Goal: Task Accomplishment & Management: Manage account settings

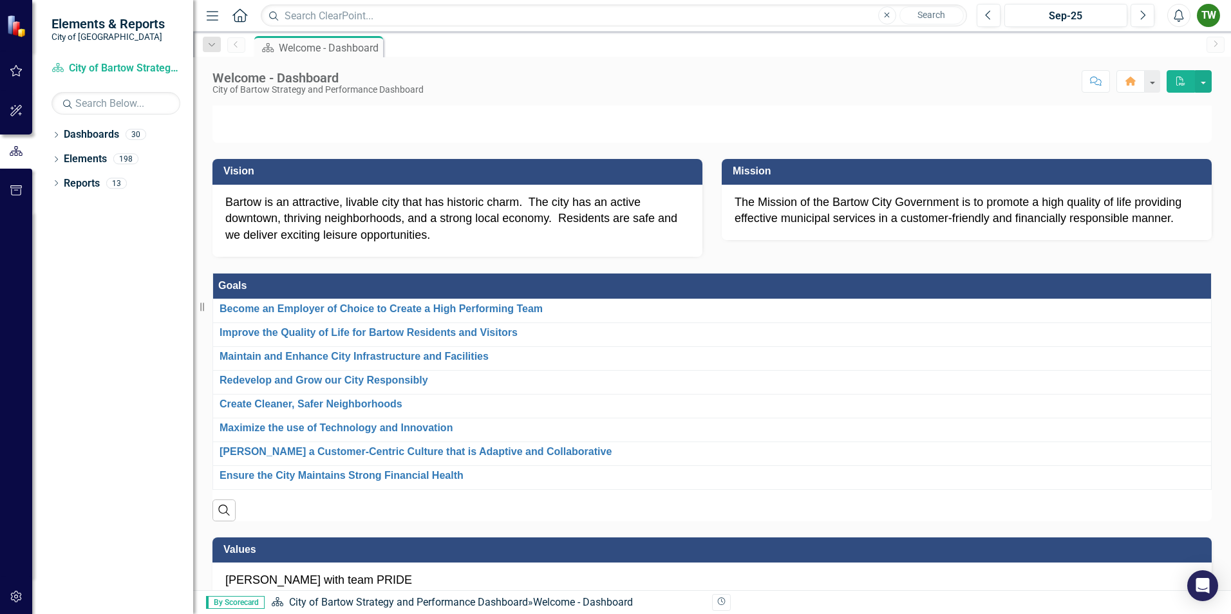
click at [215, 14] on icon "Menu" at bounding box center [212, 15] width 17 height 14
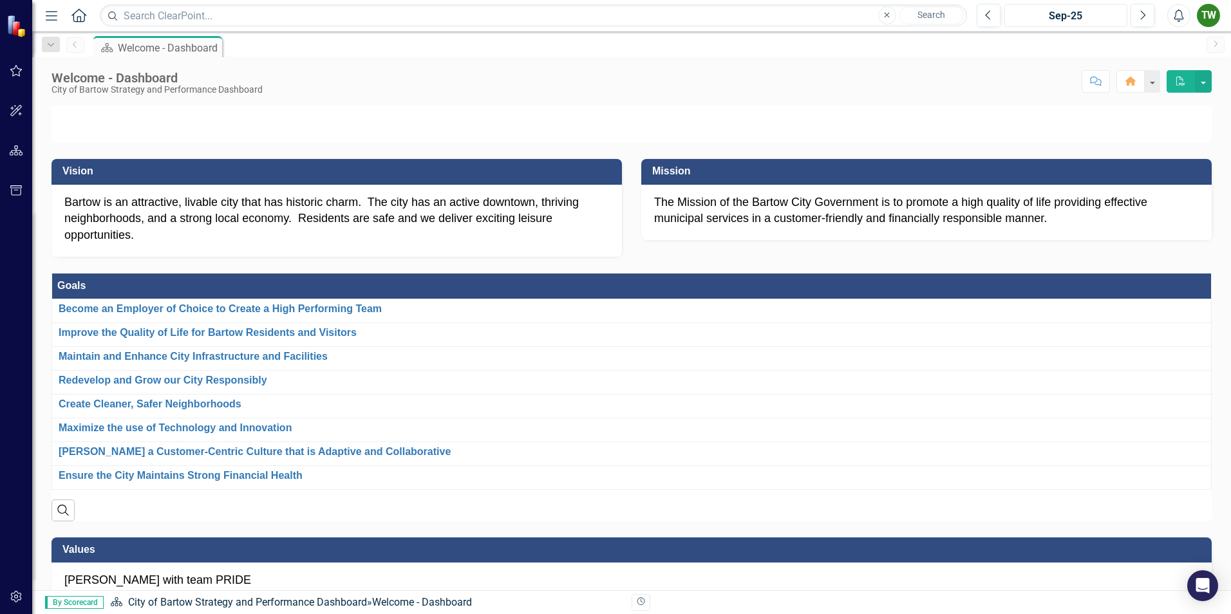
click at [1077, 16] on div "Sep-25" at bounding box center [1066, 15] width 114 height 15
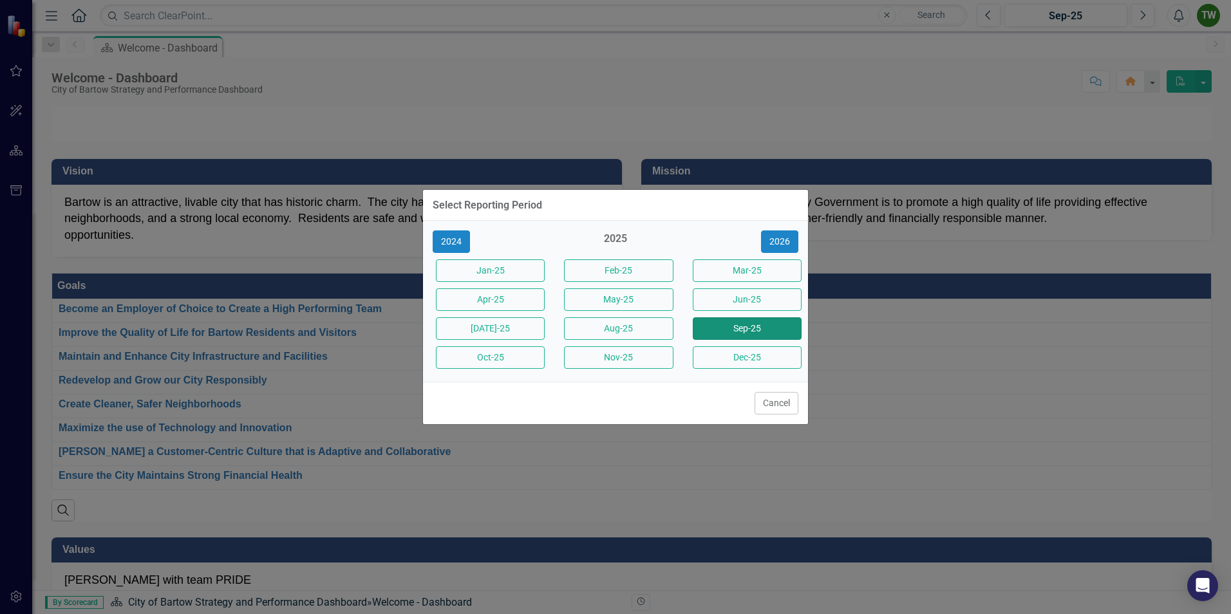
click at [771, 324] on button "Sep-25" at bounding box center [747, 328] width 109 height 23
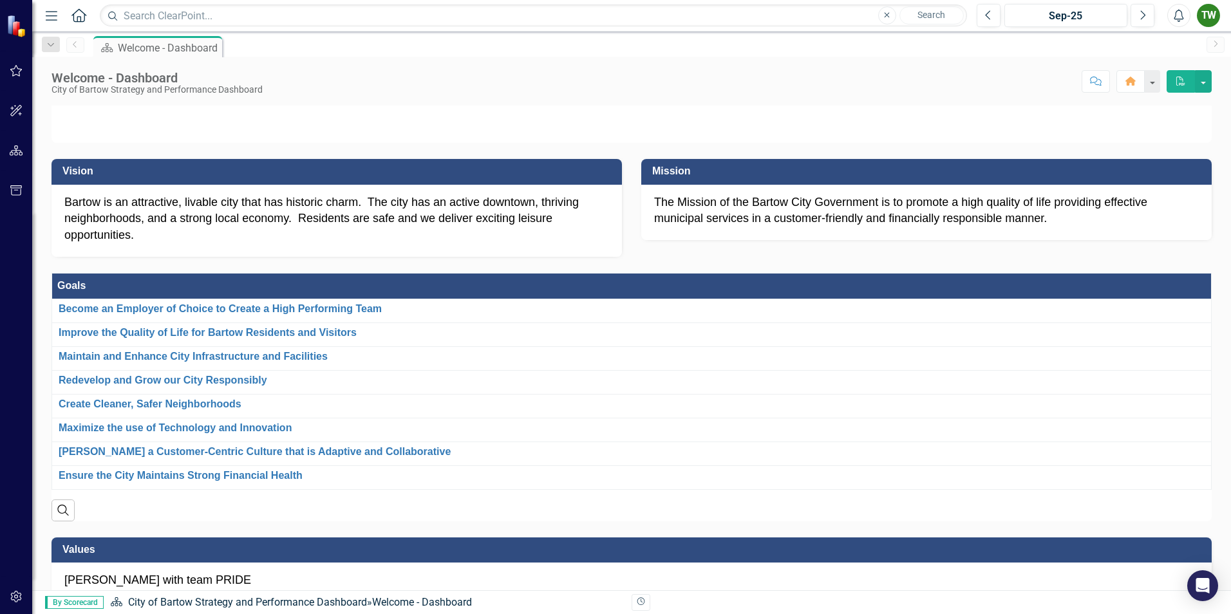
click at [54, 15] on icon "Menu" at bounding box center [51, 15] width 17 height 14
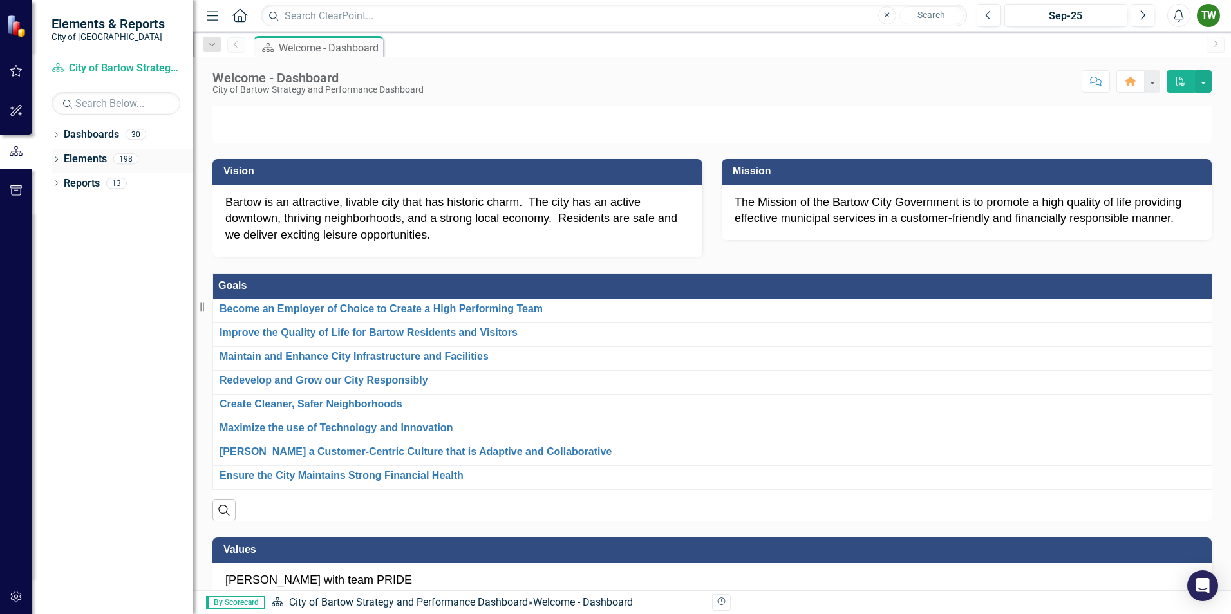
click at [90, 159] on link "Elements" at bounding box center [85, 159] width 43 height 15
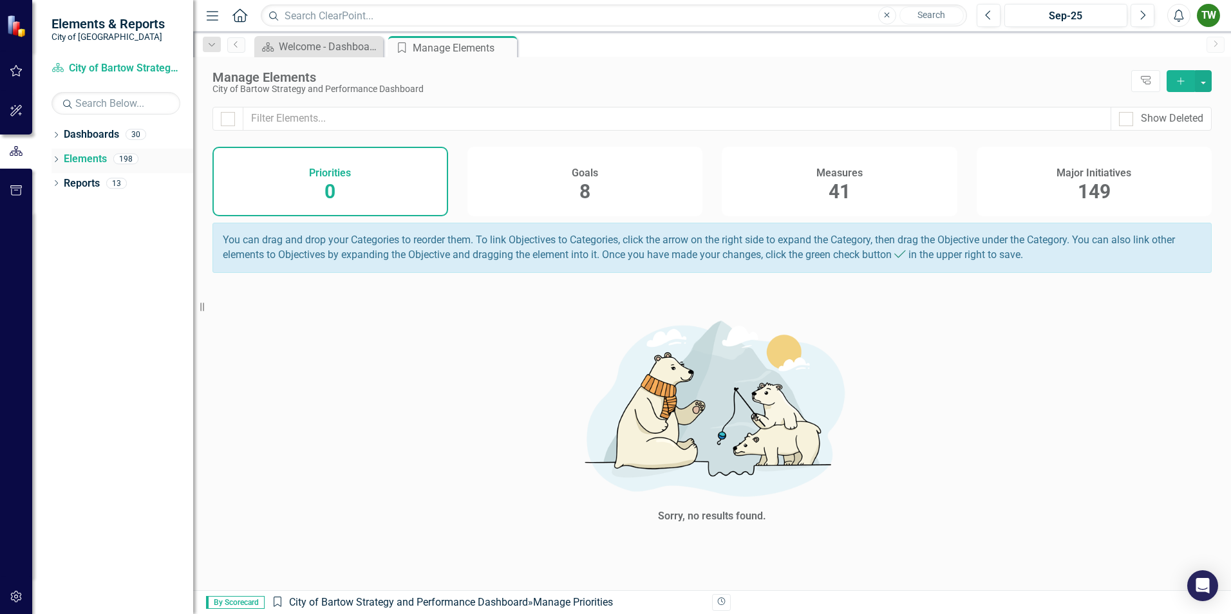
click at [90, 156] on link "Elements" at bounding box center [85, 159] width 43 height 15
click at [104, 136] on link "Dashboards" at bounding box center [91, 134] width 55 height 15
click at [59, 135] on icon "Dropdown" at bounding box center [55, 136] width 9 height 7
click at [66, 157] on icon "Dropdown" at bounding box center [63, 158] width 10 height 8
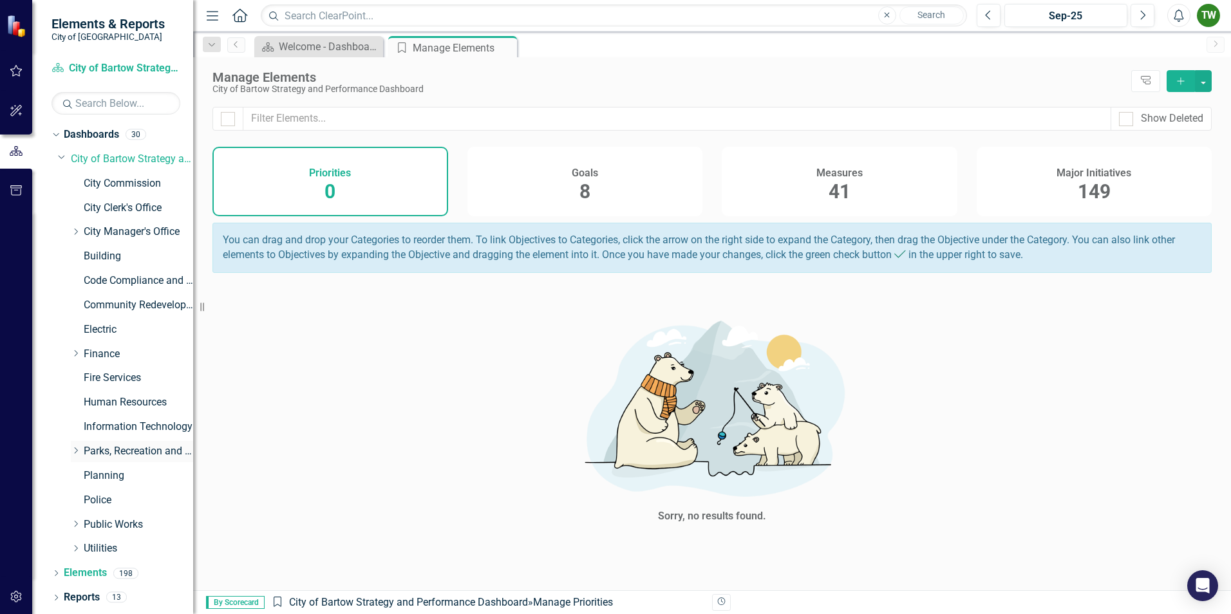
click at [85, 449] on link "Parks, Recreation and Cultural Arts" at bounding box center [138, 451] width 109 height 15
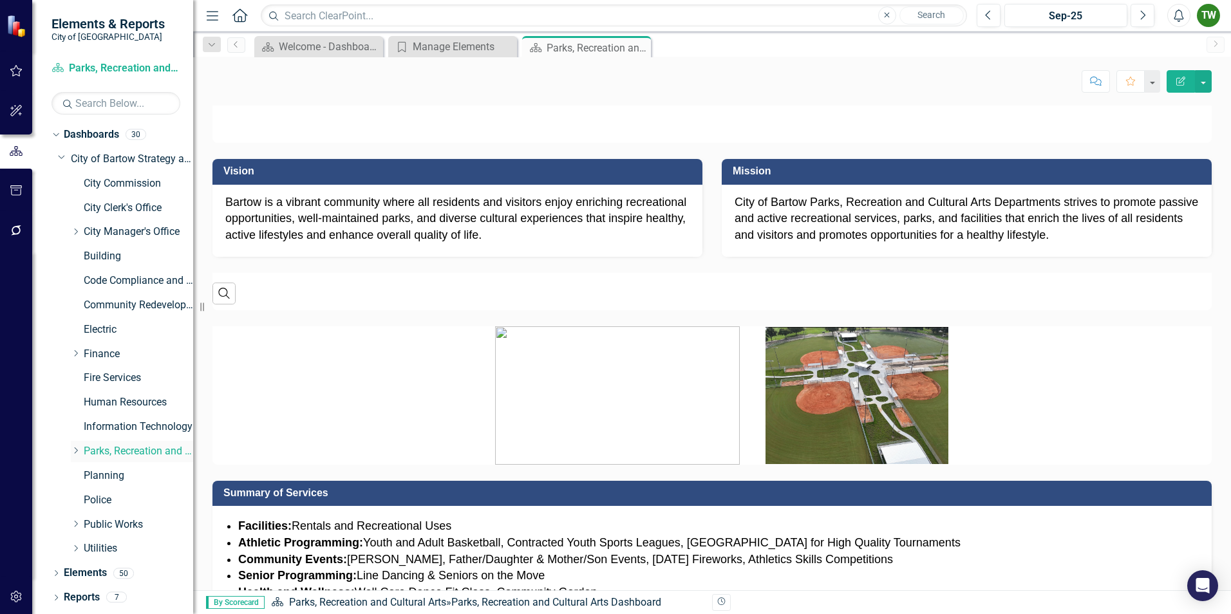
click at [77, 451] on icon "Dropdown" at bounding box center [76, 451] width 10 height 8
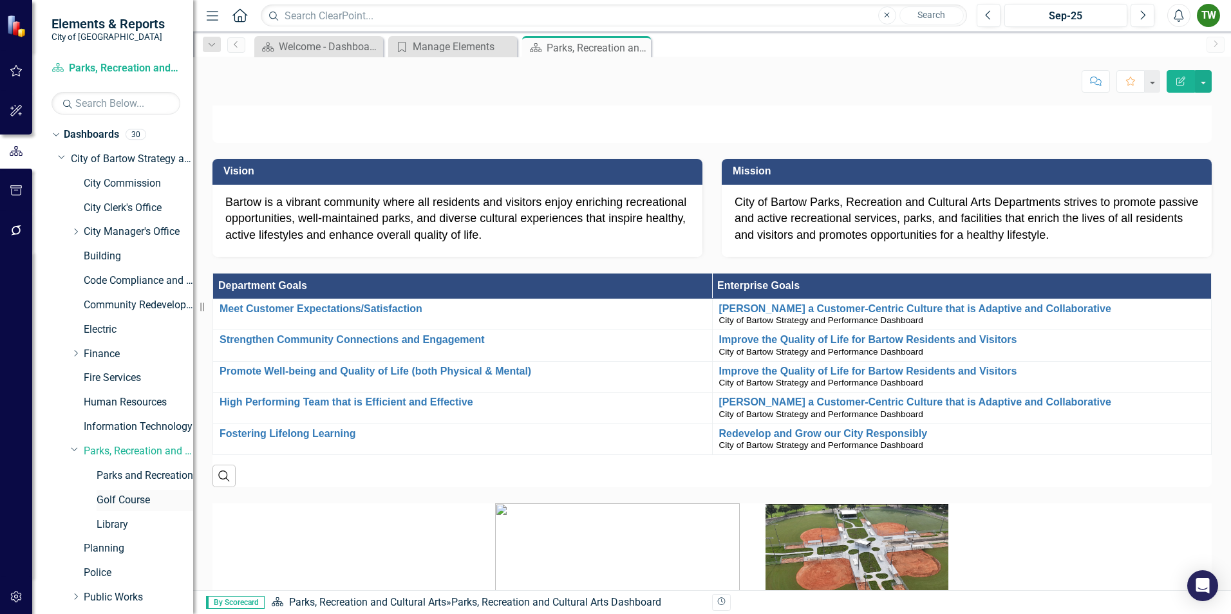
click at [124, 497] on link "Golf Course" at bounding box center [145, 500] width 97 height 15
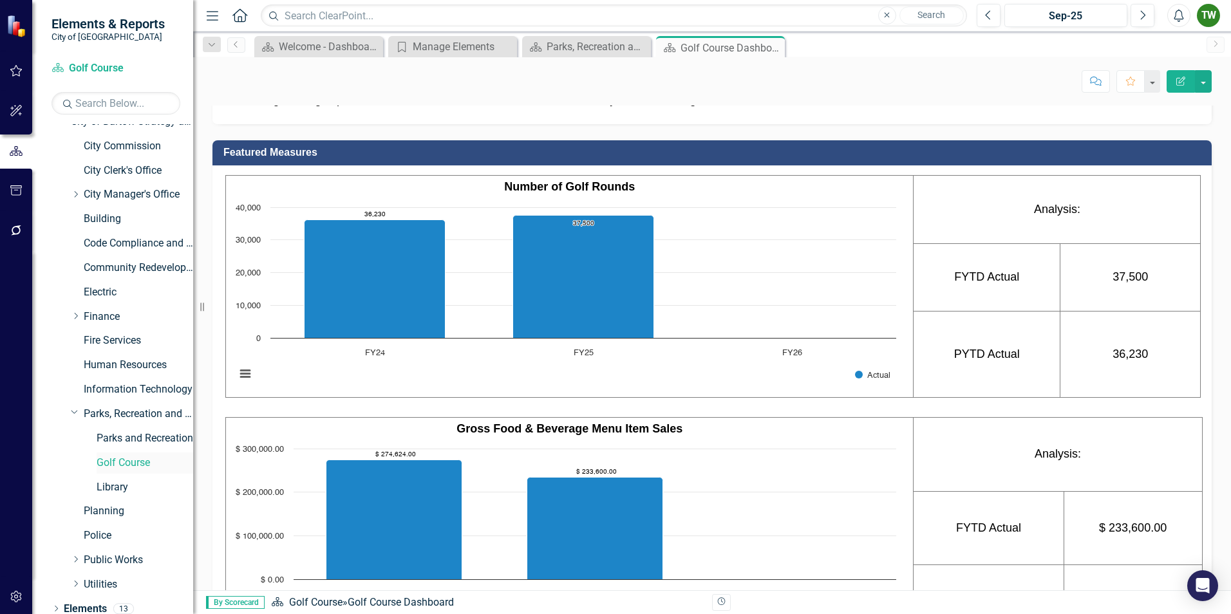
scroll to position [70, 0]
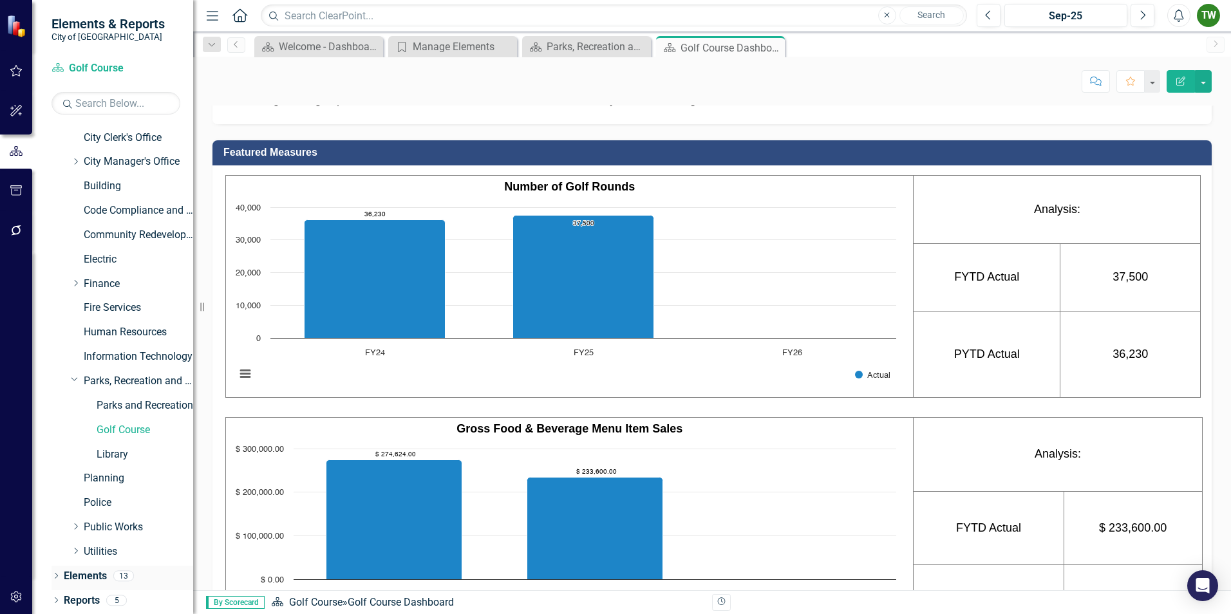
click at [72, 575] on link "Elements" at bounding box center [85, 576] width 43 height 15
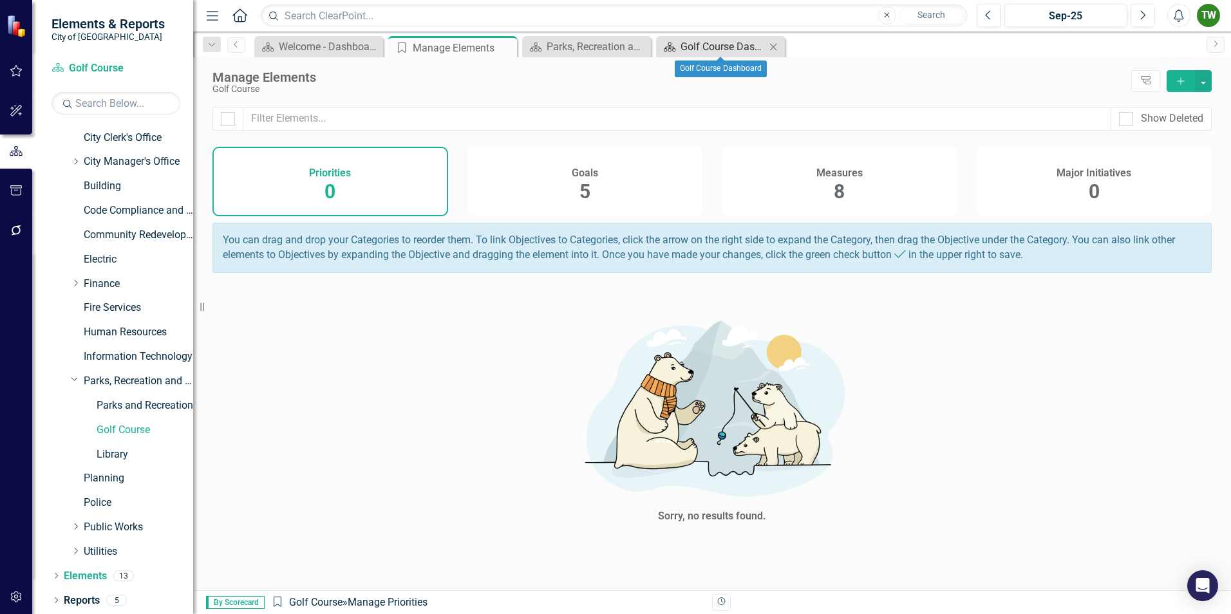
click at [711, 45] on div "Golf Course Dashboard" at bounding box center [722, 47] width 85 height 16
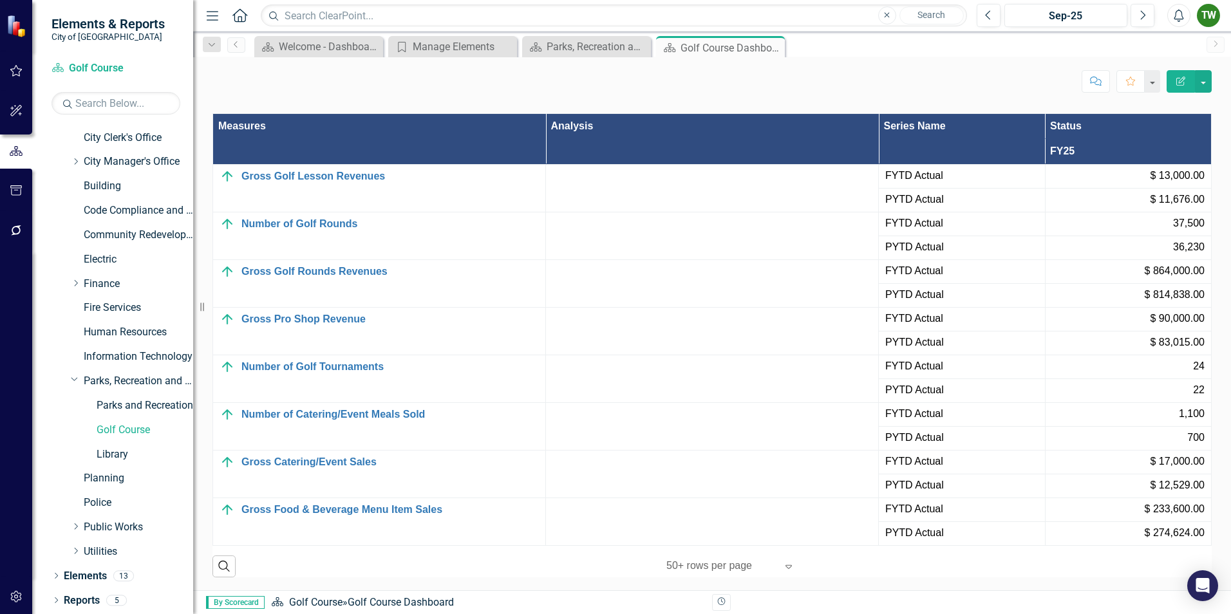
scroll to position [1351, 0]
click at [1081, 174] on div "$ 13,000.00" at bounding box center [1128, 176] width 153 height 15
click at [1180, 81] on icon "Edit Report" at bounding box center [1181, 81] width 12 height 9
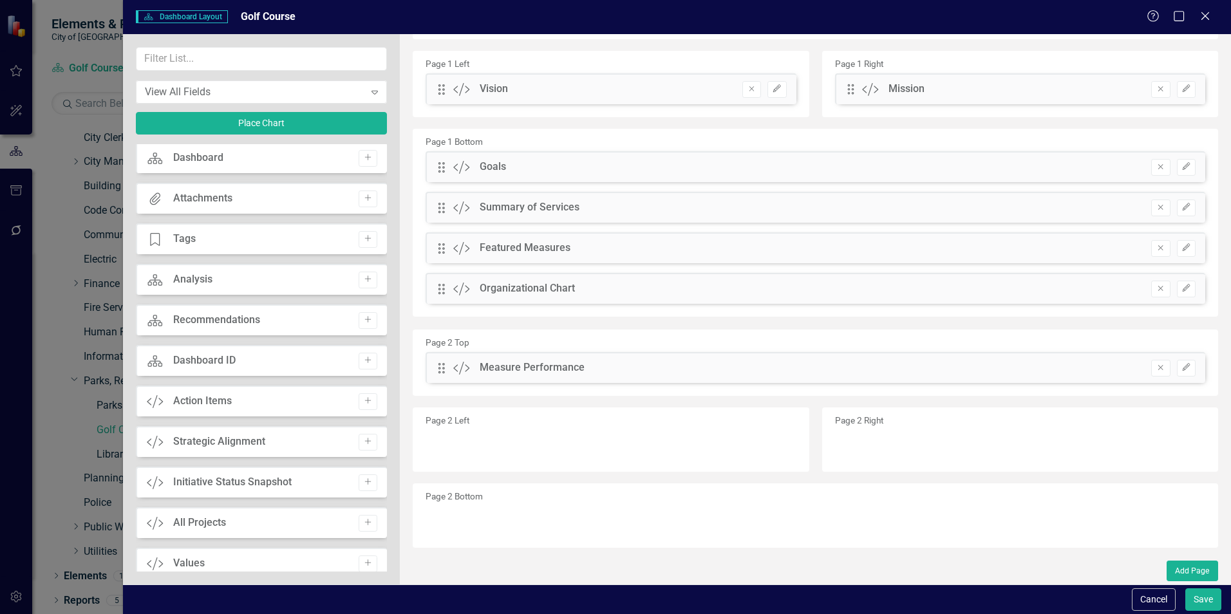
scroll to position [0, 0]
click at [1206, 14] on icon at bounding box center [1205, 16] width 10 height 10
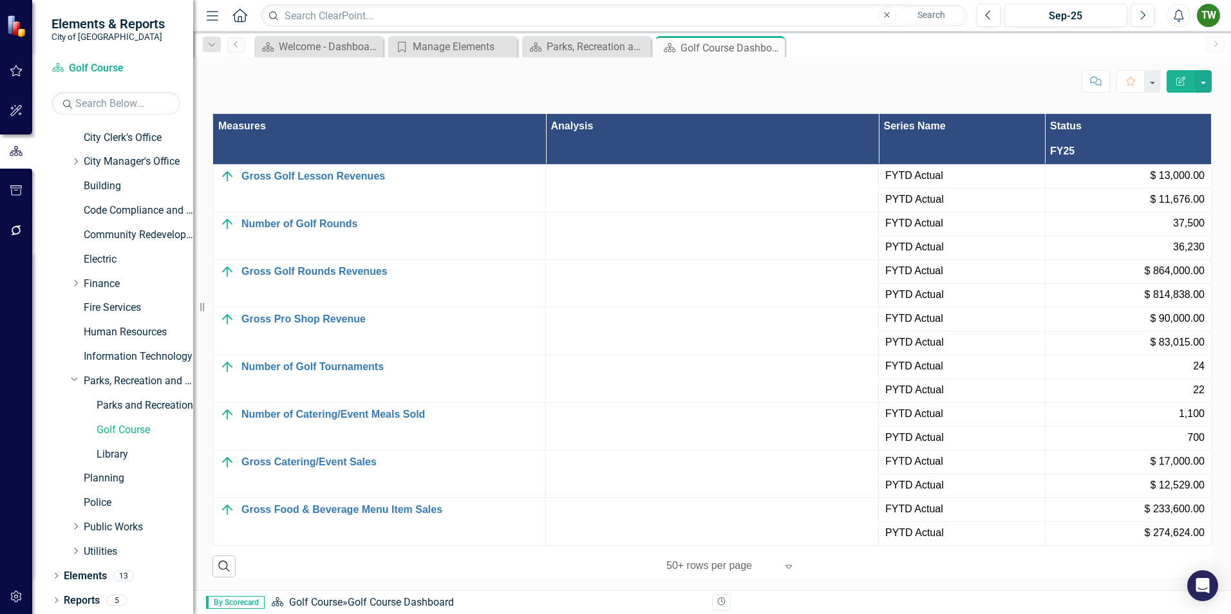
click at [912, 320] on span "FYTD Actual" at bounding box center [961, 319] width 153 height 15
click at [1205, 77] on button "button" at bounding box center [1203, 81] width 17 height 23
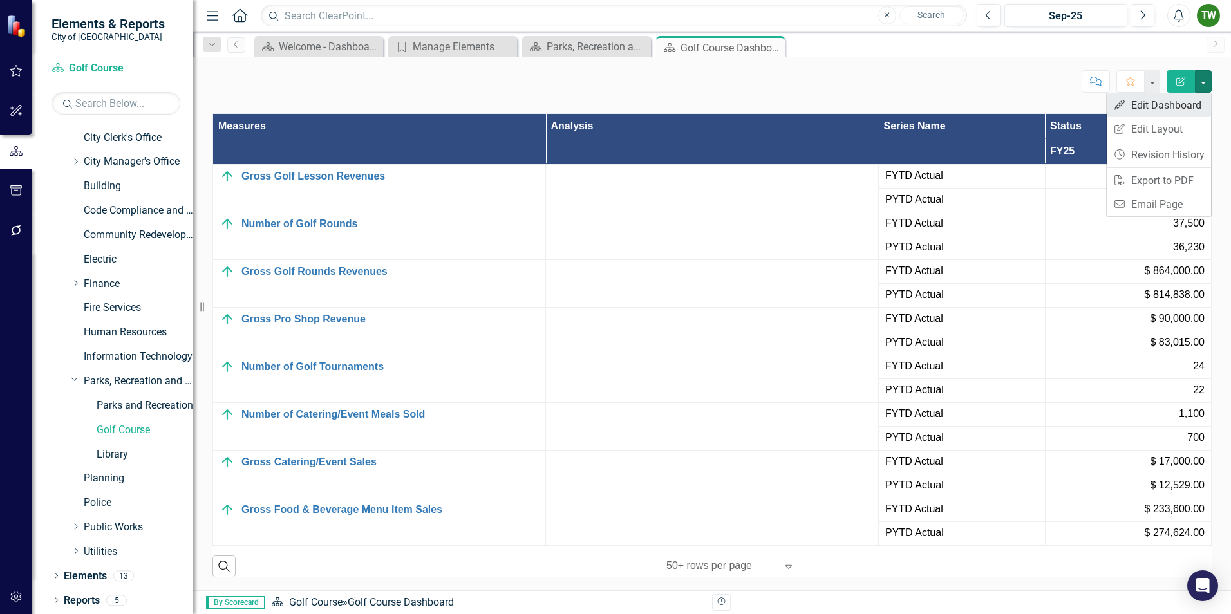
click at [1148, 104] on link "Edit Edit Dashboard" at bounding box center [1159, 105] width 104 height 24
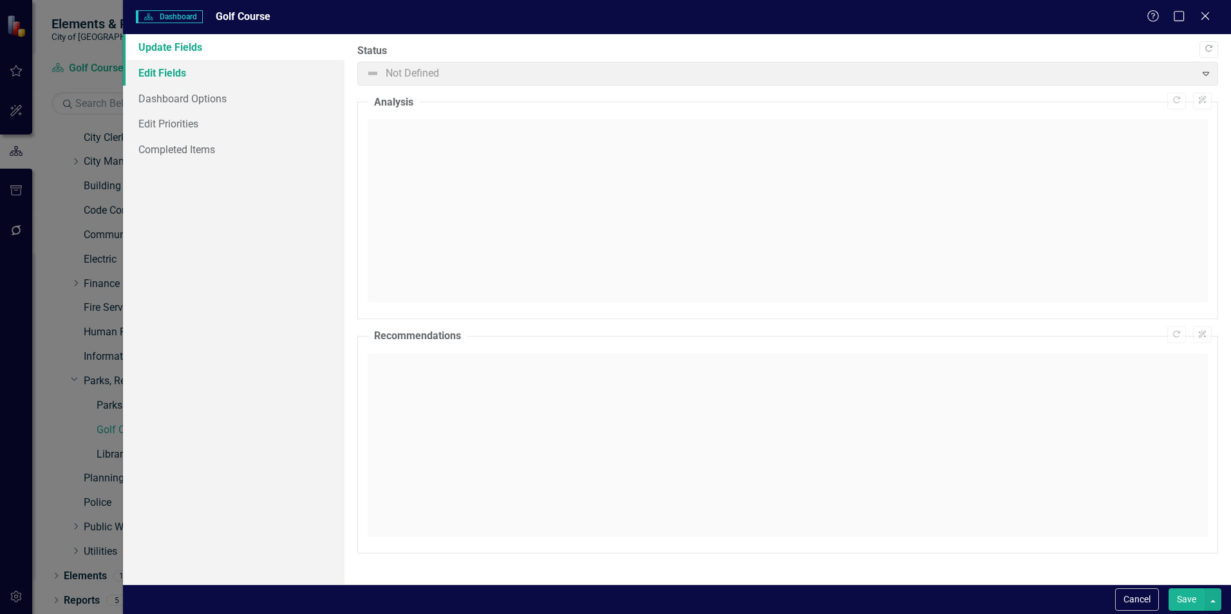
click at [167, 71] on link "Edit Fields" at bounding box center [233, 73] width 221 height 26
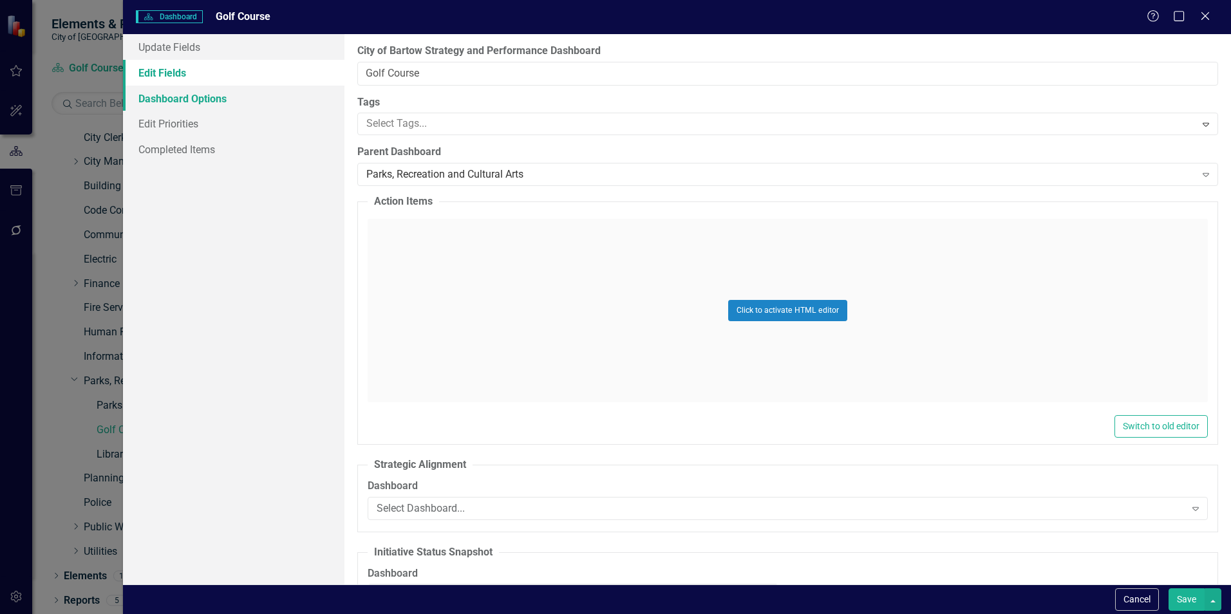
click at [211, 95] on link "Dashboard Options" at bounding box center [233, 99] width 221 height 26
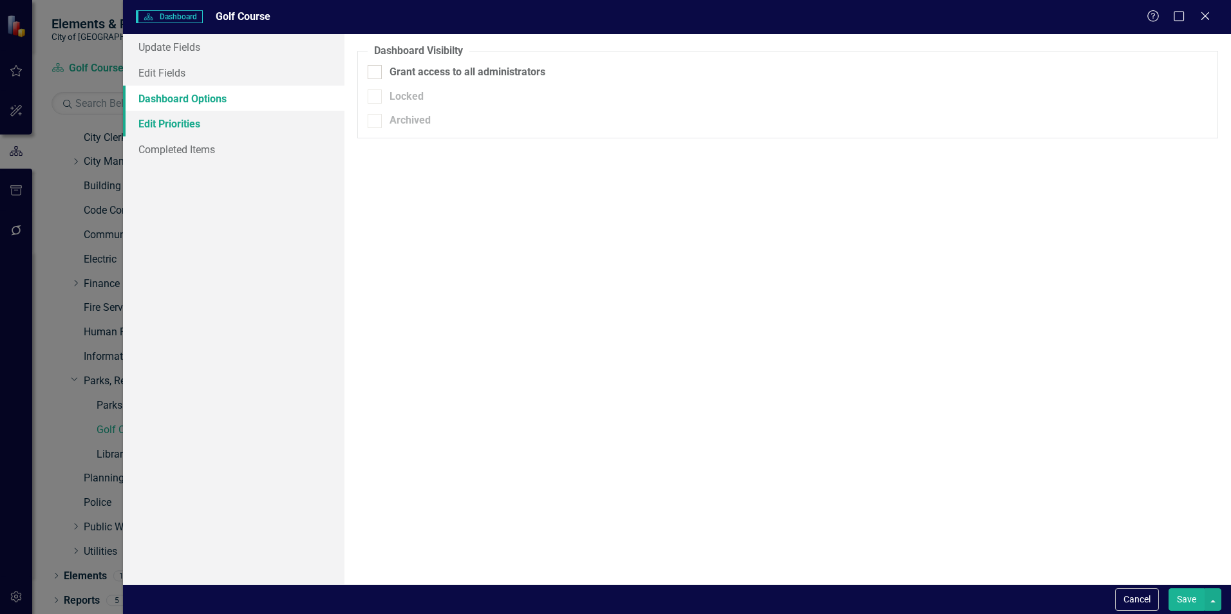
click at [181, 121] on link "Edit Priorities" at bounding box center [233, 124] width 221 height 26
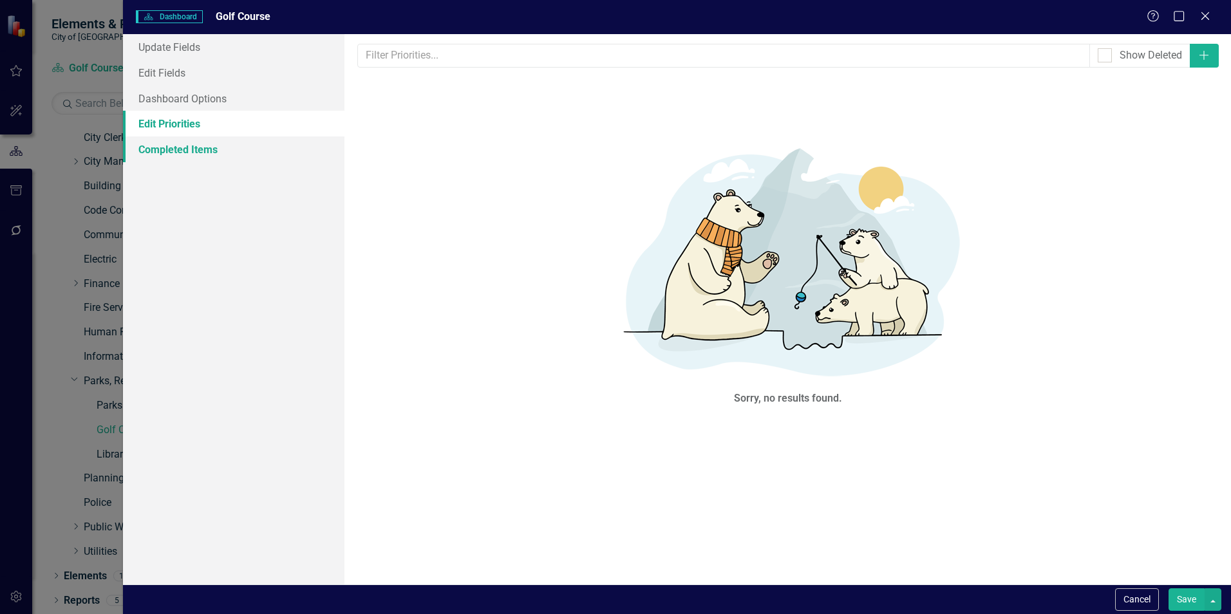
click at [182, 149] on link "Completed Items" at bounding box center [233, 149] width 221 height 26
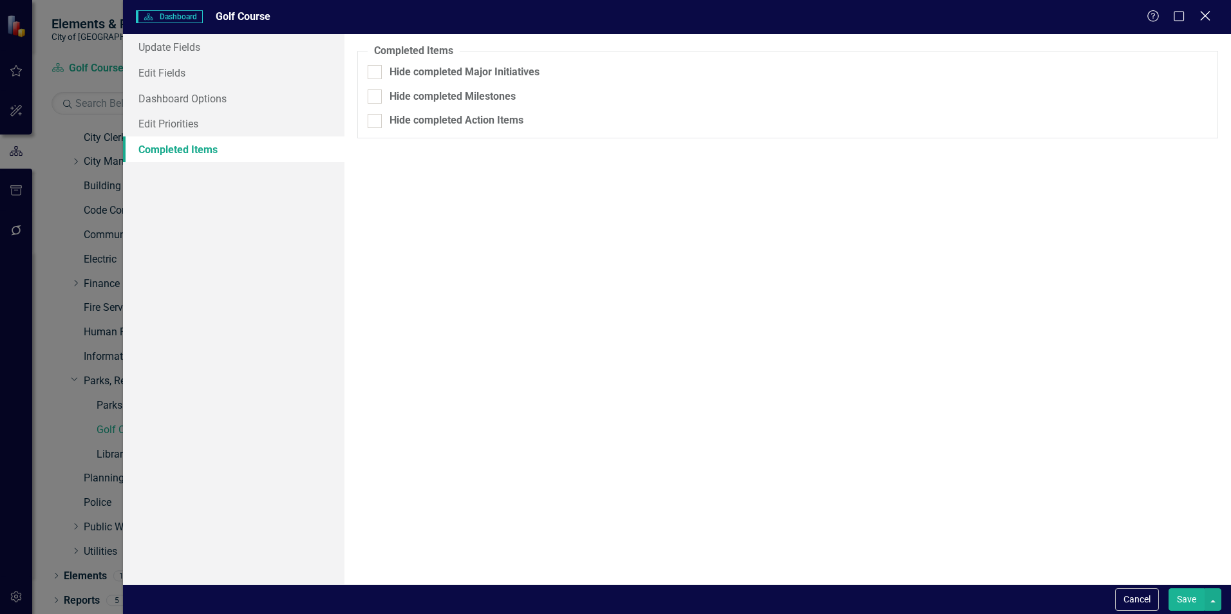
click at [1206, 13] on icon "Close" at bounding box center [1205, 16] width 16 height 12
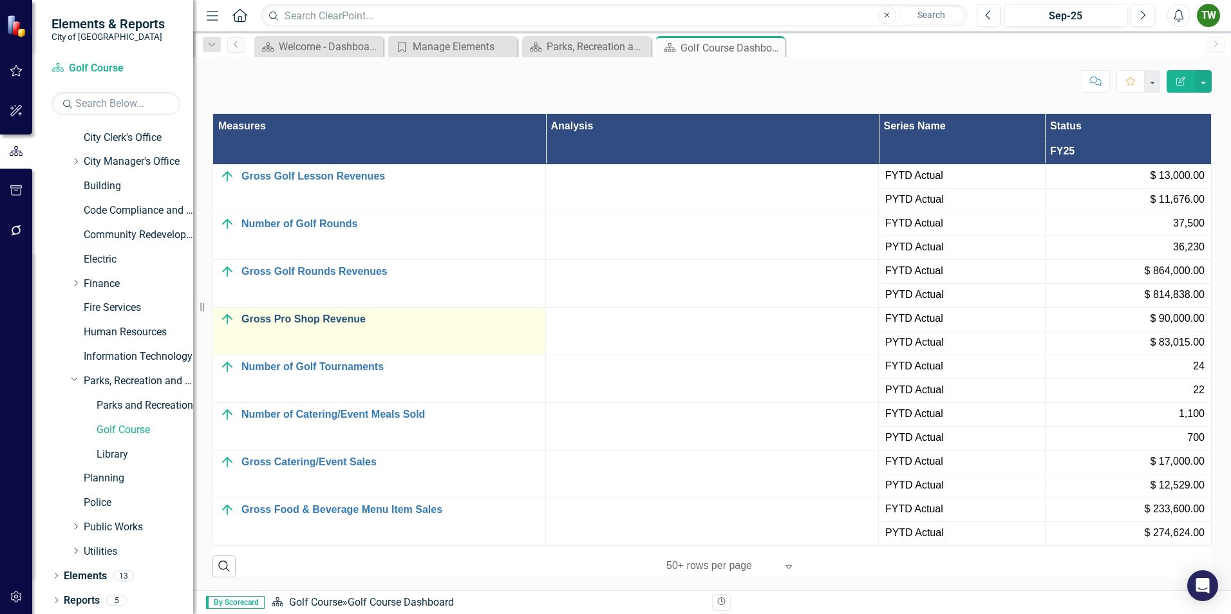
click at [279, 321] on link "Gross Pro Shop Revenue" at bounding box center [389, 319] width 297 height 12
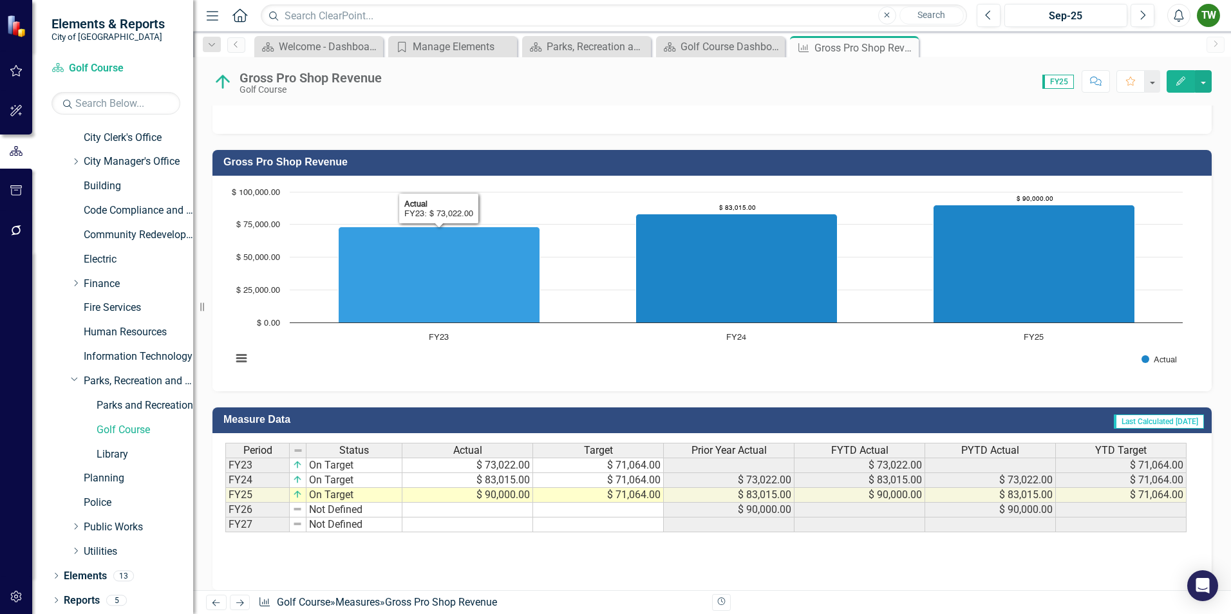
scroll to position [296, 0]
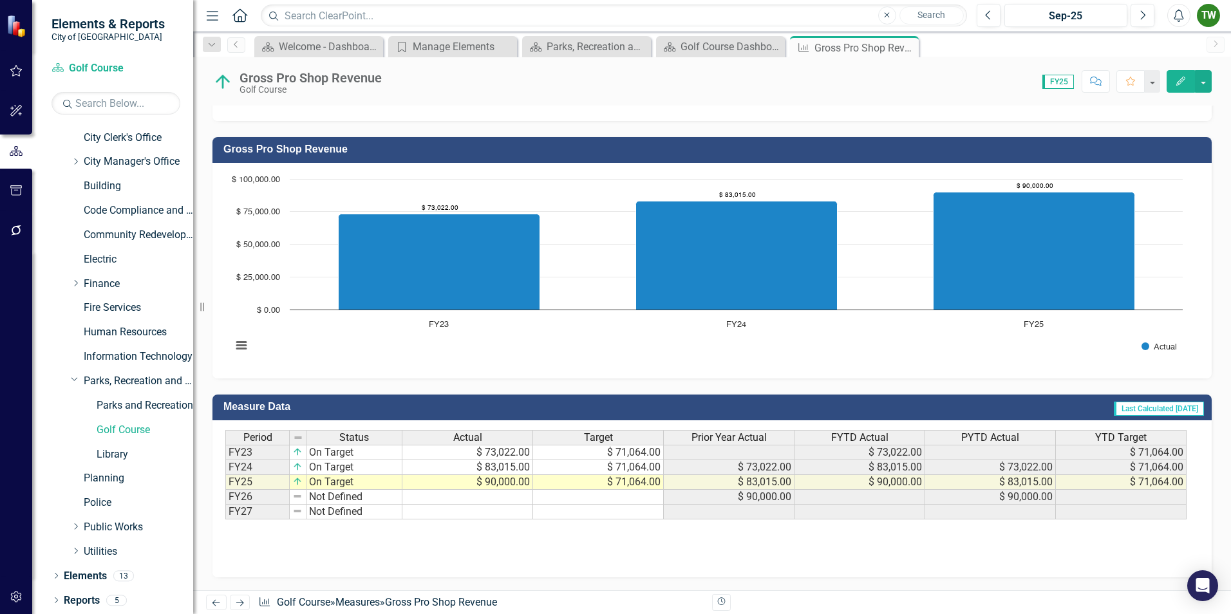
click at [1181, 80] on icon "Edit" at bounding box center [1181, 81] width 12 height 9
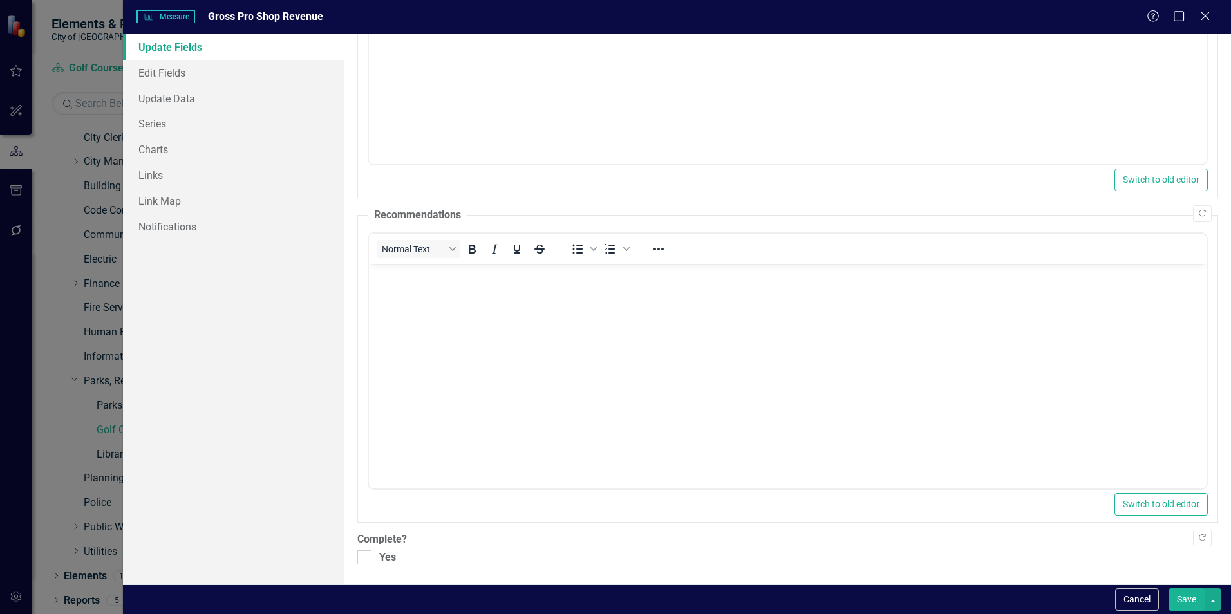
scroll to position [0, 0]
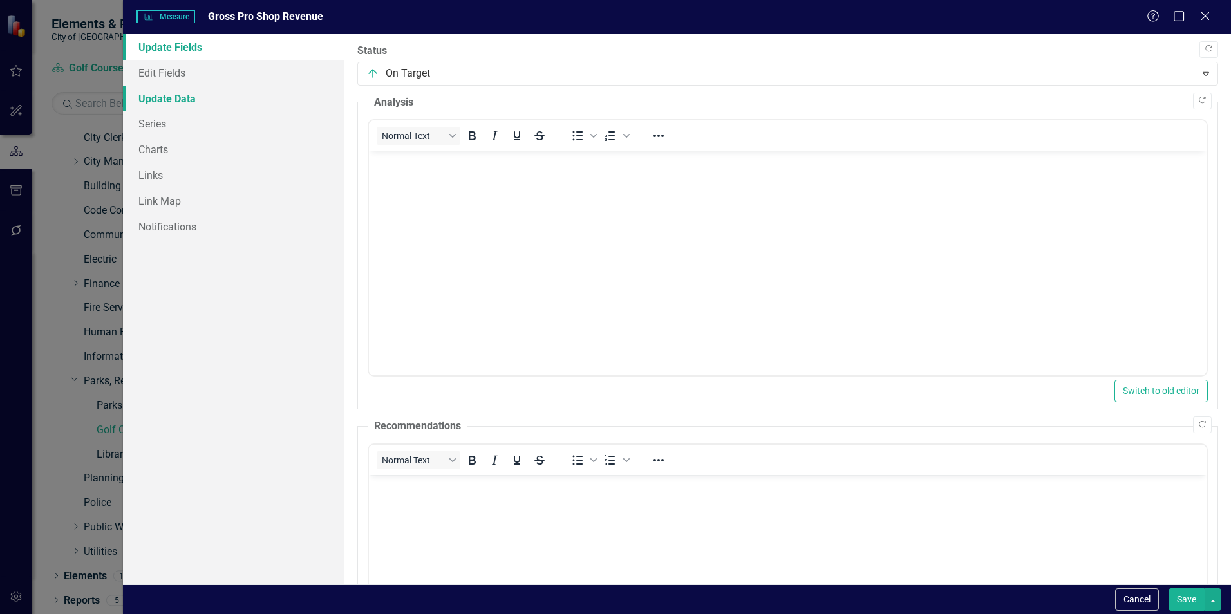
click at [174, 101] on link "Update Data" at bounding box center [233, 99] width 221 height 26
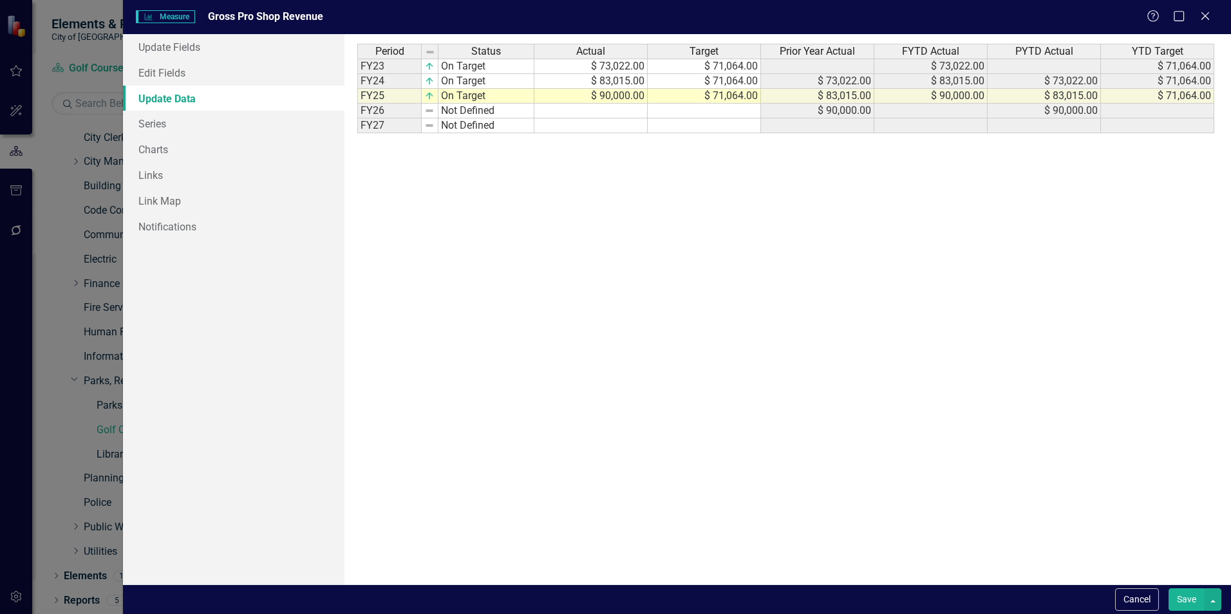
click at [580, 99] on td "$ 90,000.00" at bounding box center [590, 96] width 113 height 15
click at [179, 71] on link "Edit Fields" at bounding box center [233, 73] width 221 height 26
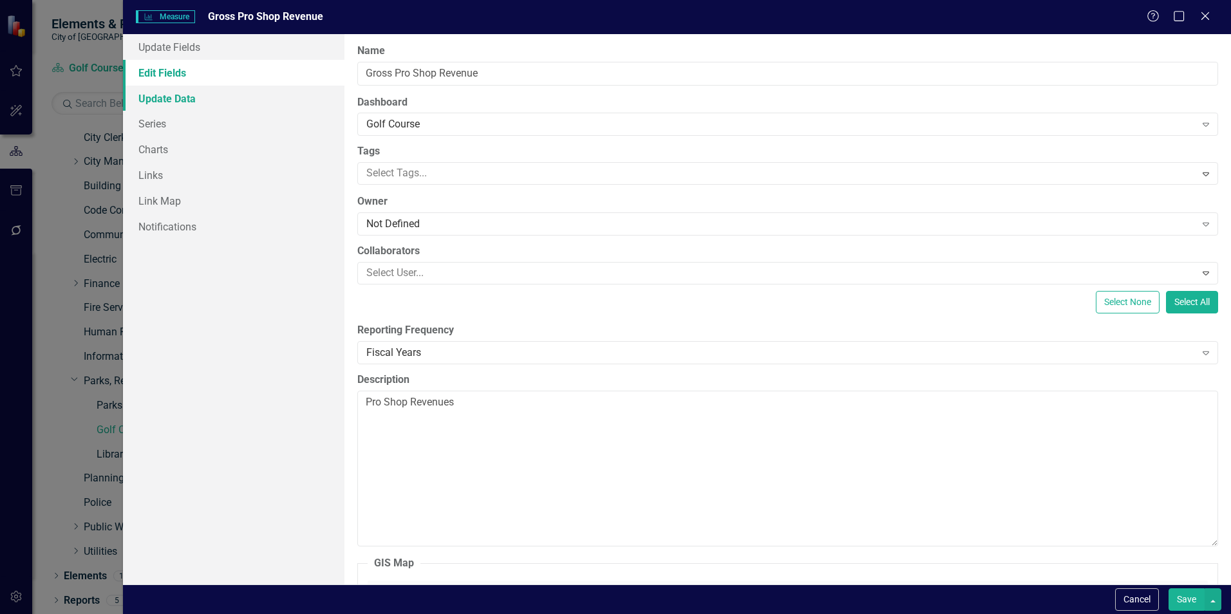
click at [182, 97] on link "Update Data" at bounding box center [233, 99] width 221 height 26
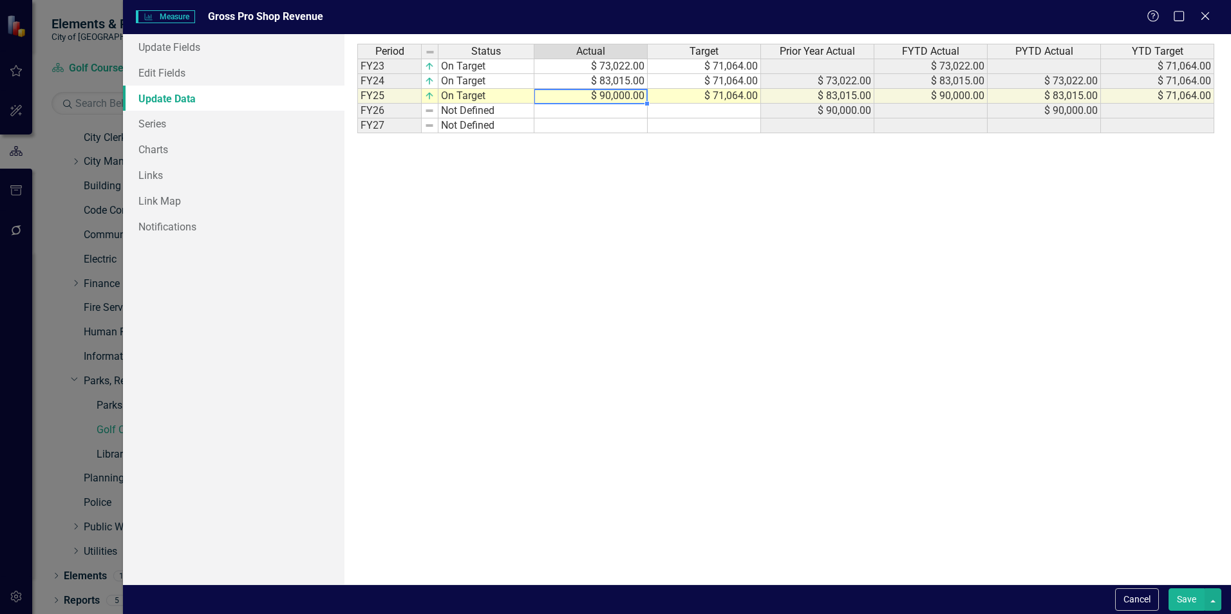
click at [625, 98] on td "$ 90,000.00" at bounding box center [590, 96] width 113 height 15
type textarea "150000"
click at [642, 99] on td "$ 150,000.00" at bounding box center [590, 96] width 113 height 15
click at [173, 17] on span "Measure Measure" at bounding box center [165, 16] width 59 height 13
click at [1206, 15] on icon at bounding box center [1205, 16] width 10 height 10
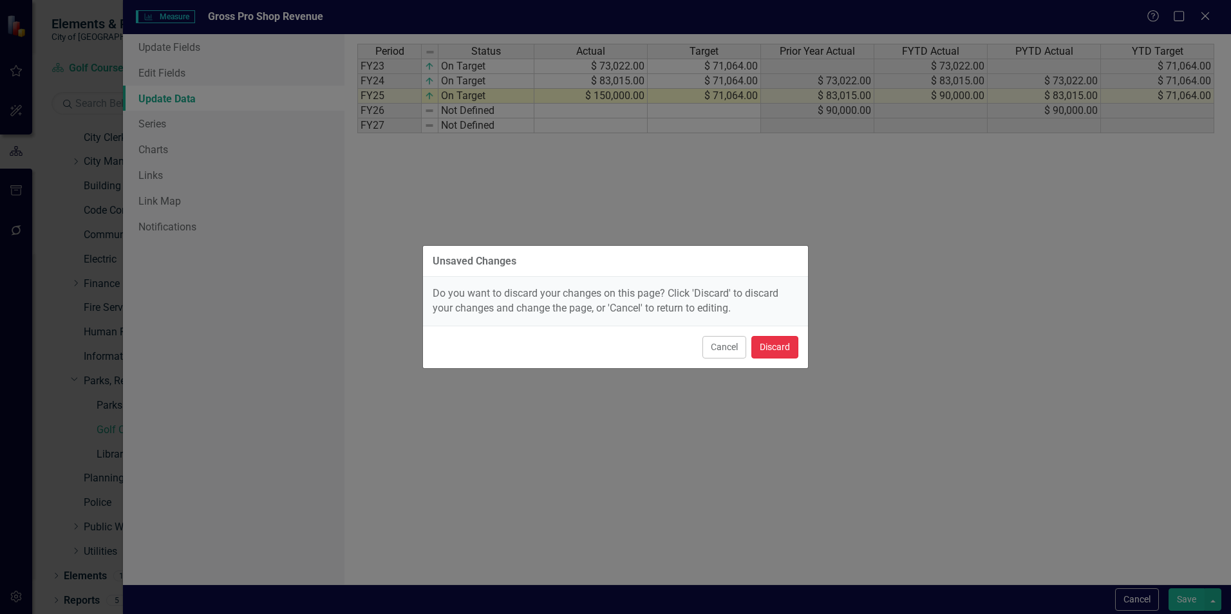
click at [778, 346] on button "Discard" at bounding box center [774, 347] width 47 height 23
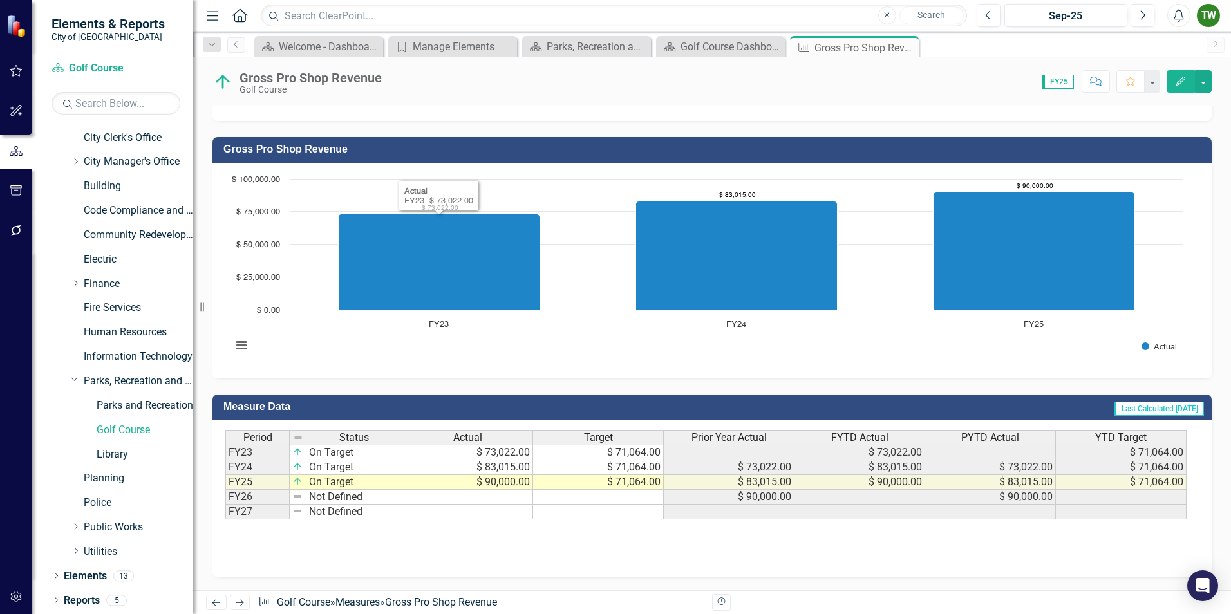
click at [205, 310] on icon "Resize" at bounding box center [204, 307] width 13 height 10
click at [720, 45] on div "Golf Course Dashboard" at bounding box center [722, 47] width 85 height 16
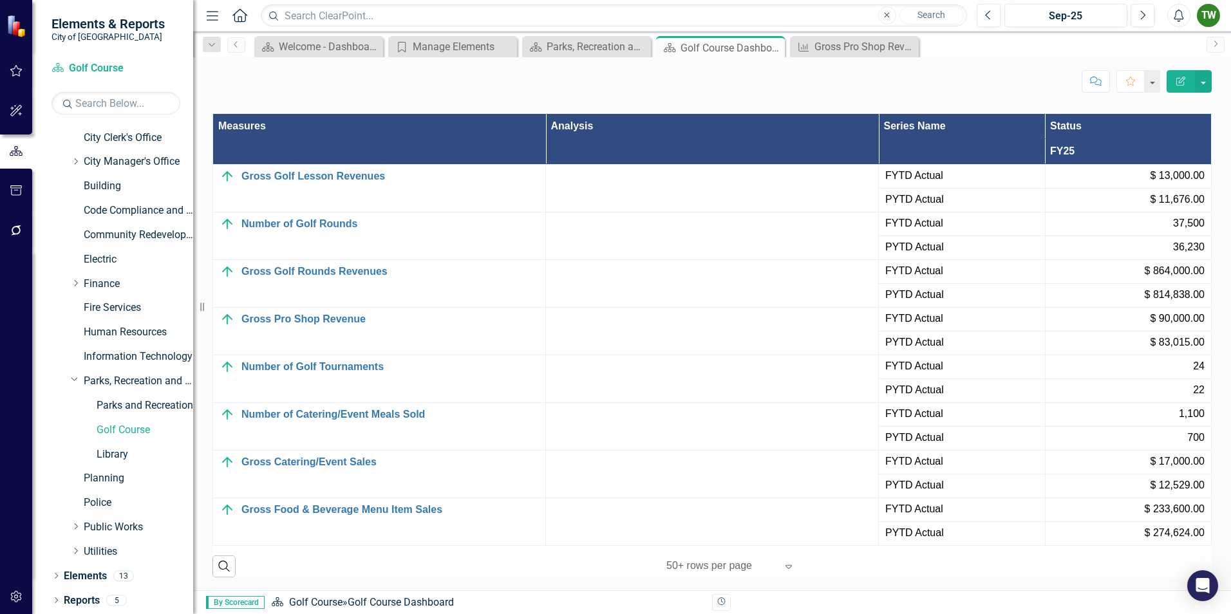
scroll to position [1351, 0]
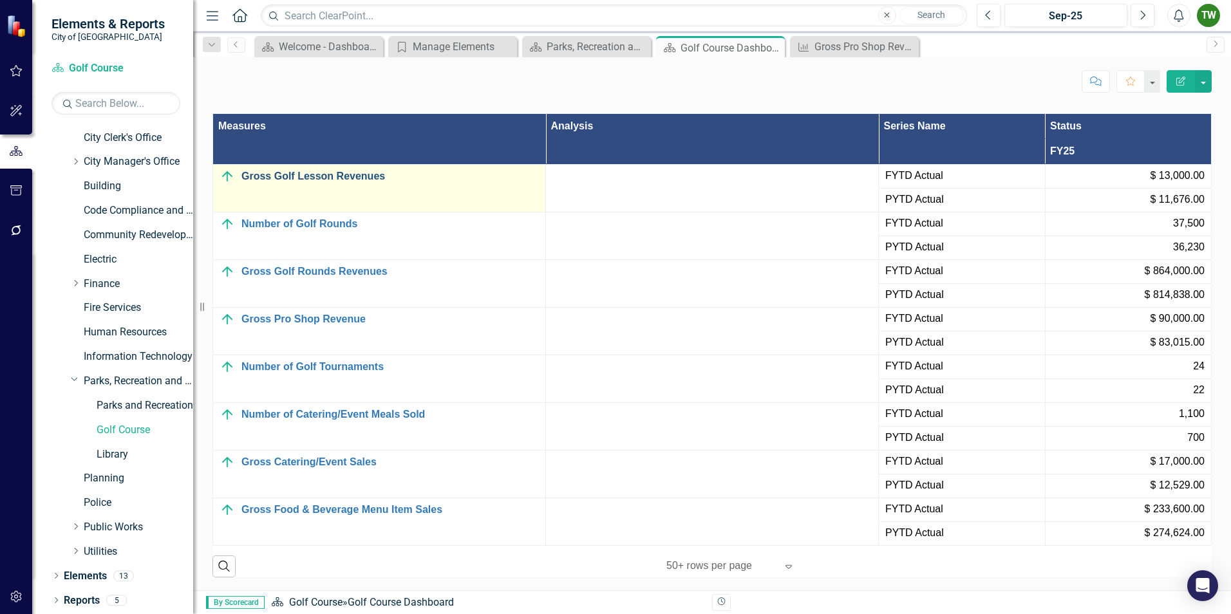
click at [317, 175] on link "Gross Golf Lesson Revenues" at bounding box center [389, 177] width 297 height 12
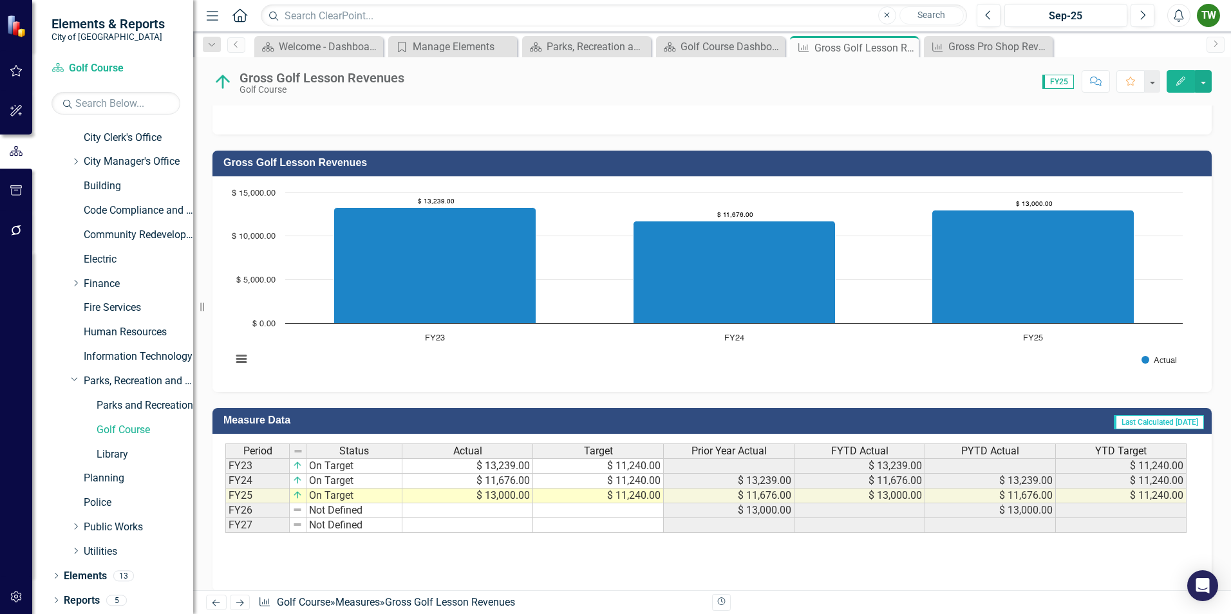
scroll to position [296, 0]
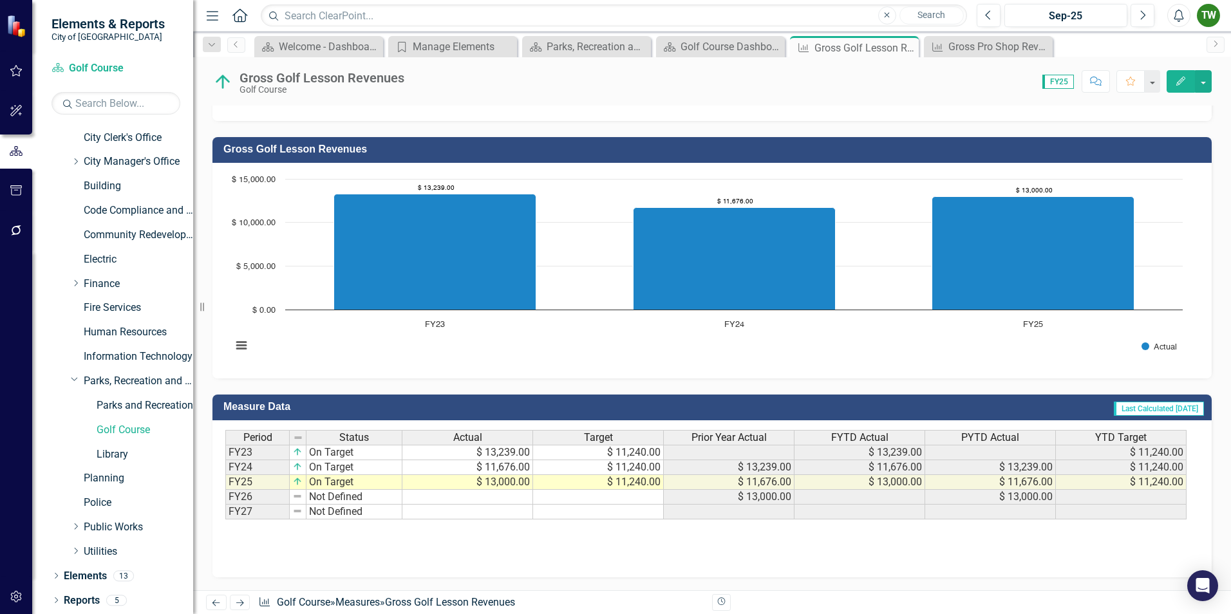
click at [1183, 83] on icon "Edit" at bounding box center [1181, 81] width 12 height 9
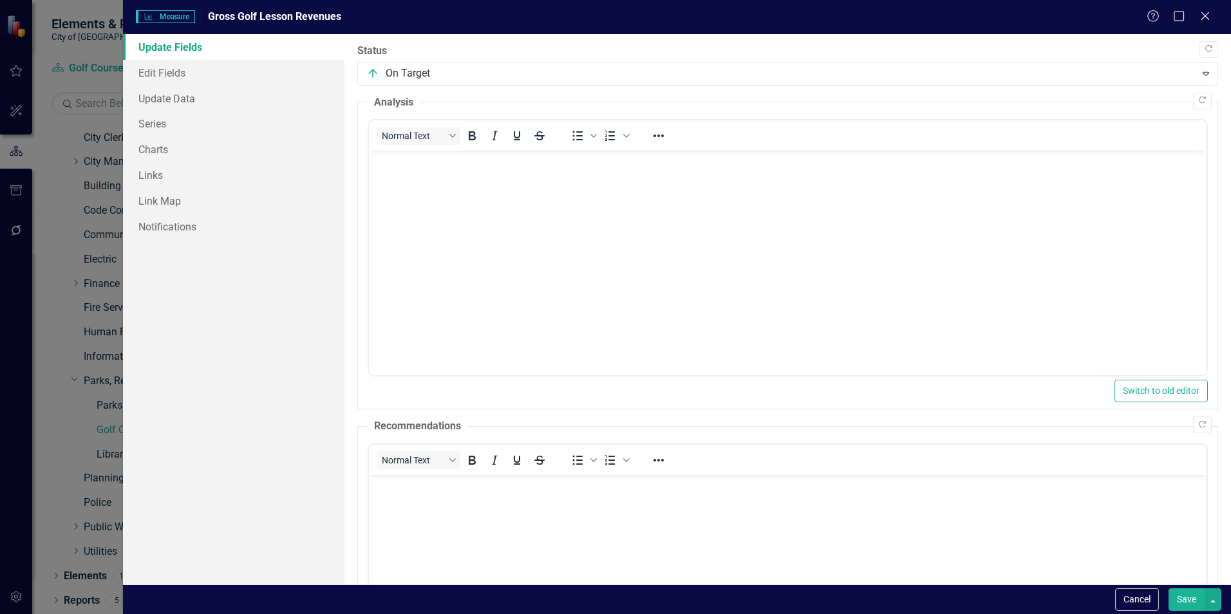
scroll to position [0, 0]
click at [1208, 17] on icon "Close" at bounding box center [1205, 16] width 16 height 12
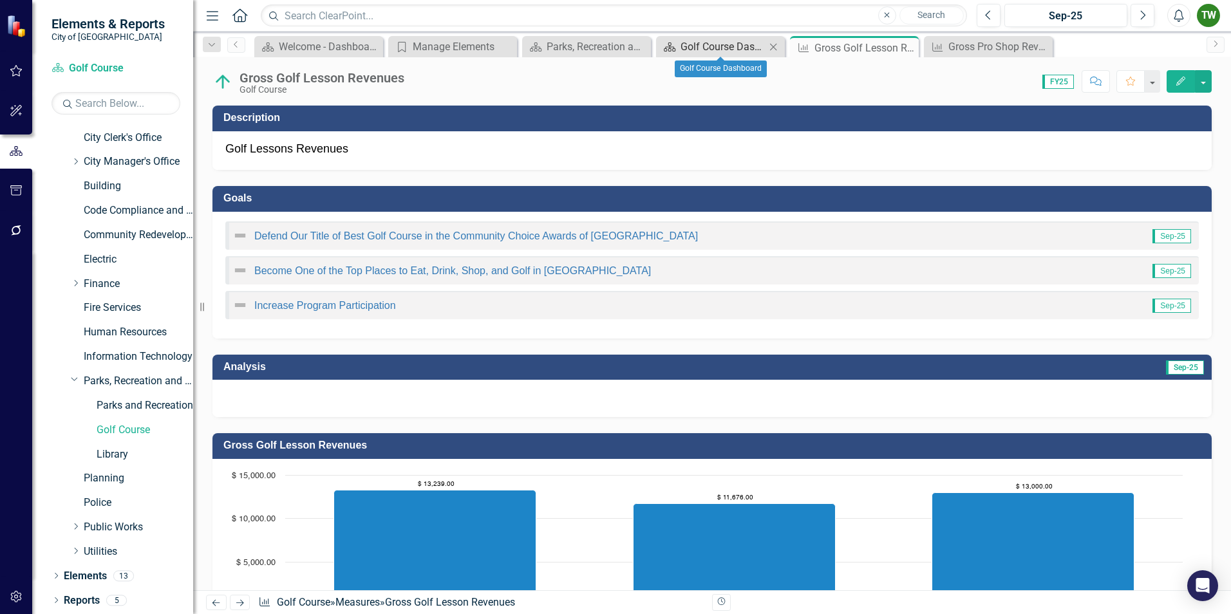
click at [728, 46] on div "Golf Course Dashboard" at bounding box center [722, 47] width 85 height 16
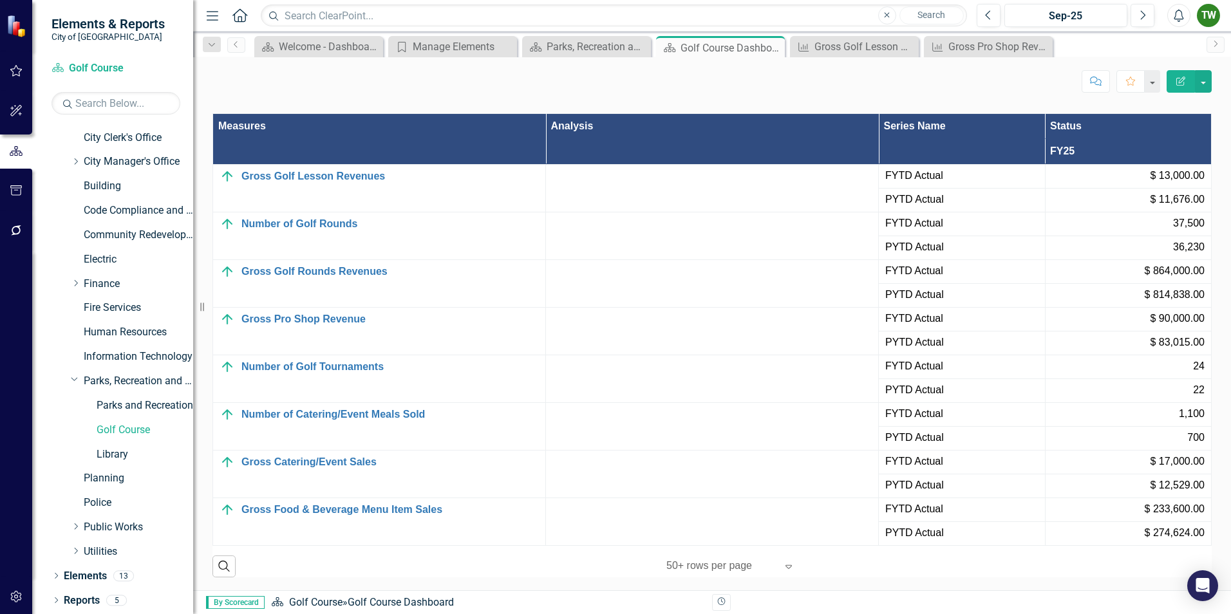
scroll to position [1351, 0]
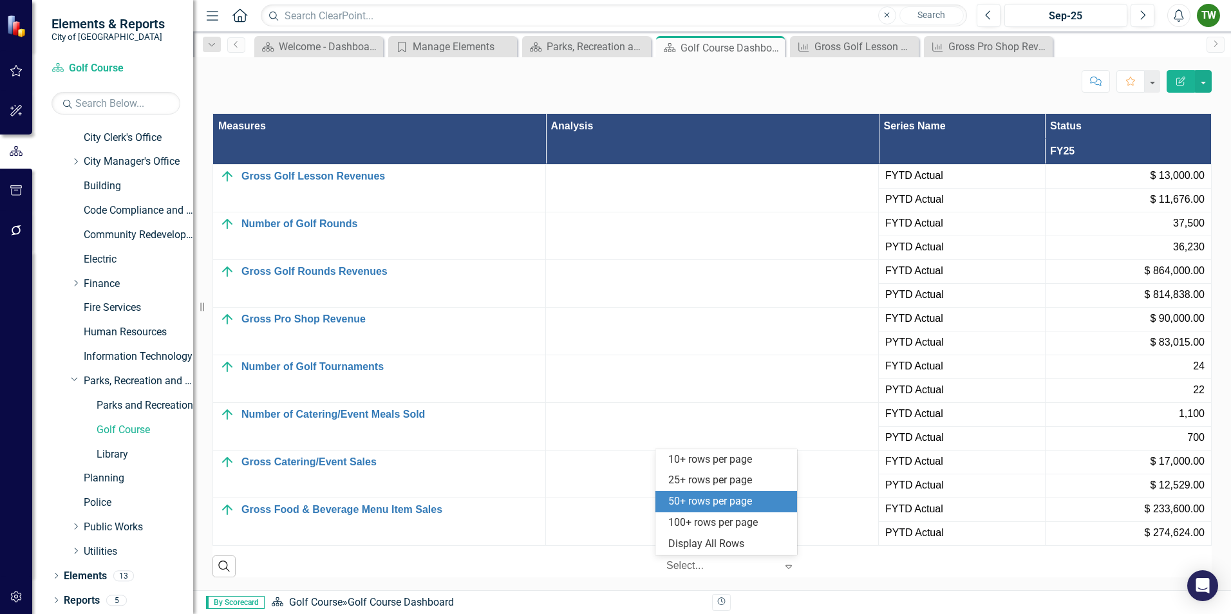
click at [783, 565] on icon "Expand" at bounding box center [788, 566] width 13 height 10
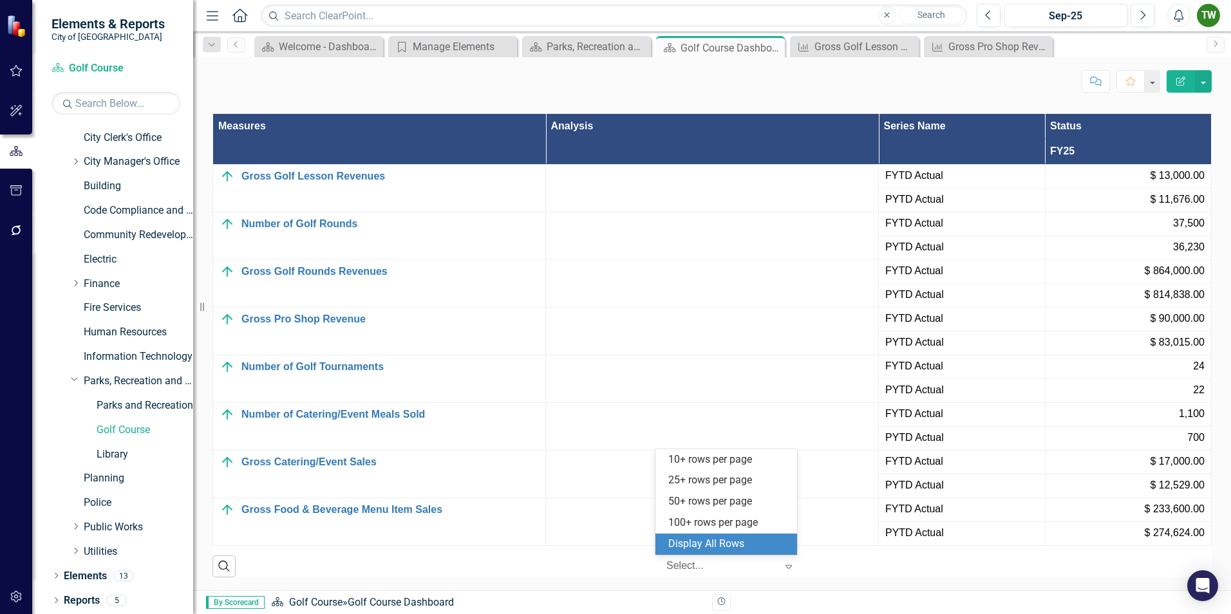
click at [733, 545] on div "Display All Rows" at bounding box center [728, 544] width 121 height 15
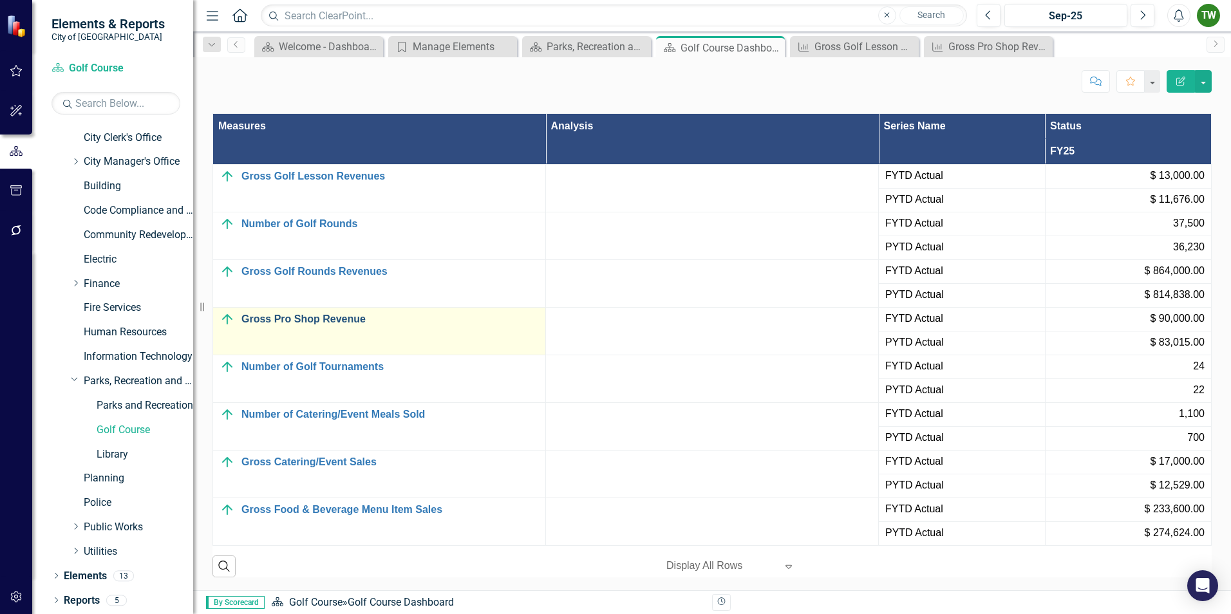
click at [332, 320] on link "Gross Pro Shop Revenue" at bounding box center [389, 319] width 297 height 12
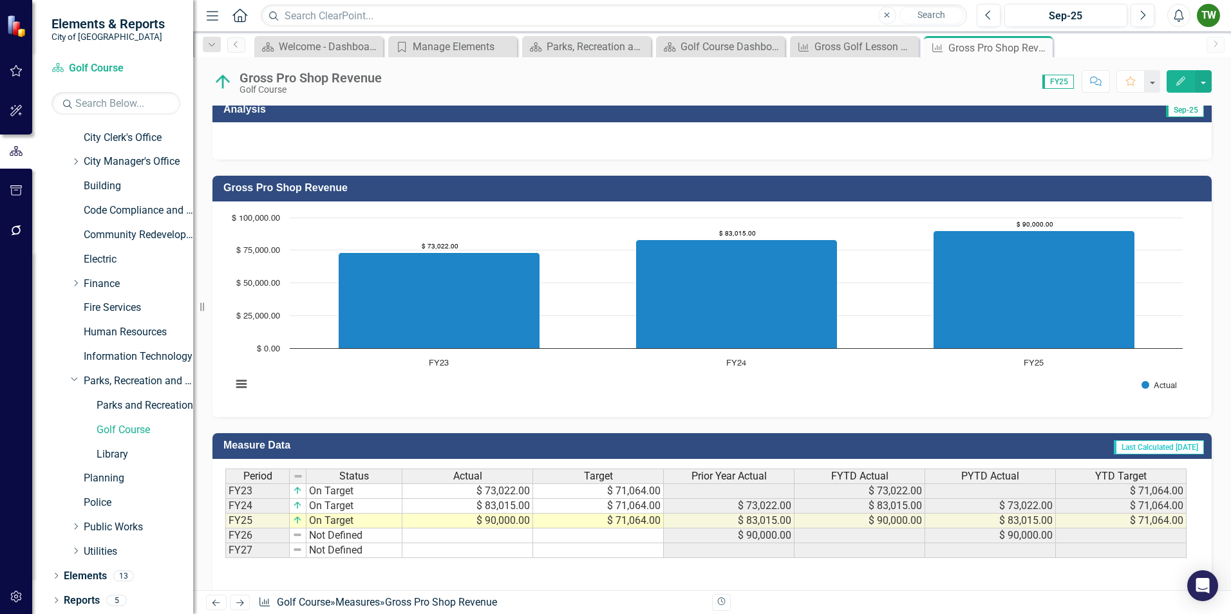
scroll to position [296, 0]
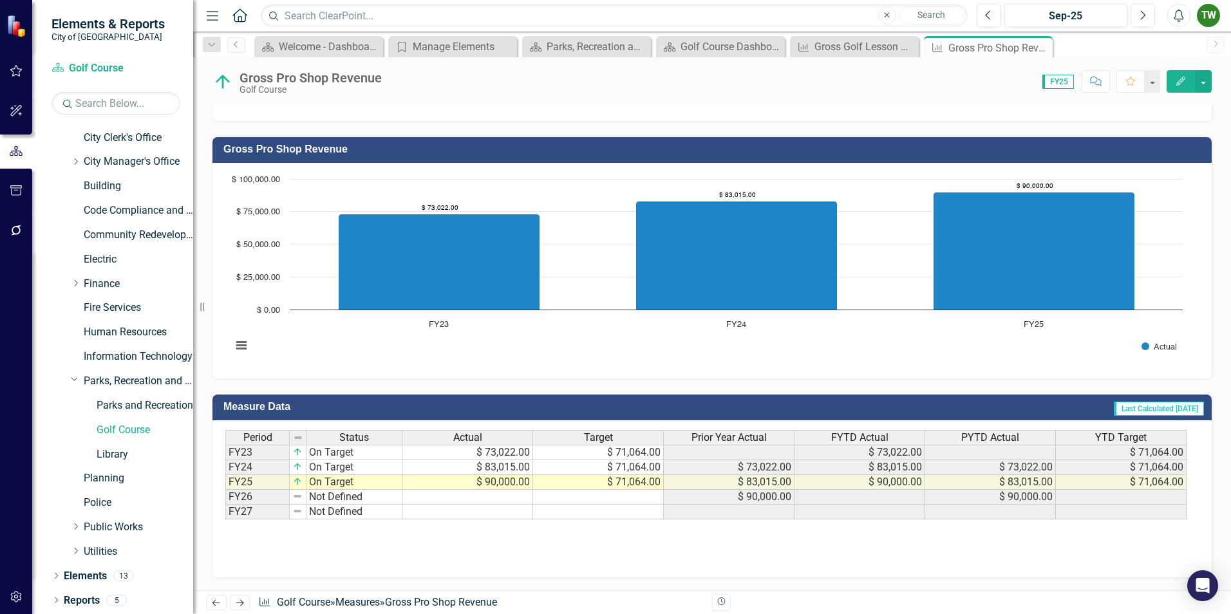
click at [1179, 80] on icon "Edit" at bounding box center [1181, 81] width 12 height 9
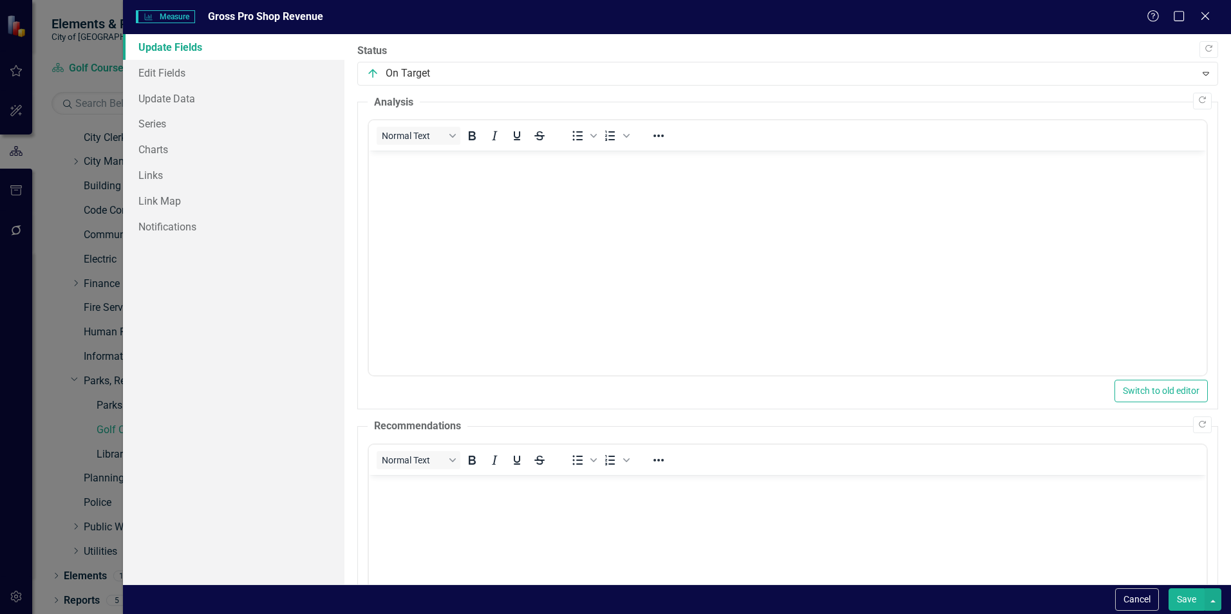
scroll to position [0, 0]
click at [189, 93] on link "Update Data" at bounding box center [233, 99] width 221 height 26
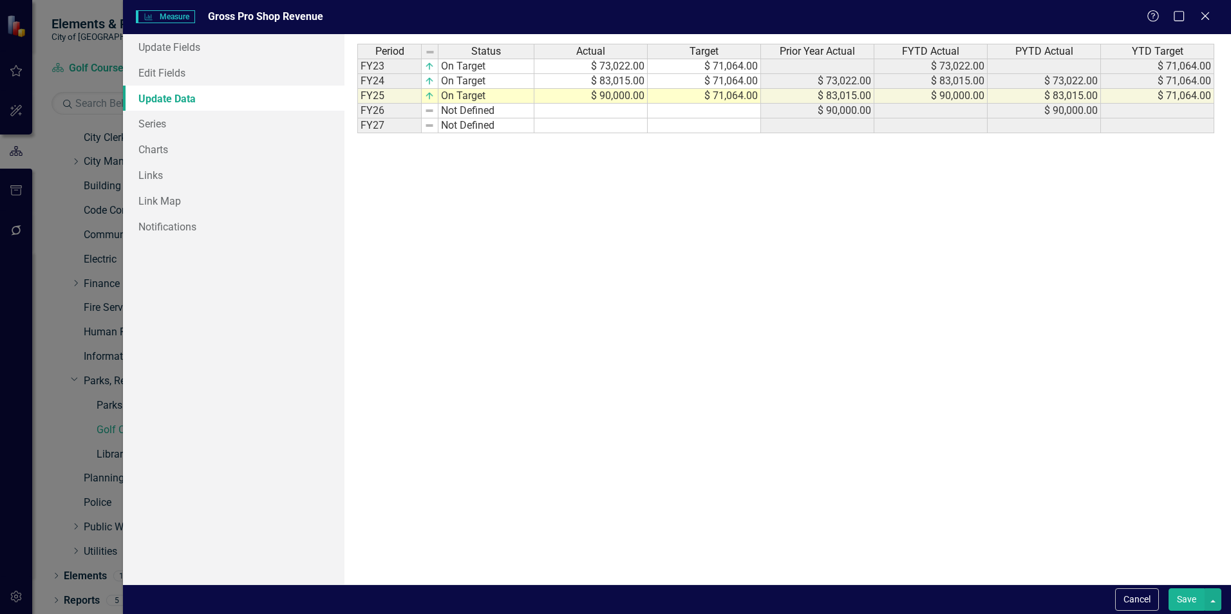
click at [634, 97] on td "$ 90,000.00" at bounding box center [590, 96] width 113 height 15
type textarea "12035.08"
click at [1186, 600] on button "Save" at bounding box center [1186, 599] width 36 height 23
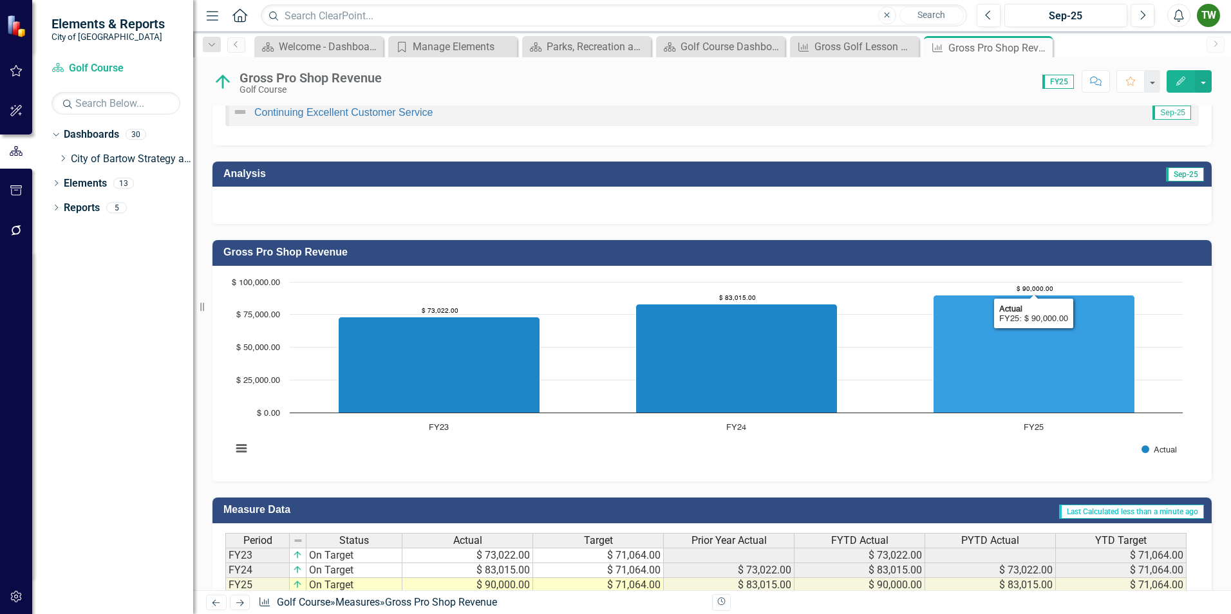
scroll to position [296, 0]
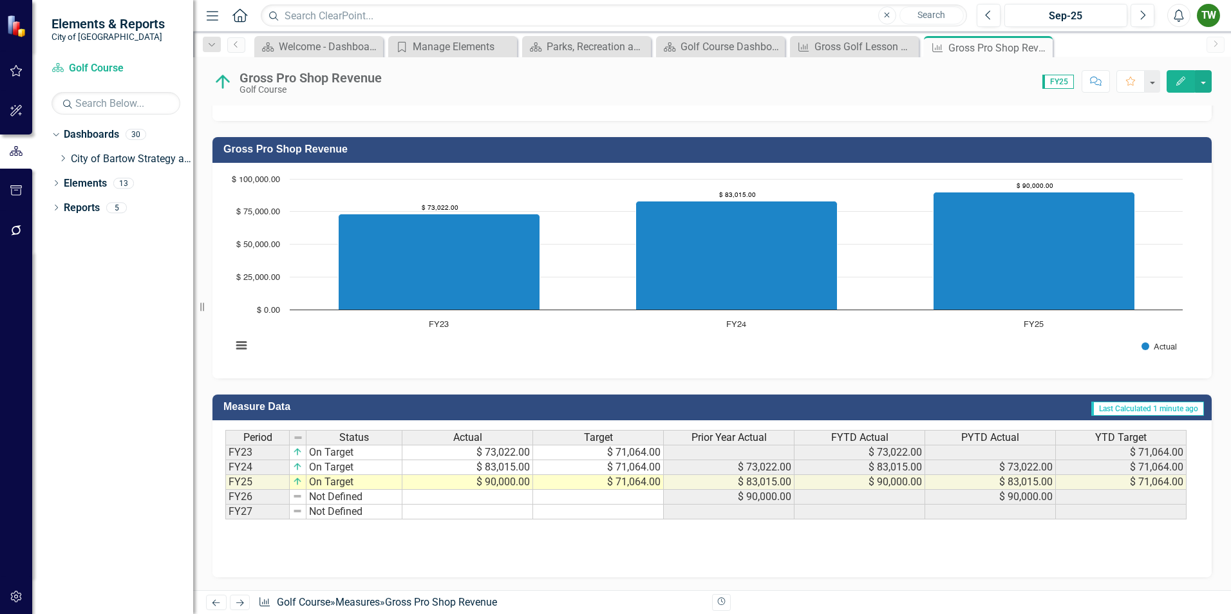
click at [492, 547] on div "Period Status Actual Target Prior Year Actual FYTD Actual PYTD Actual YTD Targe…" at bounding box center [711, 494] width 973 height 129
click at [102, 132] on link "Dashboards" at bounding box center [91, 134] width 55 height 15
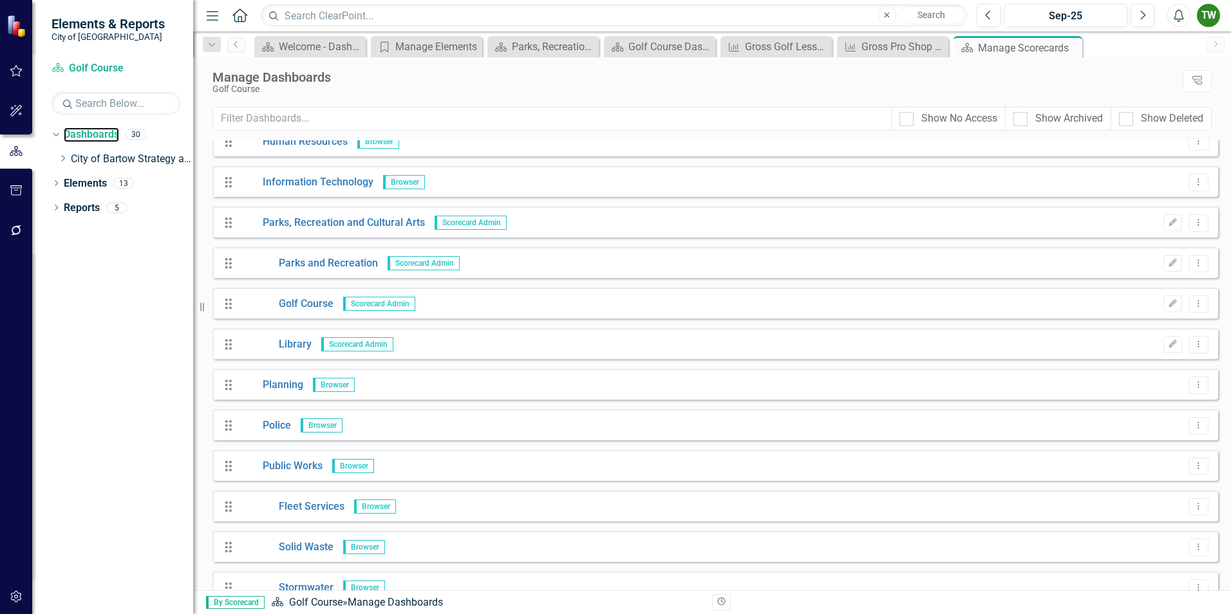
scroll to position [579, 0]
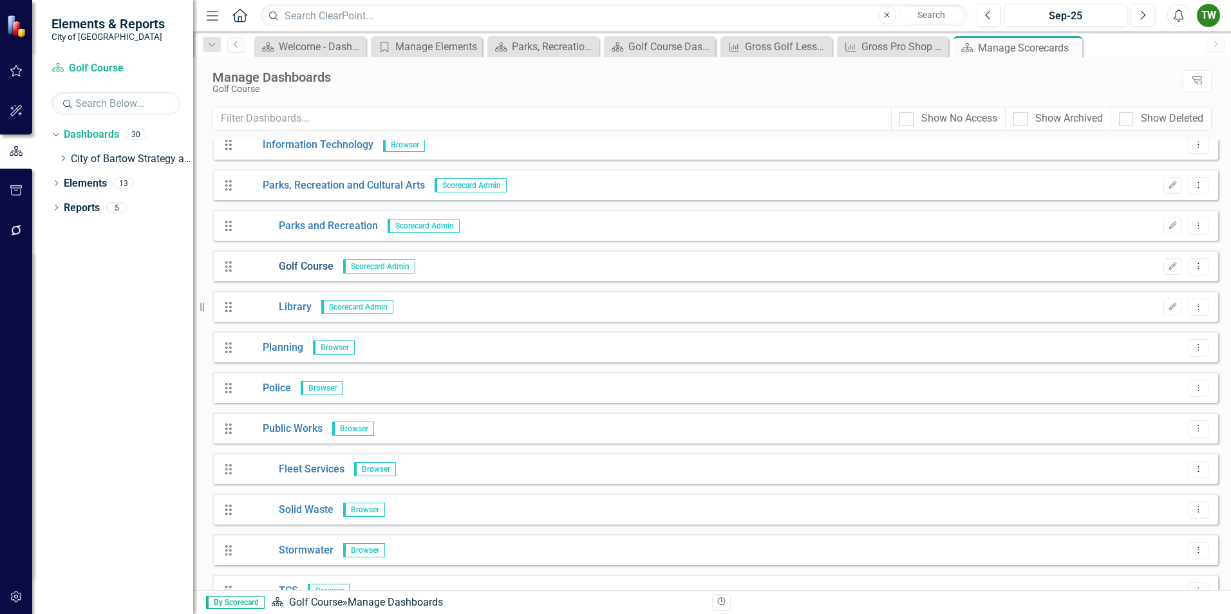
click at [317, 268] on link "Golf Course" at bounding box center [286, 266] width 93 height 15
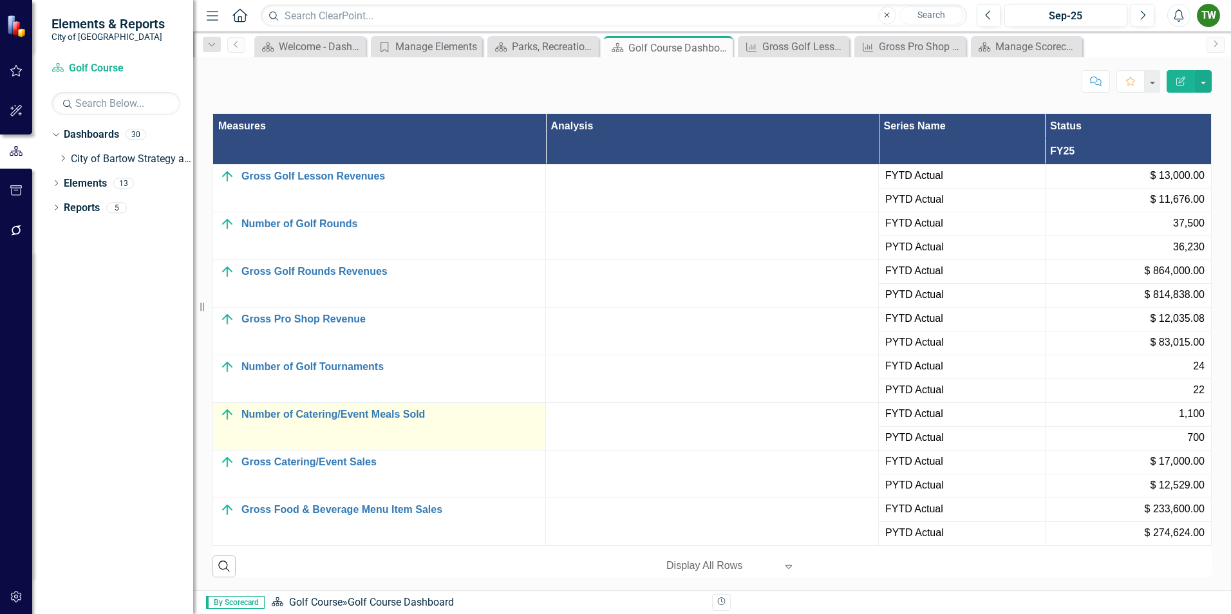
scroll to position [1351, 0]
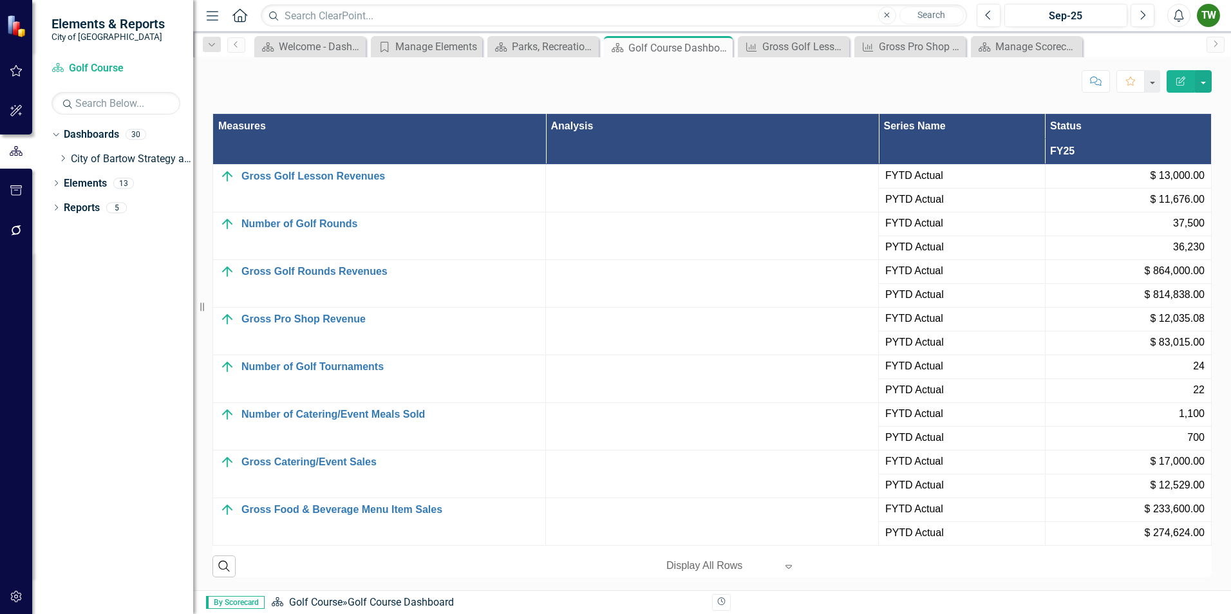
click at [885, 342] on span "PYTD Actual" at bounding box center [961, 342] width 153 height 15
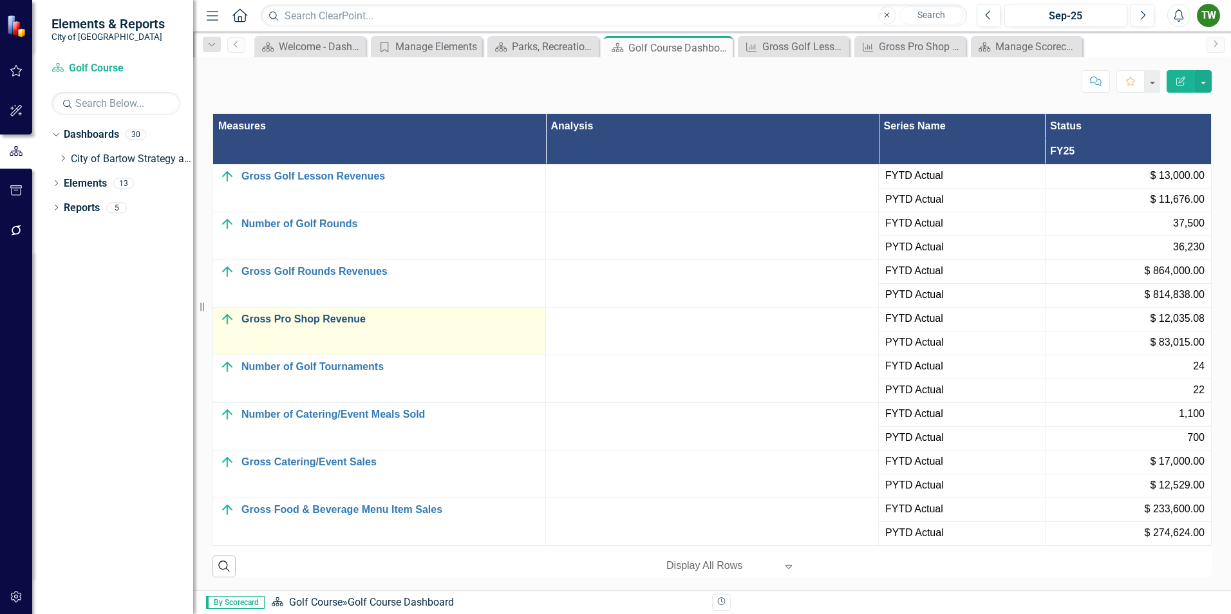
click at [316, 319] on link "Gross Pro Shop Revenue" at bounding box center [389, 319] width 297 height 12
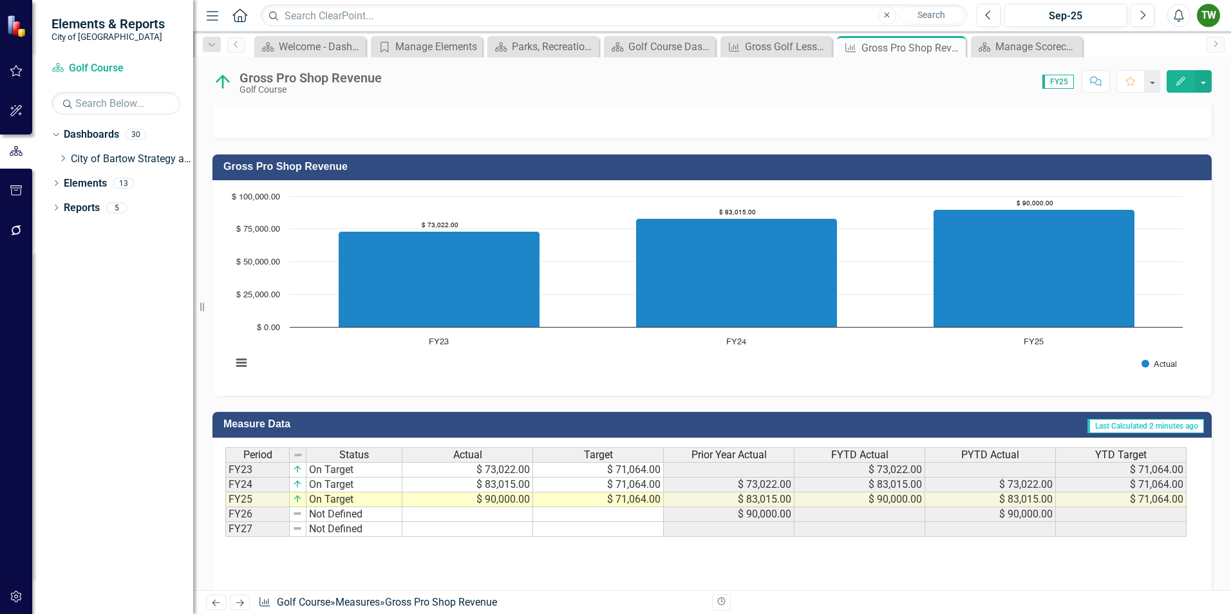
scroll to position [296, 0]
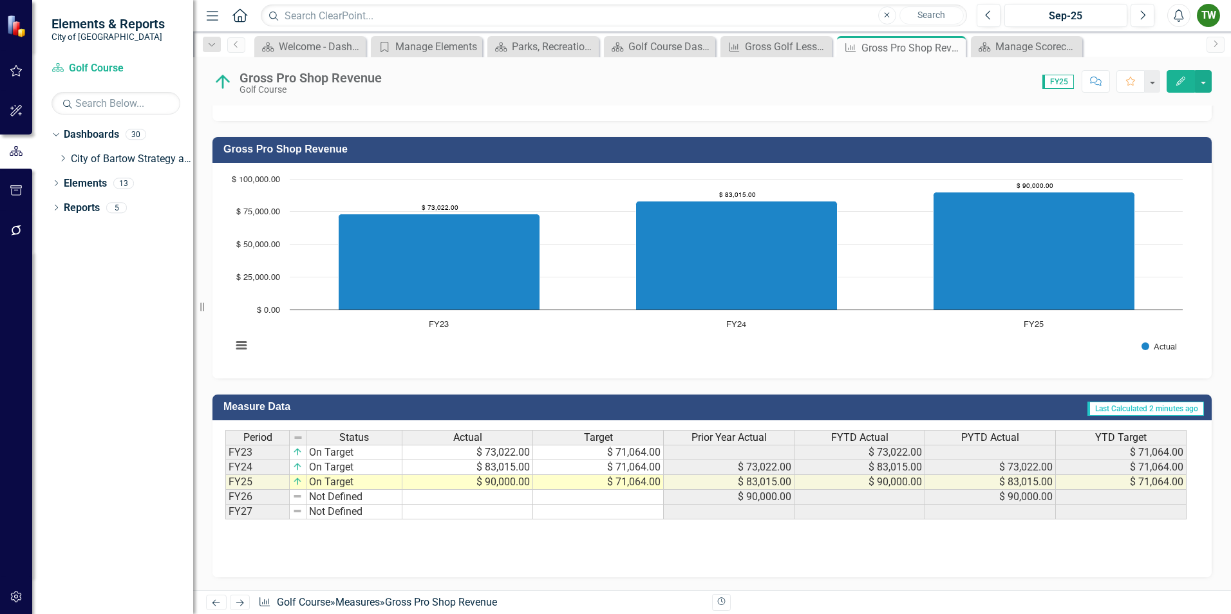
click at [1181, 81] on icon "button" at bounding box center [1180, 81] width 9 height 9
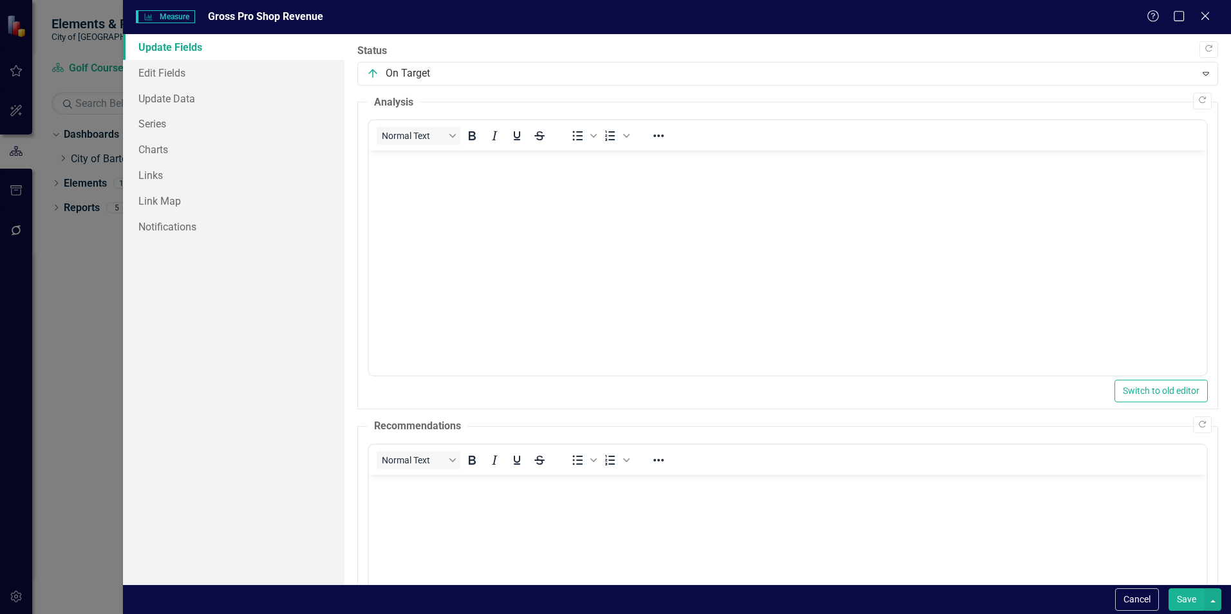
scroll to position [0, 0]
click at [181, 70] on link "Edit Fields" at bounding box center [233, 73] width 221 height 26
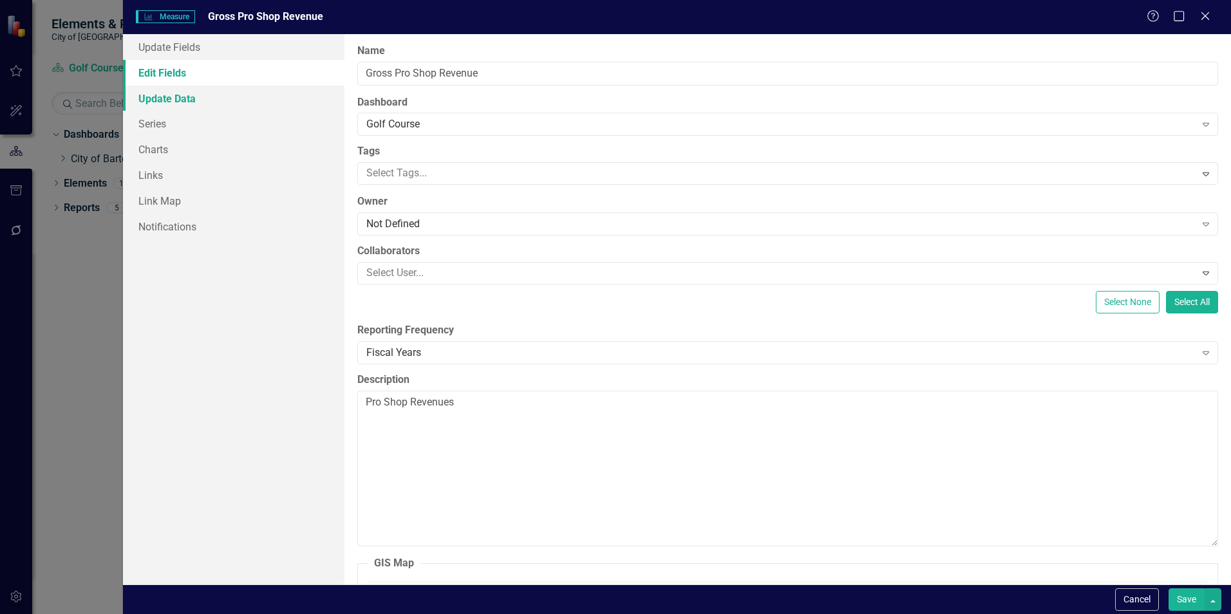
click at [180, 98] on link "Update Data" at bounding box center [233, 99] width 221 height 26
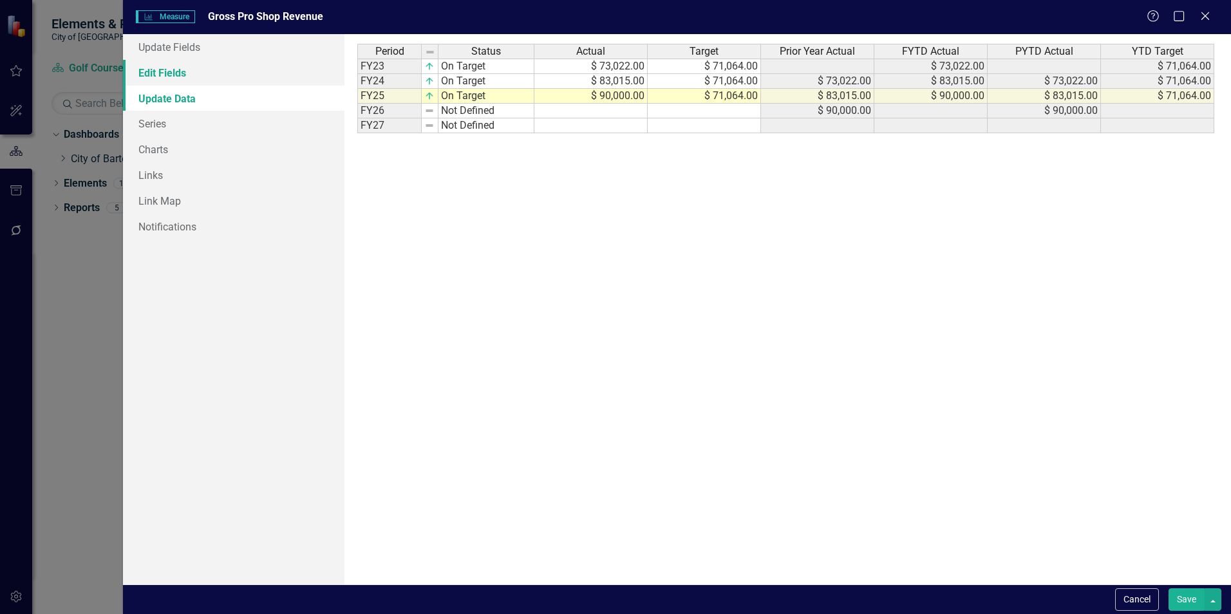
click at [183, 75] on link "Edit Fields" at bounding box center [233, 73] width 221 height 26
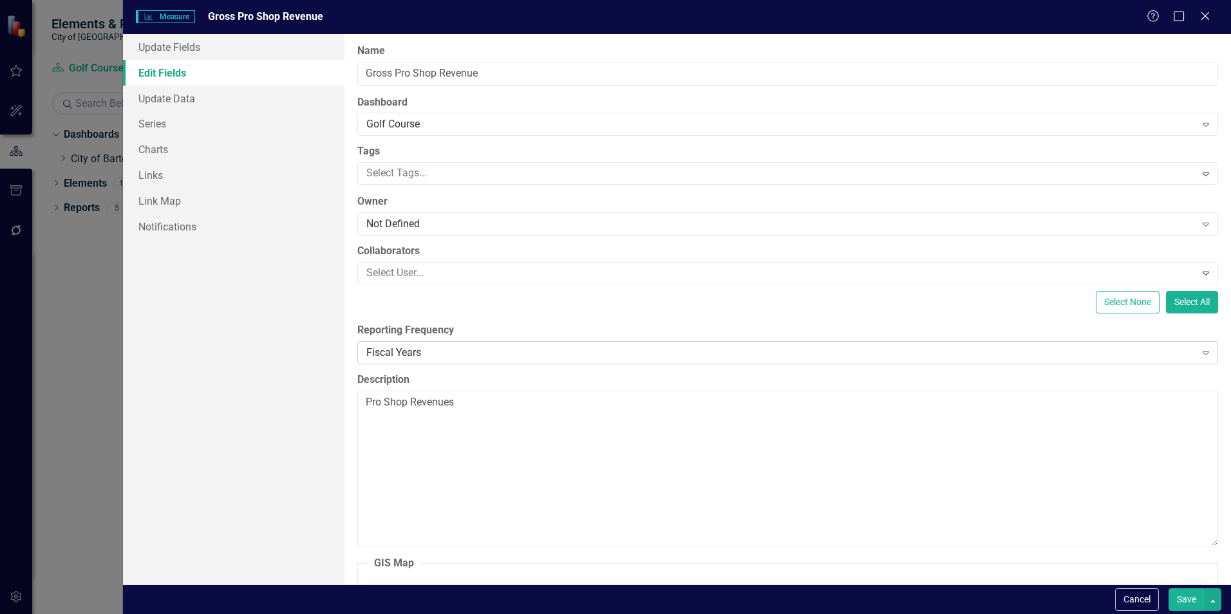
click at [1199, 352] on icon "Expand" at bounding box center [1205, 353] width 13 height 10
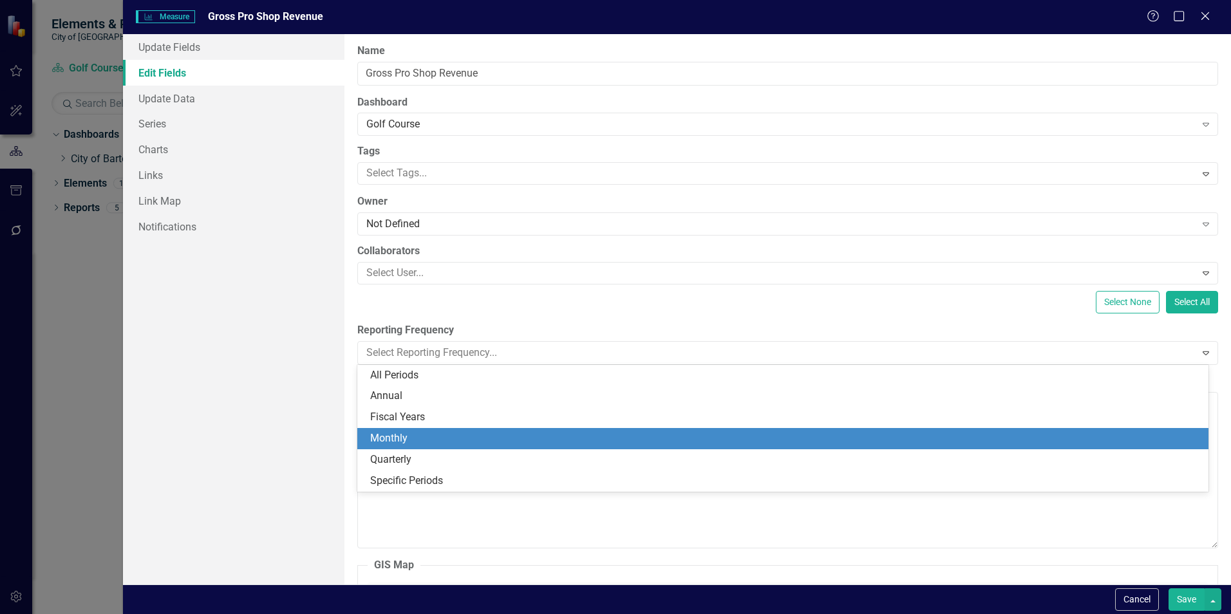
click at [398, 442] on div "Monthly" at bounding box center [785, 438] width 830 height 15
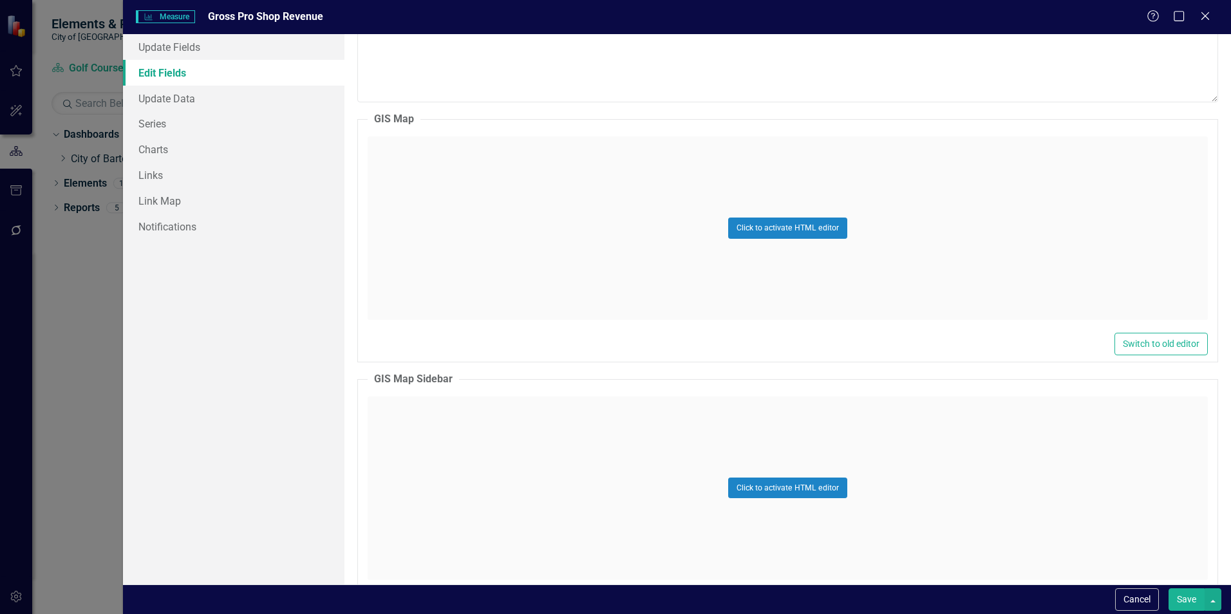
scroll to position [501, 0]
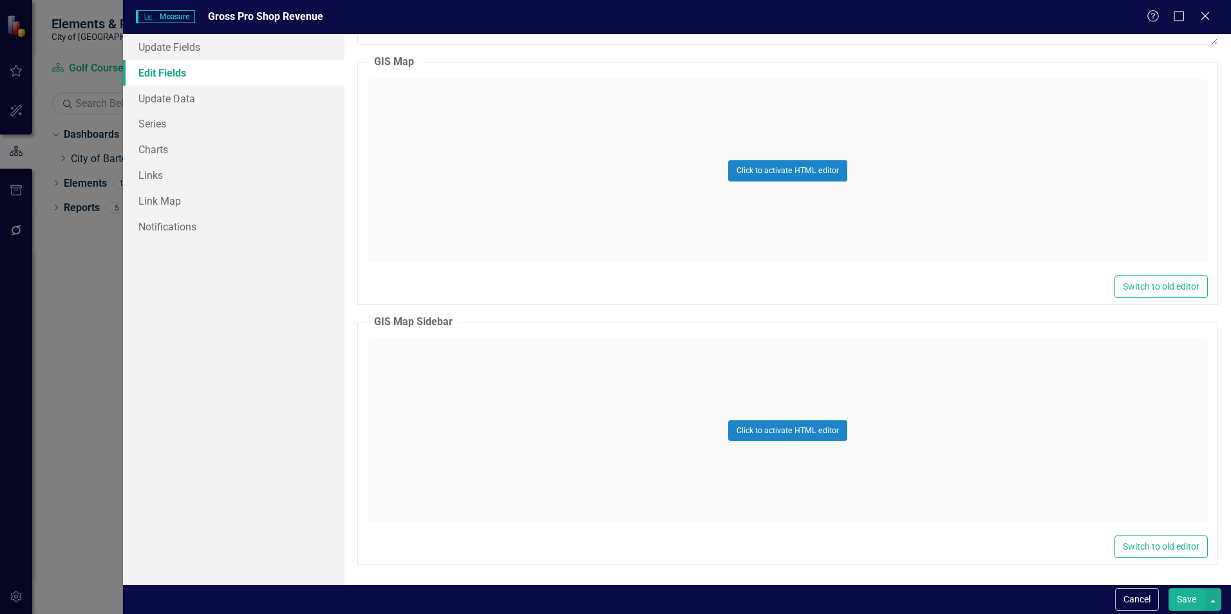
click at [1188, 599] on button "Save" at bounding box center [1186, 599] width 36 height 23
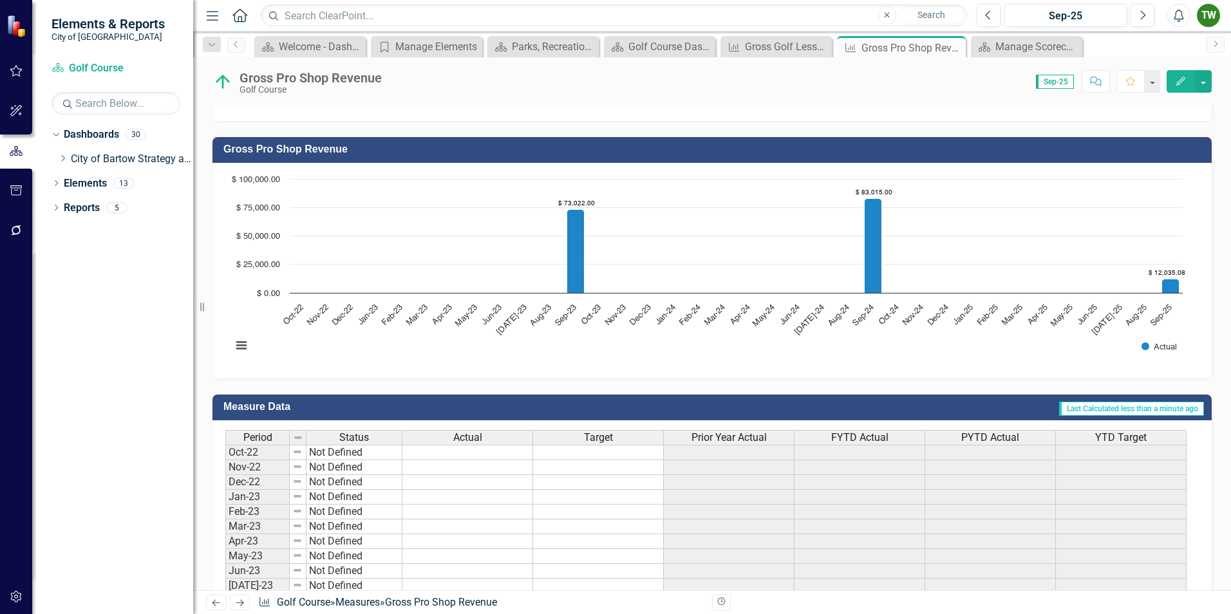
click at [1180, 78] on icon "Edit" at bounding box center [1181, 81] width 12 height 9
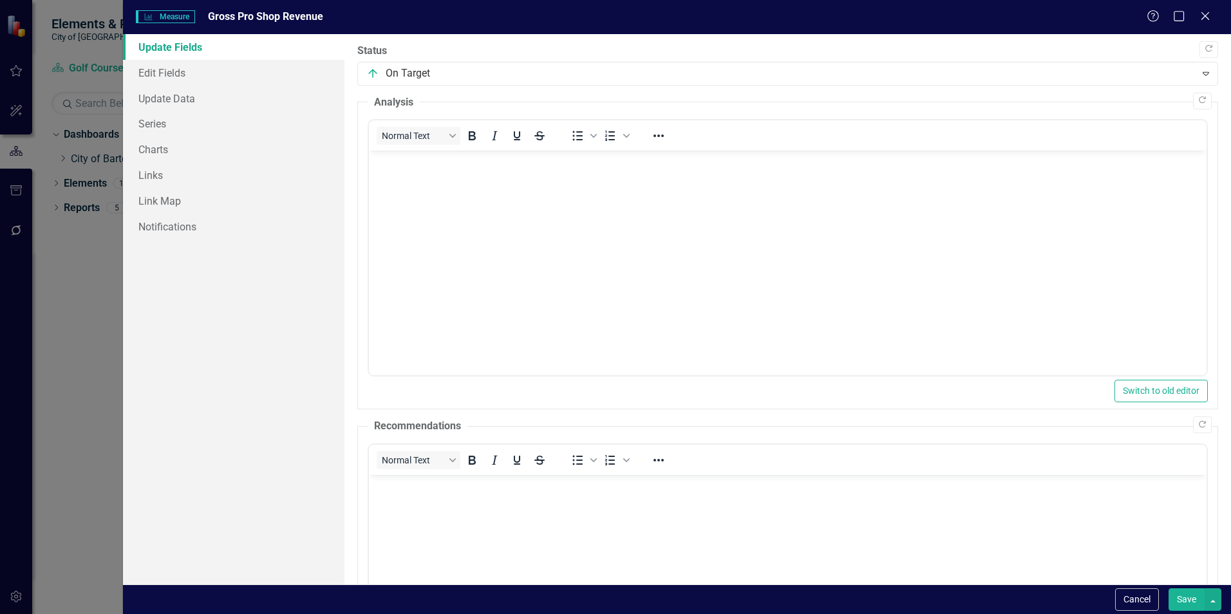
scroll to position [0, 0]
click at [181, 96] on link "Update Data" at bounding box center [233, 99] width 221 height 26
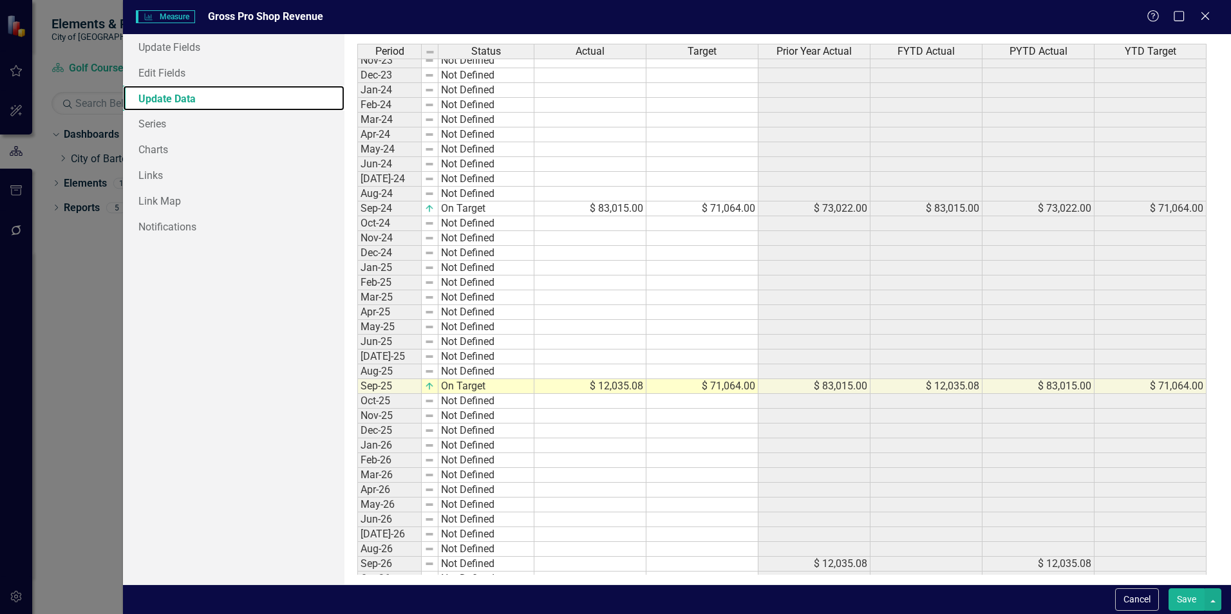
scroll to position [241, 0]
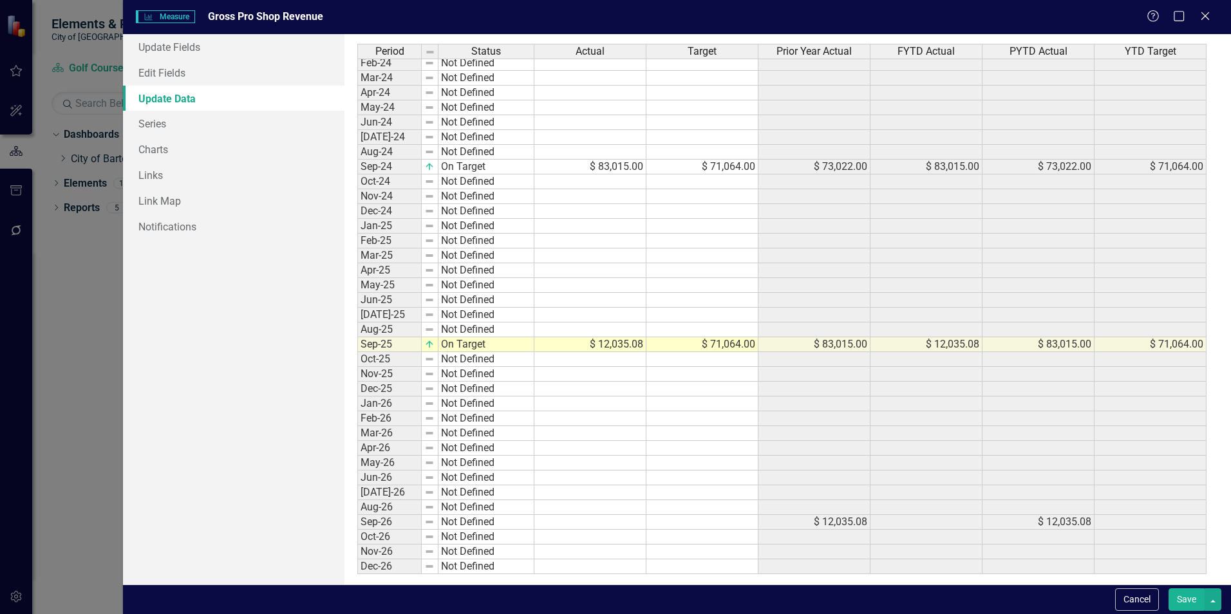
click at [630, 346] on tbody "Oct-22 Not Defined Nov-22 Not Defined Dec-22 Not Defined Jan-23 Not Defined Feb…" at bounding box center [781, 196] width 849 height 756
type textarea "71064"
click at [1186, 600] on button "Save" at bounding box center [1186, 599] width 36 height 23
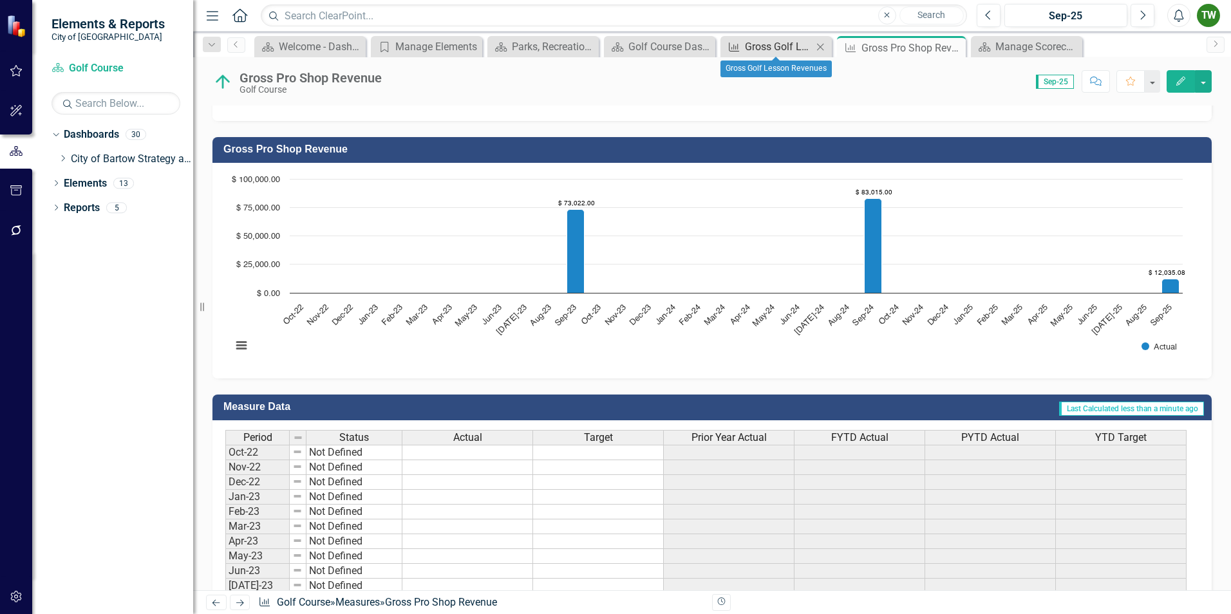
click at [783, 46] on div "Gross Golf Lesson Revenues" at bounding box center [779, 47] width 68 height 16
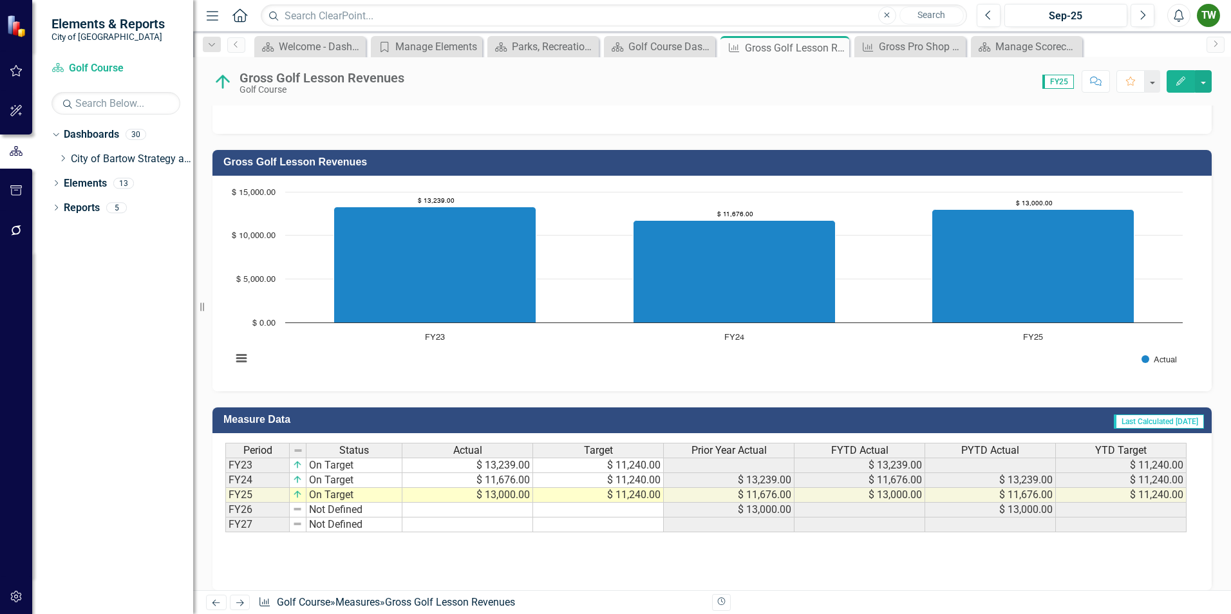
scroll to position [296, 0]
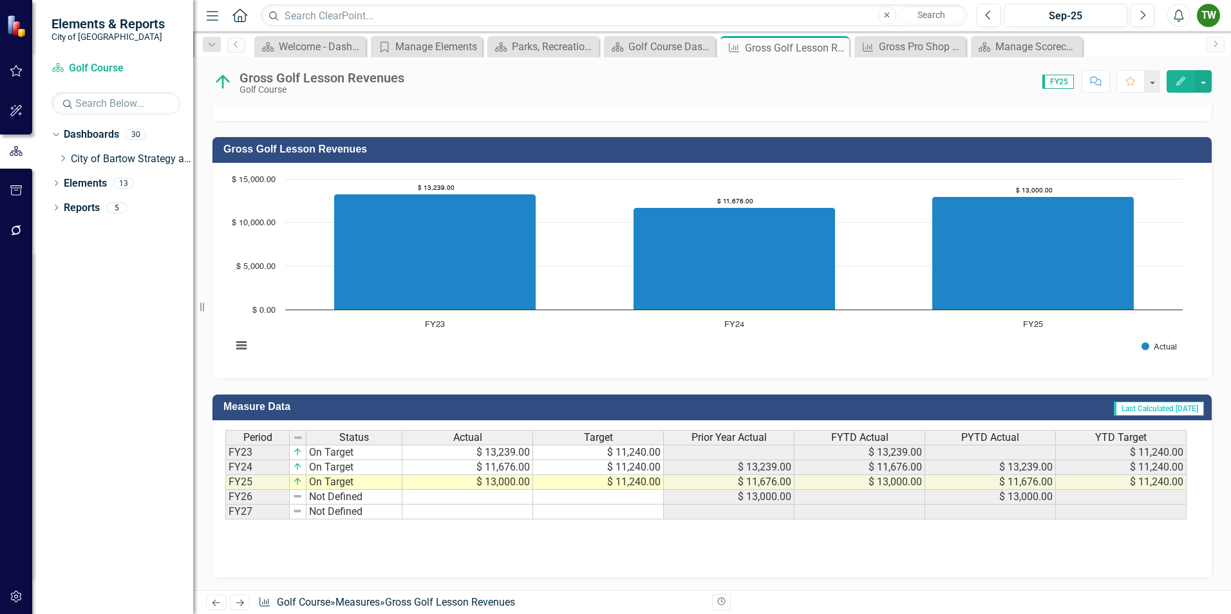
click at [1178, 79] on icon "Edit" at bounding box center [1181, 81] width 12 height 9
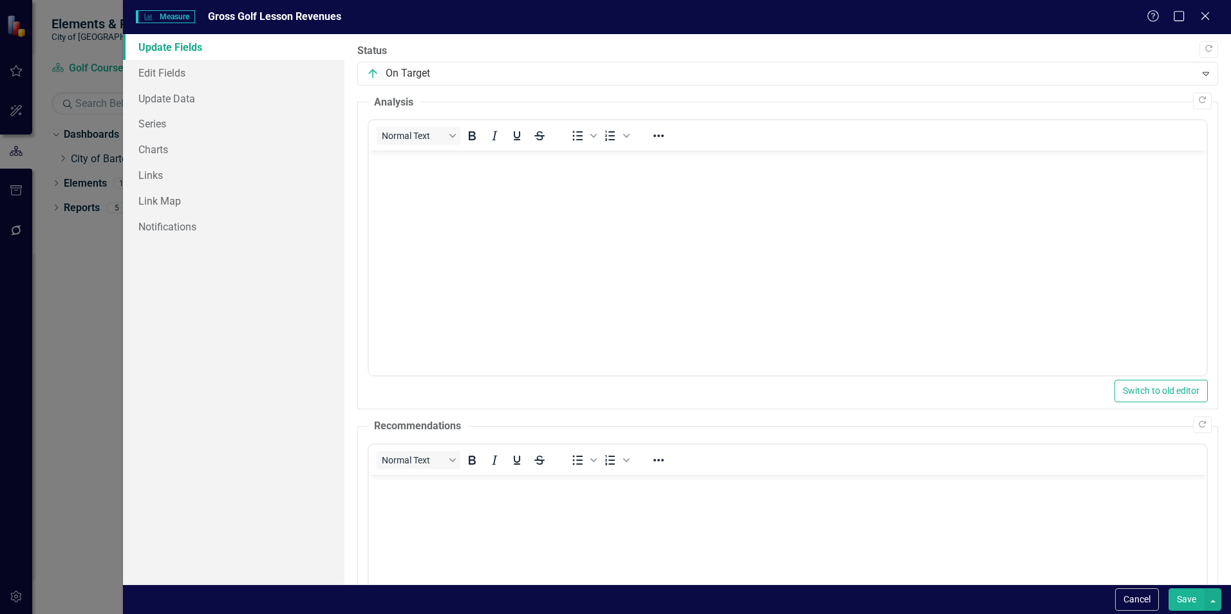
scroll to position [0, 0]
click at [175, 95] on link "Update Data" at bounding box center [233, 99] width 221 height 26
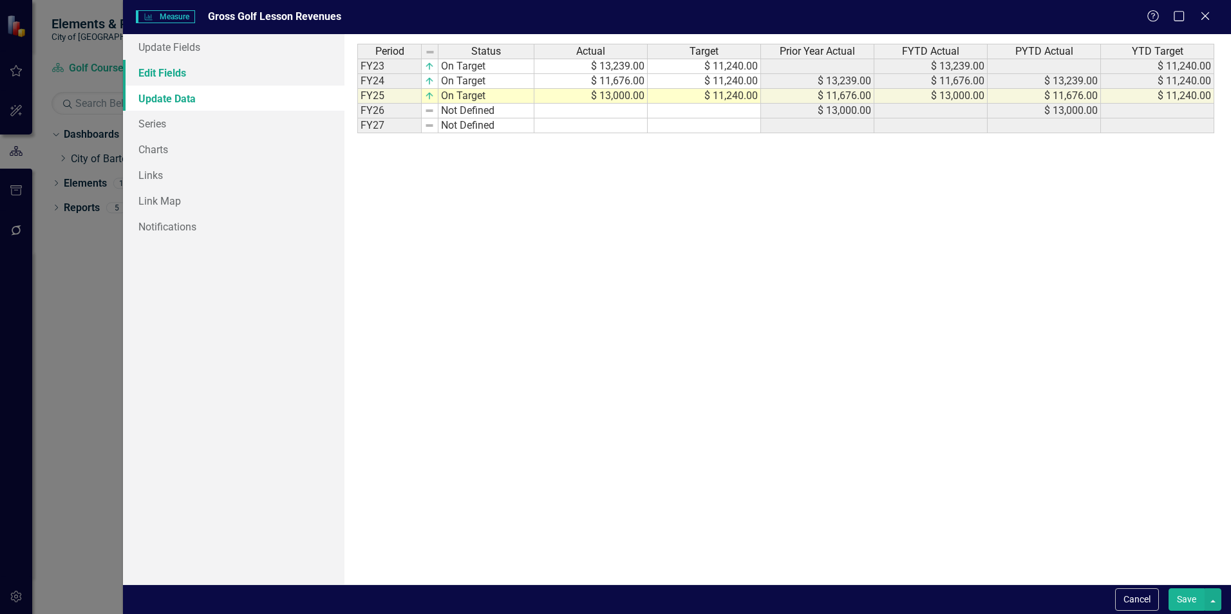
click at [169, 69] on link "Edit Fields" at bounding box center [233, 73] width 221 height 26
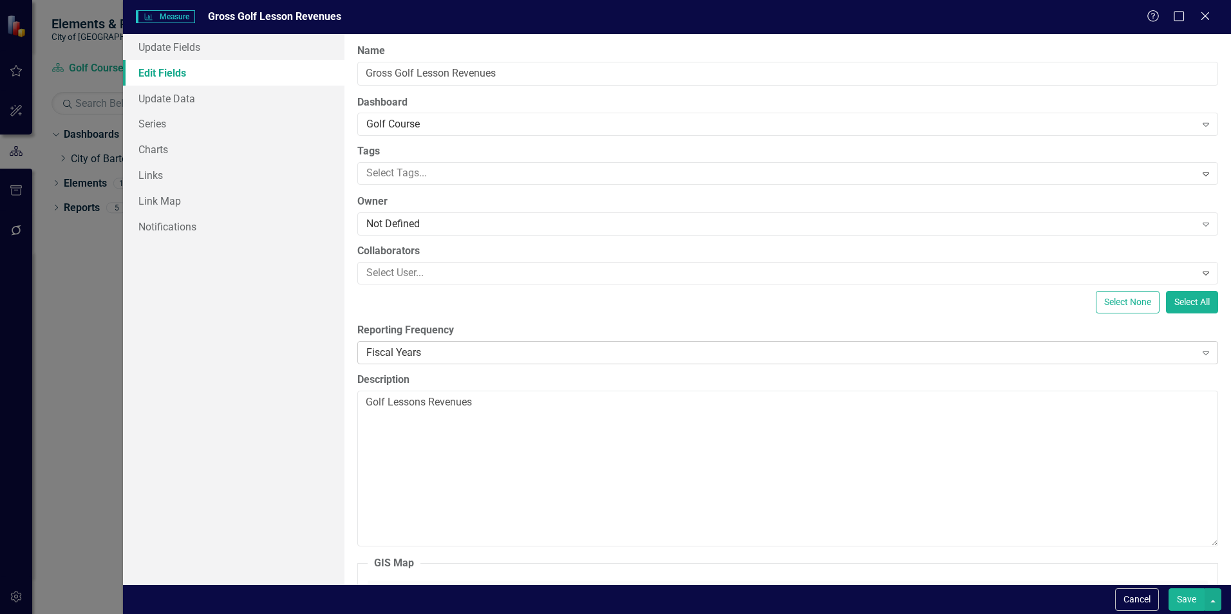
click at [530, 352] on div "Fiscal Years" at bounding box center [780, 352] width 828 height 15
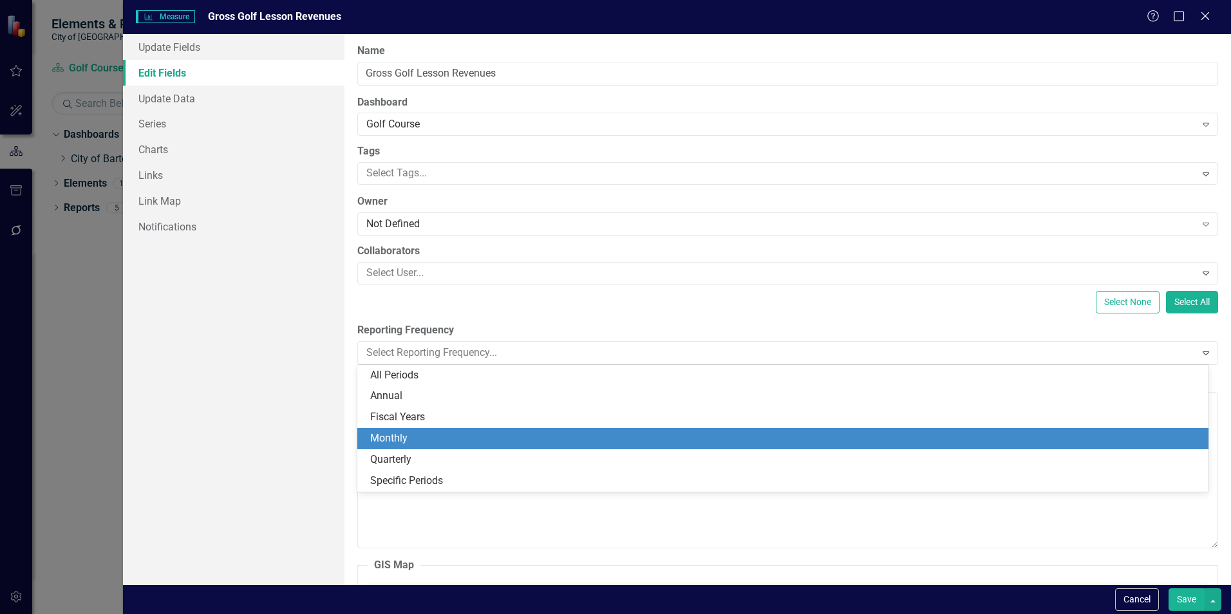
click at [411, 438] on div "Monthly" at bounding box center [785, 438] width 830 height 15
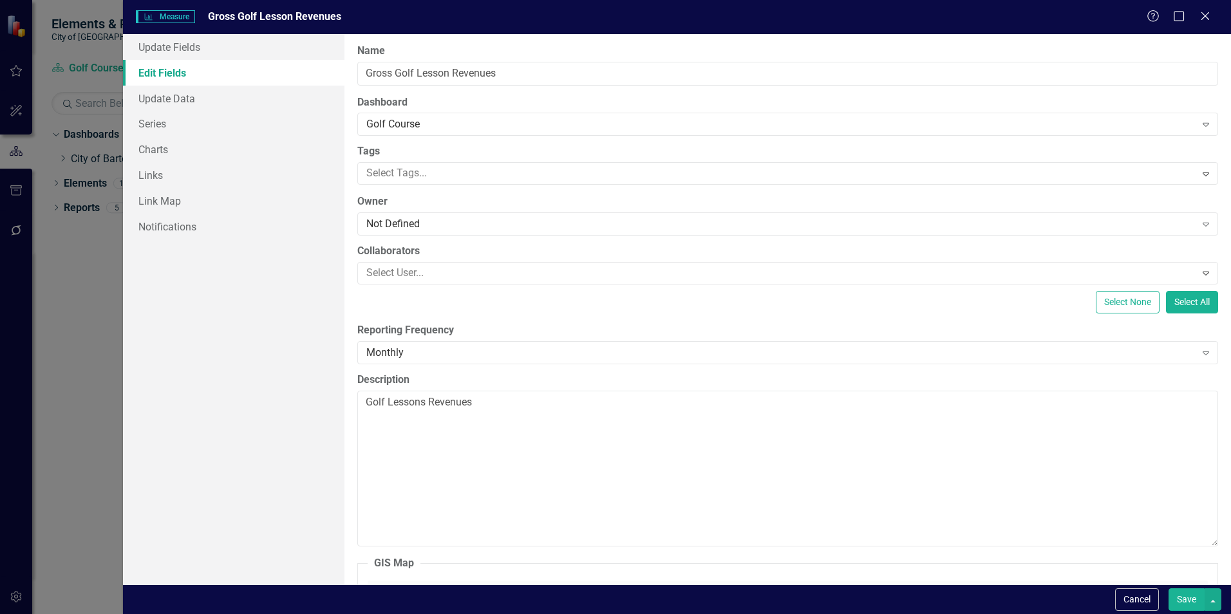
click at [1182, 597] on button "Save" at bounding box center [1186, 599] width 36 height 23
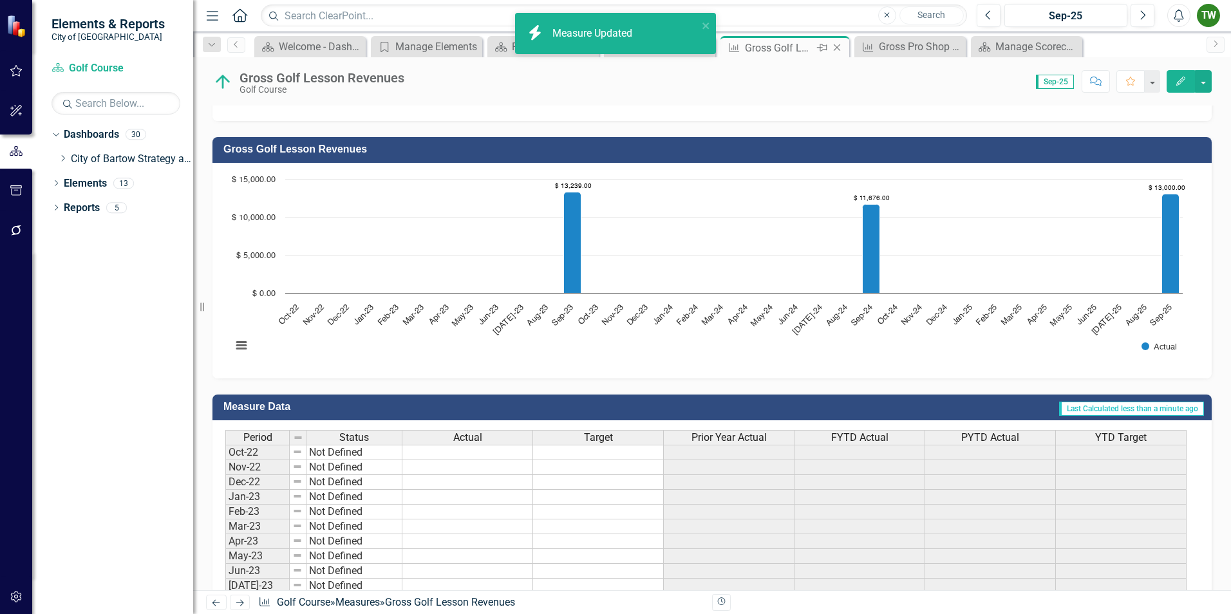
click at [787, 48] on div "Gross Golf Lesson Revenues" at bounding box center [779, 48] width 69 height 16
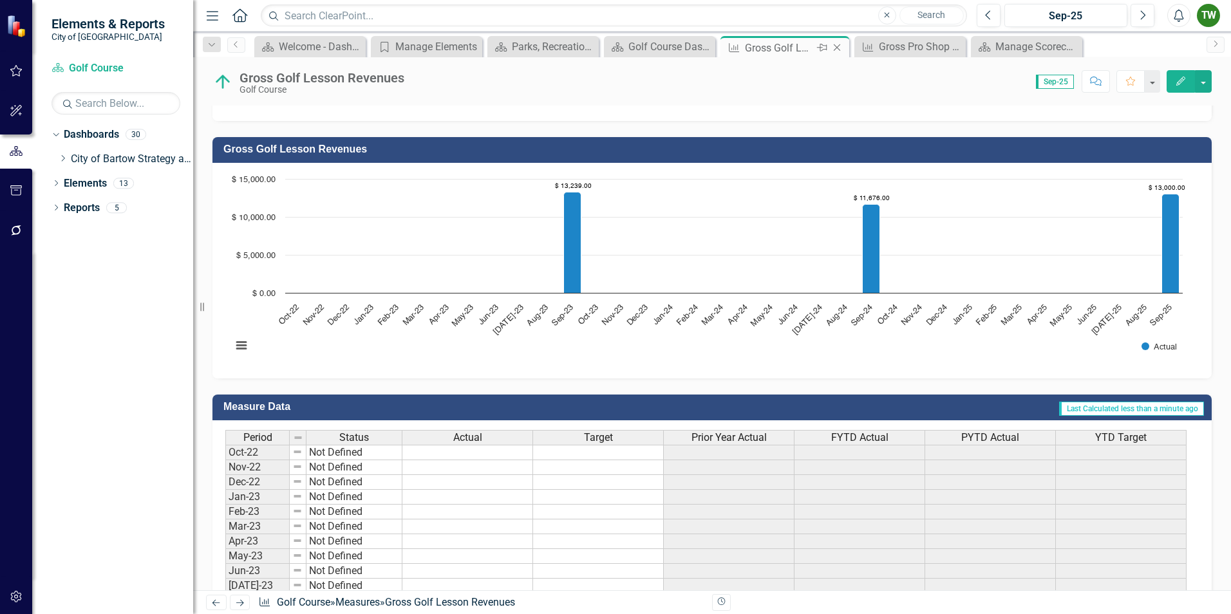
click at [773, 51] on div "Gross Golf Lesson Revenues" at bounding box center [779, 48] width 69 height 16
click at [1135, 44] on div "Dashboard Welcome - Dashboard Close Priority Manage Elements Close Dashboard Pa…" at bounding box center [726, 46] width 948 height 21
click at [1179, 79] on icon "Edit" at bounding box center [1181, 81] width 12 height 9
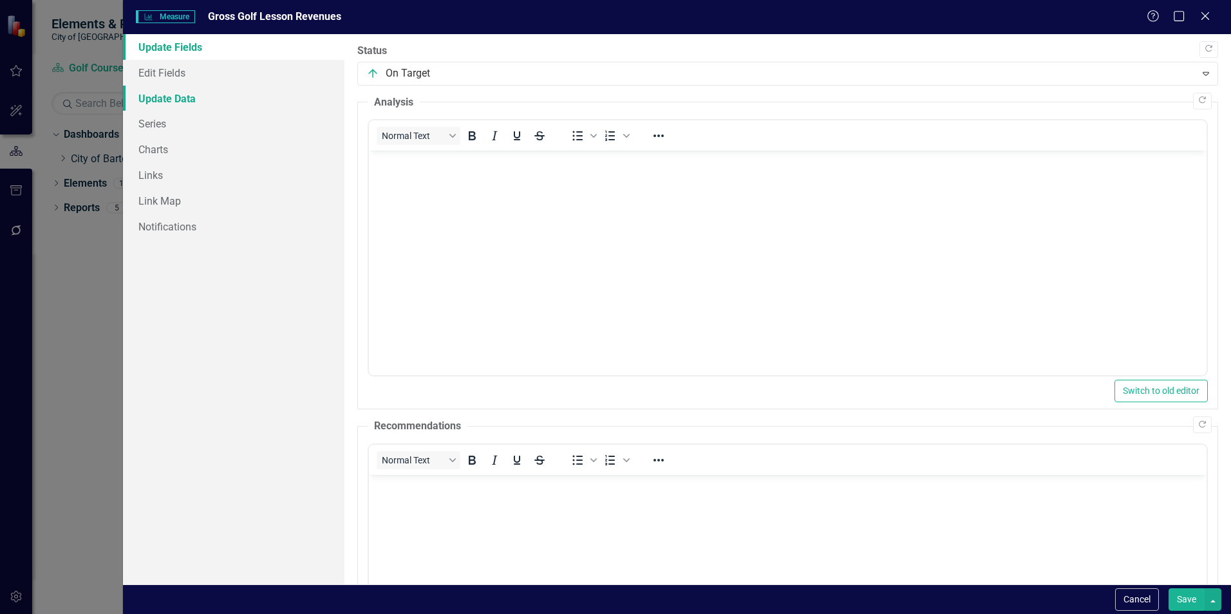
click at [172, 92] on link "Update Data" at bounding box center [233, 99] width 221 height 26
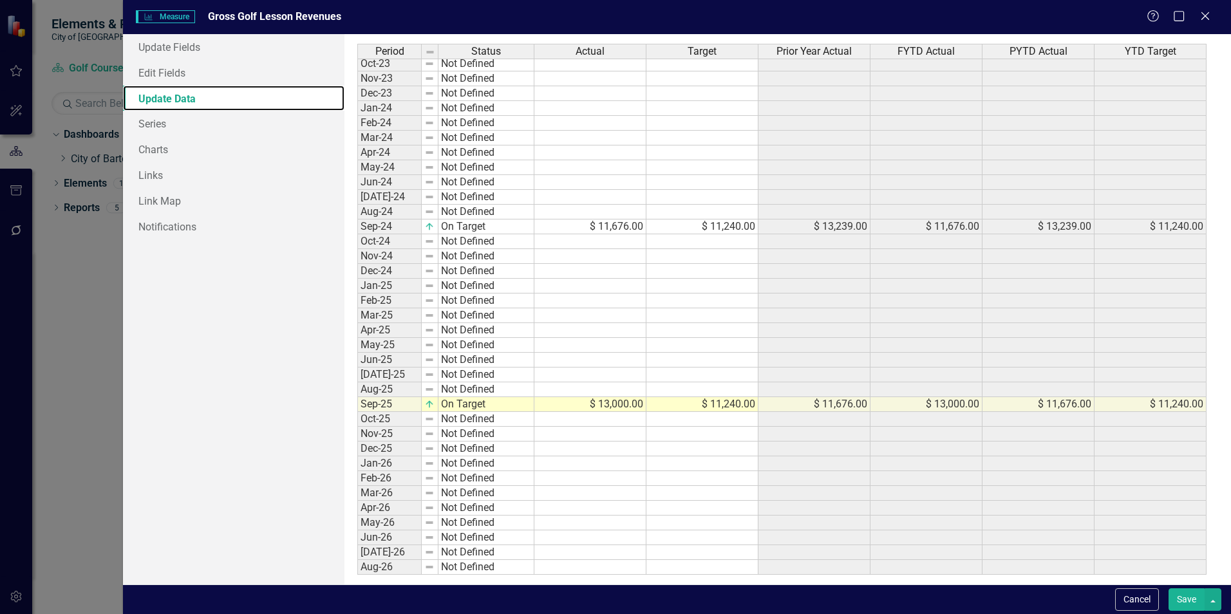
scroll to position [193, 0]
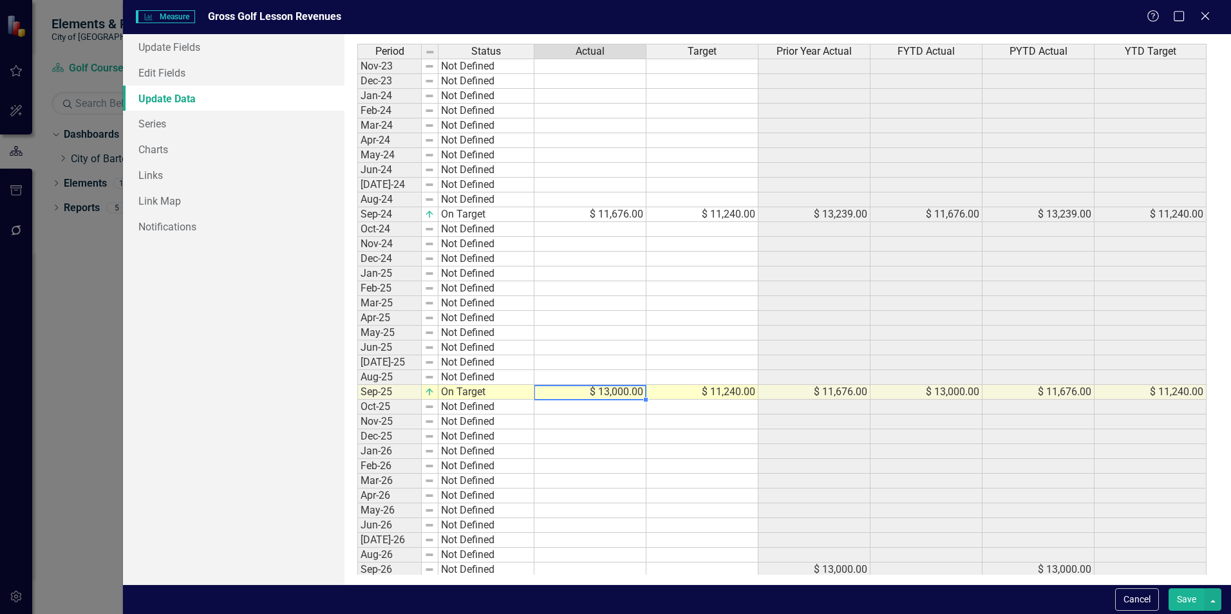
click at [630, 394] on tbody "Nov-22 Not Defined Dec-22 Not Defined Jan-23 Not Defined Feb-23 Not Defined Mar…" at bounding box center [781, 251] width 849 height 741
type textarea "11240"
click at [1187, 599] on button "Save" at bounding box center [1186, 599] width 36 height 23
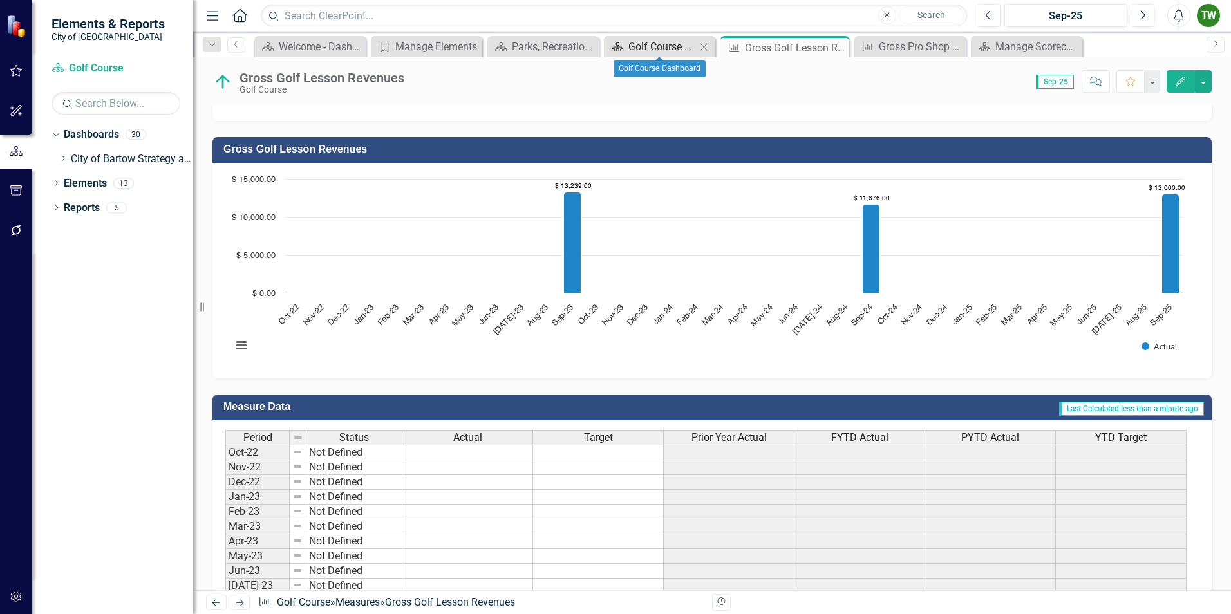
click at [660, 44] on div "Golf Course Dashboard" at bounding box center [662, 47] width 68 height 16
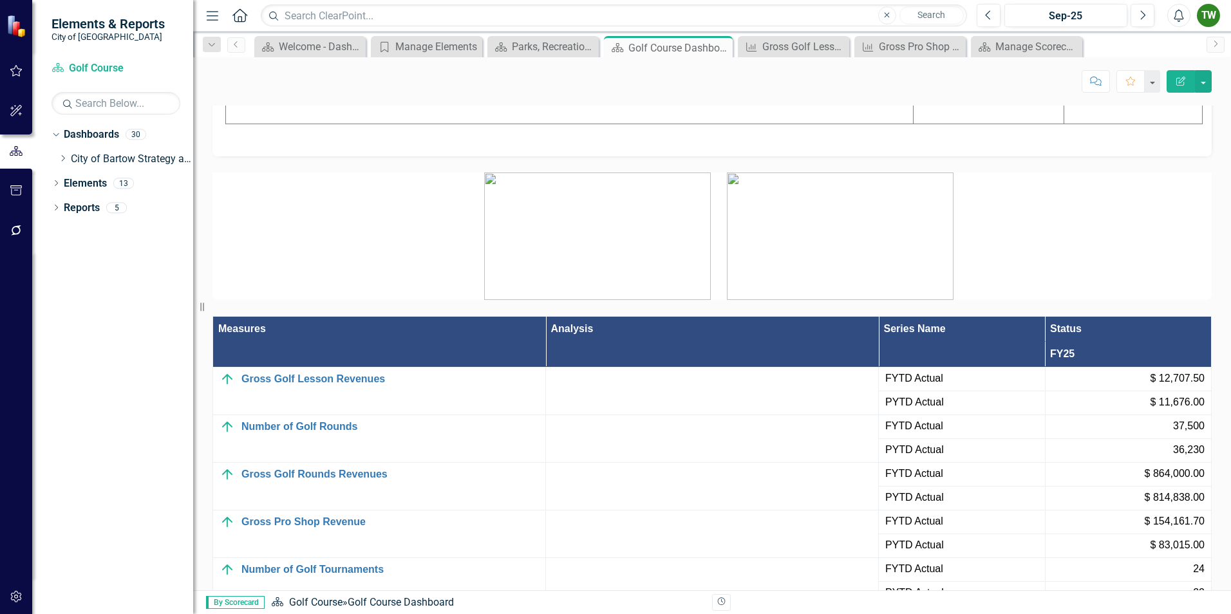
scroll to position [1287, 0]
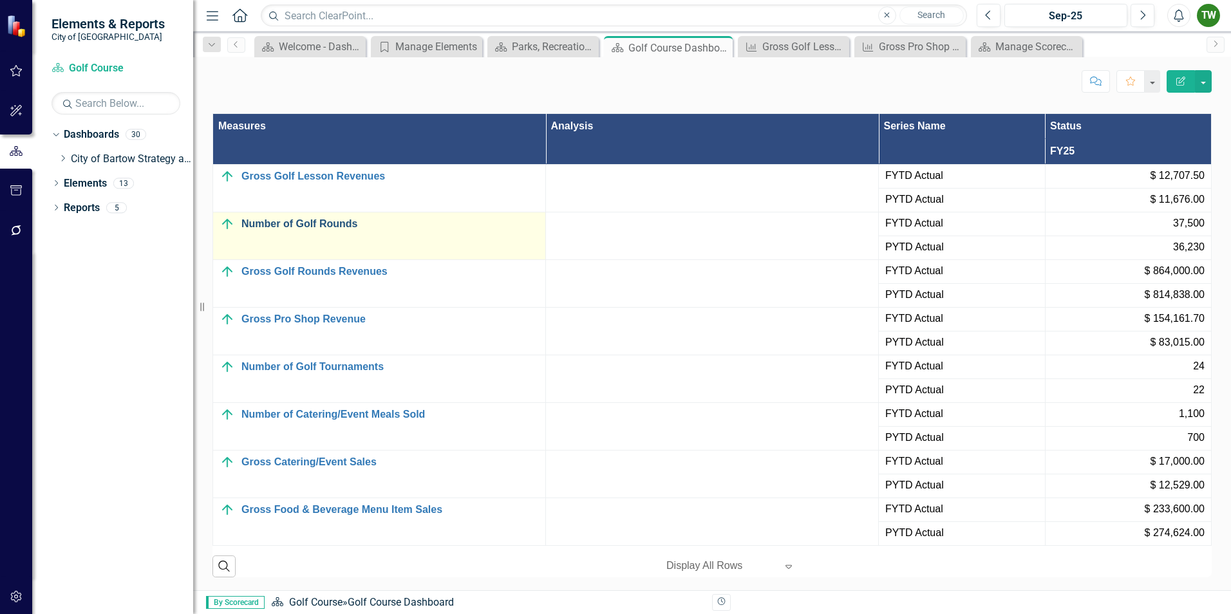
click at [305, 230] on link "Number of Golf Rounds" at bounding box center [389, 224] width 297 height 12
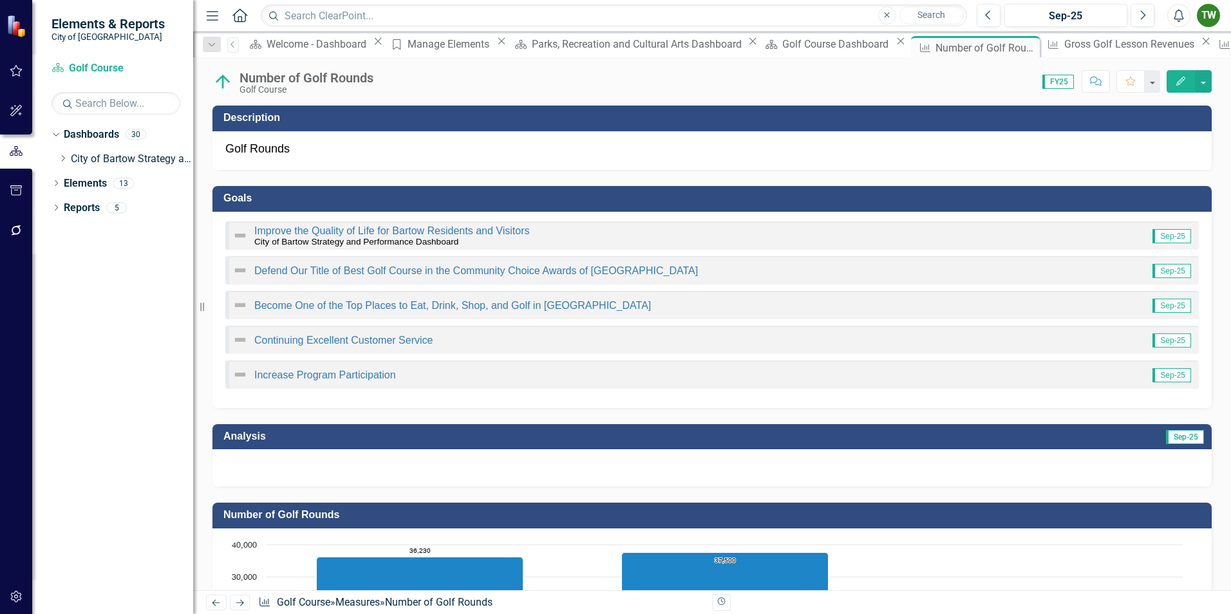
click at [1186, 84] on icon "Edit" at bounding box center [1181, 81] width 12 height 9
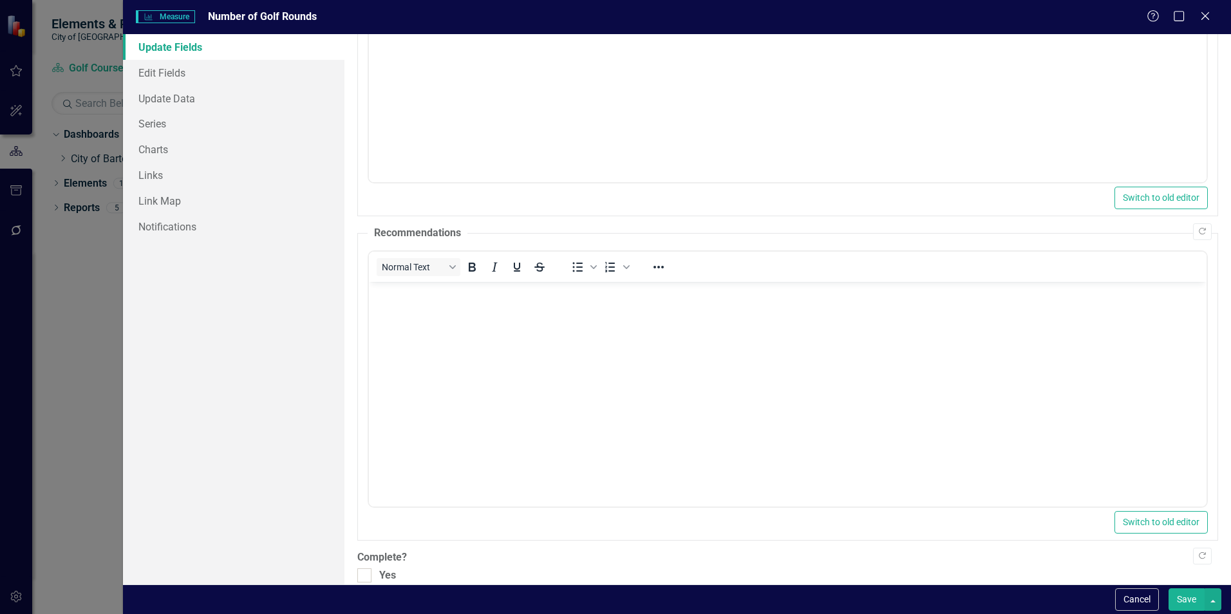
scroll to position [211, 0]
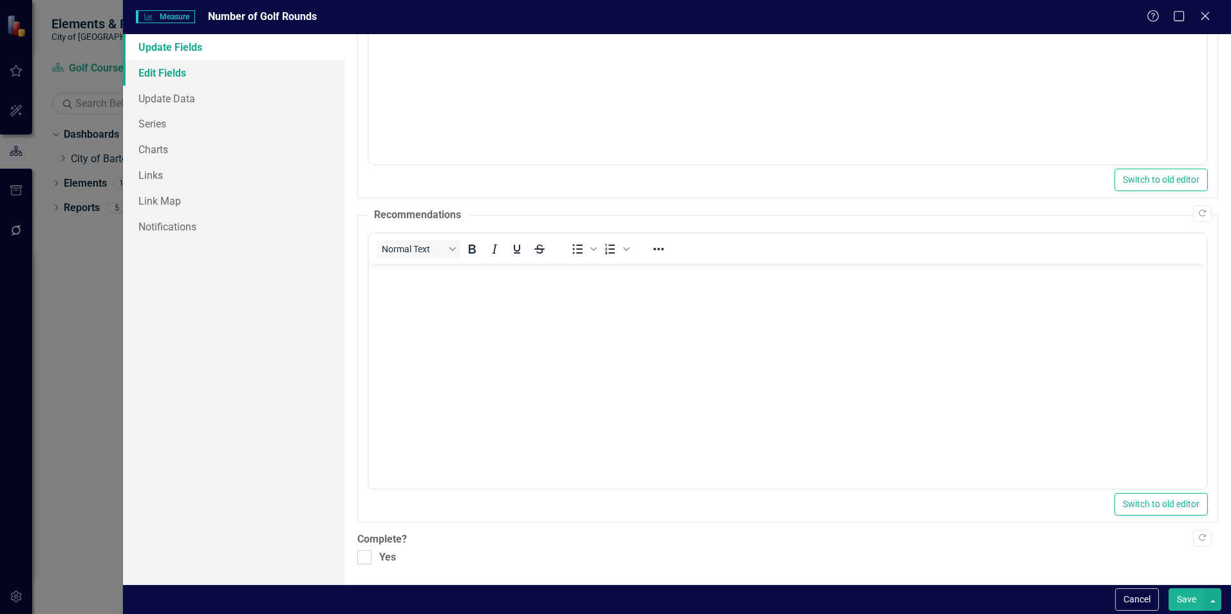
click at [168, 72] on link "Edit Fields" at bounding box center [233, 73] width 221 height 26
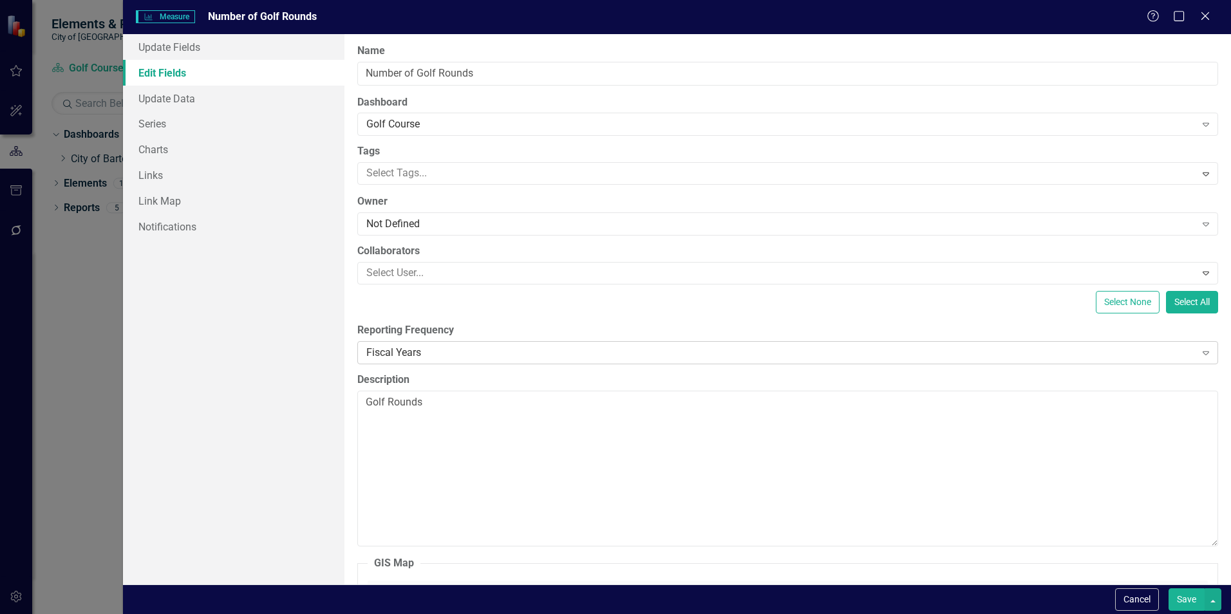
click at [536, 350] on div "Fiscal Years" at bounding box center [780, 352] width 828 height 15
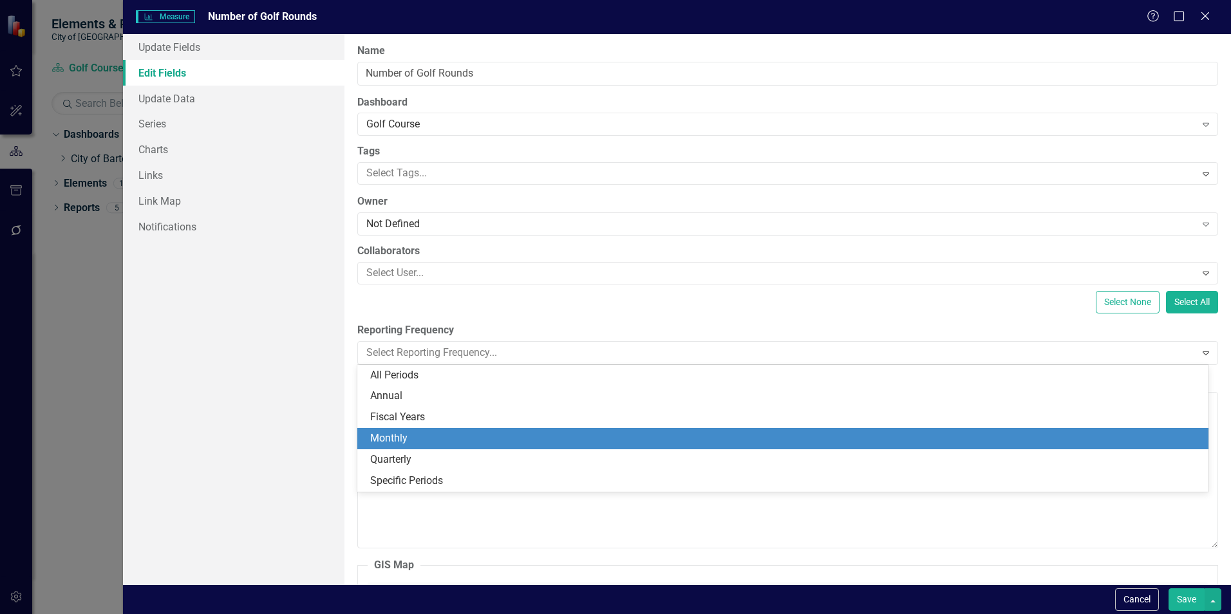
click at [413, 437] on div "Monthly" at bounding box center [785, 438] width 830 height 15
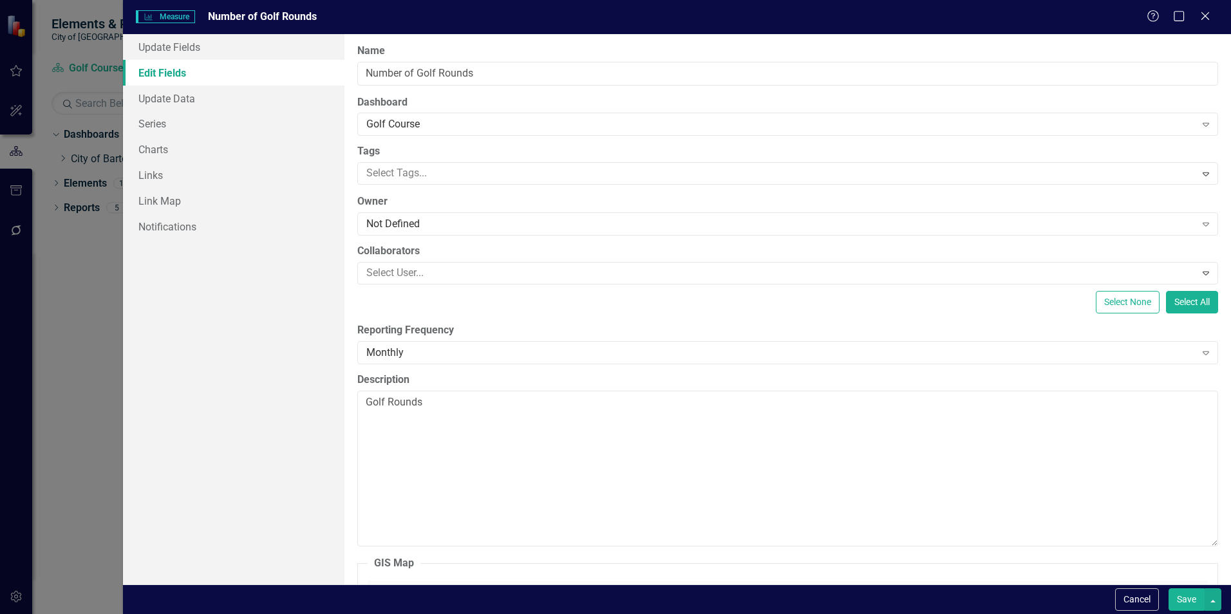
click at [1189, 600] on button "Save" at bounding box center [1186, 599] width 36 height 23
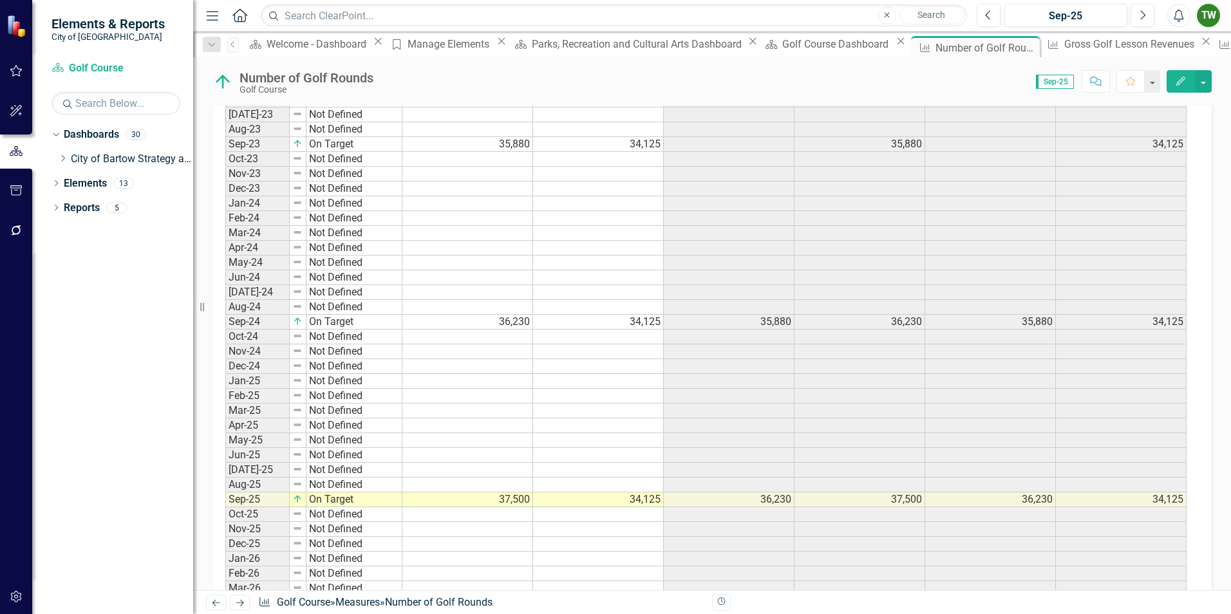
scroll to position [1008, 0]
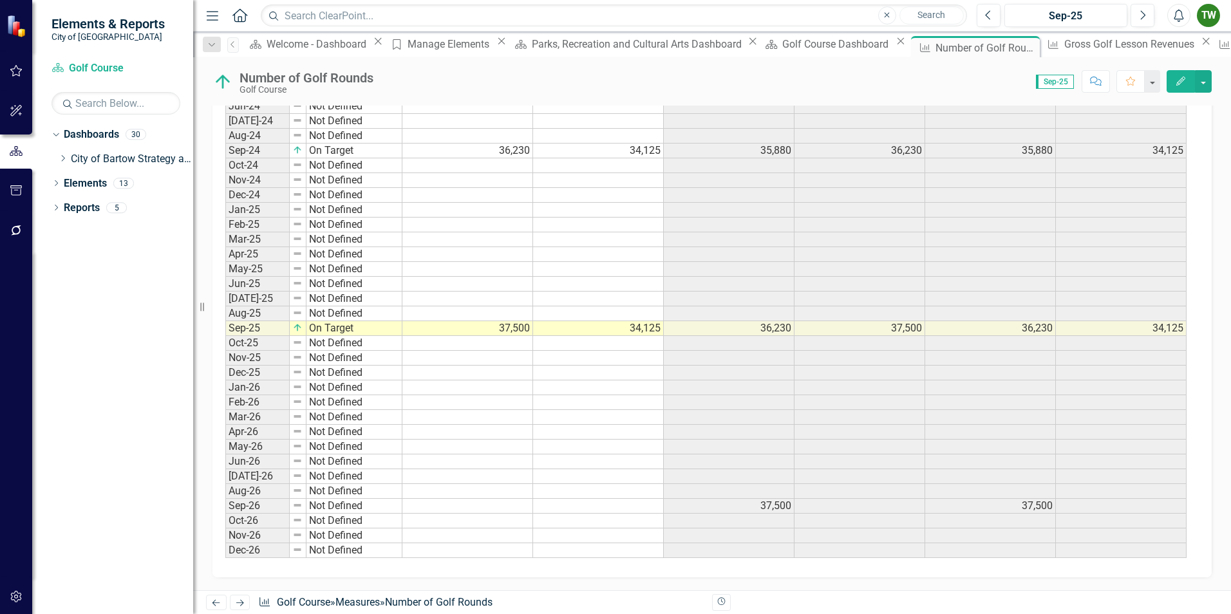
click at [1185, 81] on icon "Edit" at bounding box center [1181, 81] width 12 height 9
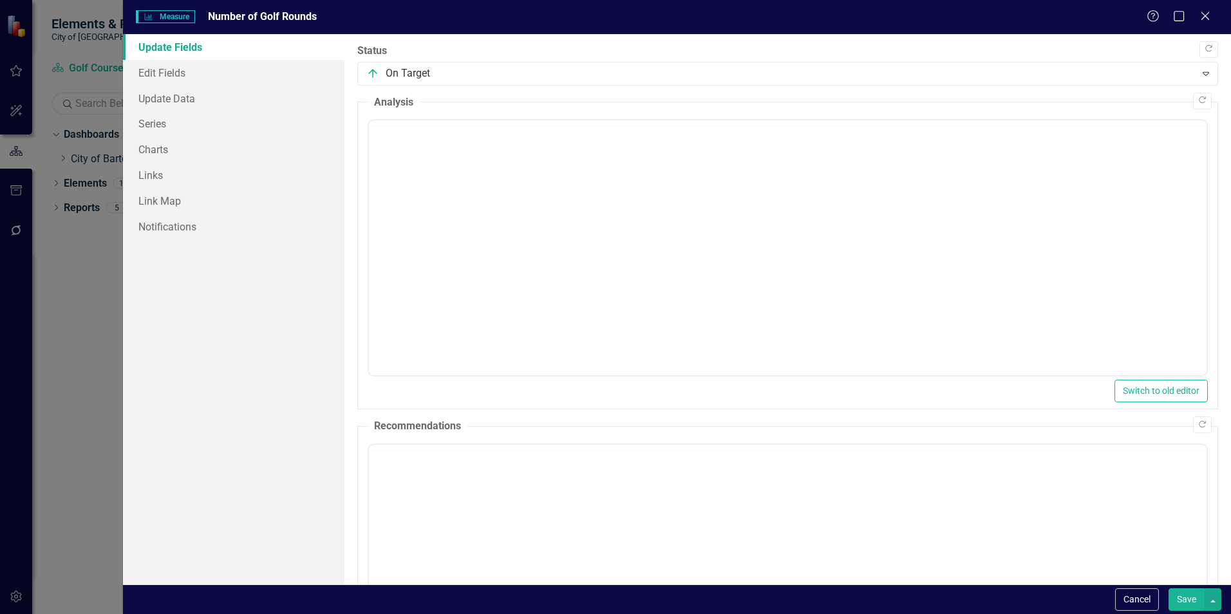
scroll to position [0, 0]
click at [183, 97] on link "Update Data" at bounding box center [233, 99] width 221 height 26
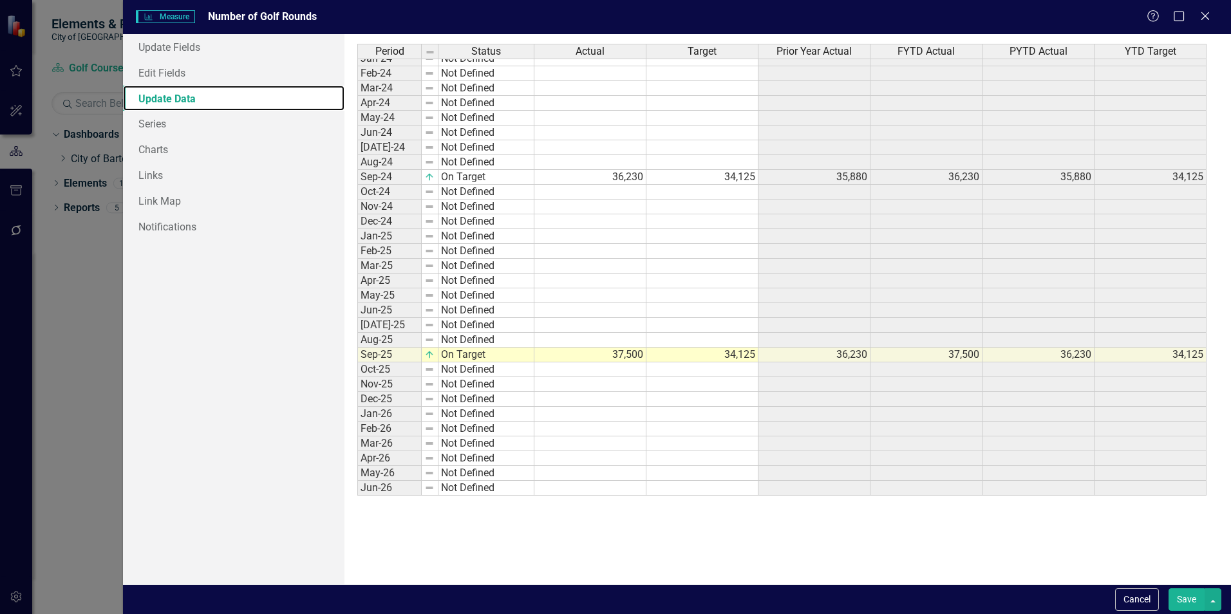
scroll to position [241, 0]
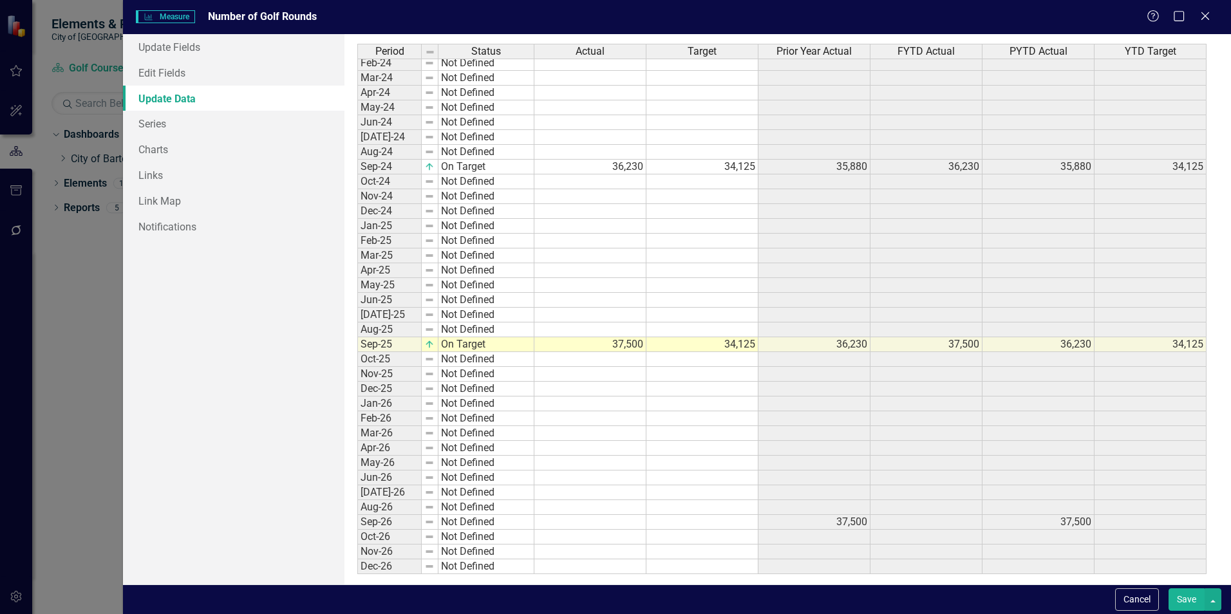
click at [611, 349] on tbody "Oct-22 Not Defined Nov-22 Not Defined Dec-22 Not Defined Jan-23 Not Defined Feb…" at bounding box center [781, 196] width 849 height 756
type textarea "34125"
click at [1184, 599] on button "Save" at bounding box center [1186, 599] width 36 height 23
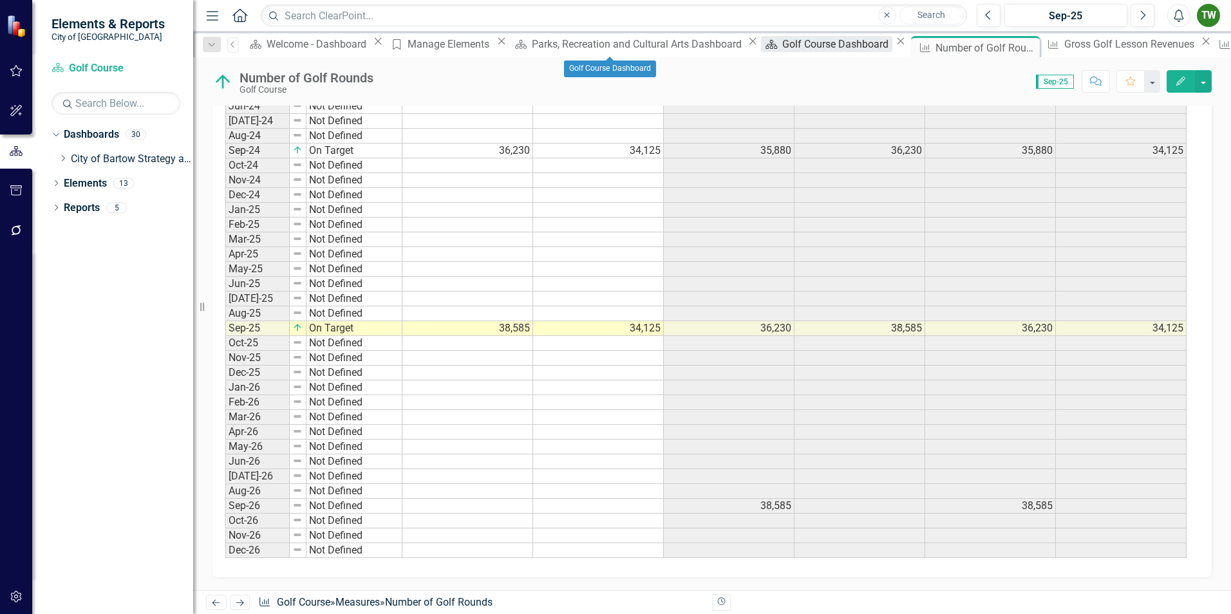
click at [782, 46] on div "Golf Course Dashboard" at bounding box center [837, 44] width 110 height 16
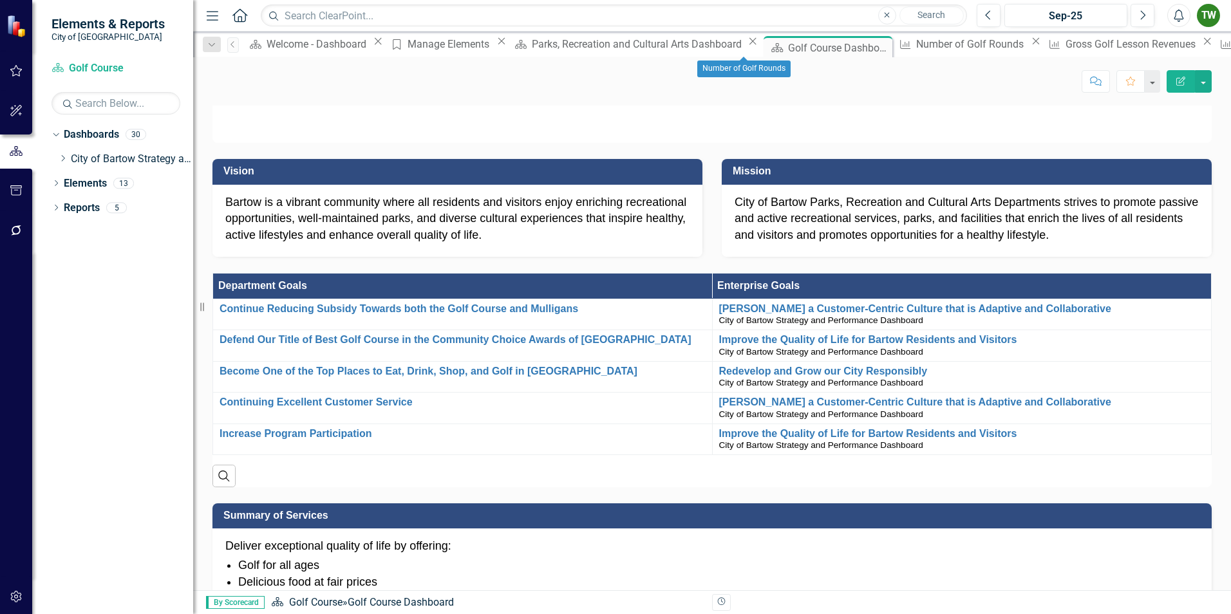
click at [1033, 44] on icon at bounding box center [1036, 41] width 7 height 7
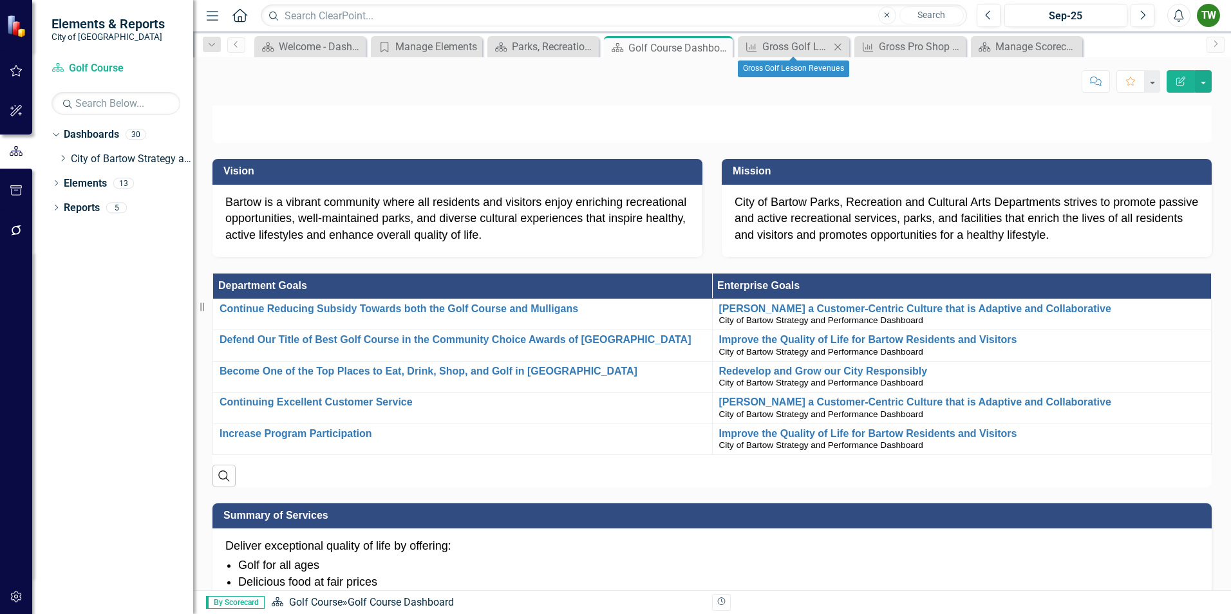
click at [838, 44] on icon "Close" at bounding box center [837, 47] width 13 height 10
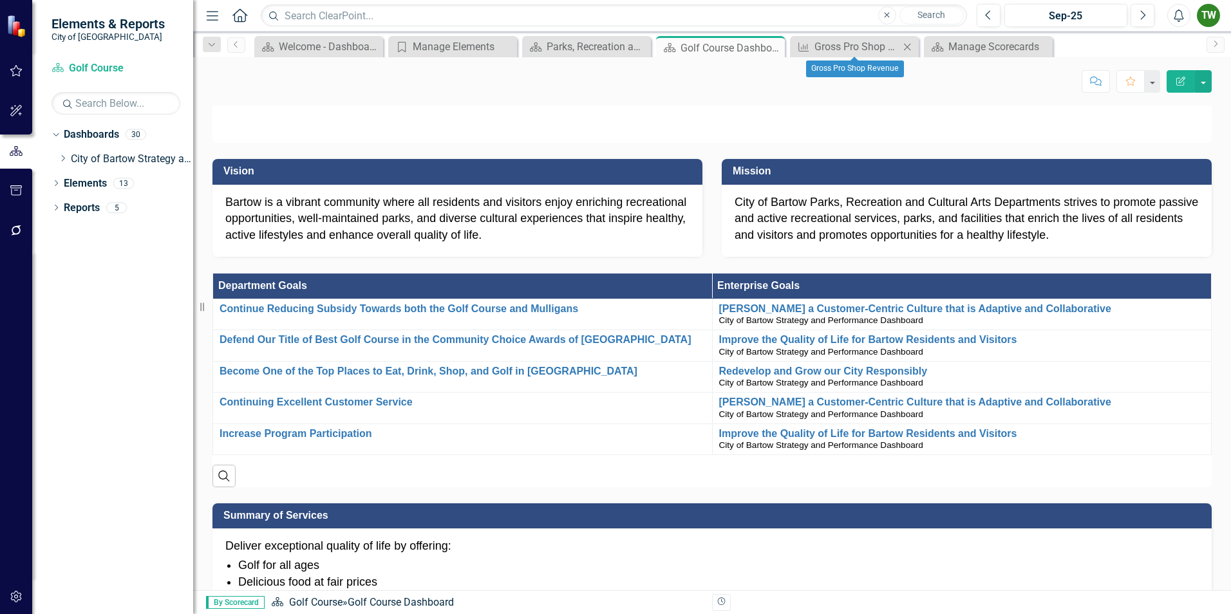
click at [906, 45] on icon "Close" at bounding box center [907, 47] width 13 height 10
click at [731, 45] on div "Golf Course Dashboard" at bounding box center [714, 48] width 69 height 16
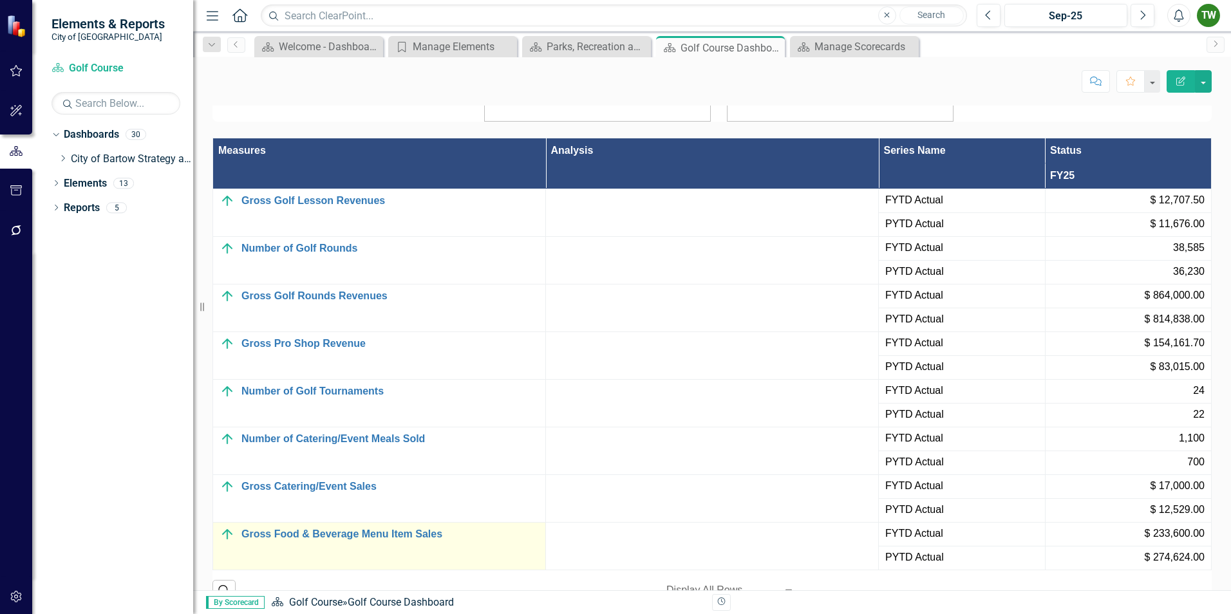
scroll to position [1351, 0]
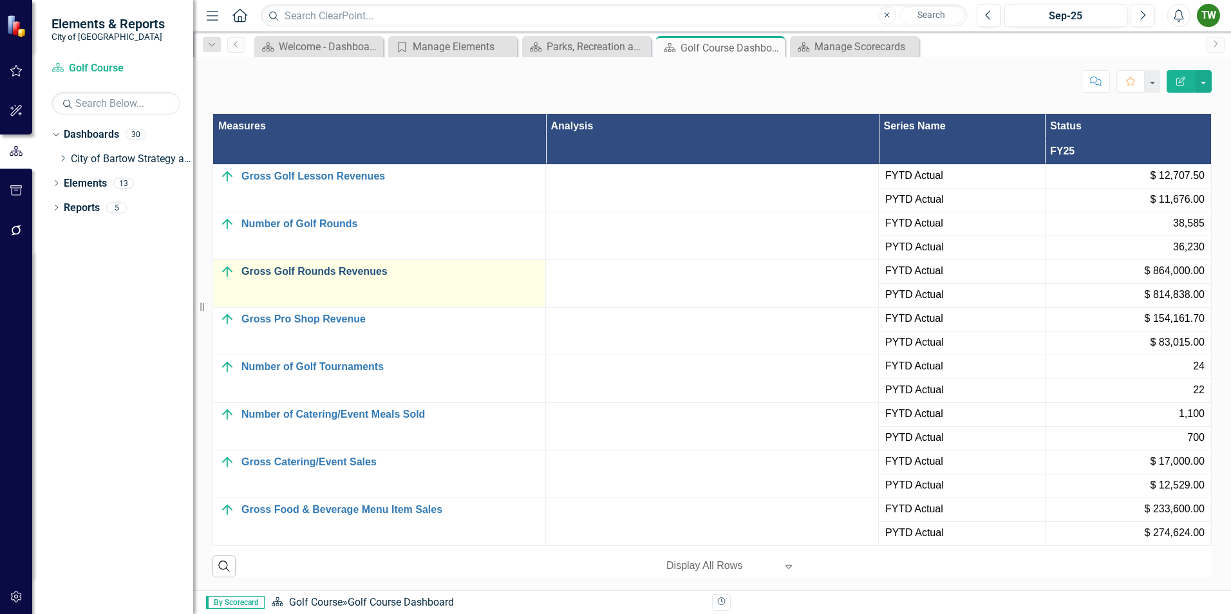
click at [290, 269] on link "Gross Golf Rounds Revenues" at bounding box center [389, 272] width 297 height 12
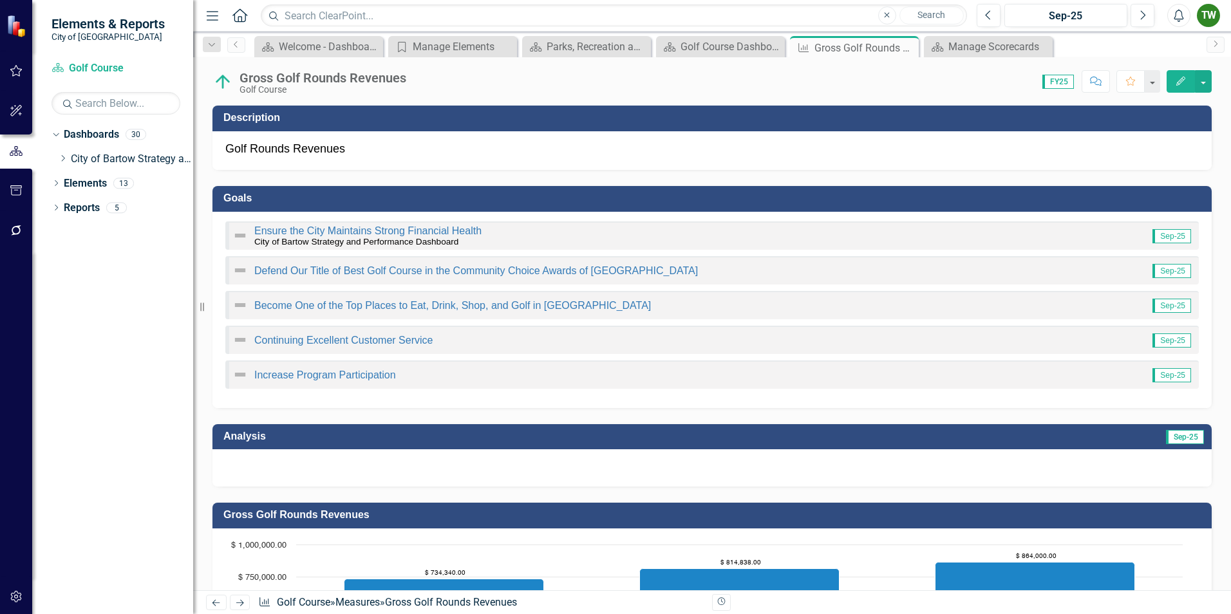
click at [1181, 81] on icon "Edit" at bounding box center [1181, 81] width 12 height 9
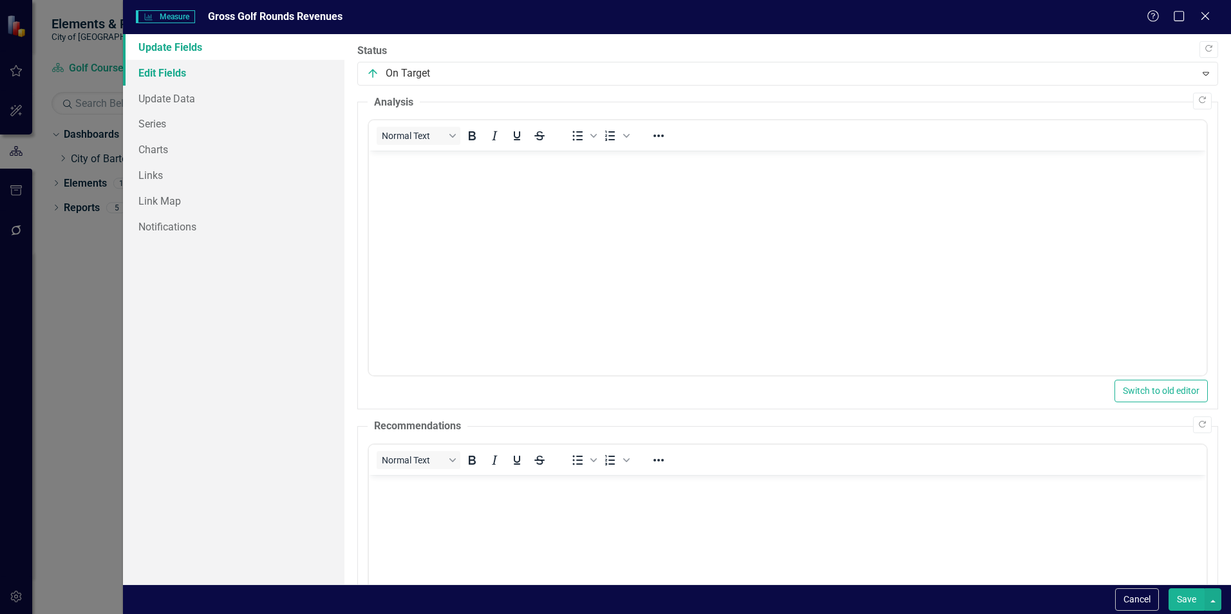
click at [174, 72] on link "Edit Fields" at bounding box center [233, 73] width 221 height 26
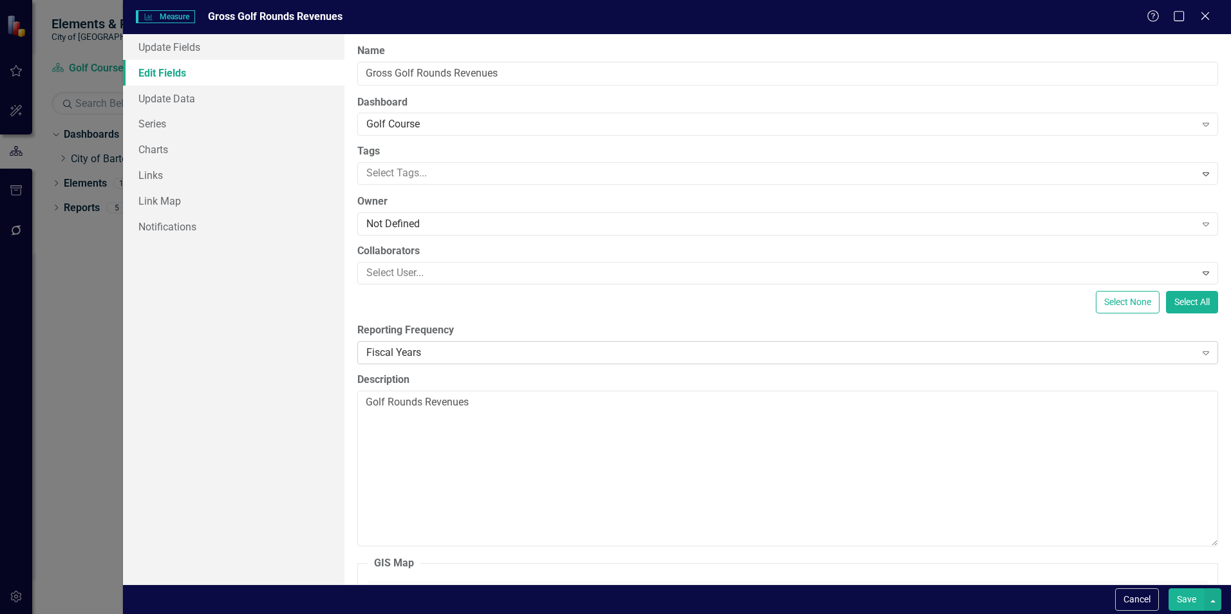
click at [523, 350] on div "Fiscal Years" at bounding box center [780, 352] width 828 height 15
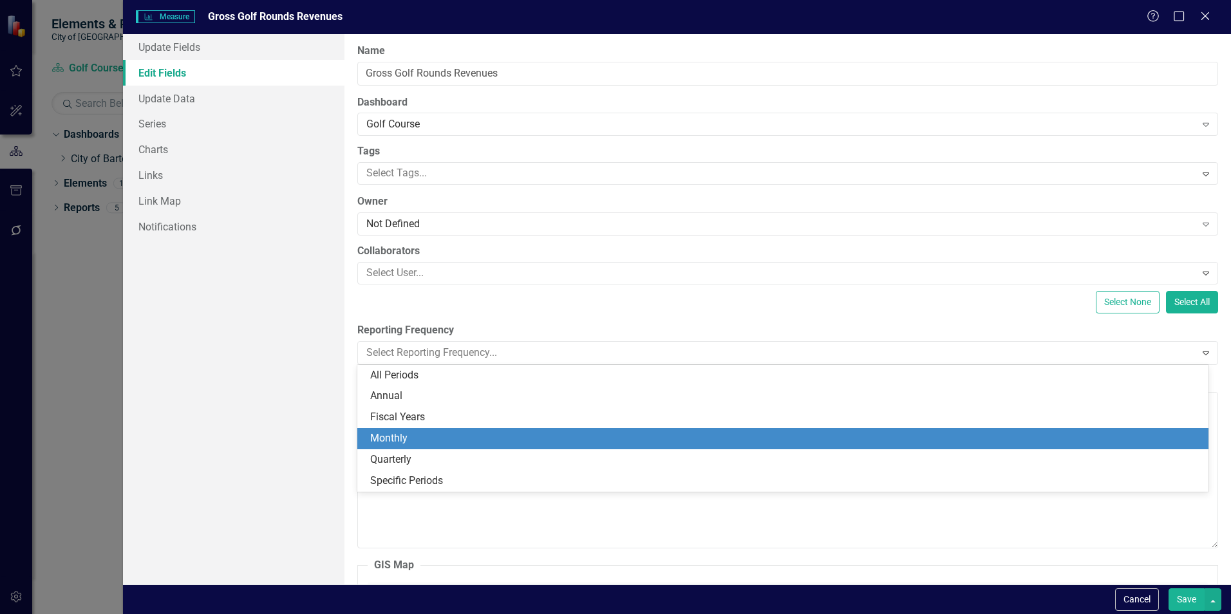
click at [407, 438] on div "Monthly" at bounding box center [785, 438] width 830 height 15
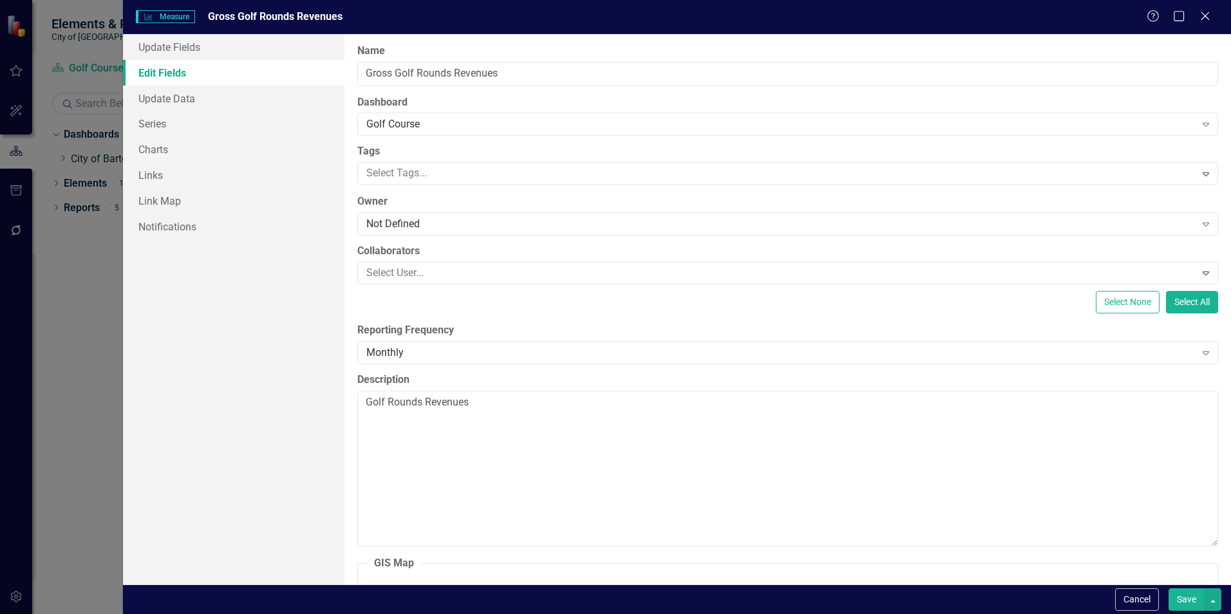
click at [1187, 600] on button "Save" at bounding box center [1186, 599] width 36 height 23
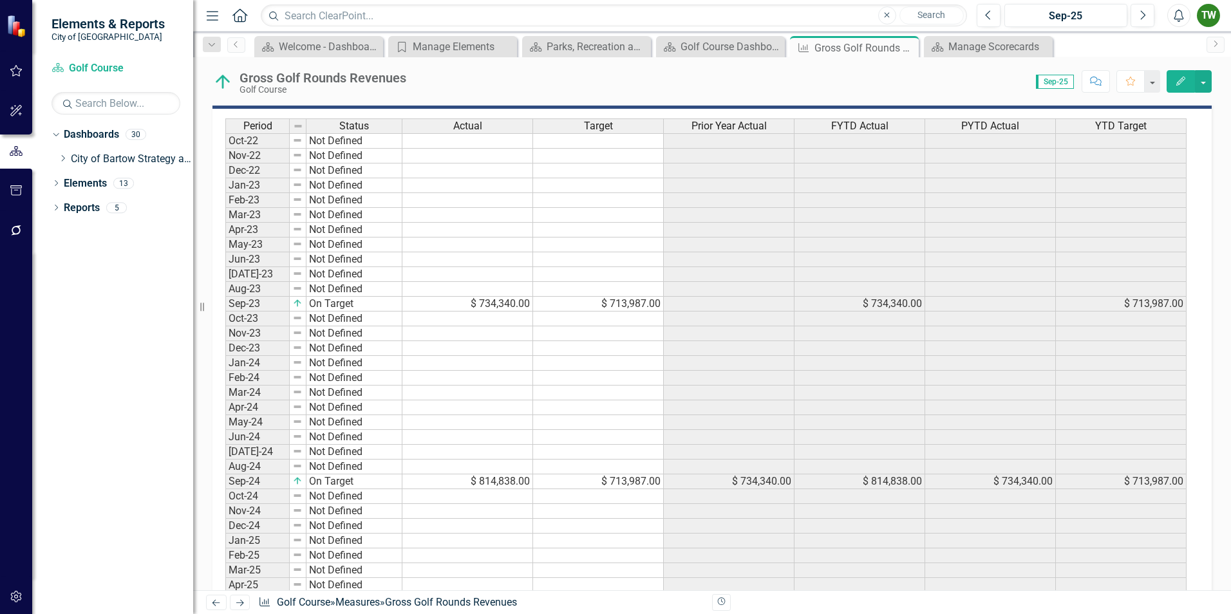
scroll to position [772, 0]
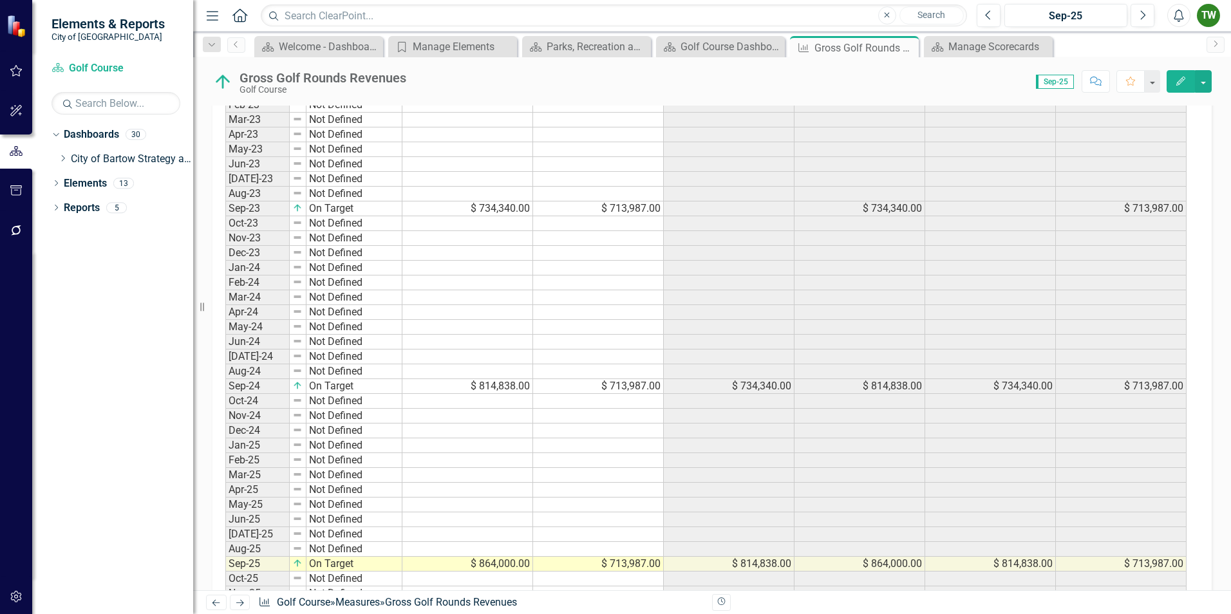
click at [1181, 78] on icon "Edit" at bounding box center [1181, 81] width 12 height 9
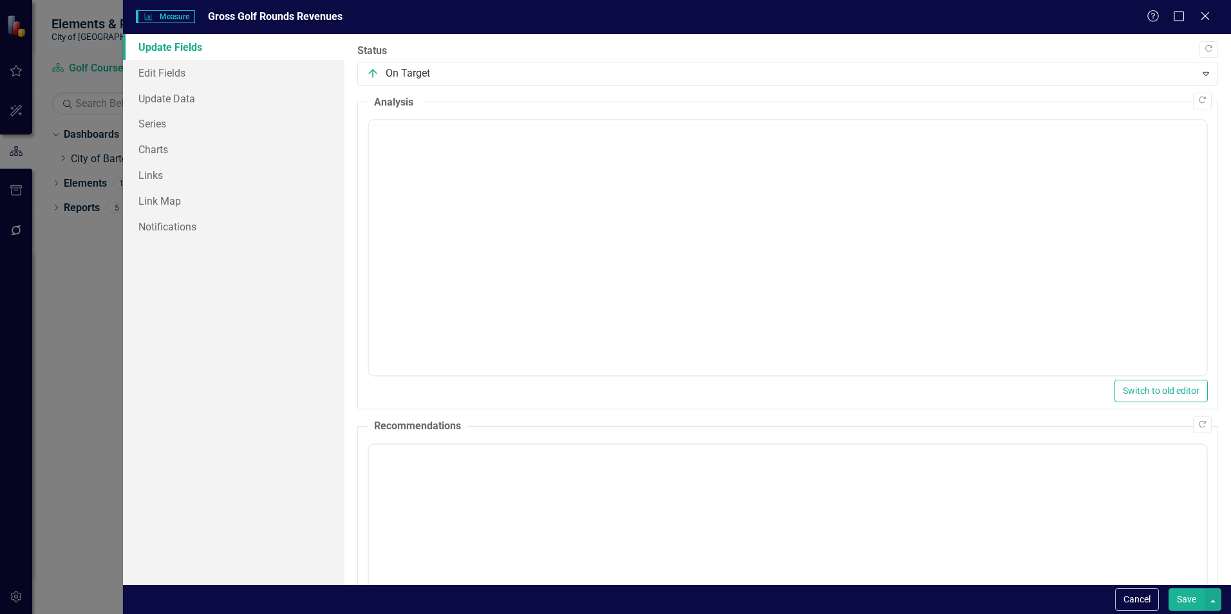
scroll to position [0, 0]
click at [158, 97] on link "Update Data" at bounding box center [233, 99] width 221 height 26
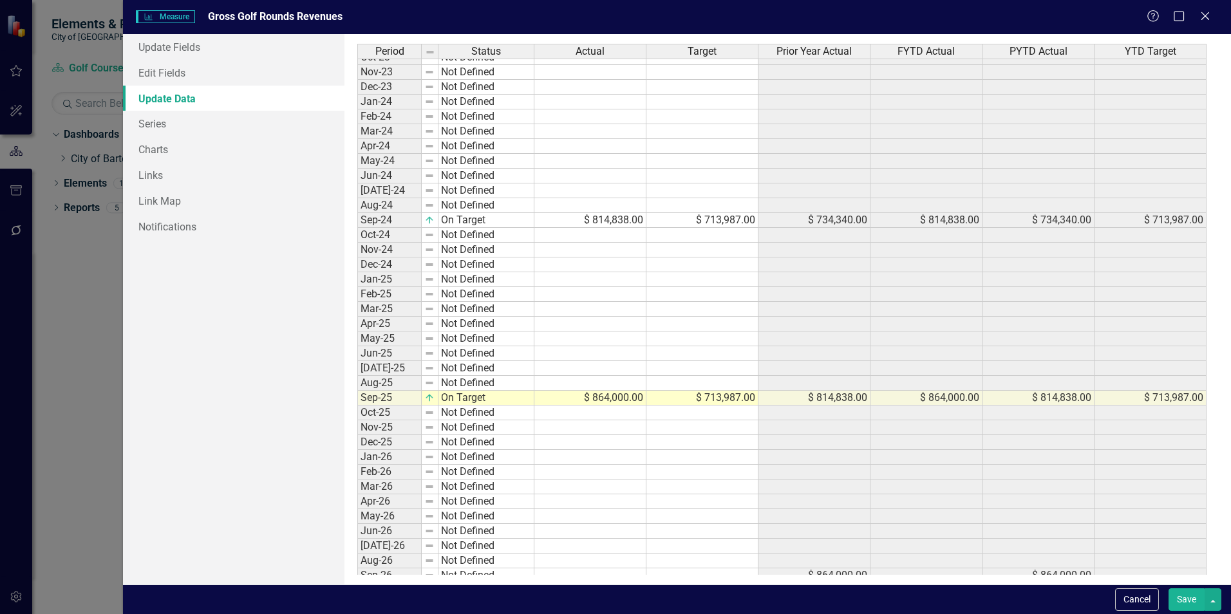
scroll to position [241, 0]
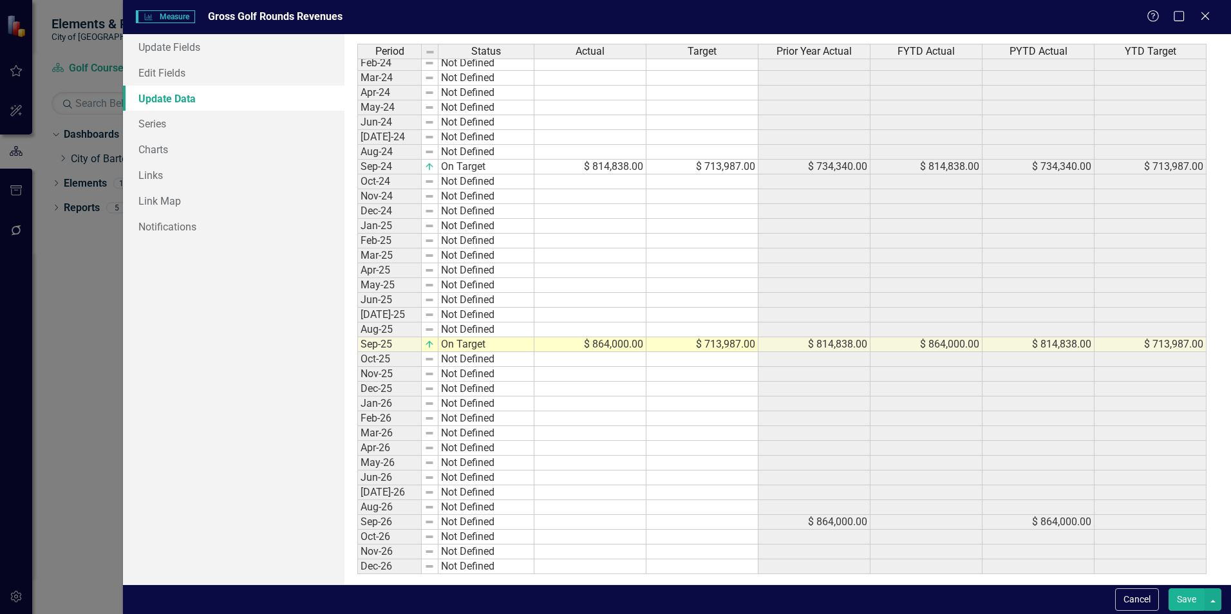
click at [626, 346] on tbody "Oct-22 Not Defined Nov-22 Not Defined Dec-22 Not Defined Jan-23 Not Defined Feb…" at bounding box center [781, 196] width 849 height 756
type textarea "713987"
click at [1190, 604] on button "Save" at bounding box center [1186, 599] width 36 height 23
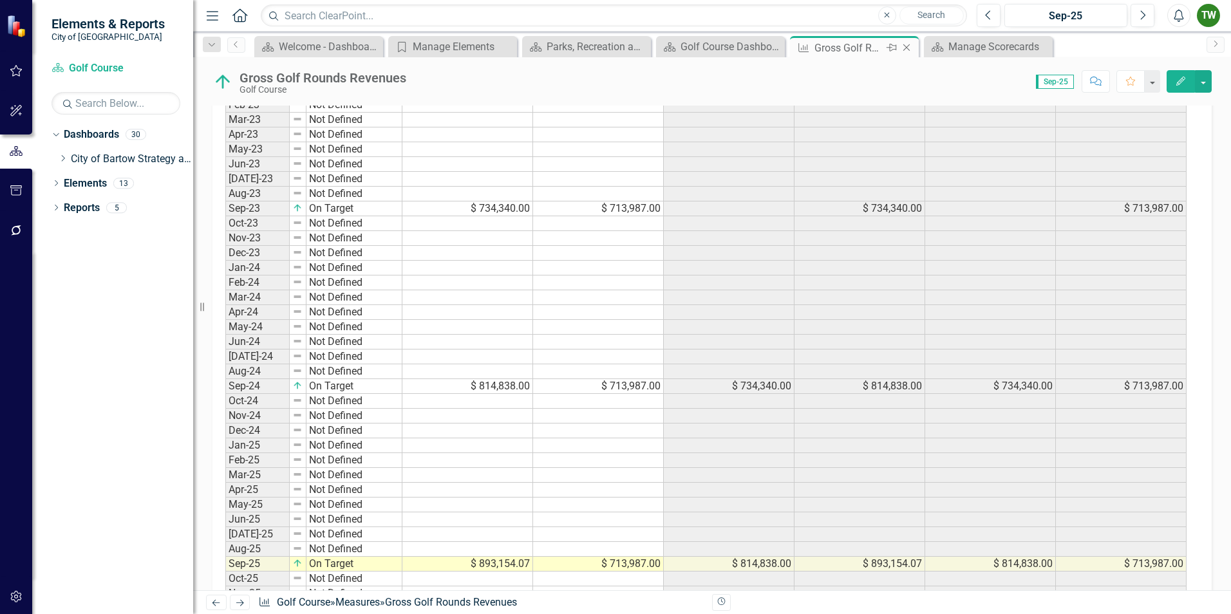
click at [908, 48] on icon "Close" at bounding box center [906, 47] width 13 height 10
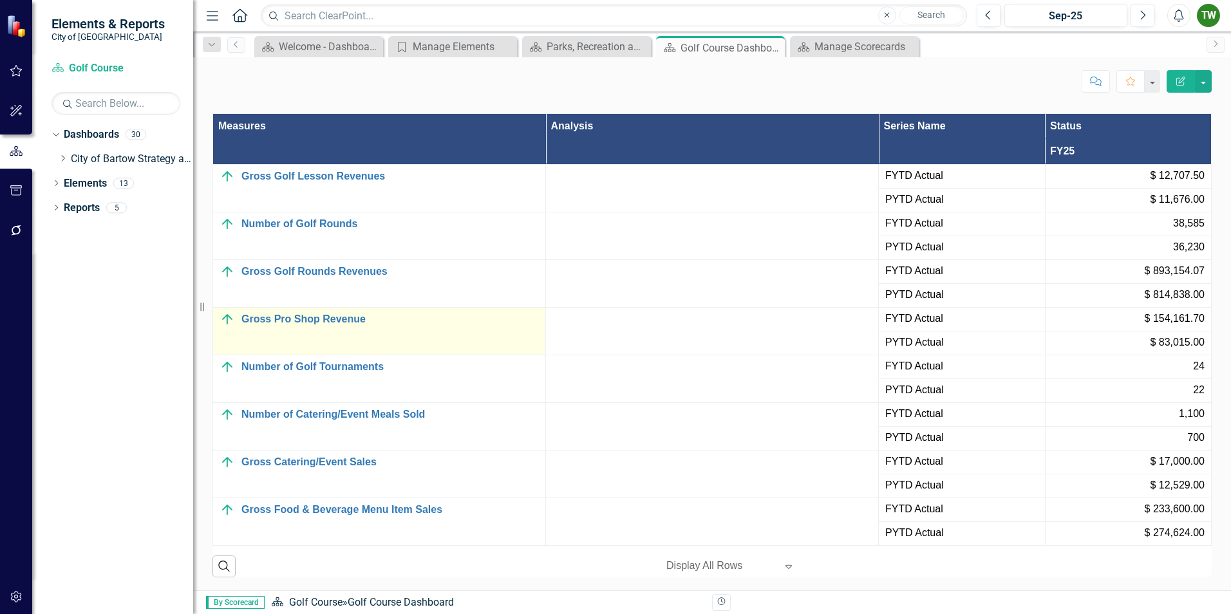
scroll to position [1351, 0]
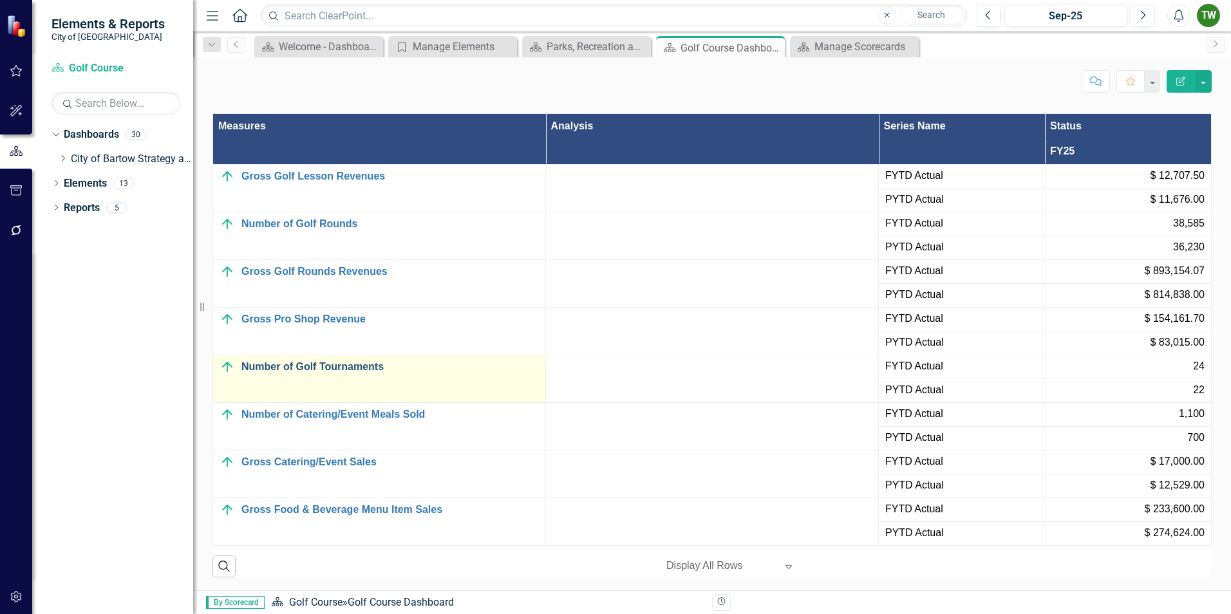
click at [310, 367] on link "Number of Golf Tournaments" at bounding box center [389, 367] width 297 height 12
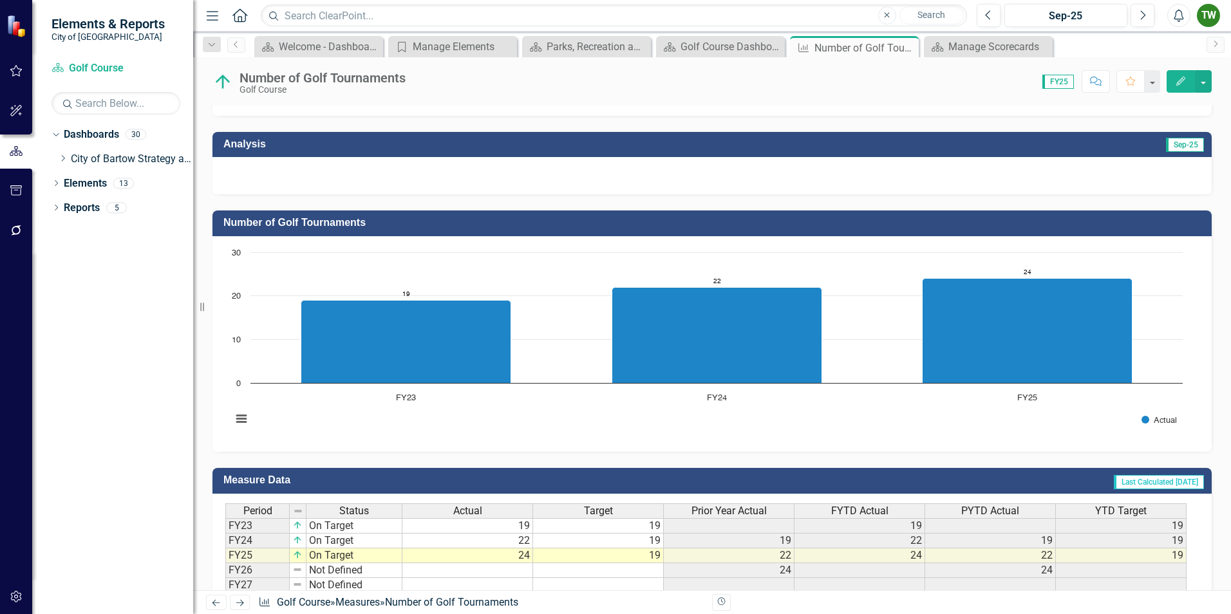
scroll to position [331, 0]
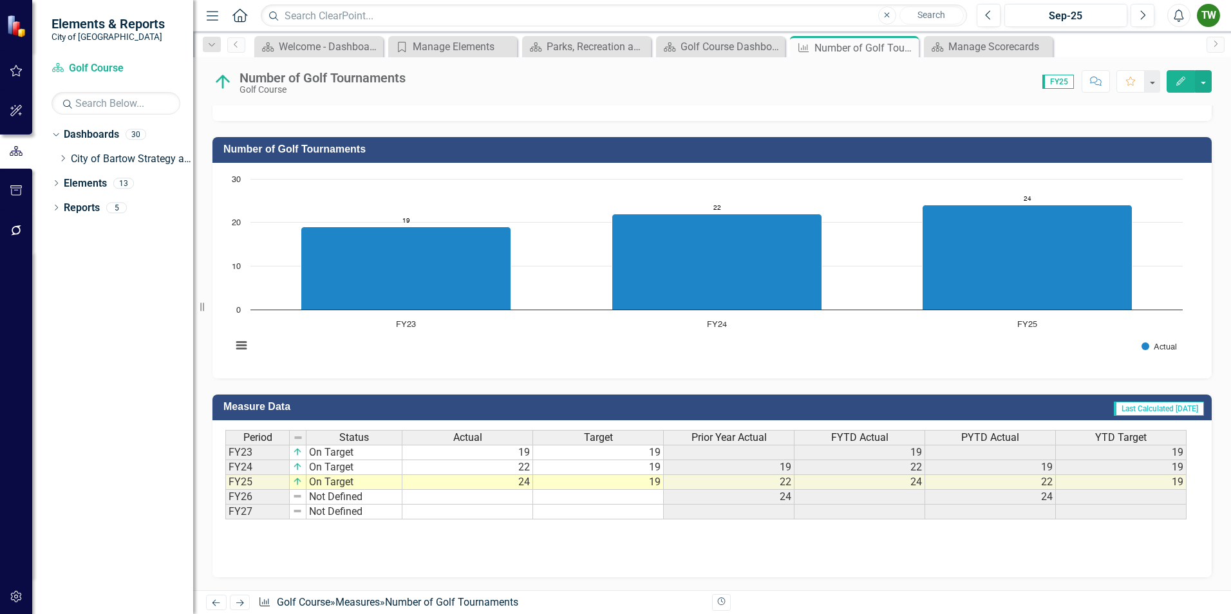
click at [1177, 80] on icon "Edit" at bounding box center [1181, 81] width 12 height 9
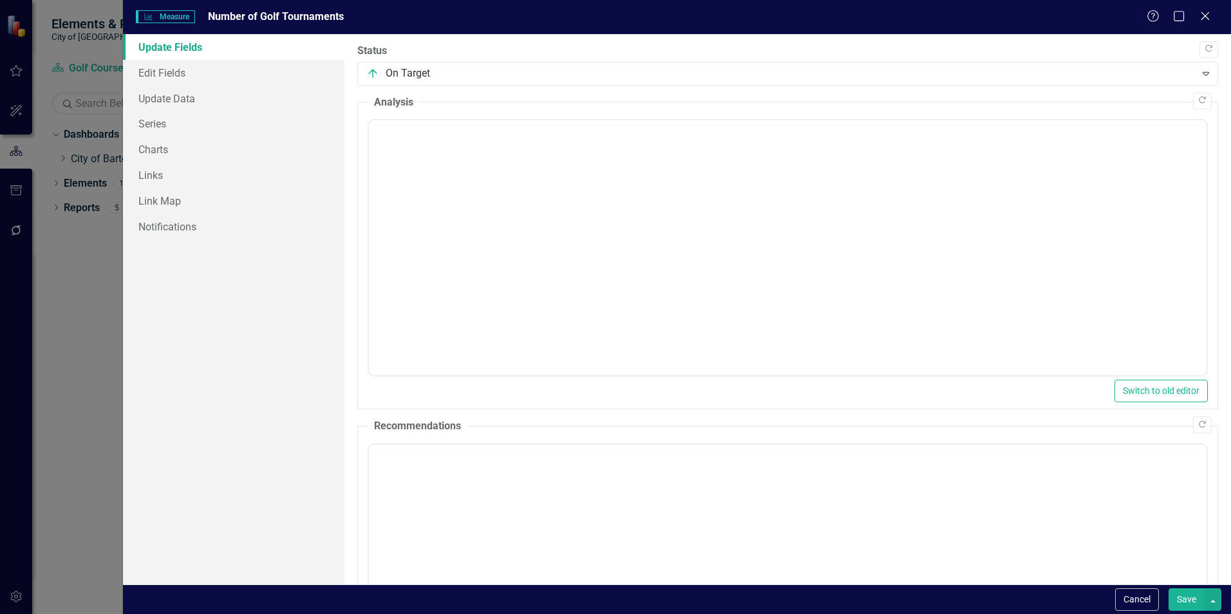
scroll to position [0, 0]
click at [174, 69] on link "Edit Fields" at bounding box center [233, 73] width 221 height 26
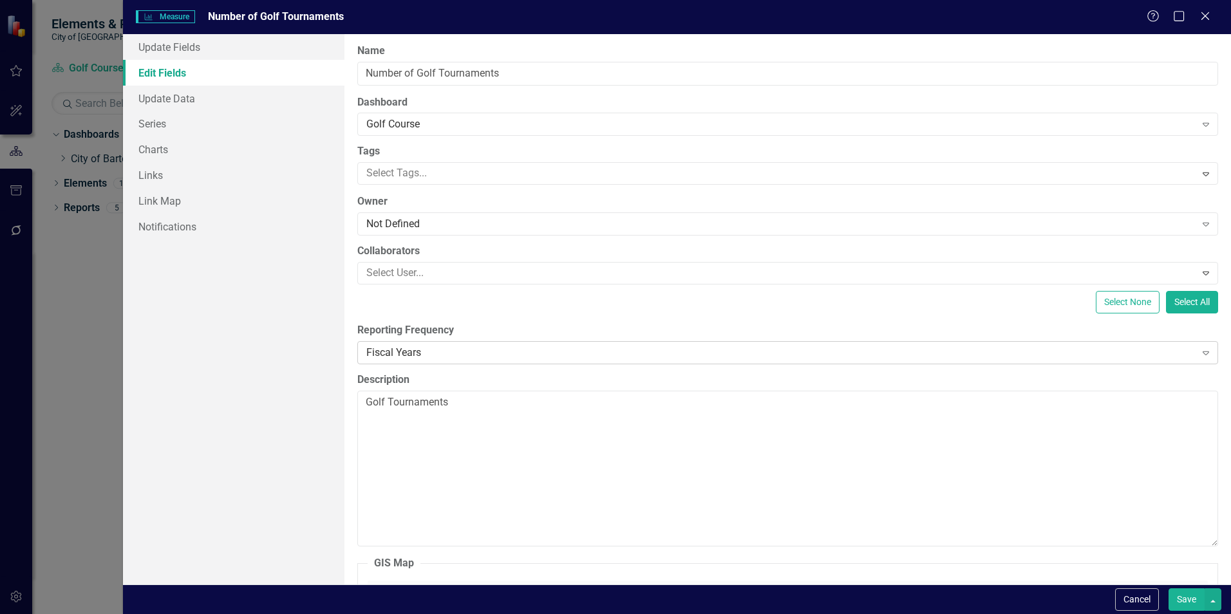
click at [494, 353] on div "Fiscal Years" at bounding box center [780, 352] width 828 height 15
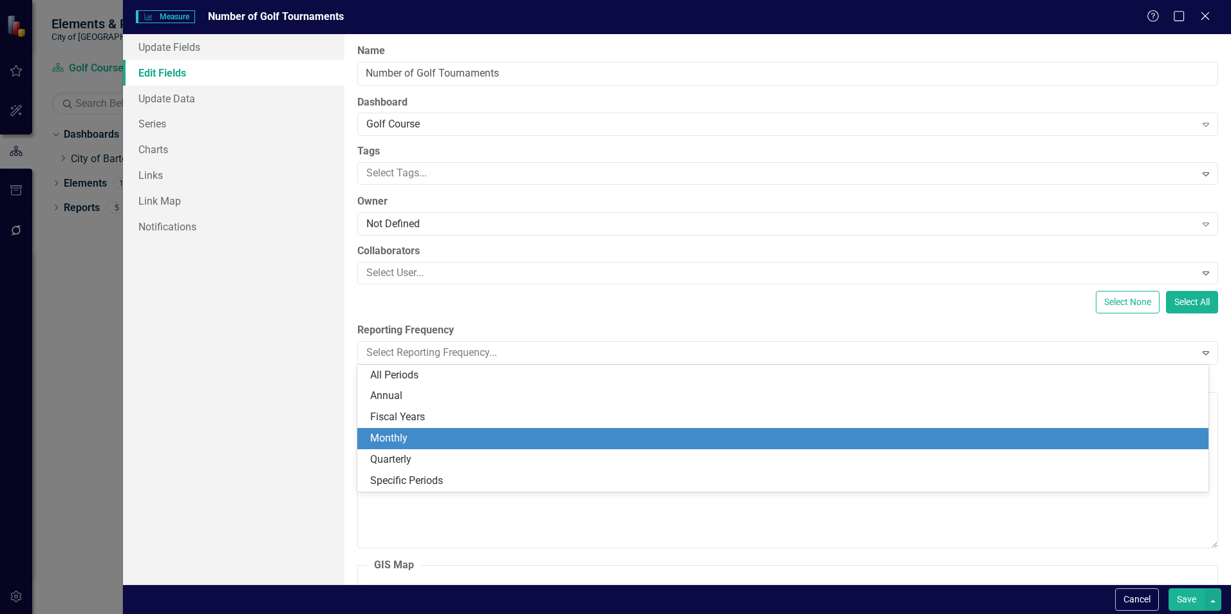
click at [410, 442] on div "Monthly" at bounding box center [785, 438] width 830 height 15
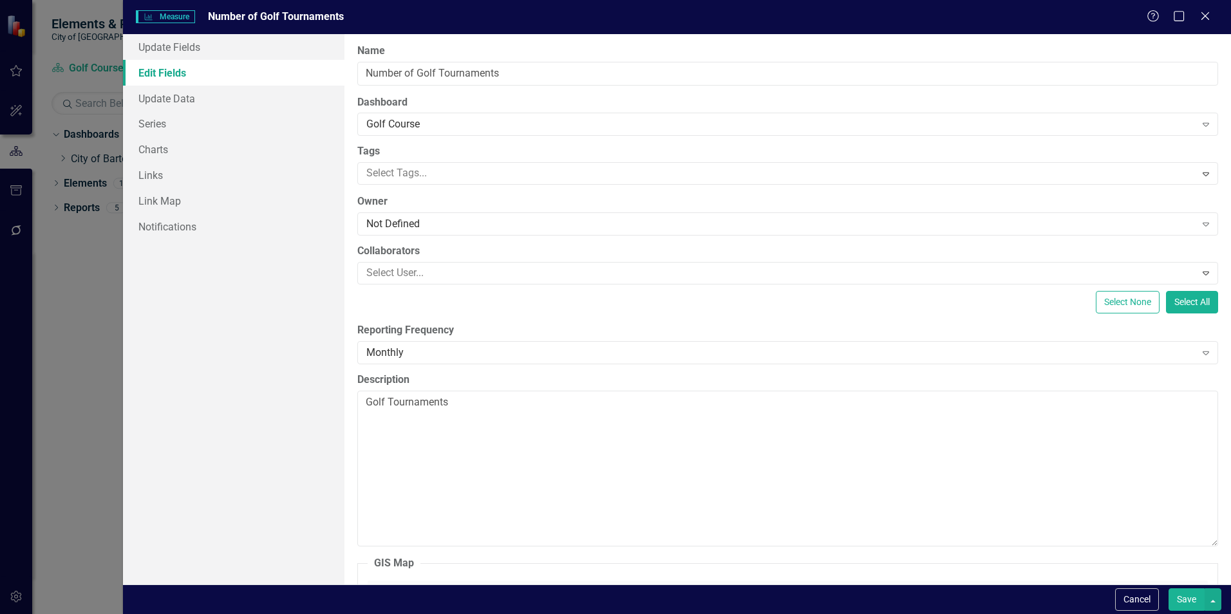
click at [1190, 597] on button "Save" at bounding box center [1186, 599] width 36 height 23
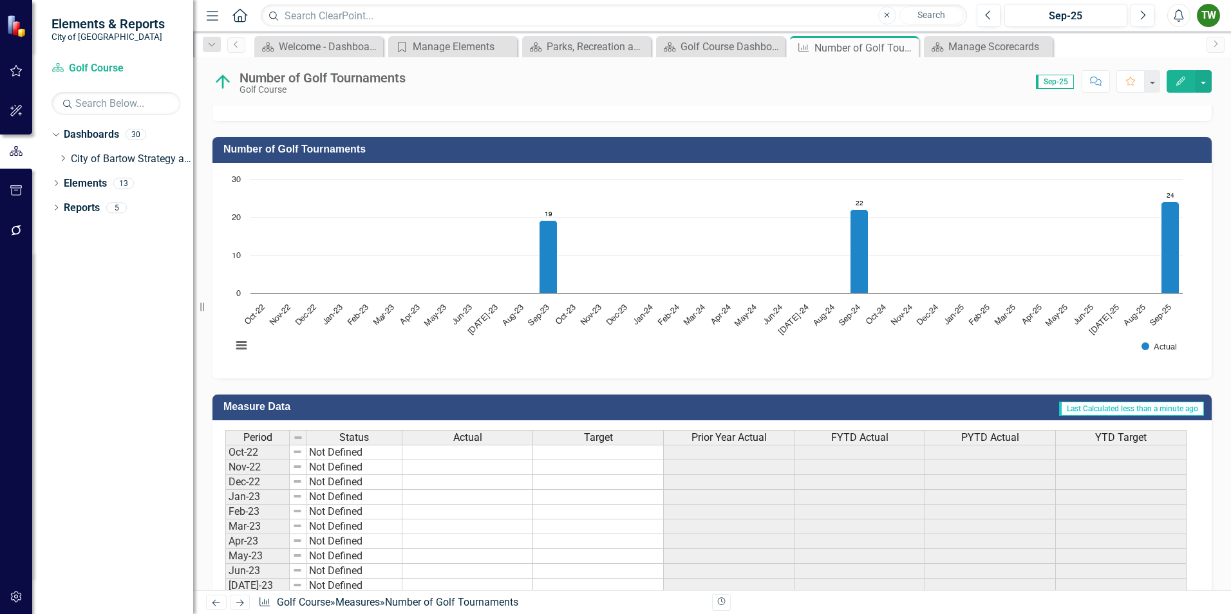
click at [1183, 80] on icon "button" at bounding box center [1180, 81] width 9 height 9
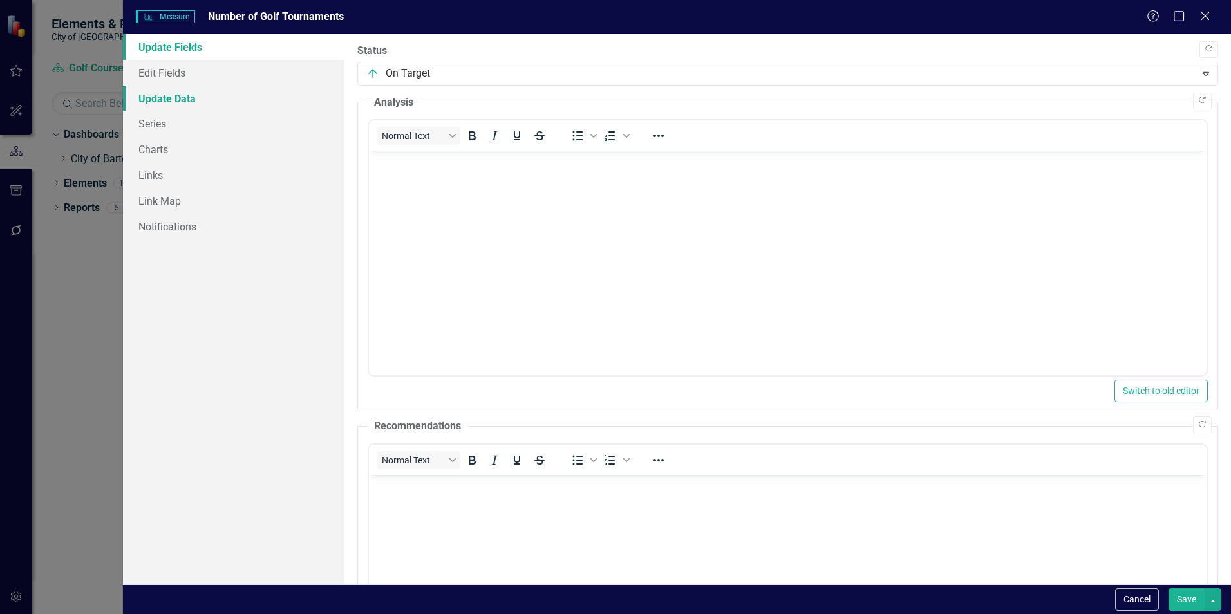
click at [182, 94] on link "Update Data" at bounding box center [233, 99] width 221 height 26
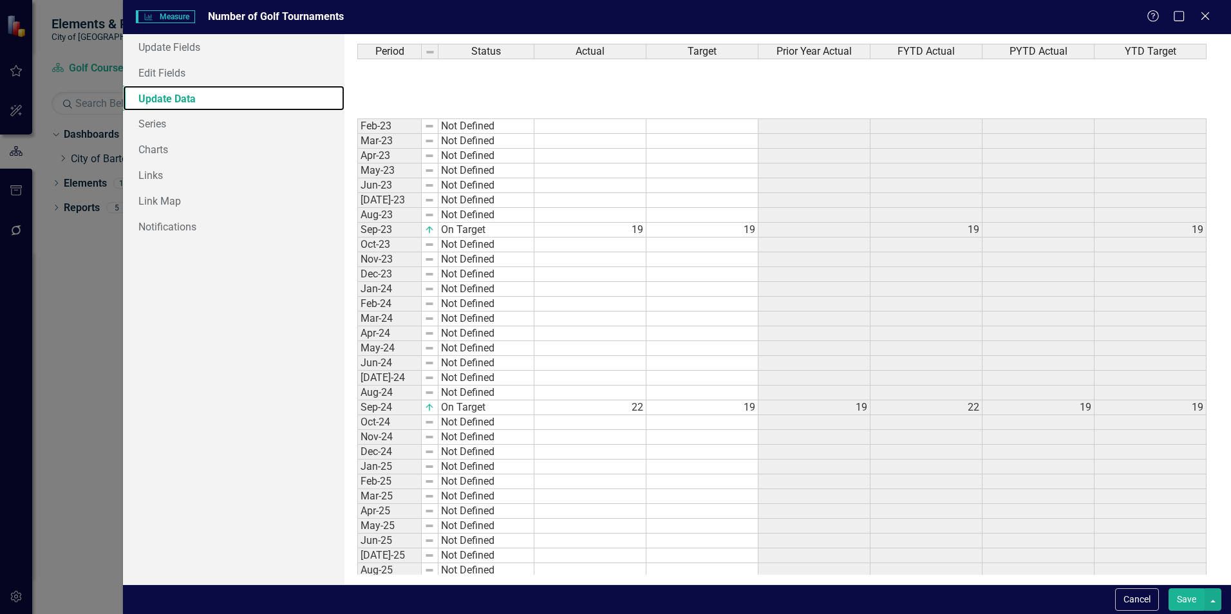
scroll to position [241, 0]
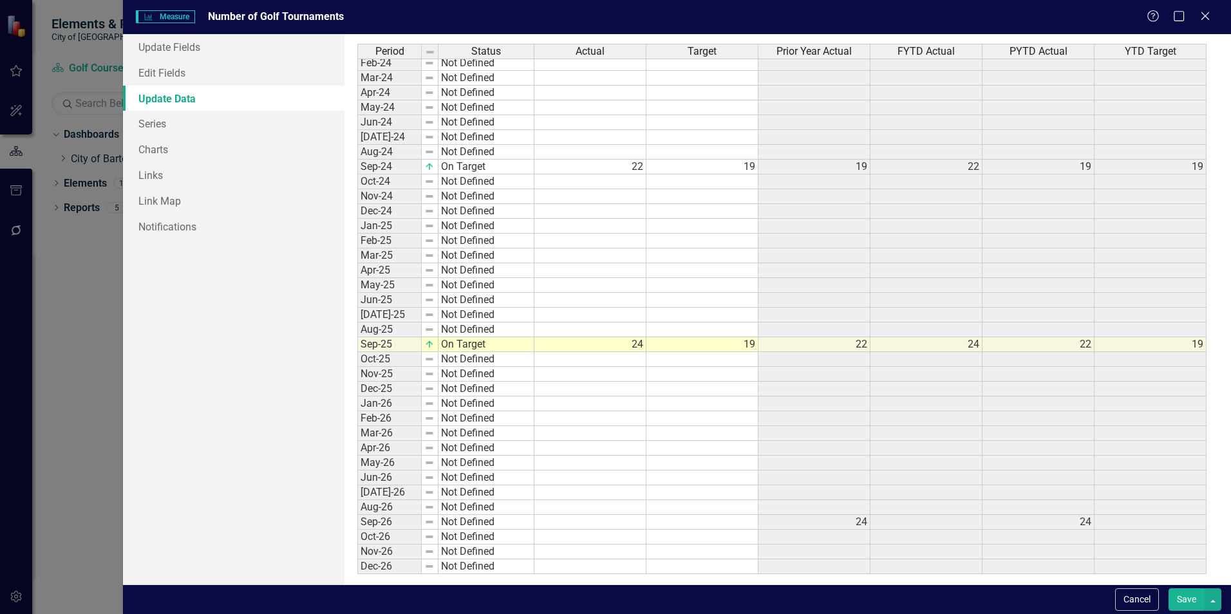
click at [1186, 601] on button "Save" at bounding box center [1186, 599] width 36 height 23
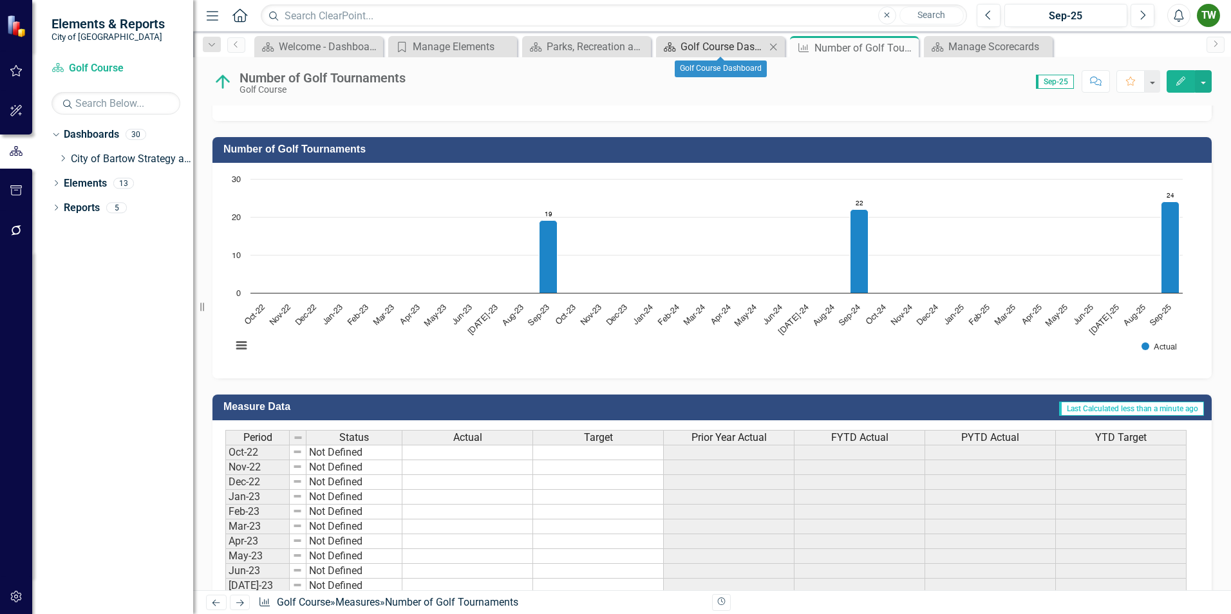
click at [713, 45] on div "Golf Course Dashboard" at bounding box center [722, 47] width 85 height 16
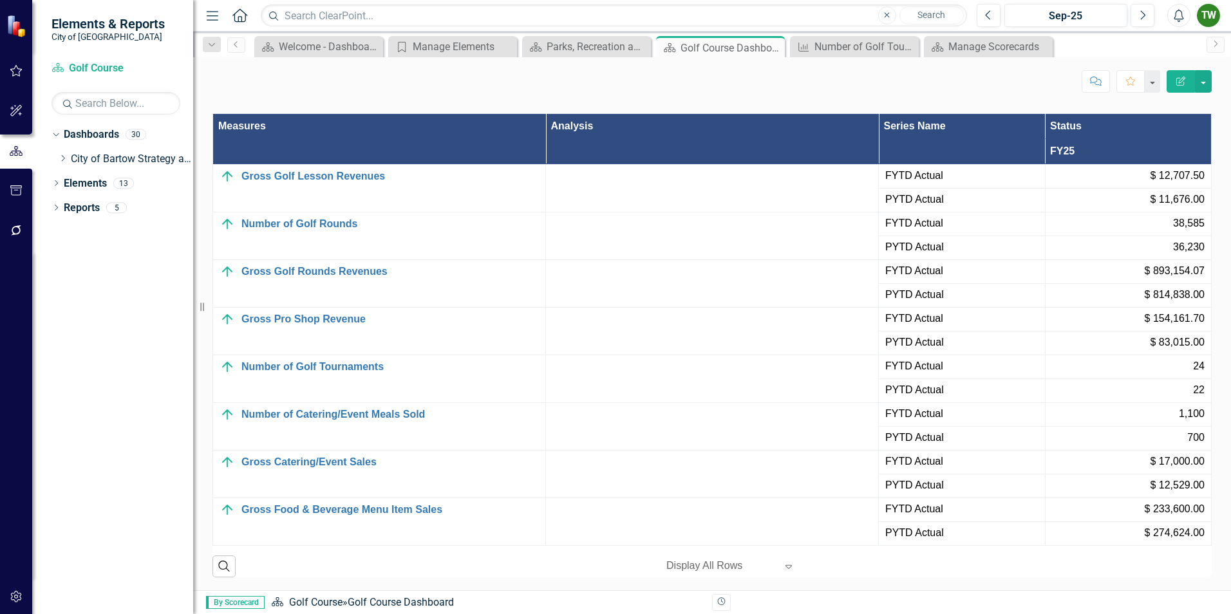
scroll to position [1349, 0]
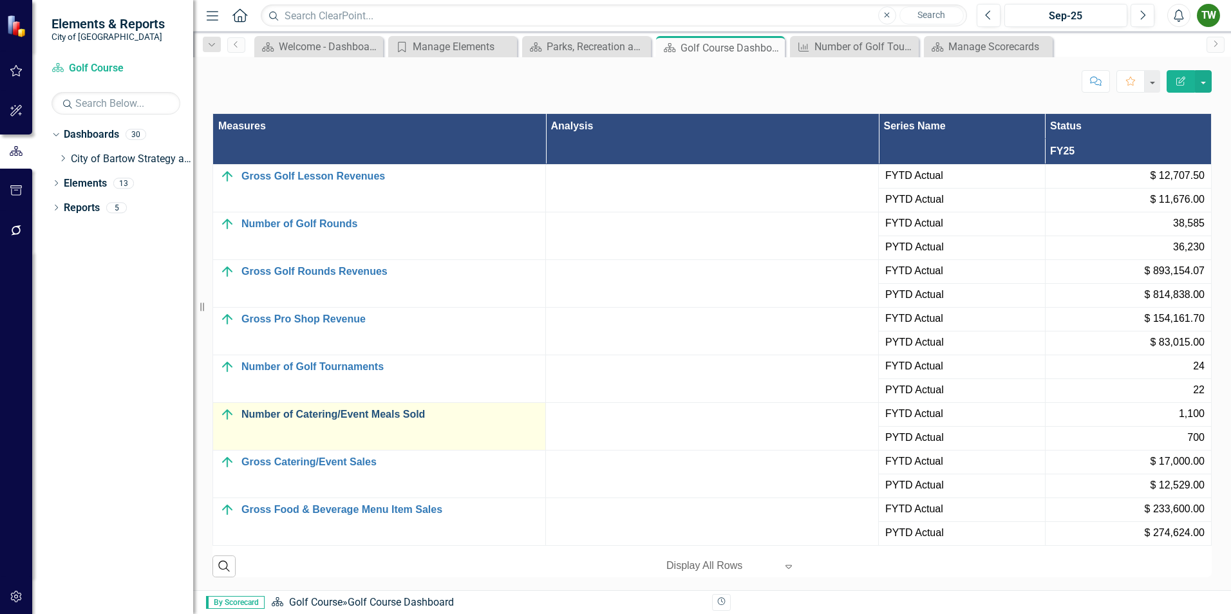
click at [321, 416] on link "Number of Catering/Event Meals Sold" at bounding box center [389, 415] width 297 height 12
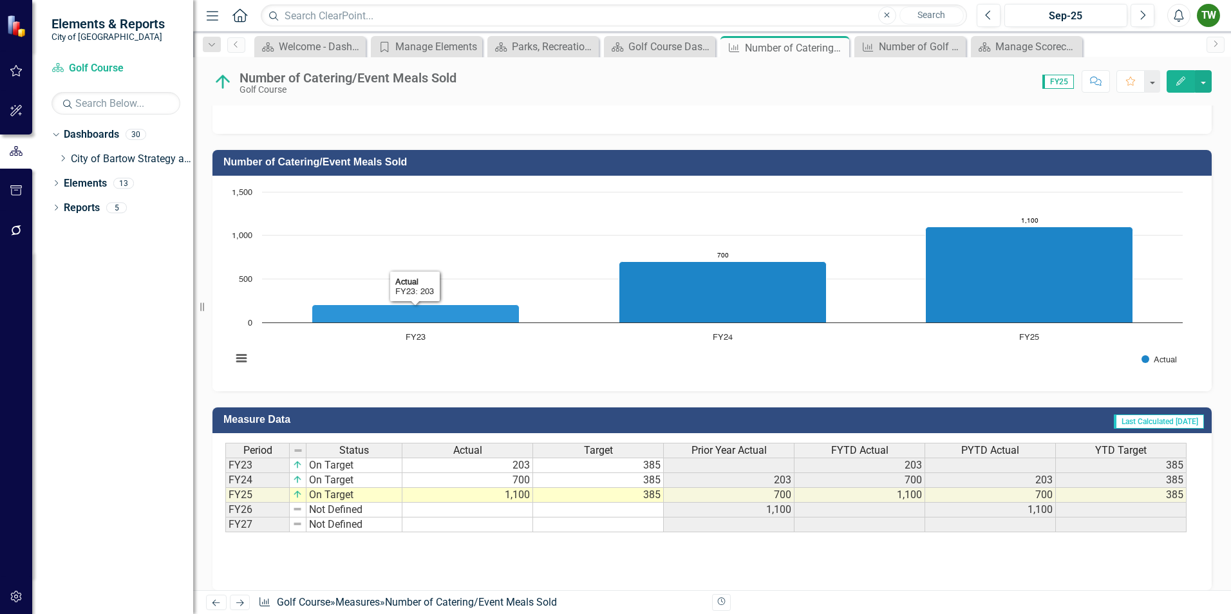
scroll to position [296, 0]
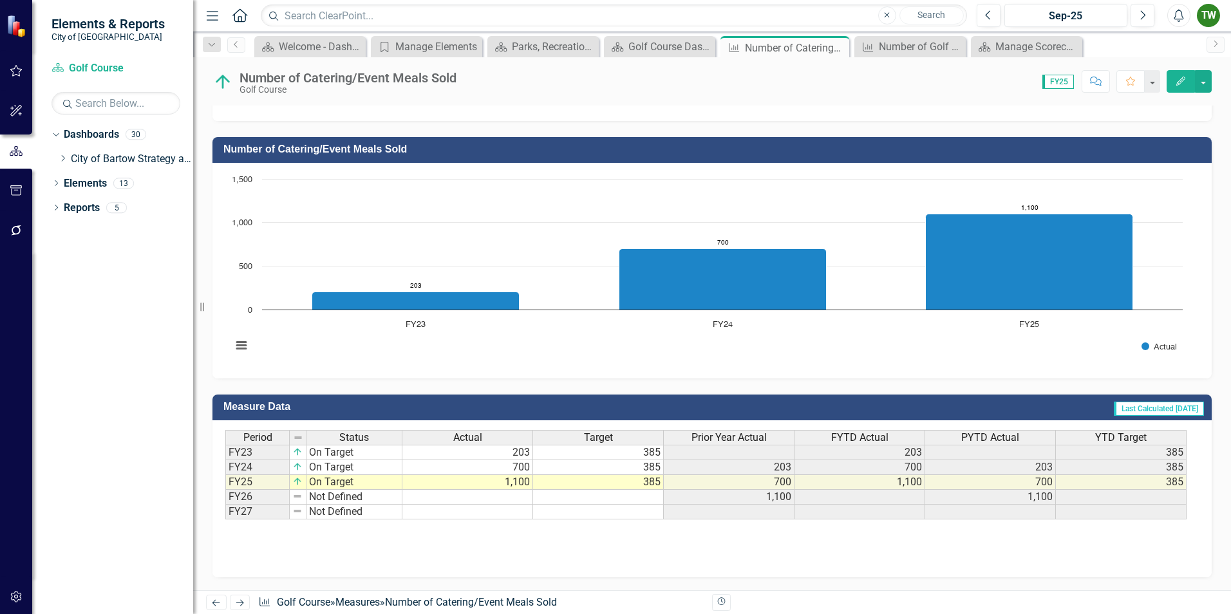
click at [1180, 77] on icon "Edit" at bounding box center [1181, 81] width 12 height 9
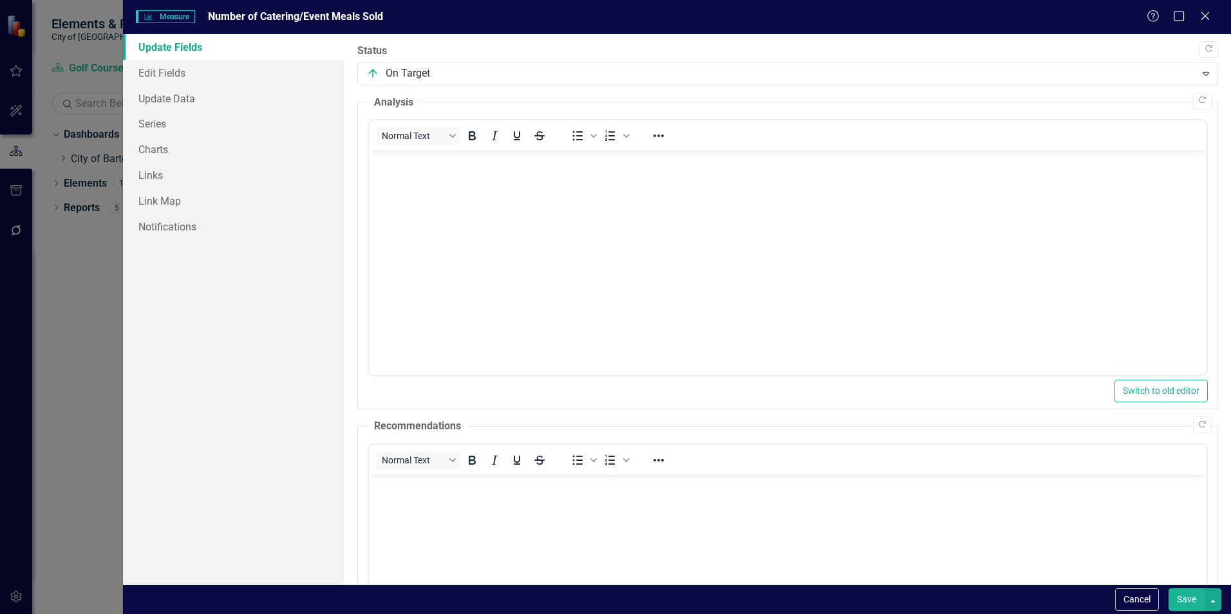
scroll to position [0, 0]
click at [169, 70] on link "Edit Fields" at bounding box center [233, 73] width 221 height 26
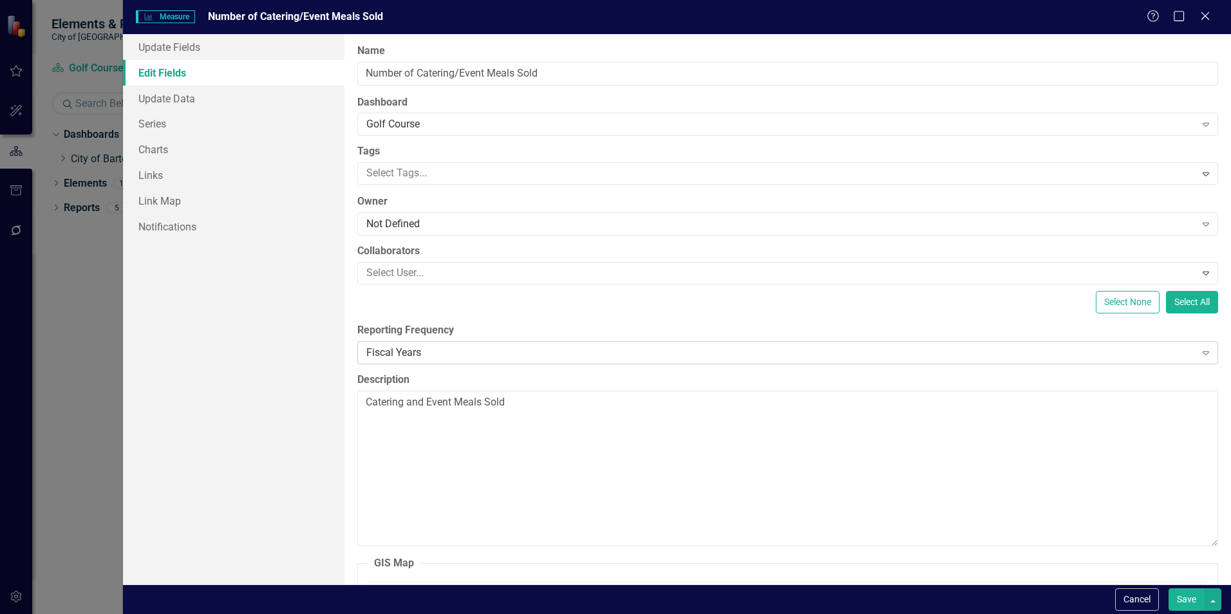
click at [483, 356] on div "Fiscal Years" at bounding box center [780, 352] width 828 height 15
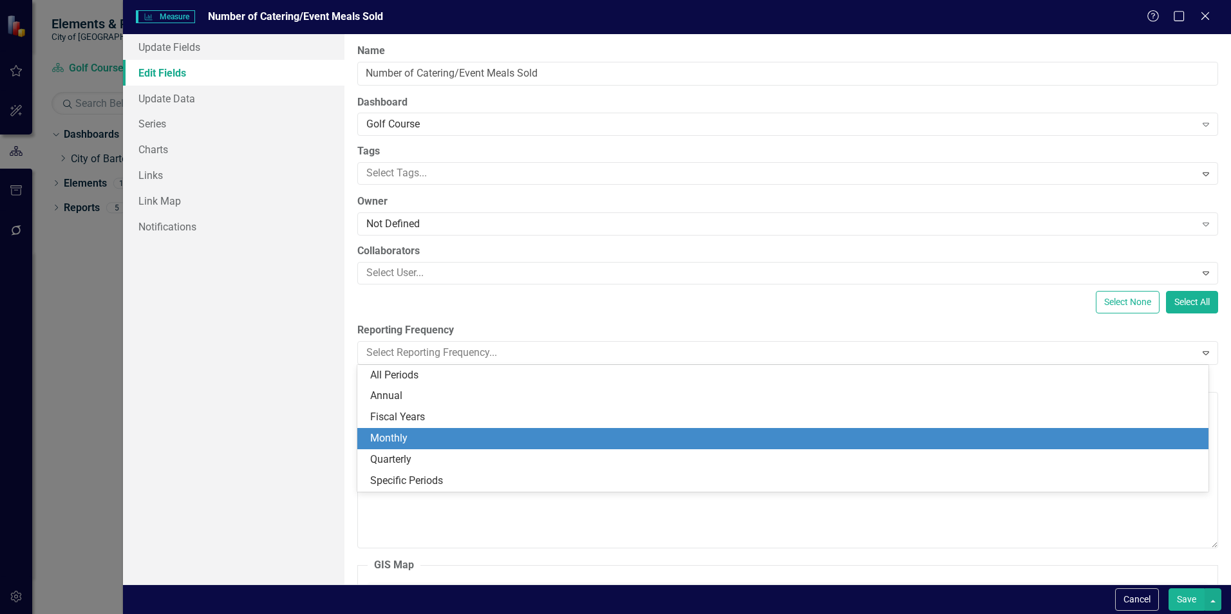
click at [404, 439] on div "Monthly" at bounding box center [785, 438] width 830 height 15
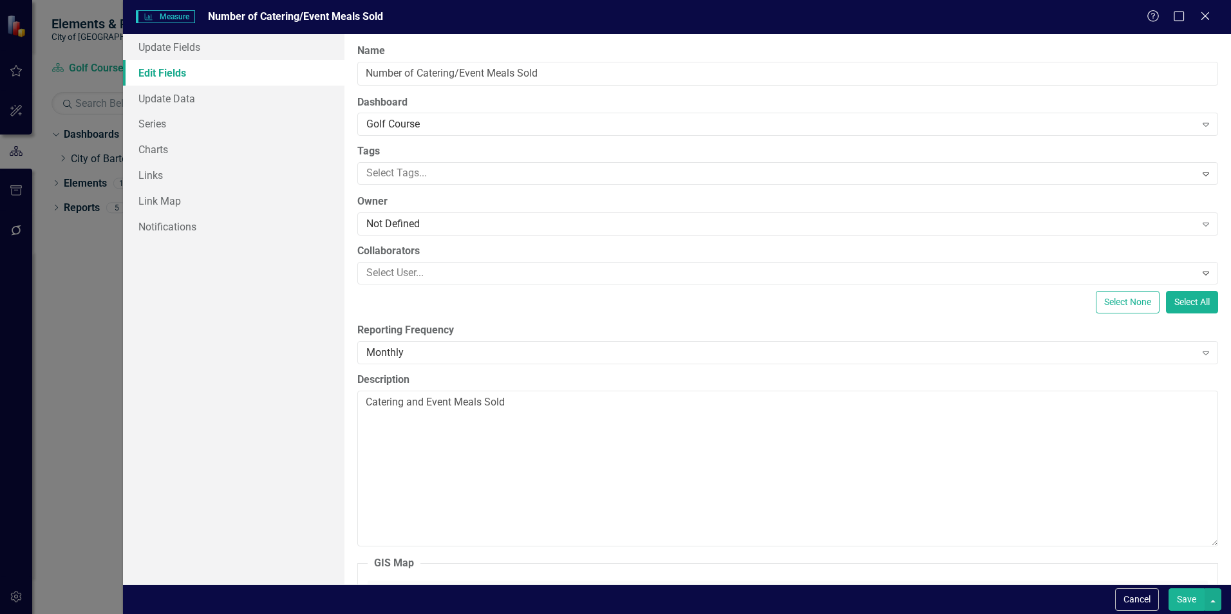
click at [1186, 599] on button "Save" at bounding box center [1186, 599] width 36 height 23
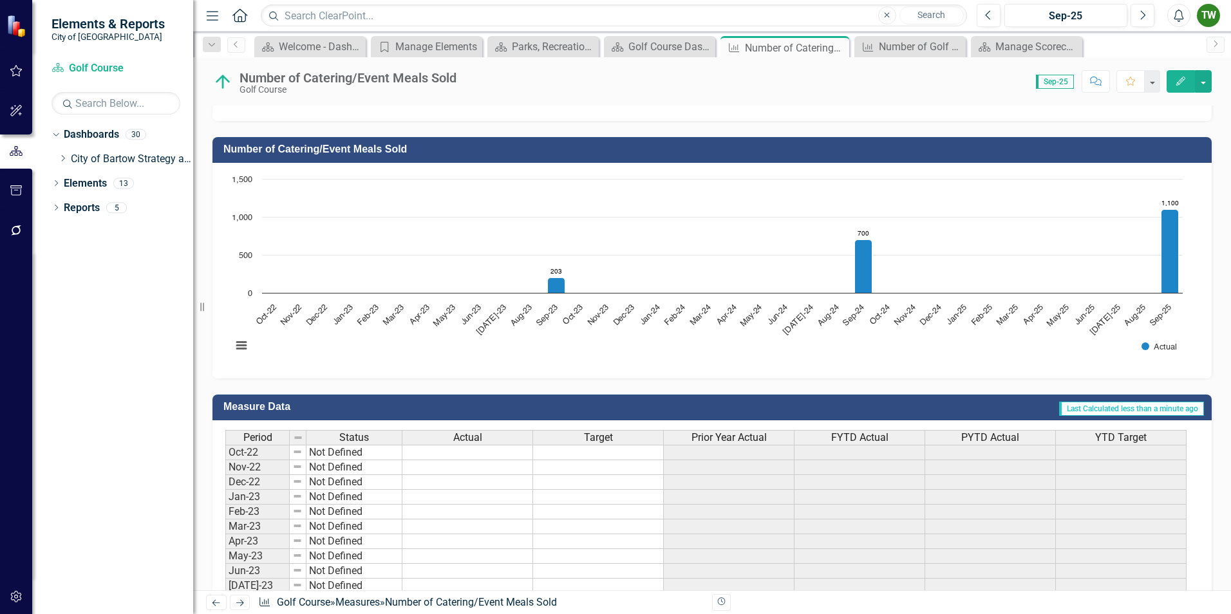
click at [1179, 82] on icon "Edit" at bounding box center [1181, 81] width 12 height 9
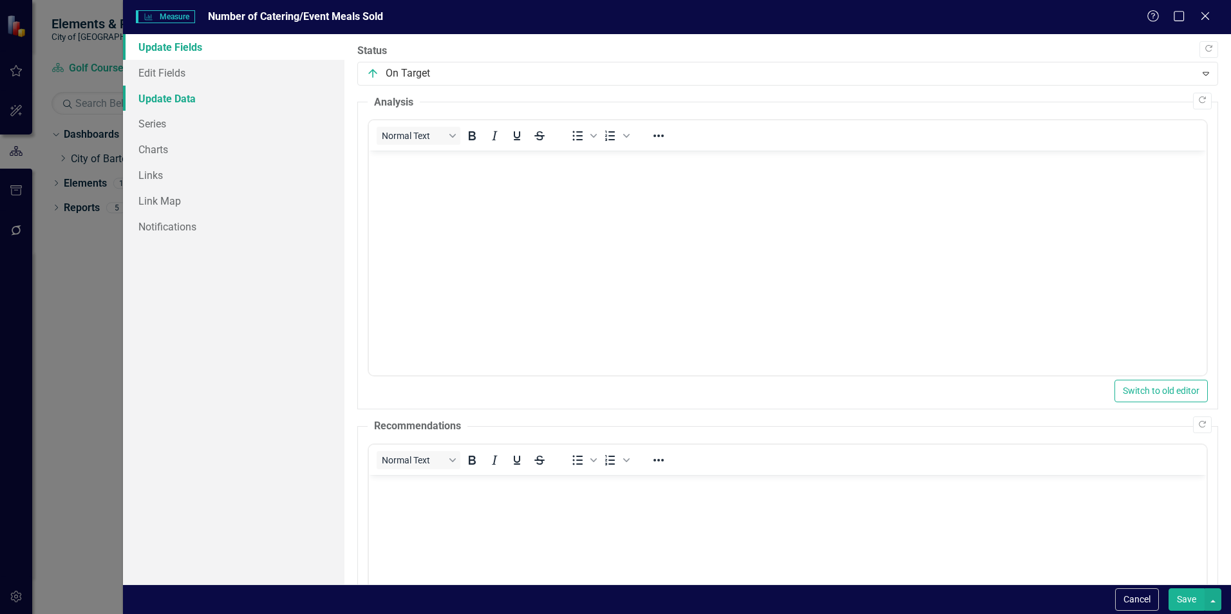
click at [169, 98] on link "Update Data" at bounding box center [233, 99] width 221 height 26
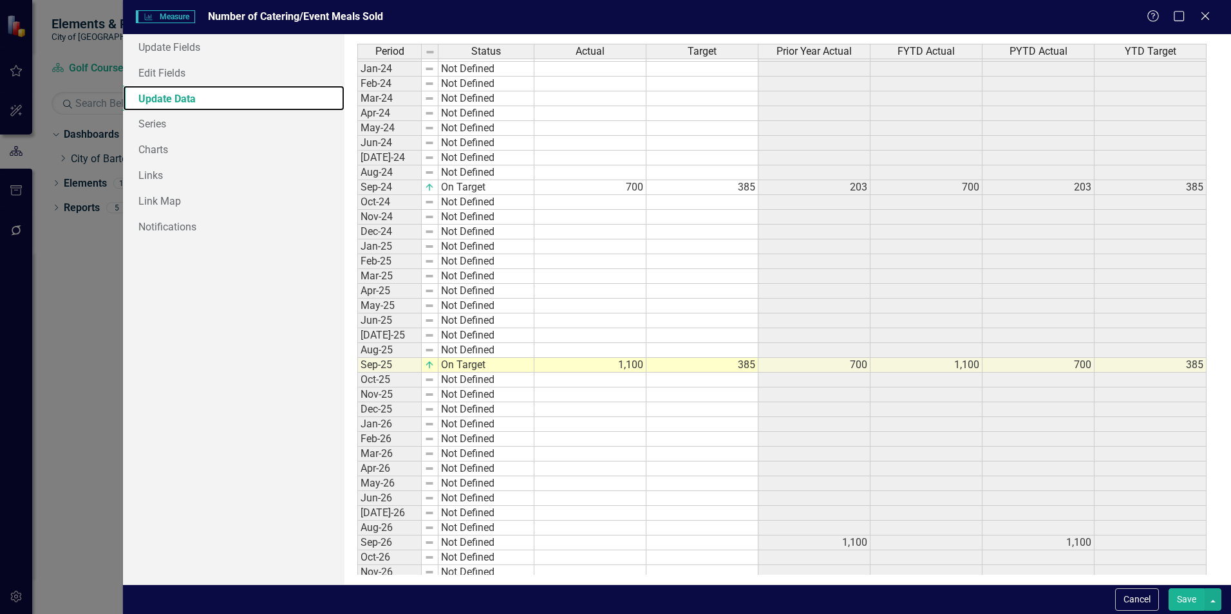
scroll to position [241, 0]
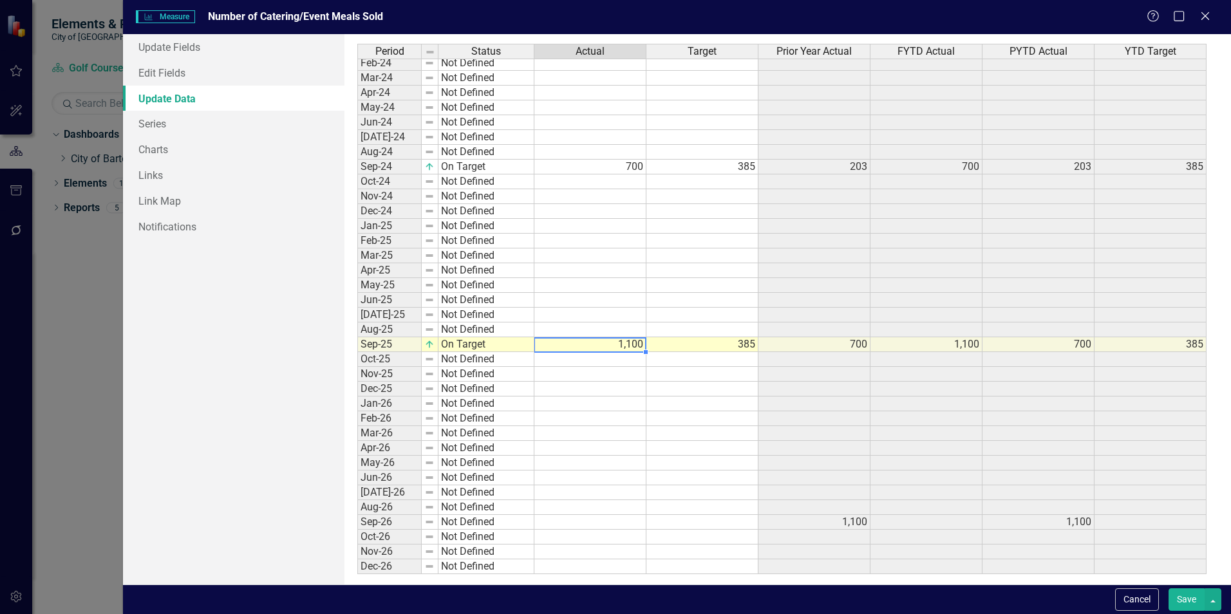
click at [637, 345] on tbody "Feb-23 Not Defined Mar-23 Not Defined Apr-23 Not Defined May-23 Not Defined Jun…" at bounding box center [781, 226] width 849 height 697
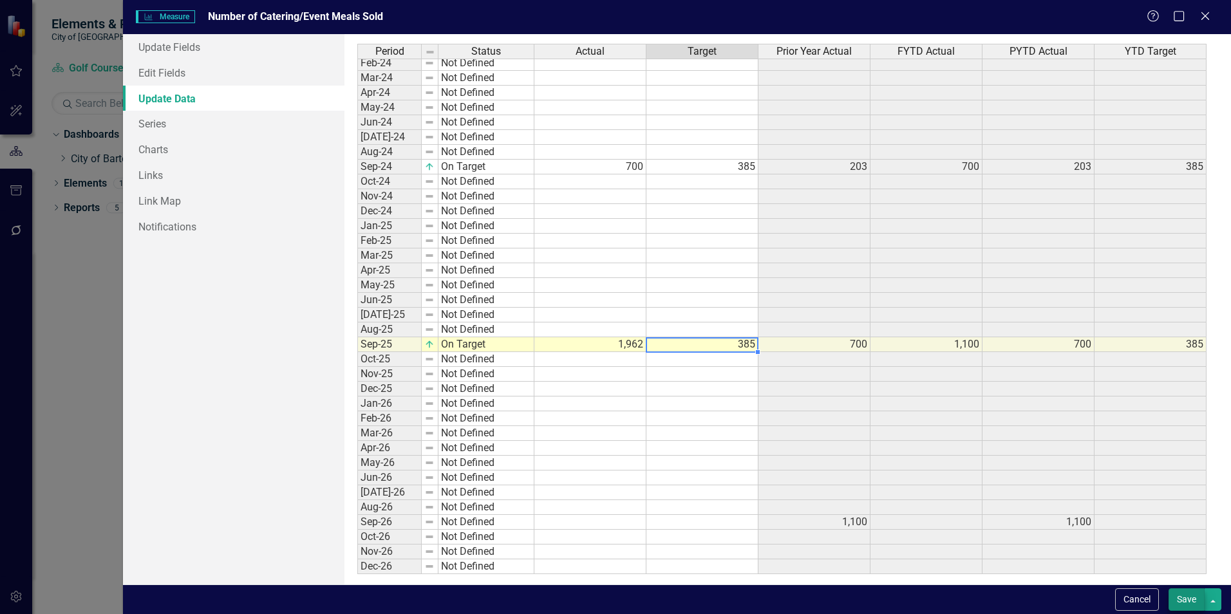
type textarea "385"
click at [1194, 594] on button "Save" at bounding box center [1186, 599] width 36 height 23
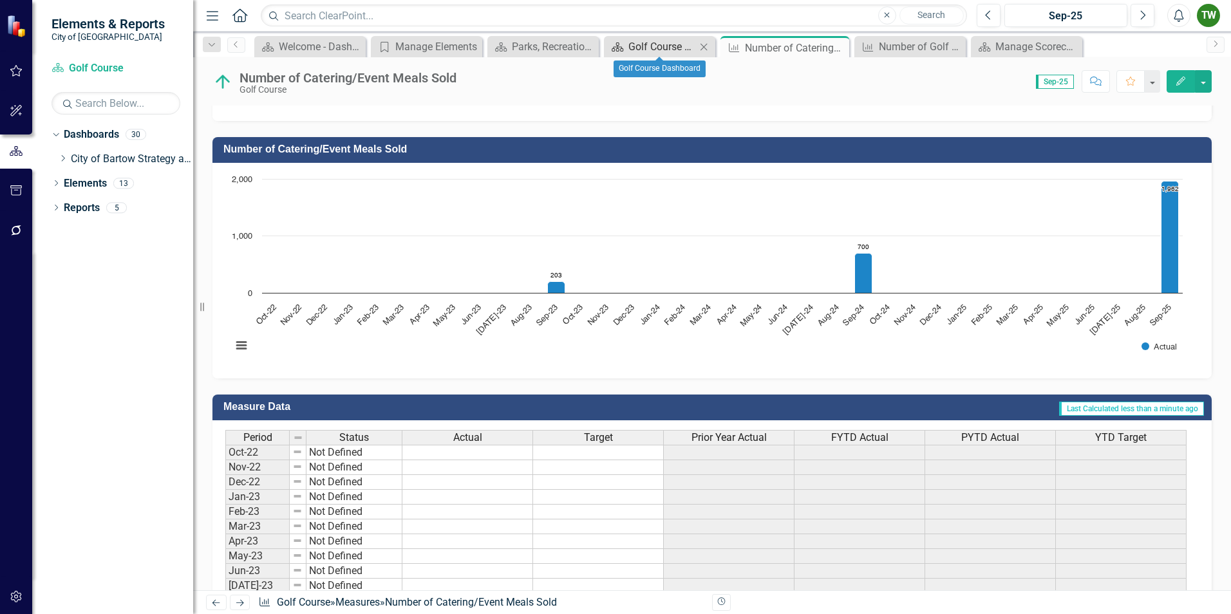
click at [673, 46] on div "Golf Course Dashboard" at bounding box center [662, 47] width 68 height 16
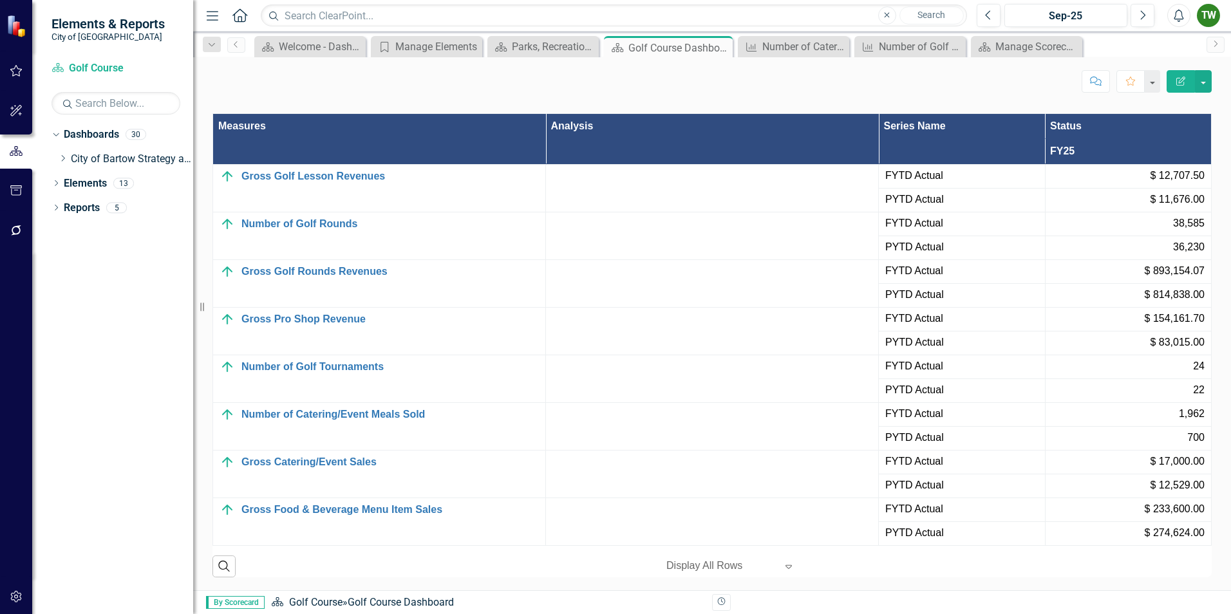
scroll to position [1351, 0]
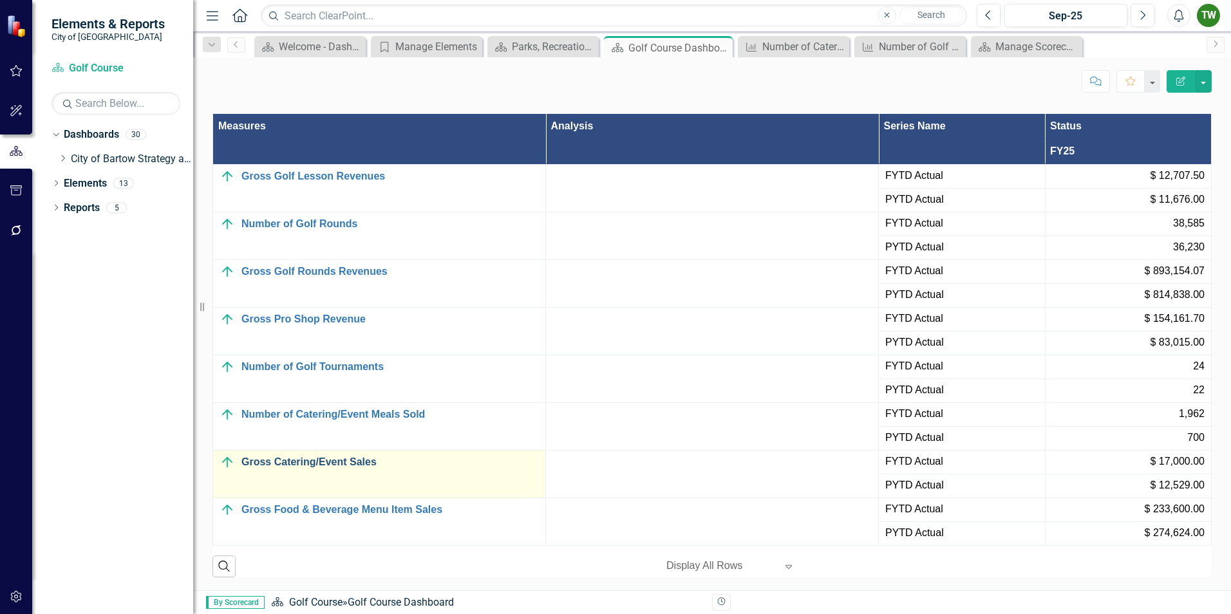
click at [300, 462] on link "Gross Catering/Event Sales" at bounding box center [389, 462] width 297 height 12
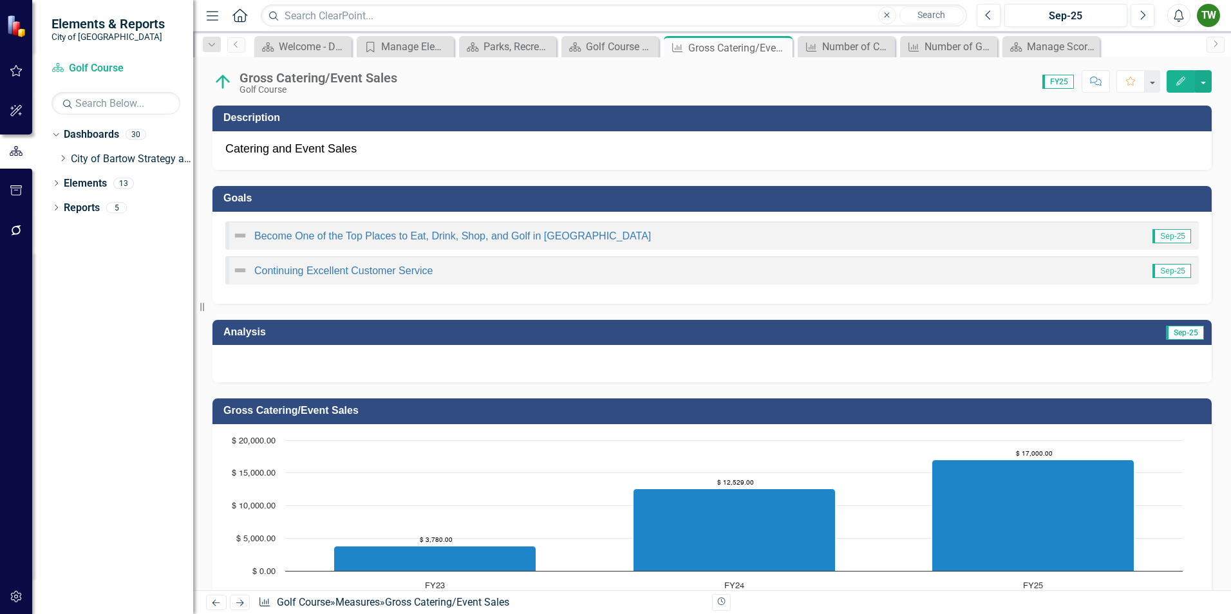
click at [1185, 83] on icon "Edit" at bounding box center [1181, 81] width 12 height 9
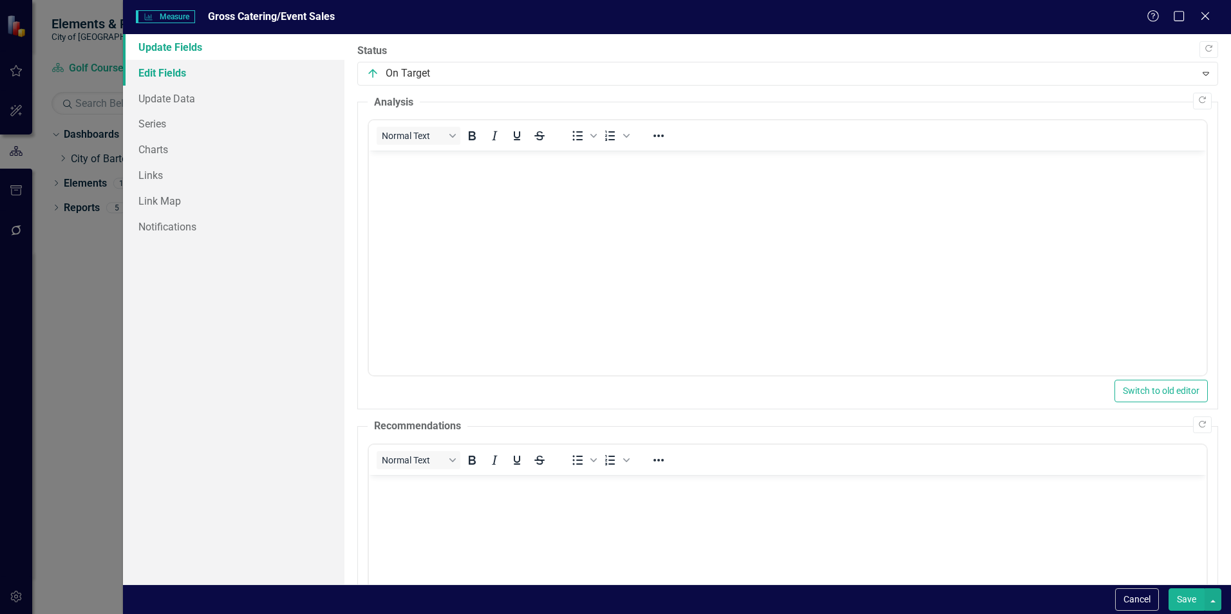
click at [178, 71] on link "Edit Fields" at bounding box center [233, 73] width 221 height 26
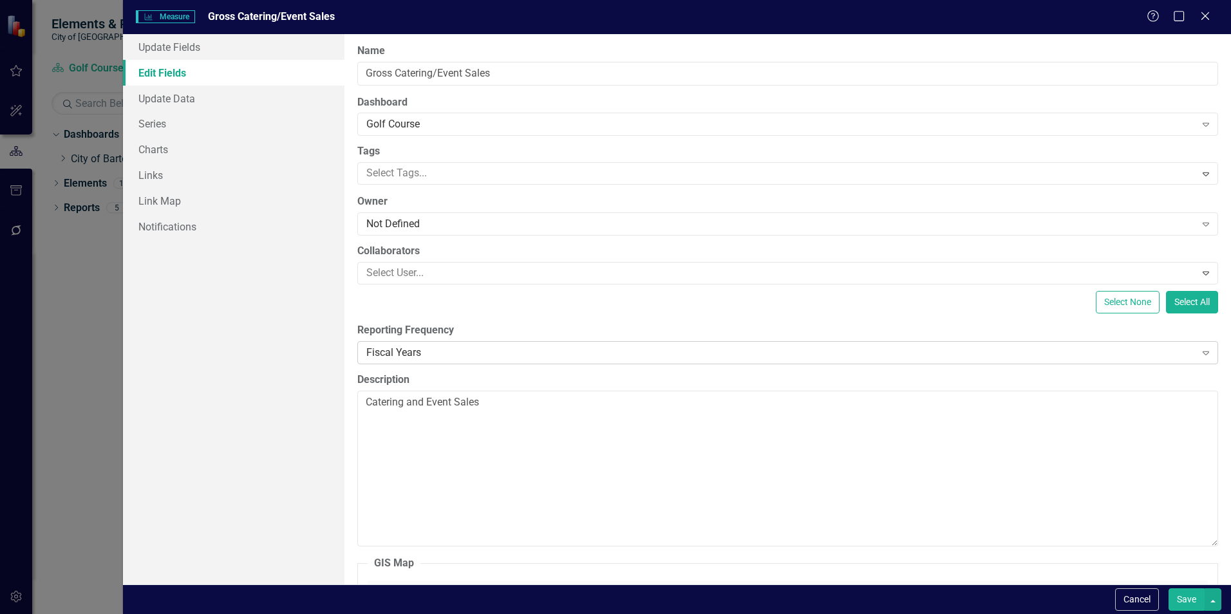
click at [427, 351] on div "Fiscal Years" at bounding box center [780, 352] width 828 height 15
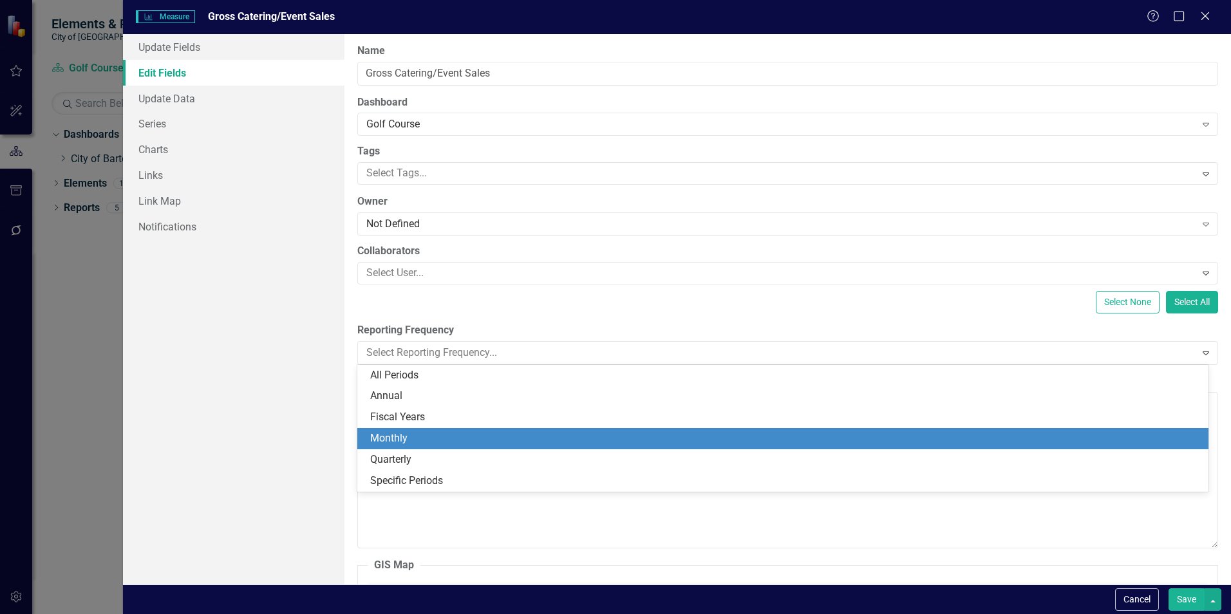
drag, startPoint x: 397, startPoint y: 440, endPoint x: 436, endPoint y: 433, distance: 40.4
click at [397, 440] on div "Monthly" at bounding box center [785, 438] width 830 height 15
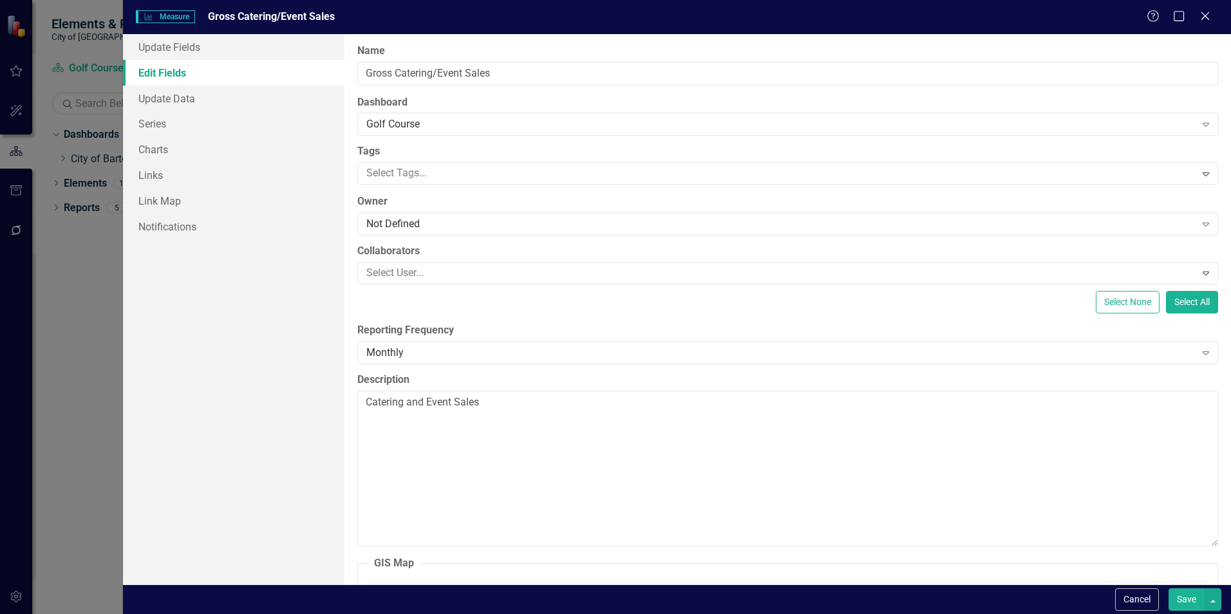
click at [1192, 601] on button "Save" at bounding box center [1186, 599] width 36 height 23
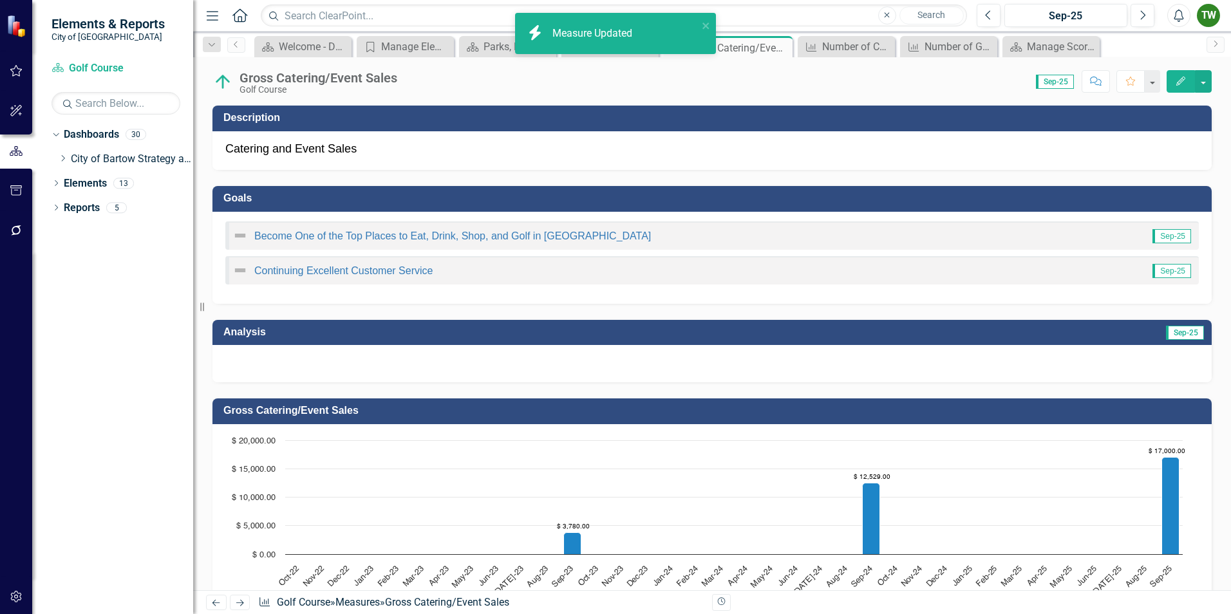
click at [1182, 82] on icon "Edit" at bounding box center [1181, 81] width 12 height 9
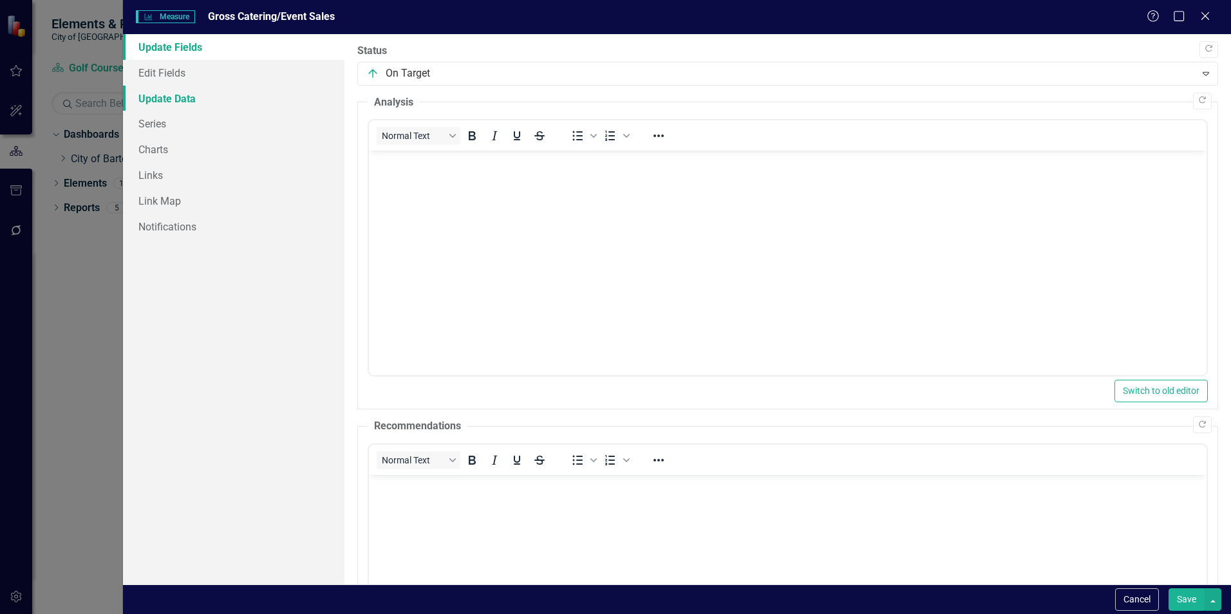
click at [173, 98] on link "Update Data" at bounding box center [233, 99] width 221 height 26
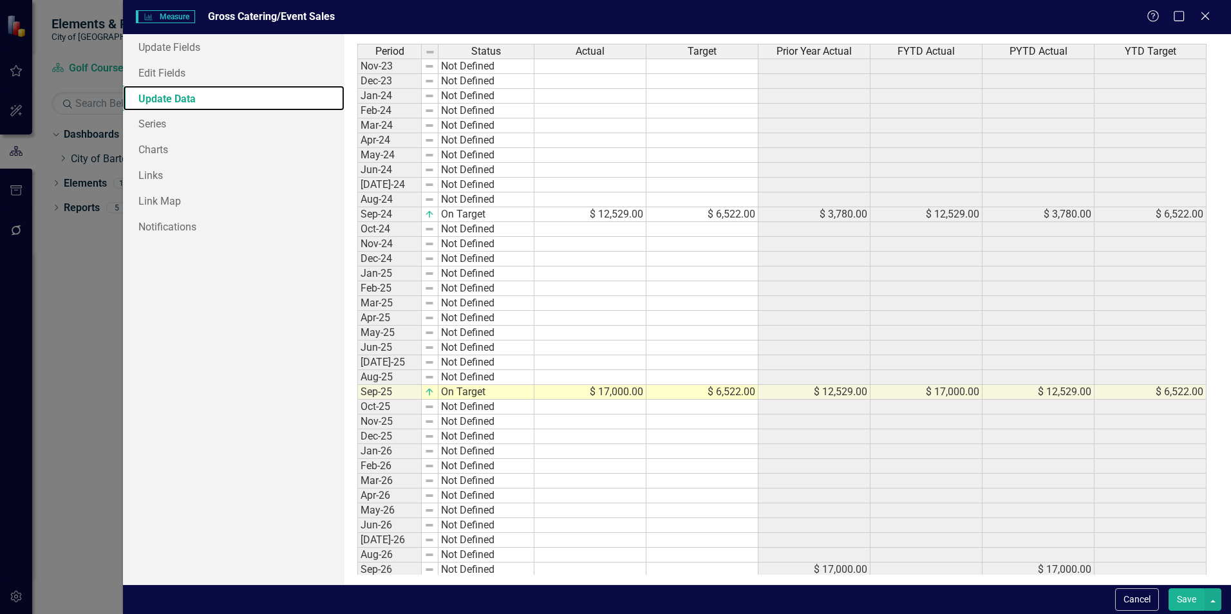
scroll to position [241, 0]
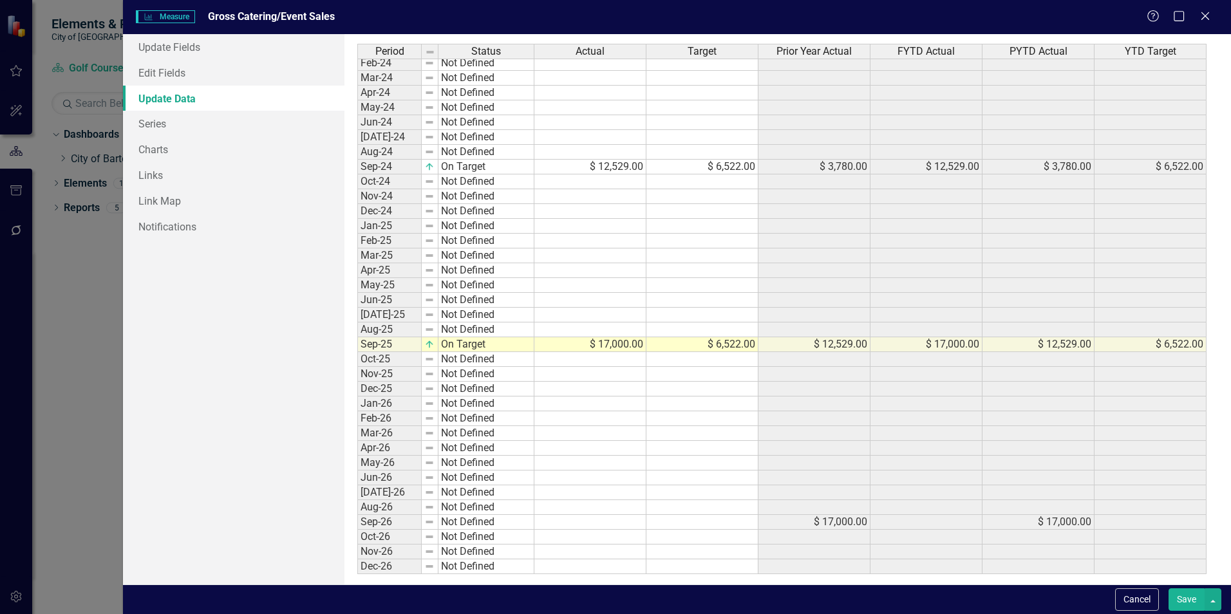
click at [621, 347] on td "$ 17,000.00" at bounding box center [590, 344] width 112 height 15
type textarea "6522"
click at [1188, 597] on button "Save" at bounding box center [1186, 599] width 36 height 23
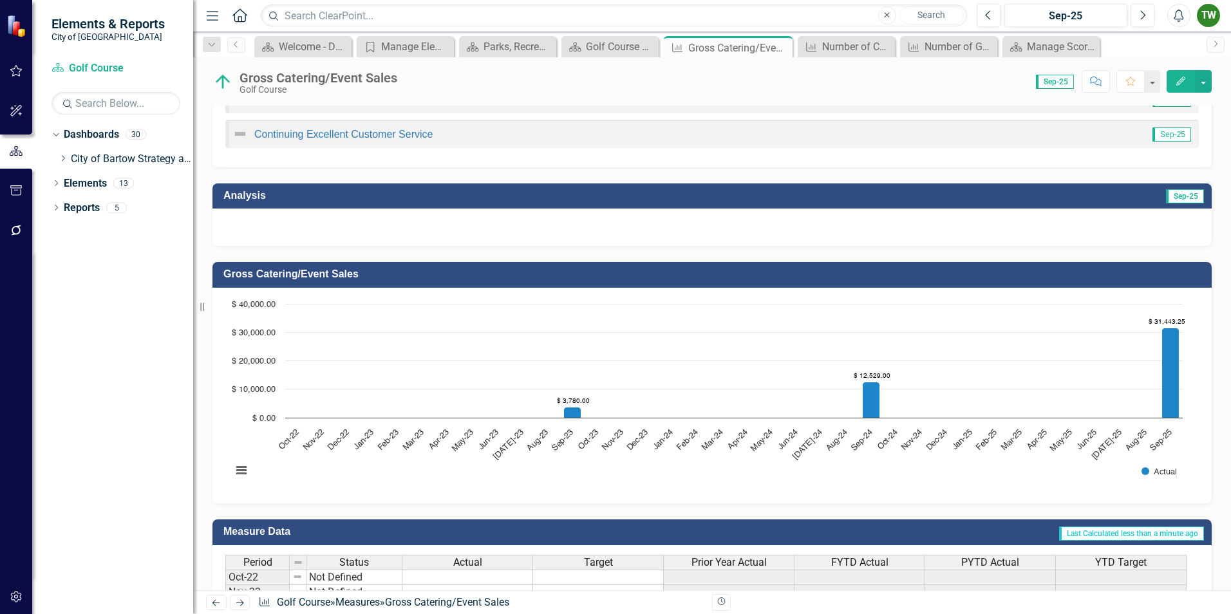
scroll to position [131, 0]
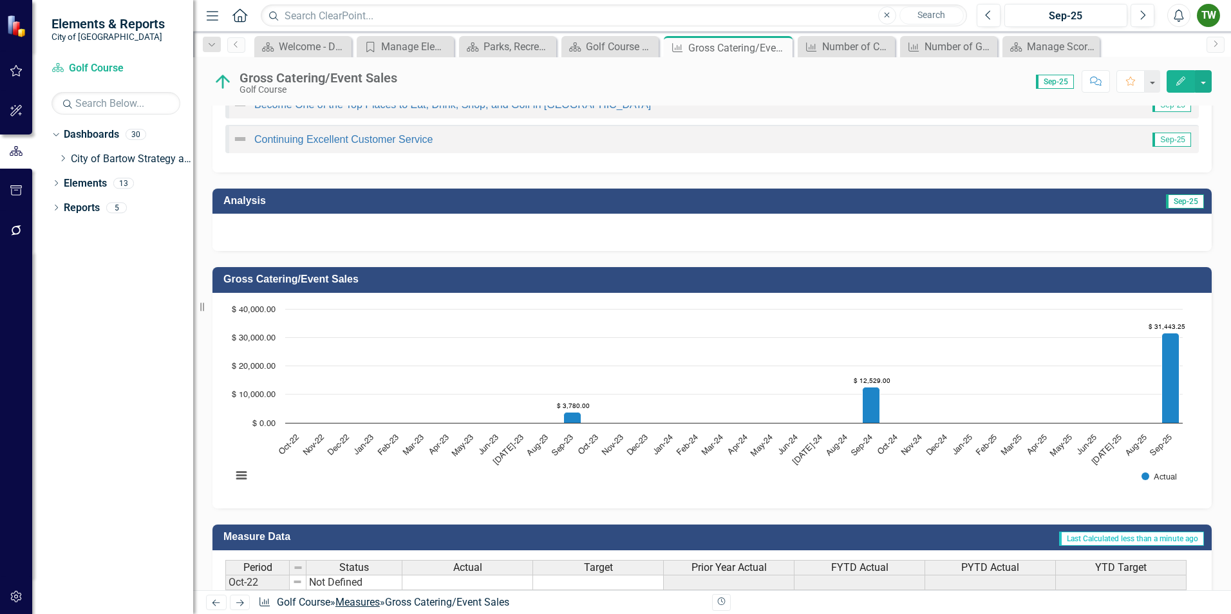
click at [360, 601] on link "Measures" at bounding box center [357, 602] width 44 height 12
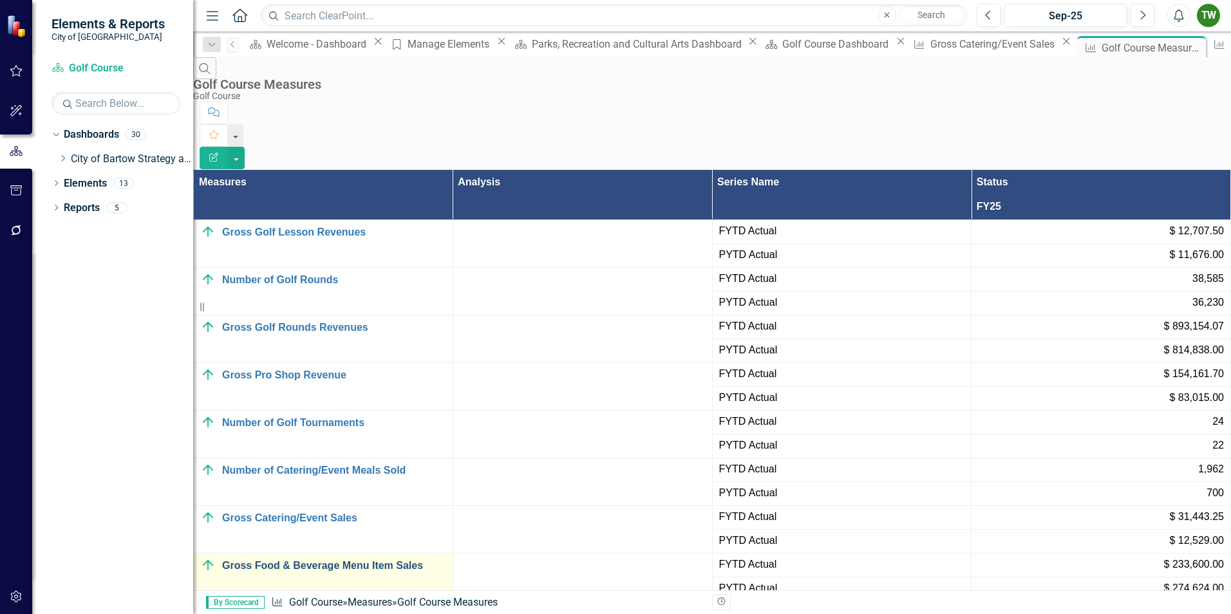
click at [321, 560] on link "Gross Food & Beverage Menu Item Sales" at bounding box center [334, 566] width 224 height 12
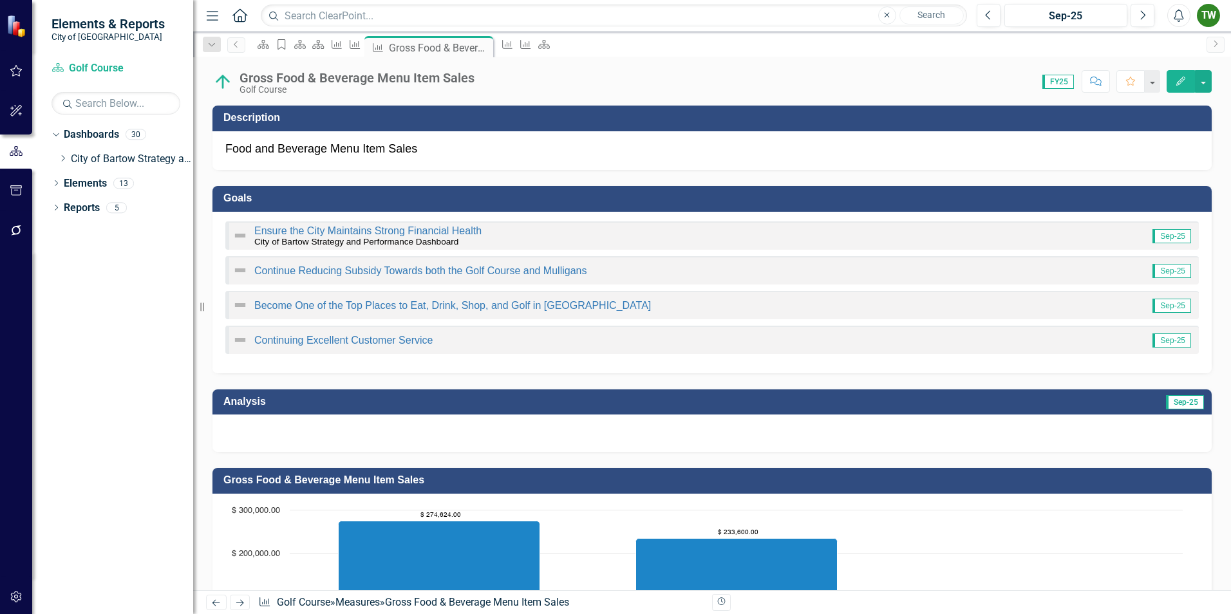
click at [1181, 80] on icon "Edit" at bounding box center [1181, 81] width 12 height 9
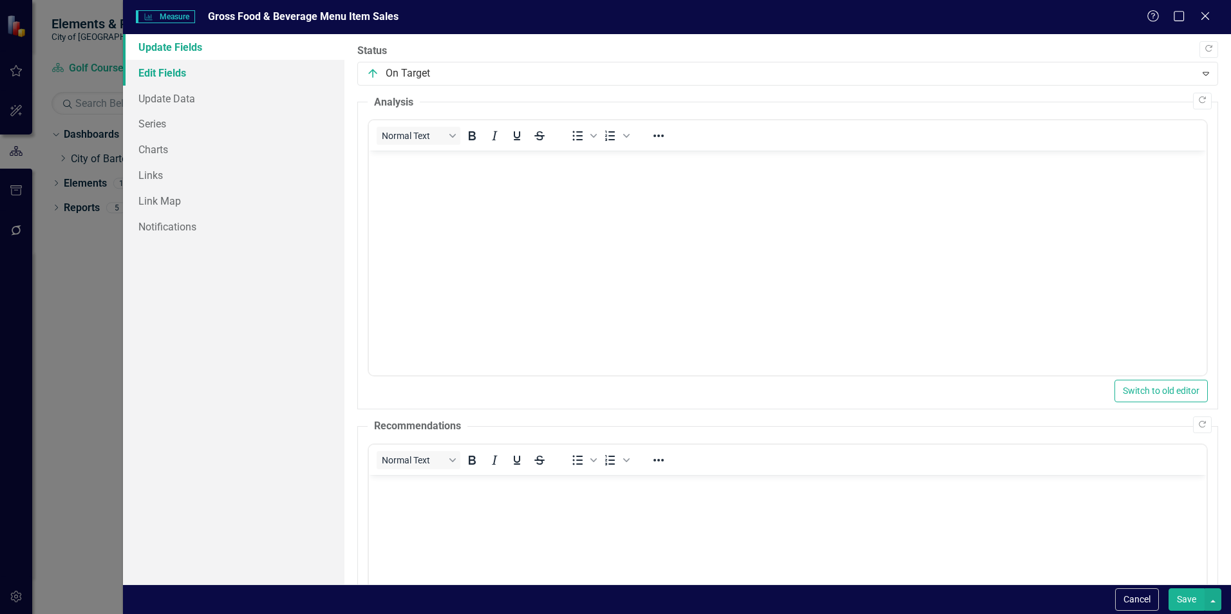
click at [180, 71] on link "Edit Fields" at bounding box center [233, 73] width 221 height 26
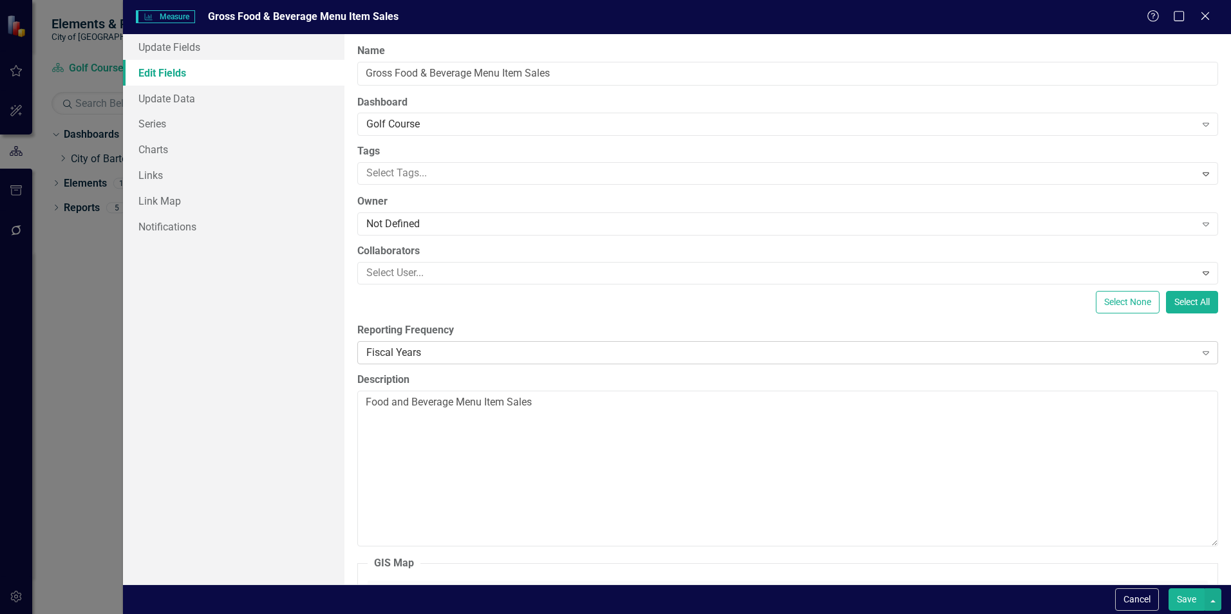
click at [457, 348] on div "Fiscal Years" at bounding box center [780, 352] width 828 height 15
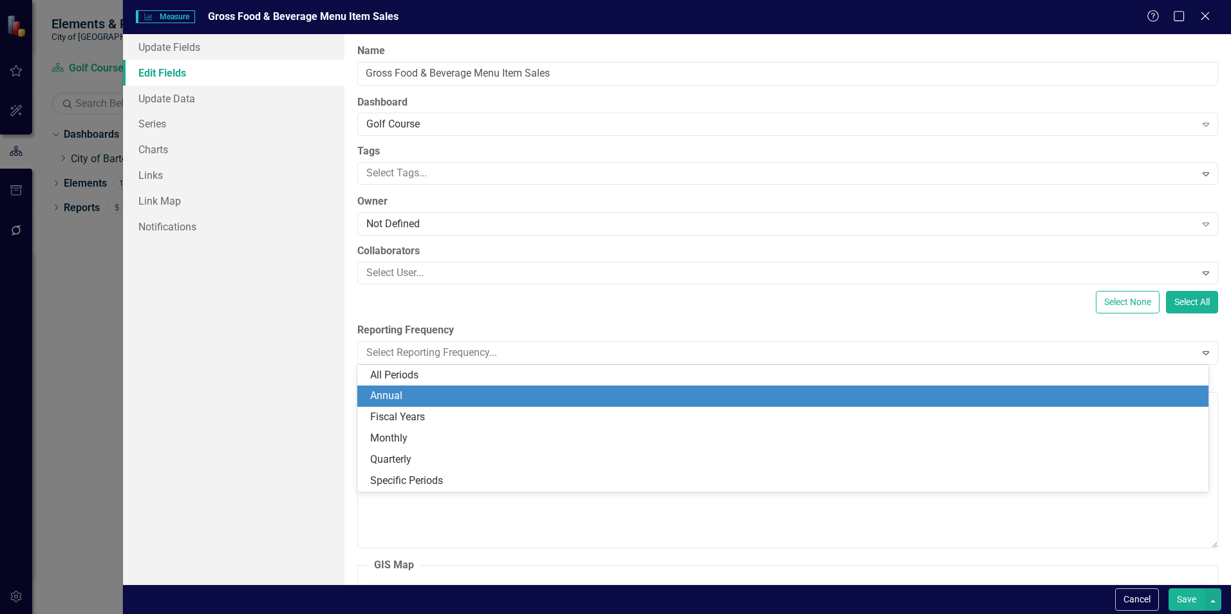
click at [416, 396] on div "Annual" at bounding box center [785, 396] width 830 height 15
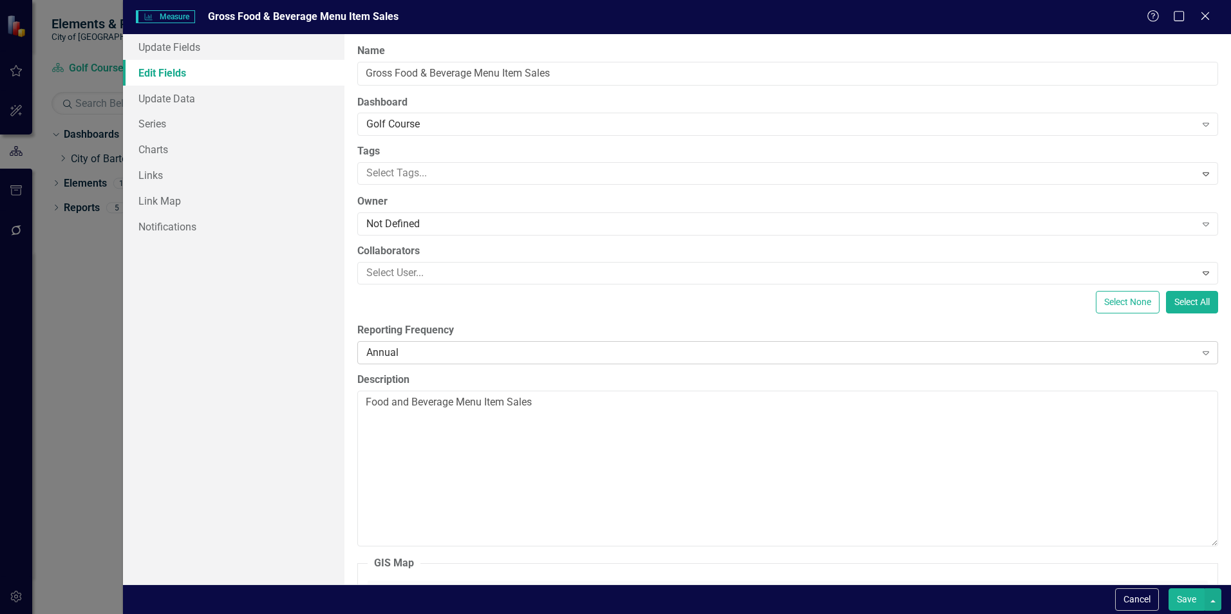
click at [426, 350] on div "Annual" at bounding box center [780, 352] width 828 height 15
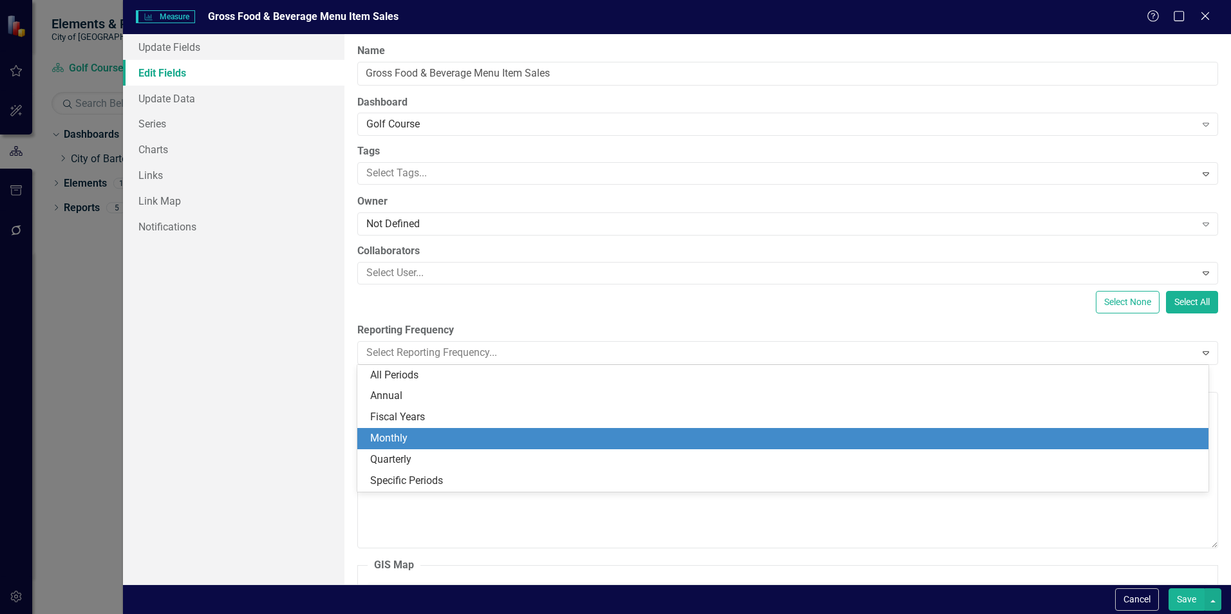
click at [404, 440] on div "Monthly" at bounding box center [785, 438] width 830 height 15
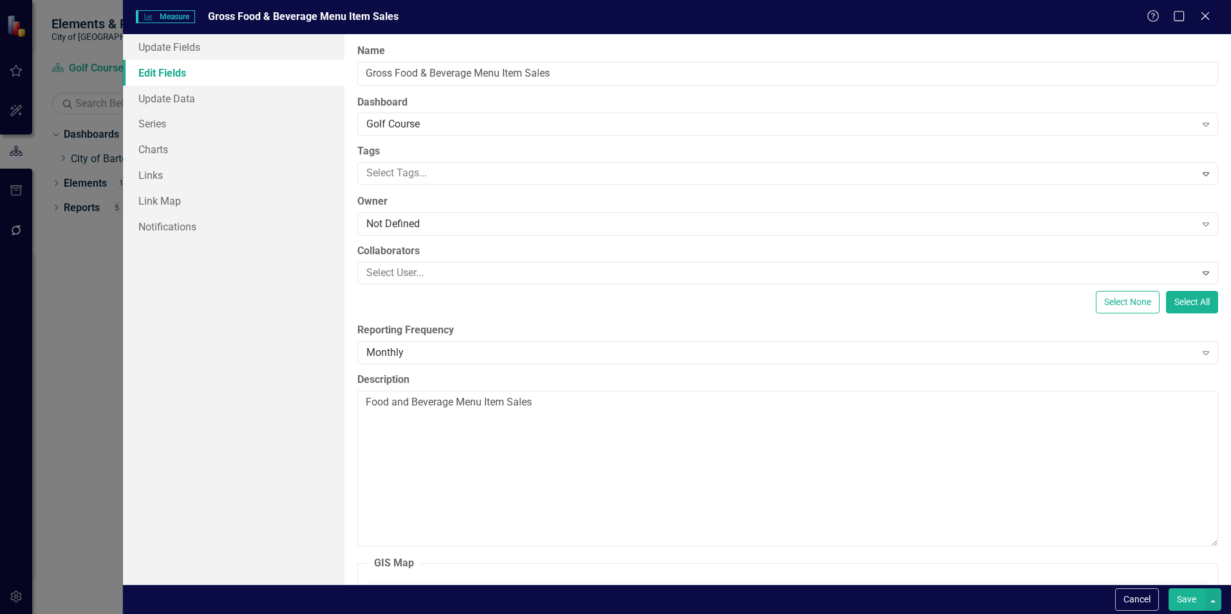
click at [1182, 600] on button "Save" at bounding box center [1186, 599] width 36 height 23
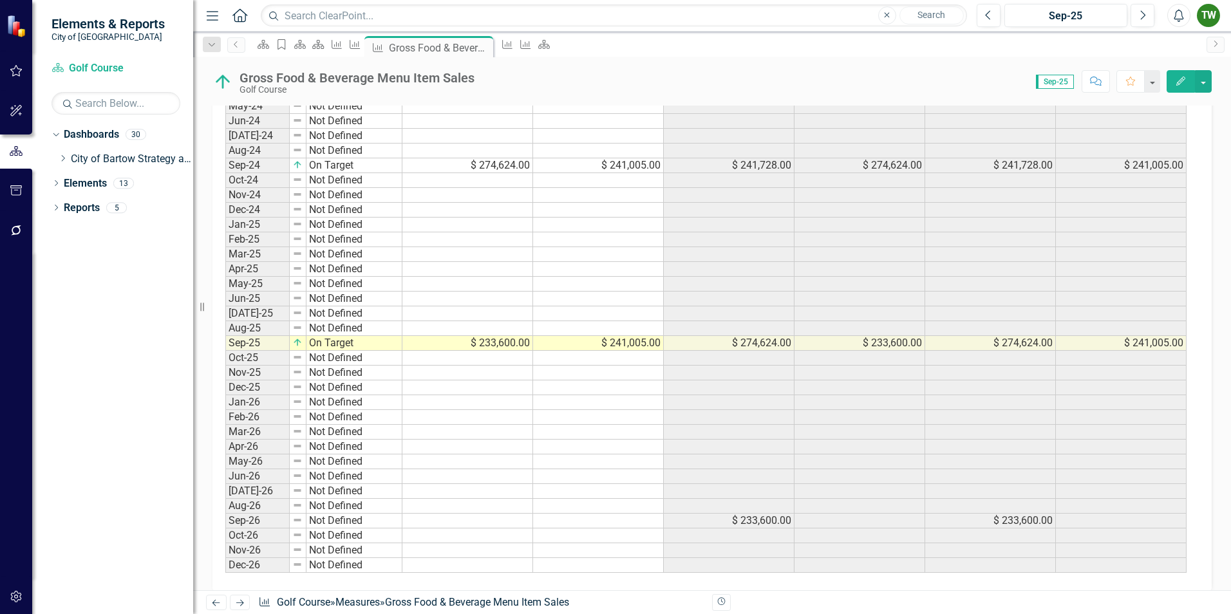
scroll to position [973, 0]
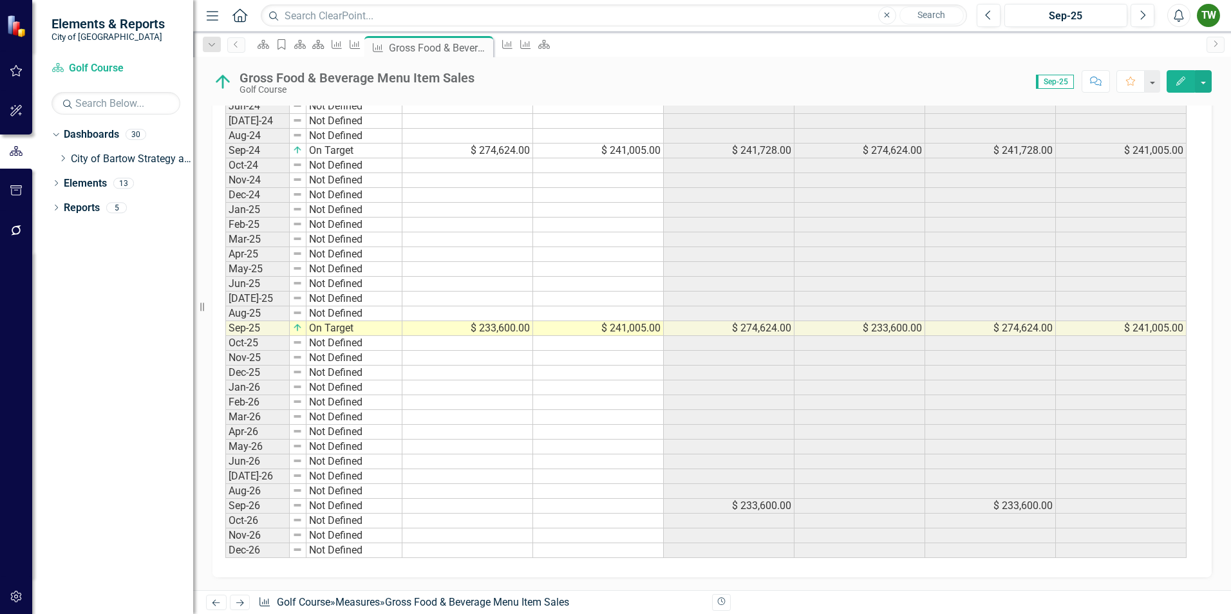
click at [214, 603] on icon "Previous" at bounding box center [216, 603] width 11 height 8
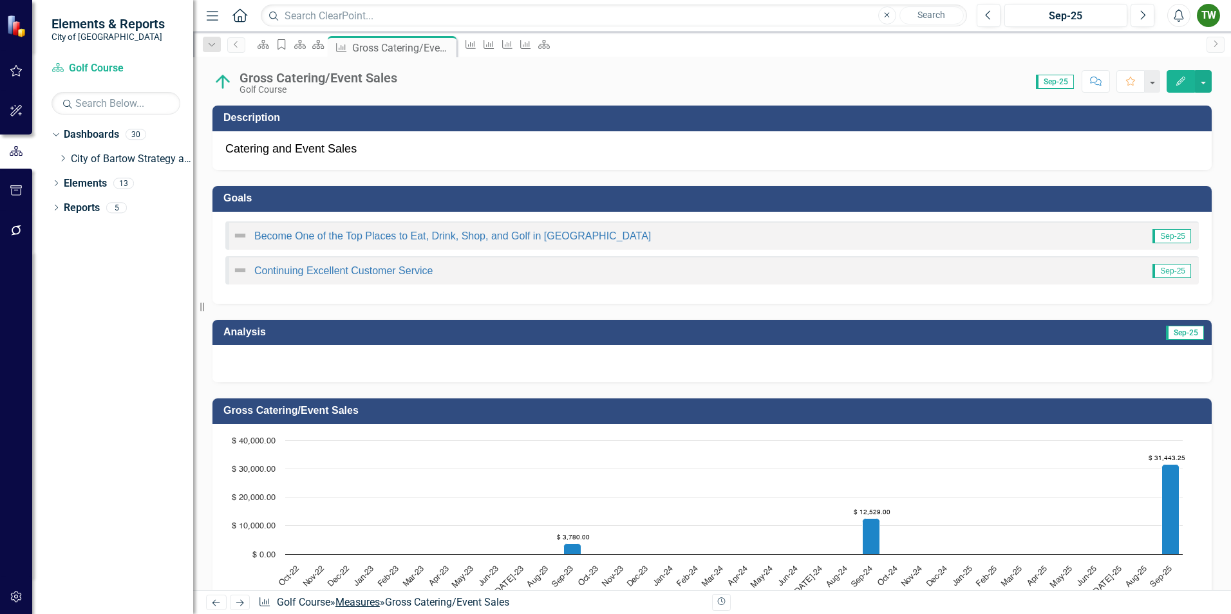
click at [371, 603] on link "Measures" at bounding box center [357, 602] width 44 height 12
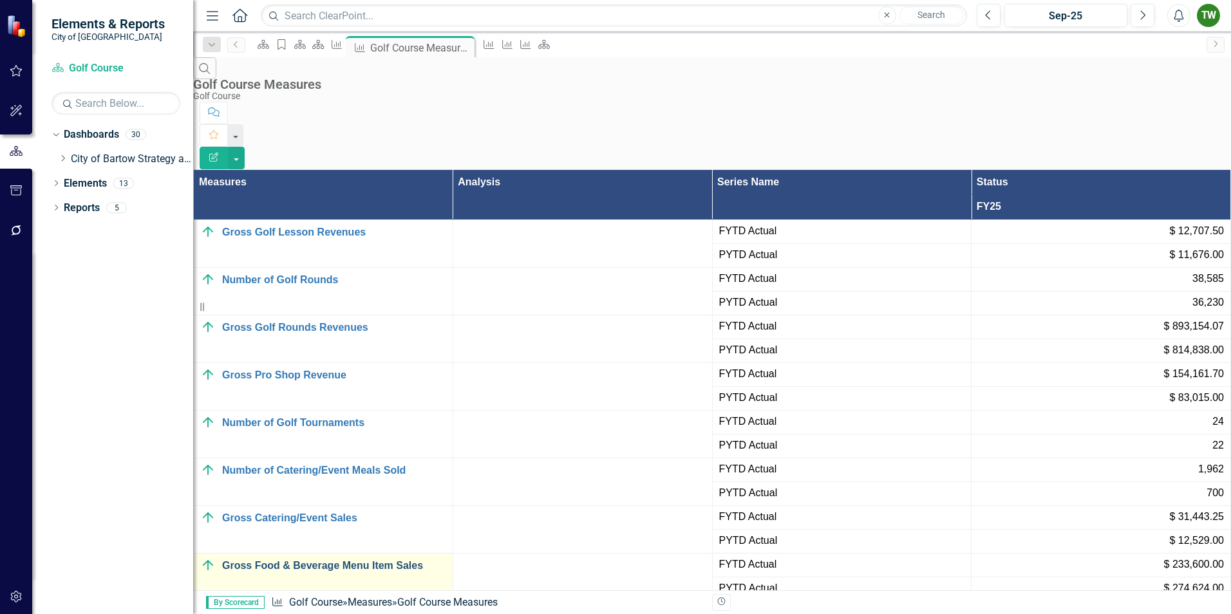
click at [306, 560] on link "Gross Food & Beverage Menu Item Sales" at bounding box center [334, 566] width 224 height 12
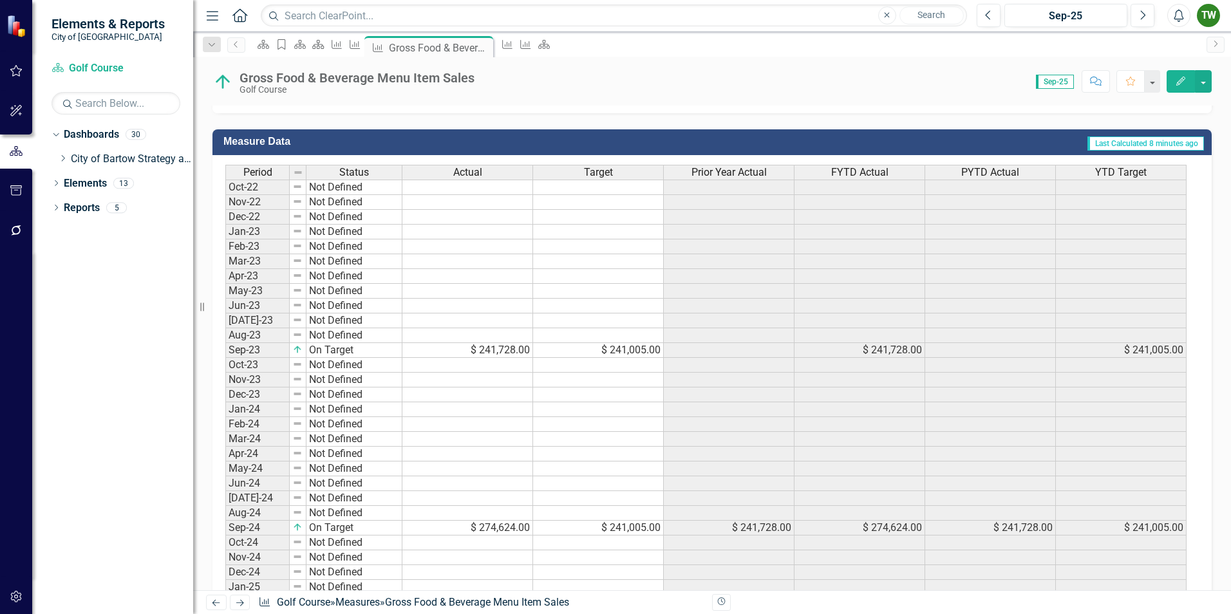
scroll to position [644, 0]
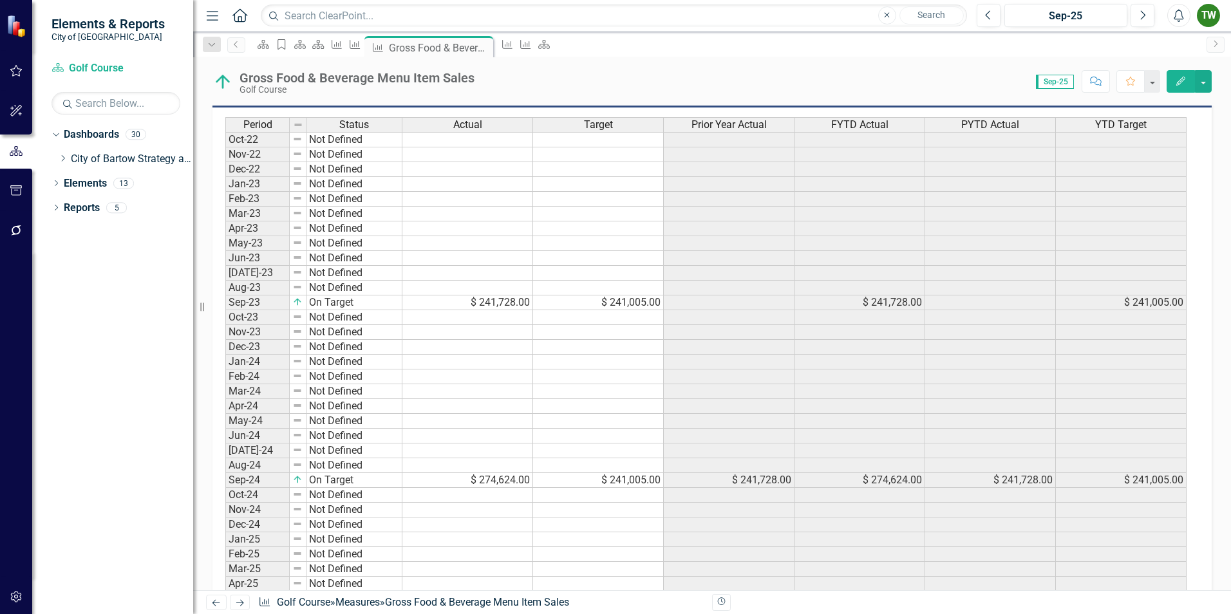
click at [1177, 79] on icon "Edit" at bounding box center [1181, 81] width 12 height 9
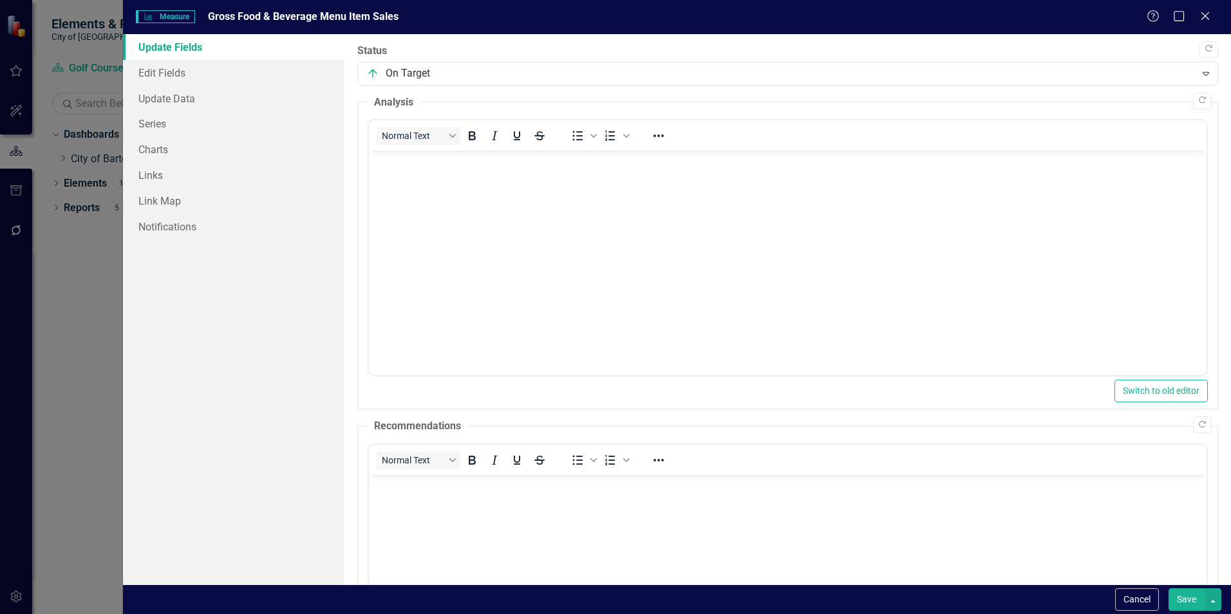
scroll to position [0, 0]
click at [174, 97] on link "Update Data" at bounding box center [233, 99] width 221 height 26
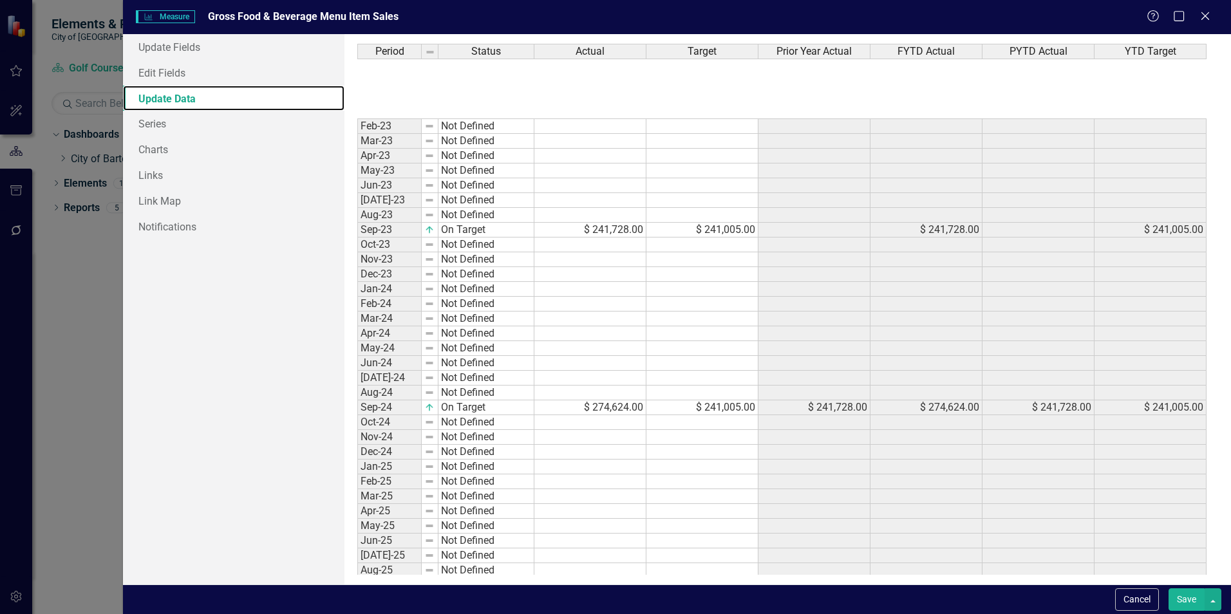
scroll to position [241, 0]
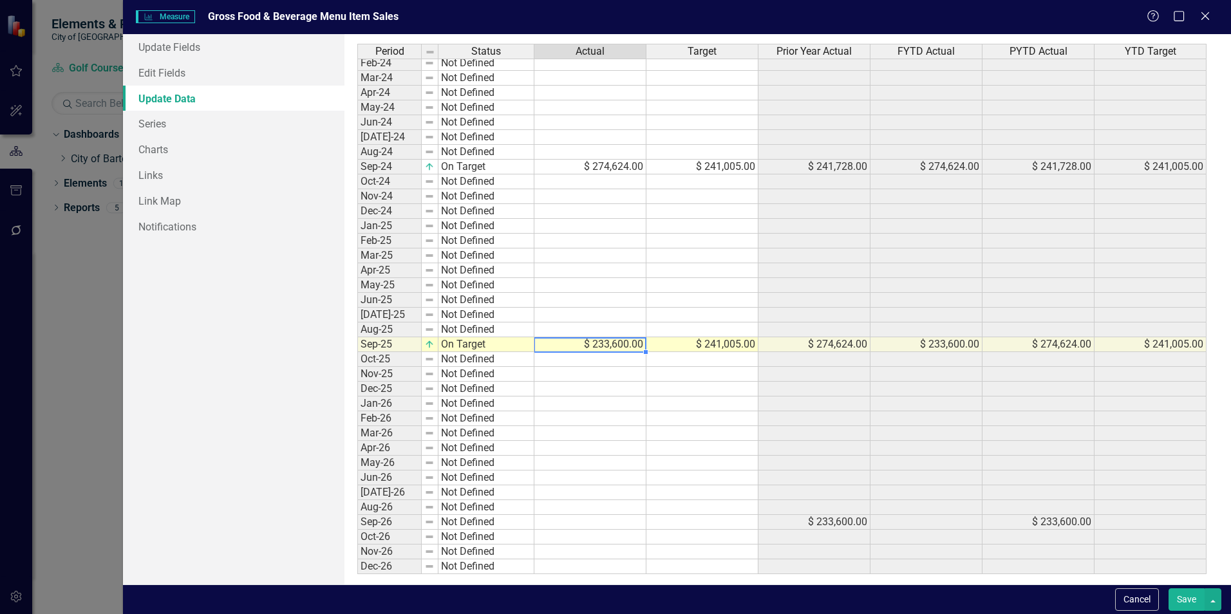
click at [630, 344] on td "$ 233,600.00" at bounding box center [590, 344] width 112 height 15
type textarea "358776.25"
click at [1186, 599] on button "Save" at bounding box center [1186, 599] width 36 height 23
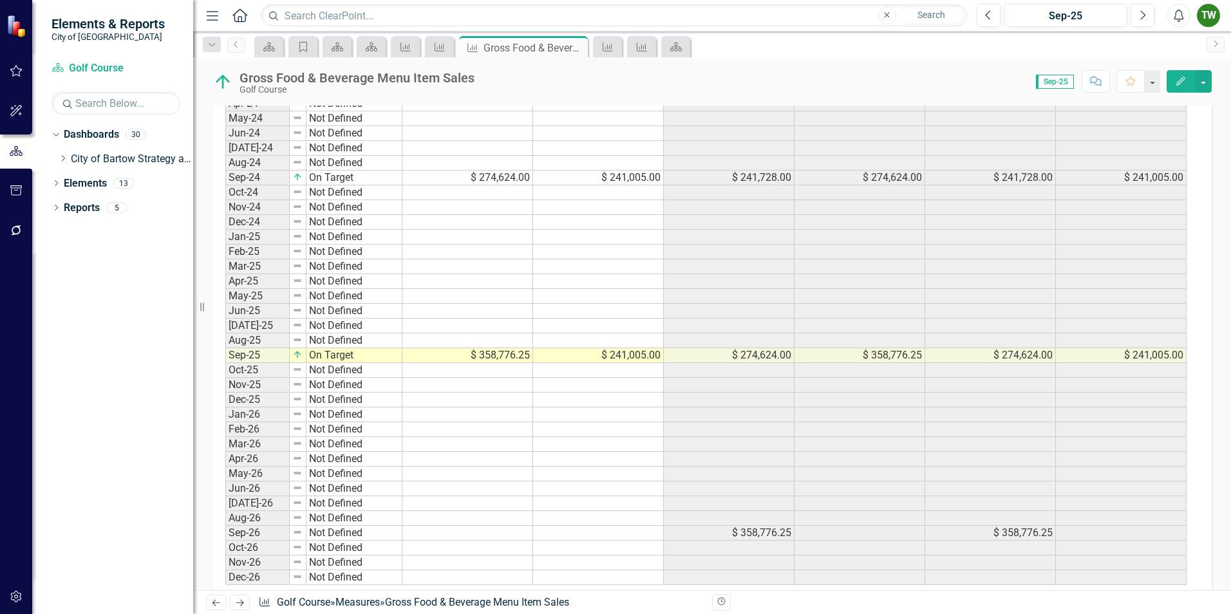
scroll to position [973, 0]
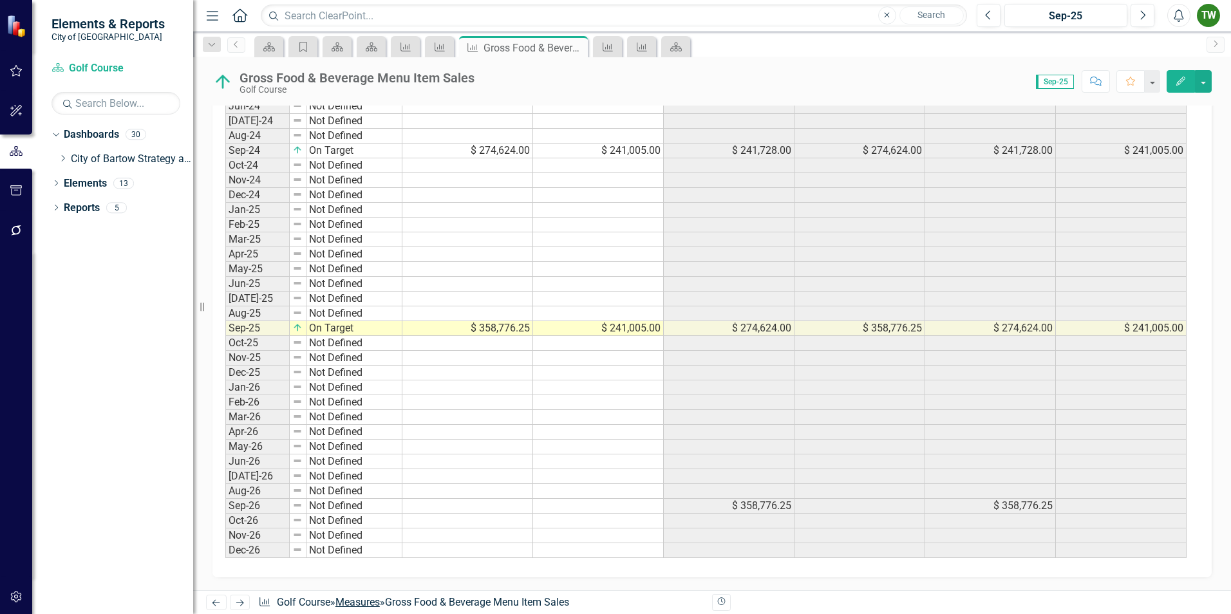
click at [367, 603] on link "Measures" at bounding box center [357, 602] width 44 height 12
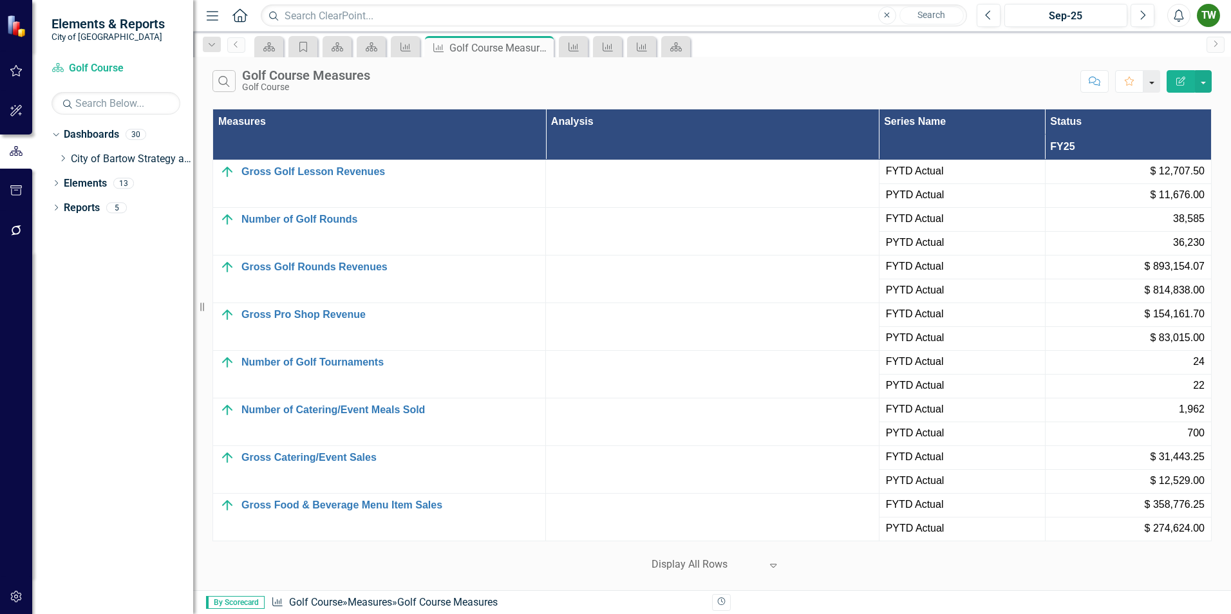
click at [1155, 81] on button "button" at bounding box center [1151, 81] width 17 height 23
click at [1155, 84] on button "button" at bounding box center [1151, 81] width 17 height 23
click at [1107, 128] on link "Home Set As Home" at bounding box center [1109, 129] width 102 height 24
click at [1208, 84] on button "button" at bounding box center [1203, 81] width 17 height 23
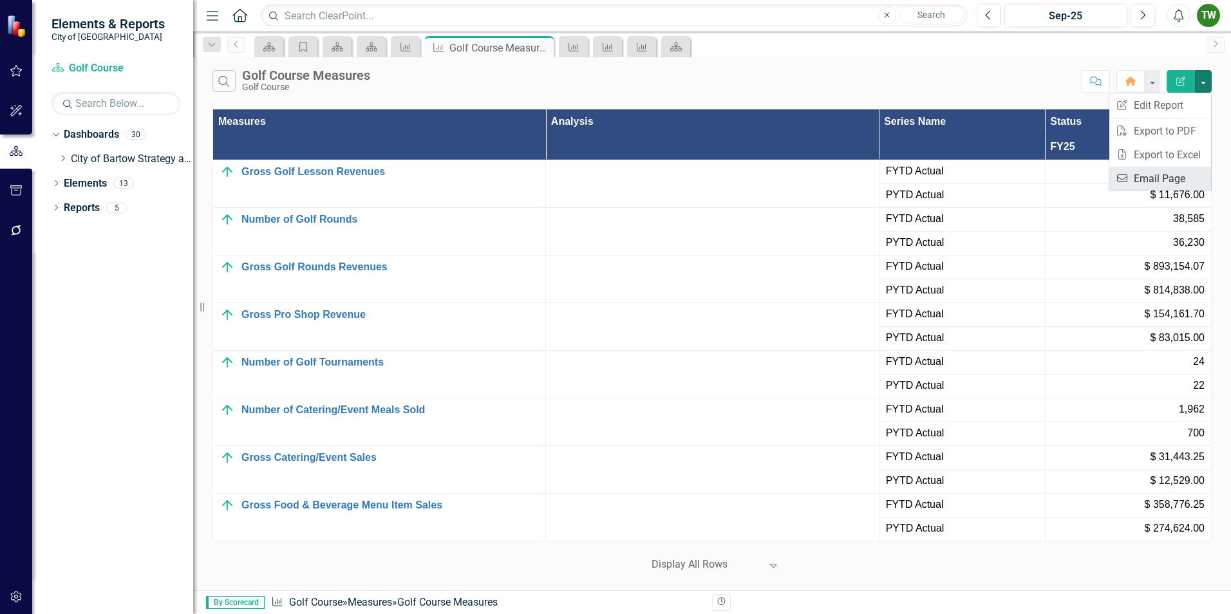
click at [1139, 179] on link "Email Email Page" at bounding box center [1160, 179] width 102 height 24
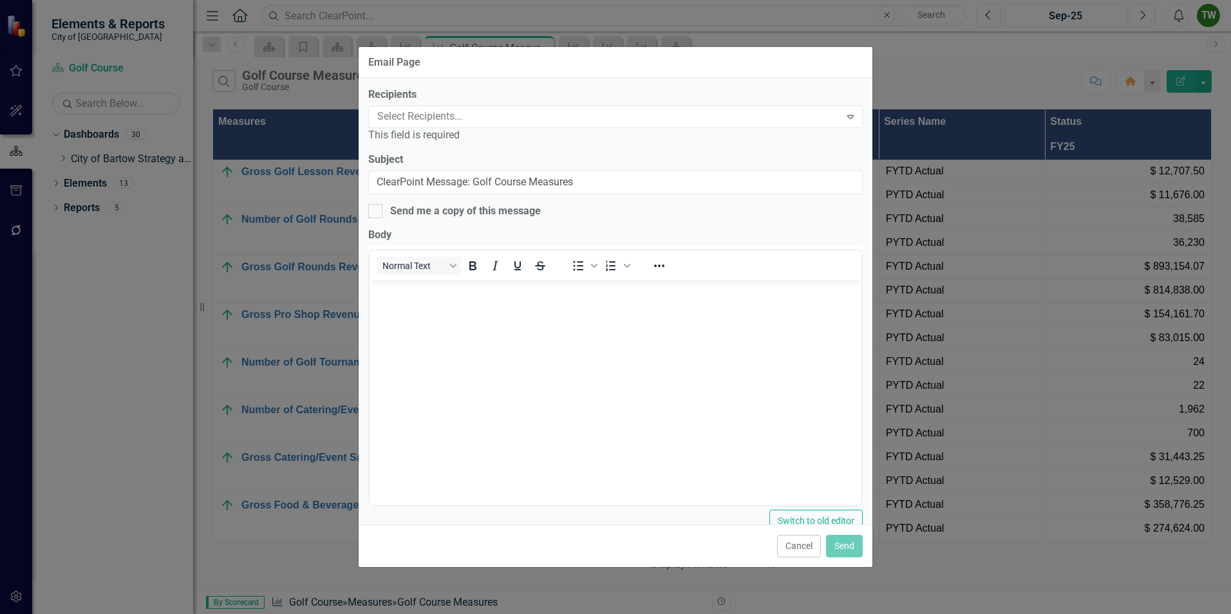
click at [747, 107] on div "Select Recipients..." at bounding box center [605, 117] width 468 height 20
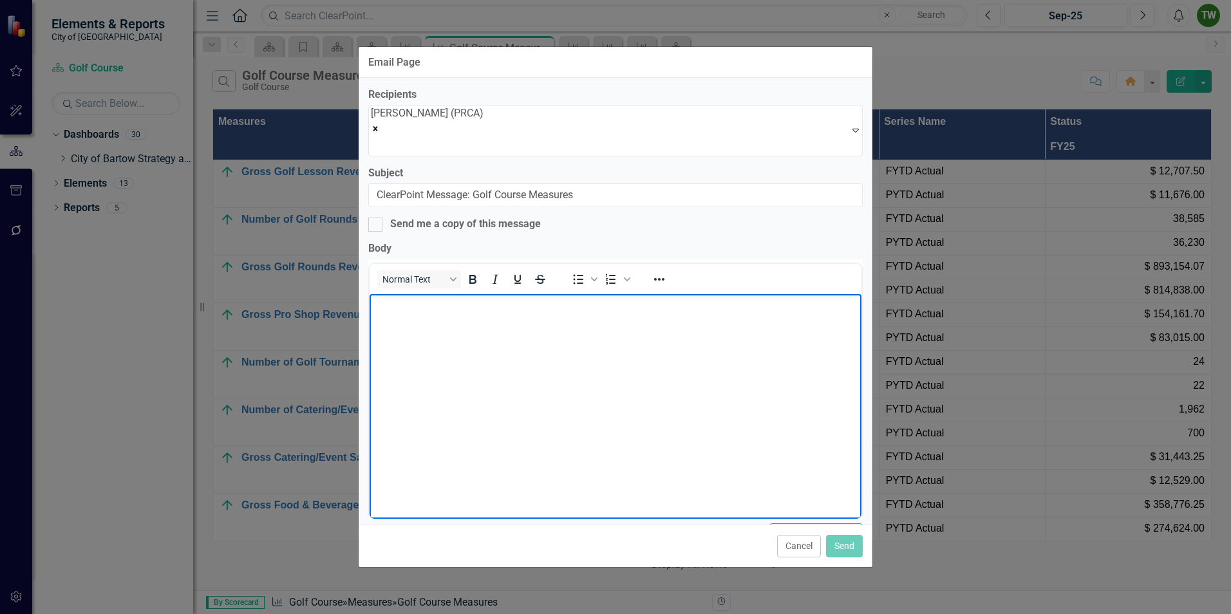
click at [426, 322] on body "Rich Text Area. Press ALT-0 for help." at bounding box center [616, 390] width 492 height 193
click at [388, 331] on p "Rich Text Area. Press ALT-0 for help." at bounding box center [615, 330] width 485 height 15
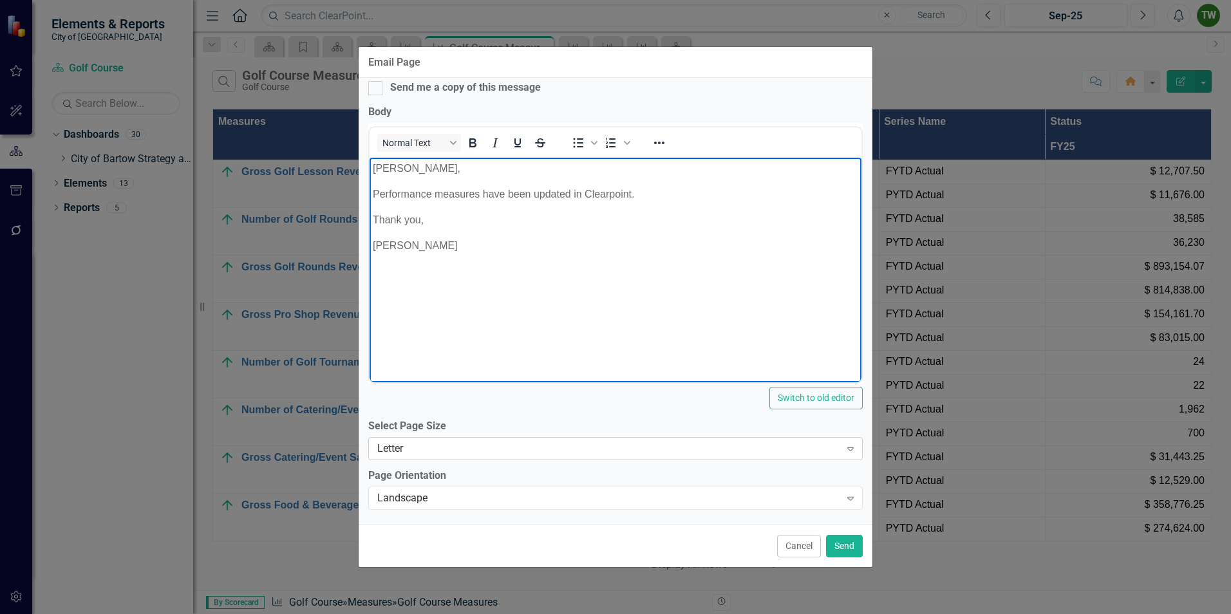
scroll to position [137, 0]
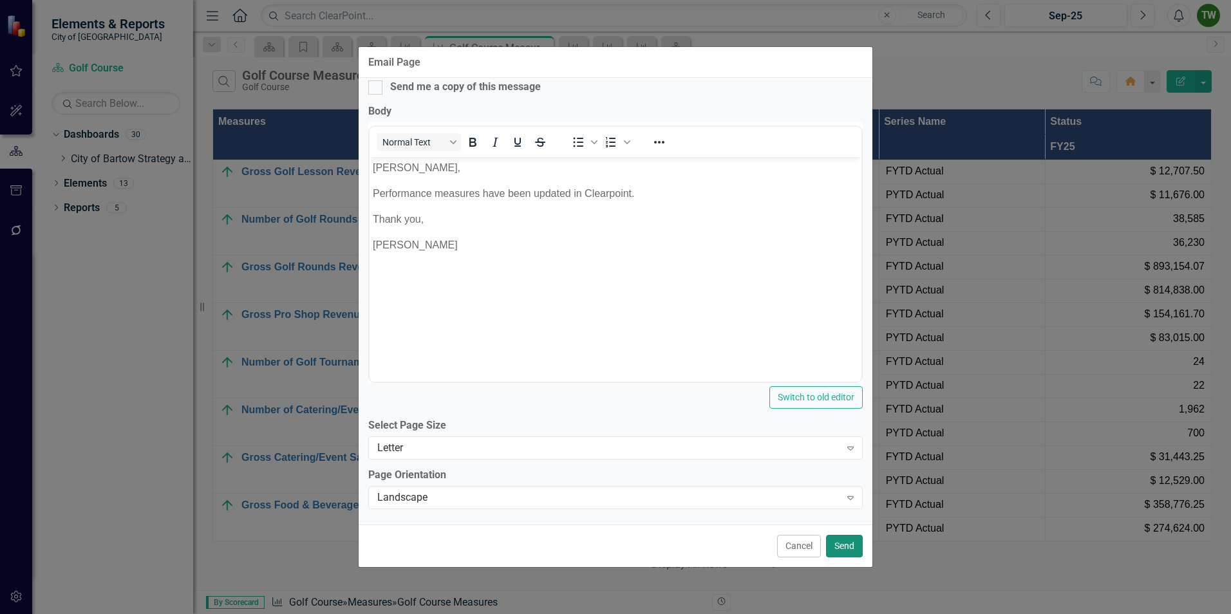
click at [846, 549] on button "Send" at bounding box center [844, 546] width 37 height 23
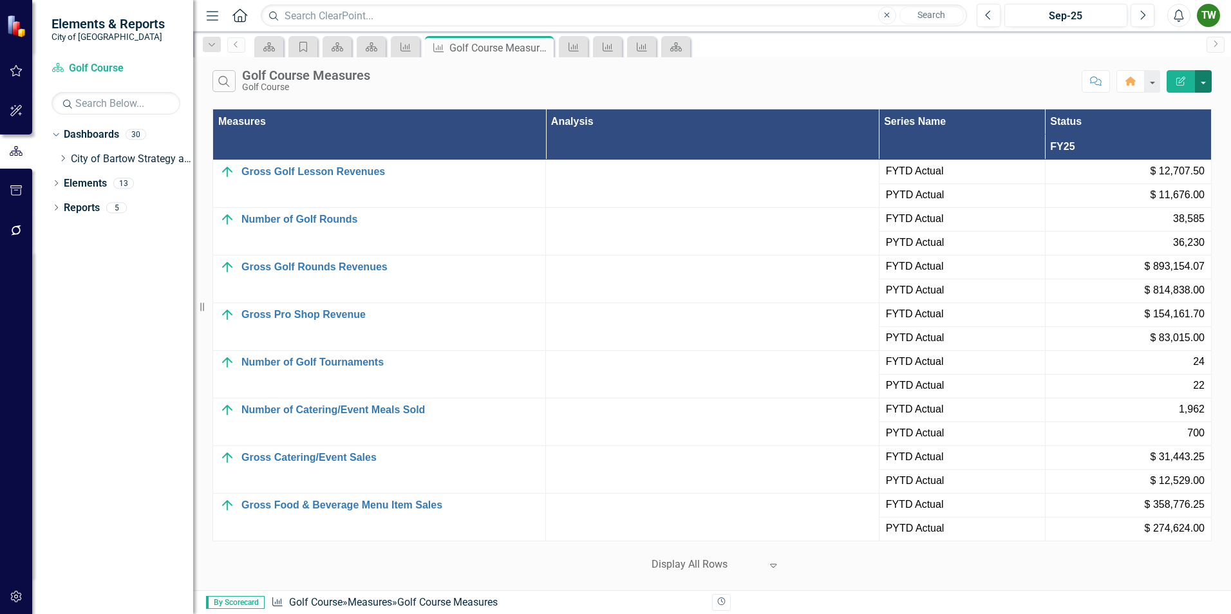
click at [1203, 81] on button "button" at bounding box center [1203, 81] width 17 height 23
click at [1155, 130] on link "PDF Export to PDF" at bounding box center [1160, 131] width 102 height 24
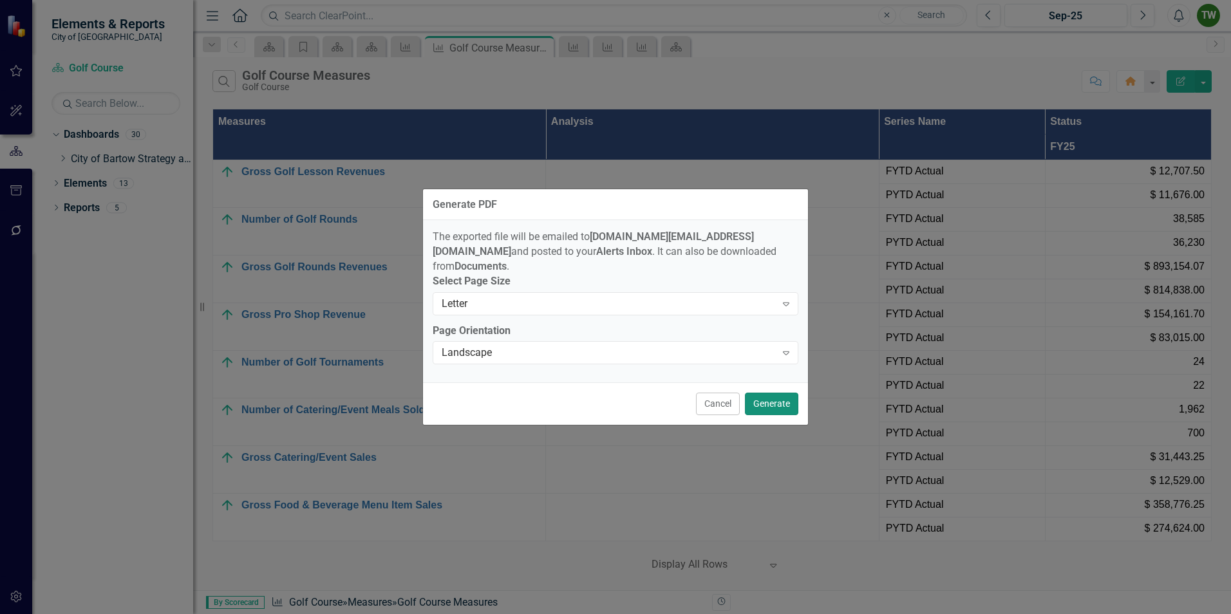
click at [772, 400] on button "Generate" at bounding box center [771, 404] width 53 height 23
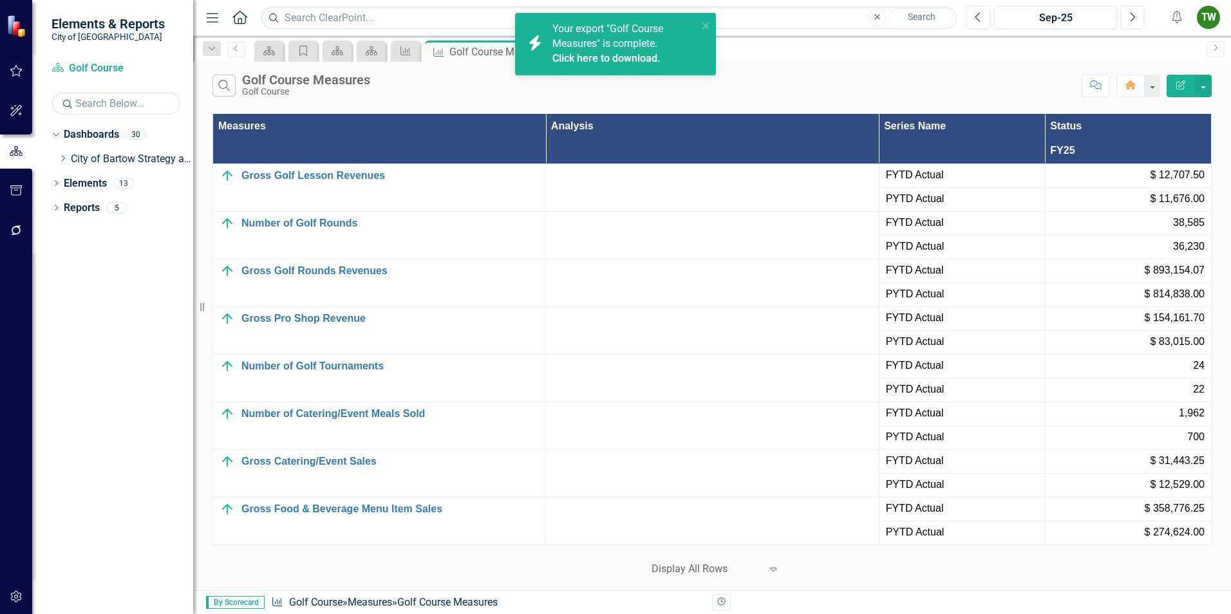
click at [604, 40] on span "Your export "Golf Course Measures" is complete. Click here to download." at bounding box center [623, 45] width 142 height 44
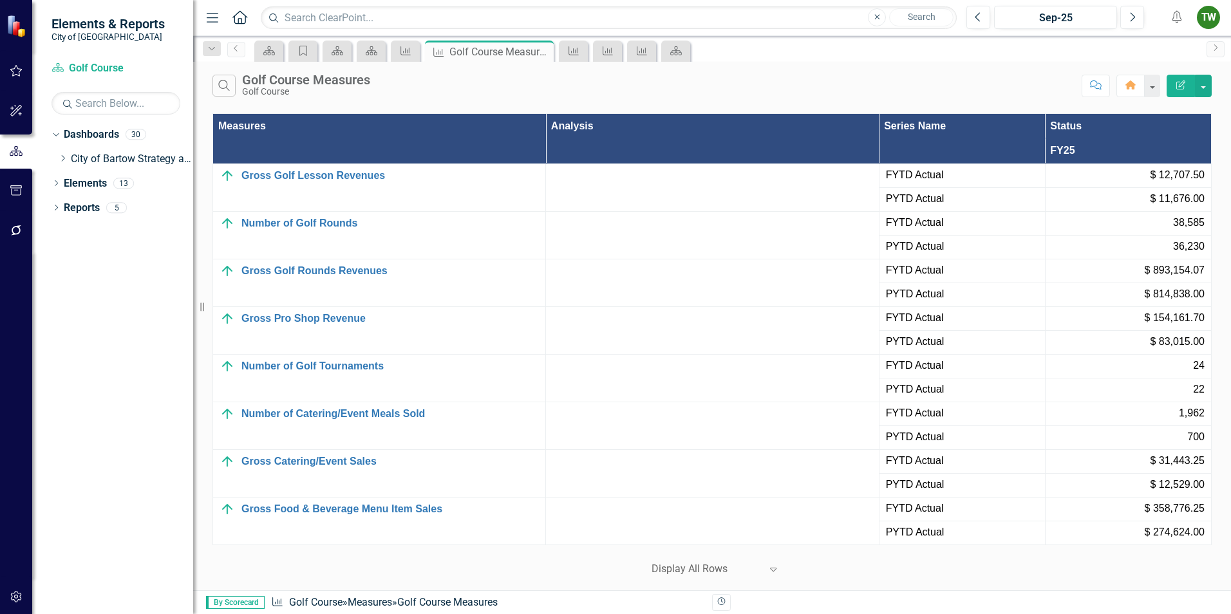
click at [798, 75] on div "Search Golf Course Measures Golf Course" at bounding box center [643, 86] width 863 height 22
click at [1206, 79] on button "button" at bounding box center [1203, 86] width 17 height 23
click at [1143, 127] on link "PDF Export to PDF" at bounding box center [1160, 131] width 102 height 24
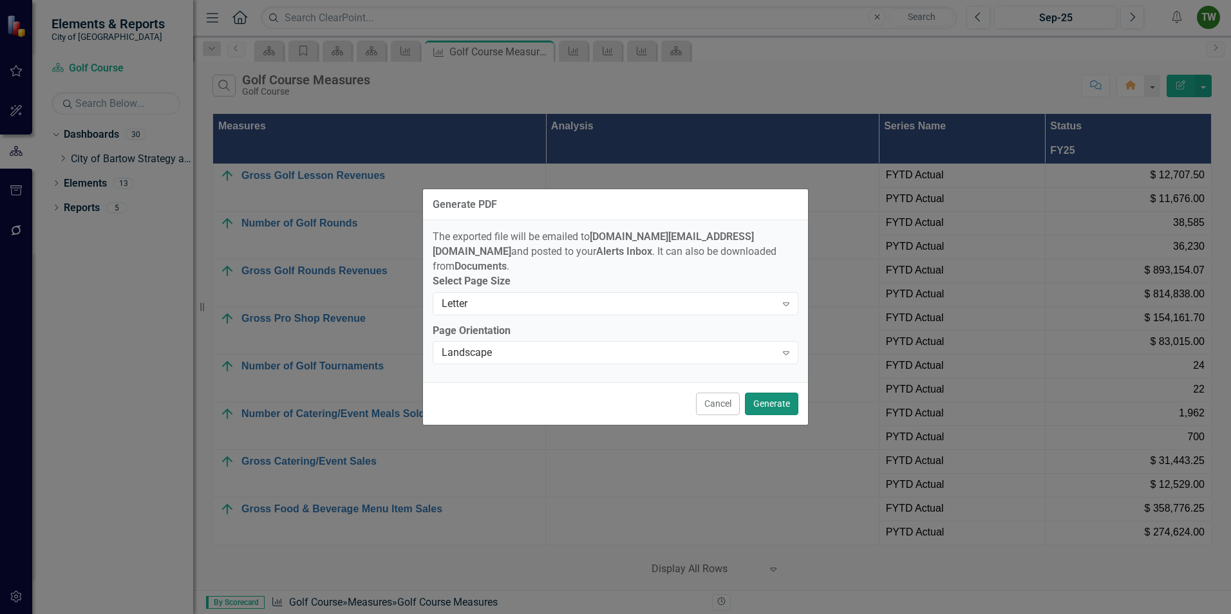
click at [769, 400] on button "Generate" at bounding box center [771, 404] width 53 height 23
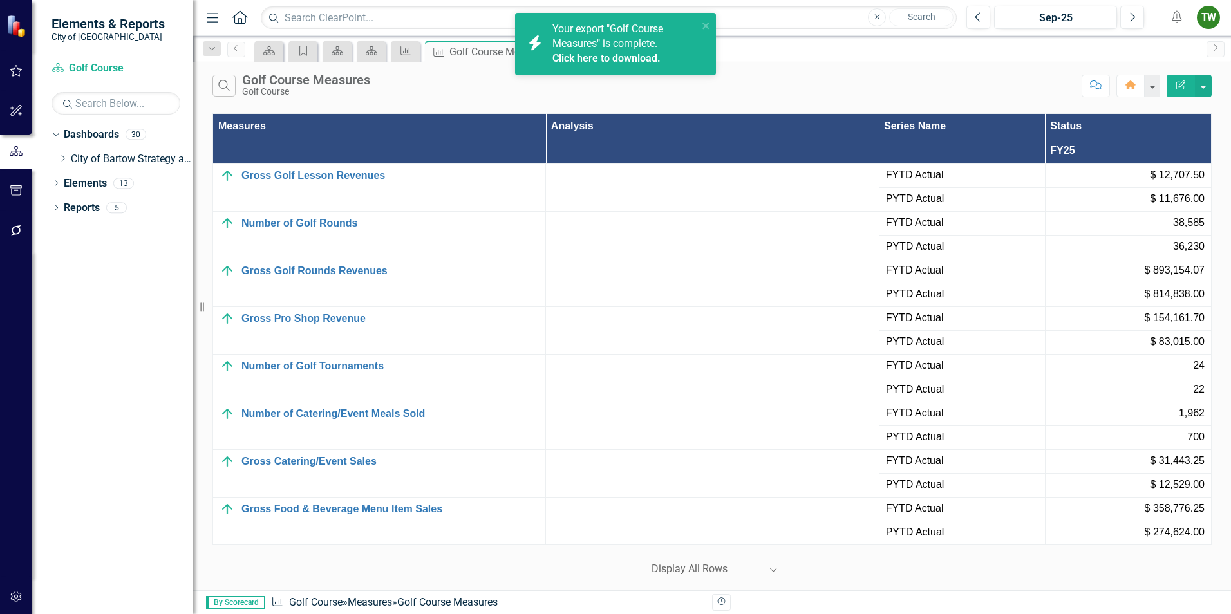
click at [610, 42] on span "Your export "Golf Course Measures" is complete. Click here to download." at bounding box center [623, 45] width 142 height 44
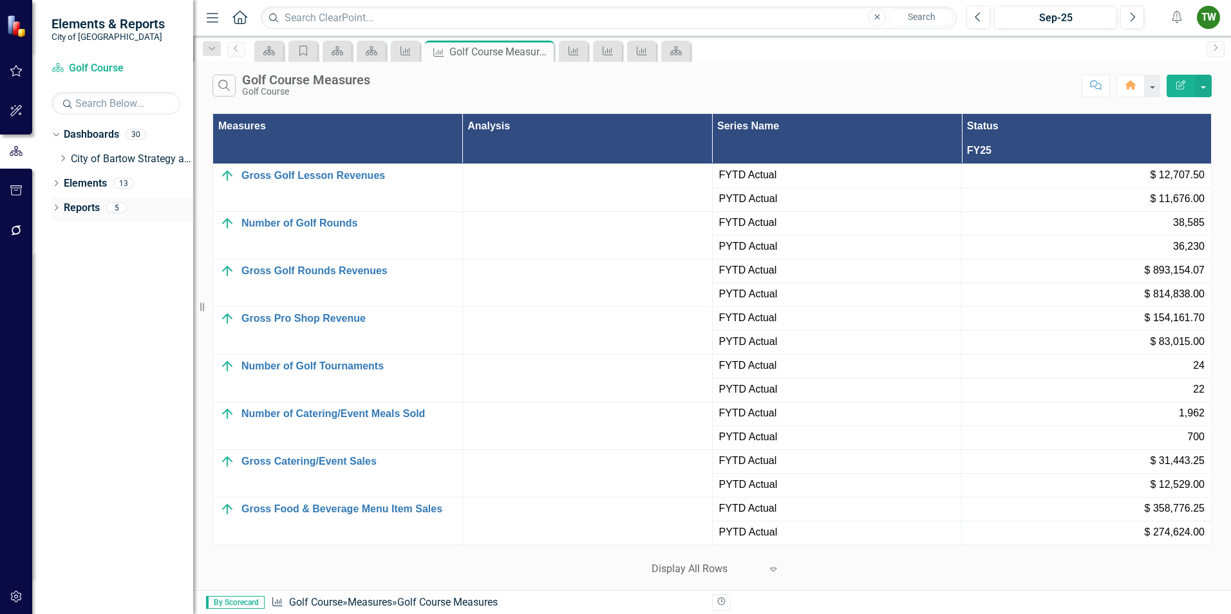
click at [90, 209] on link "Reports" at bounding box center [82, 208] width 36 height 15
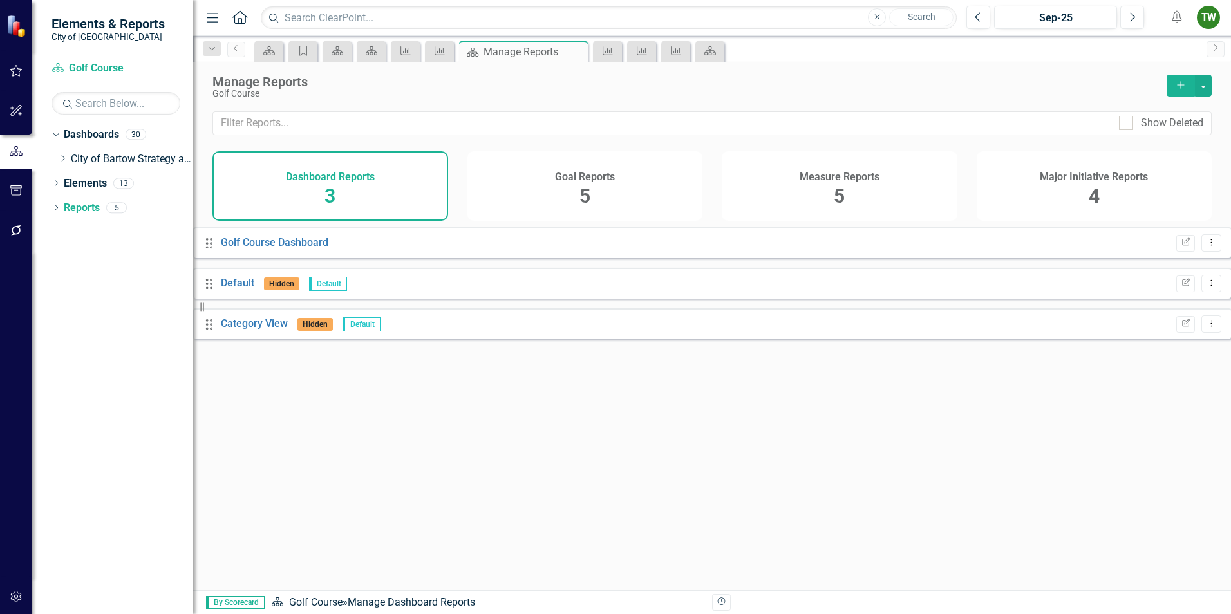
click at [585, 185] on span "5" at bounding box center [584, 196] width 11 height 23
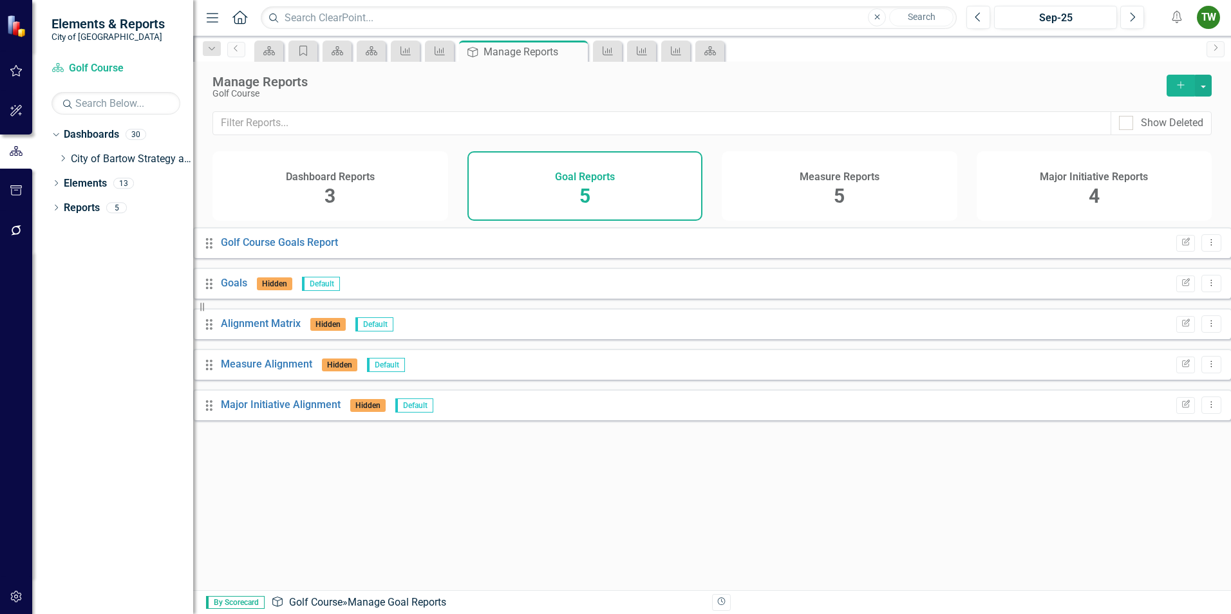
click at [819, 178] on h4 "Measure Reports" at bounding box center [840, 177] width 80 height 12
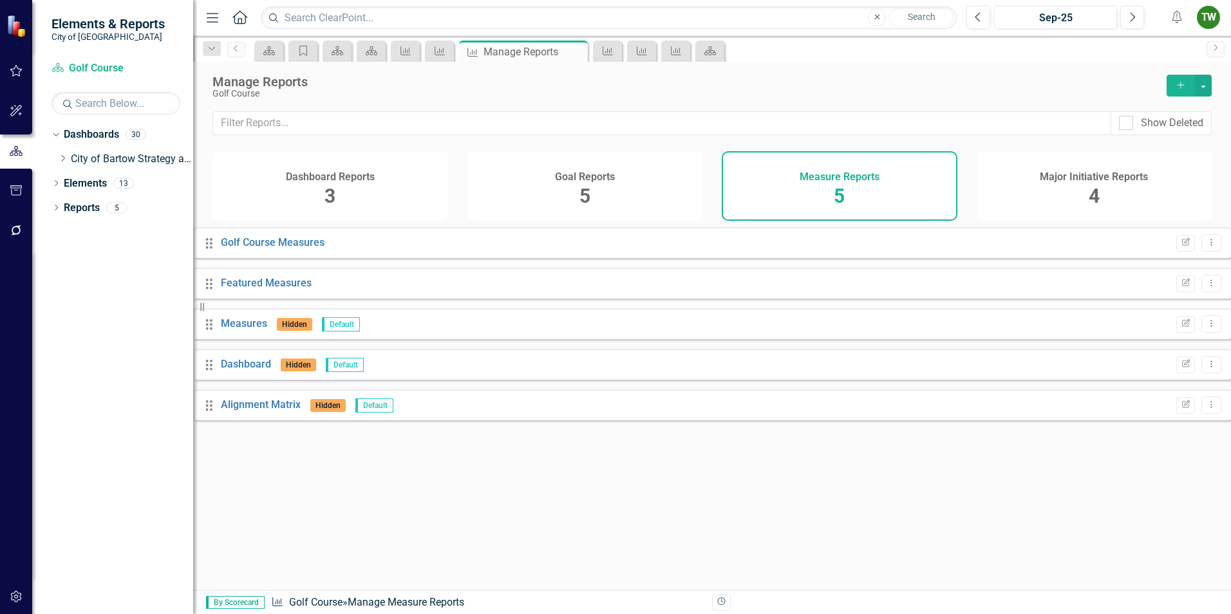
click at [1047, 177] on h4 "Major Initiative Reports" at bounding box center [1094, 177] width 108 height 12
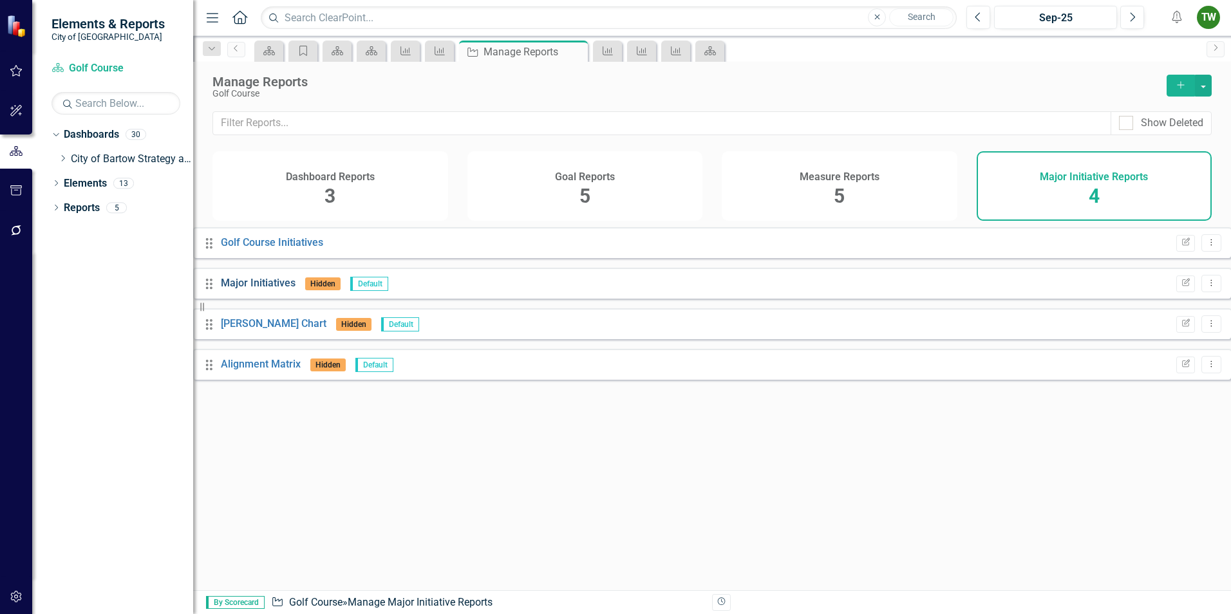
click at [253, 289] on link "Major Initiatives" at bounding box center [258, 283] width 75 height 12
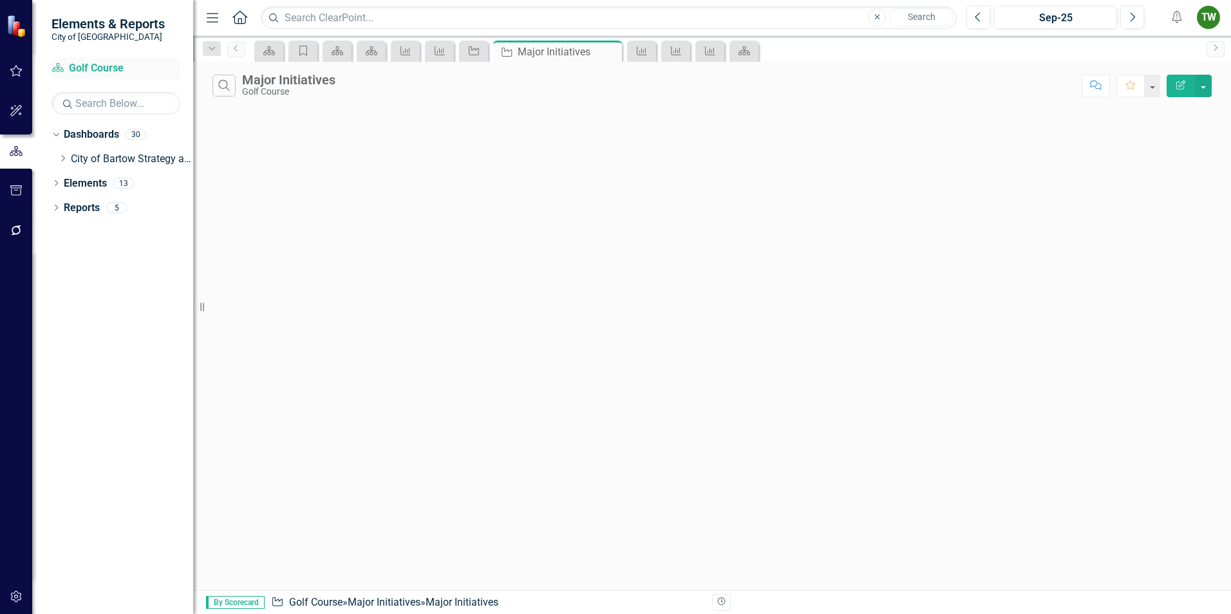
click at [91, 66] on link "Dashboard Golf Course" at bounding box center [115, 68] width 129 height 15
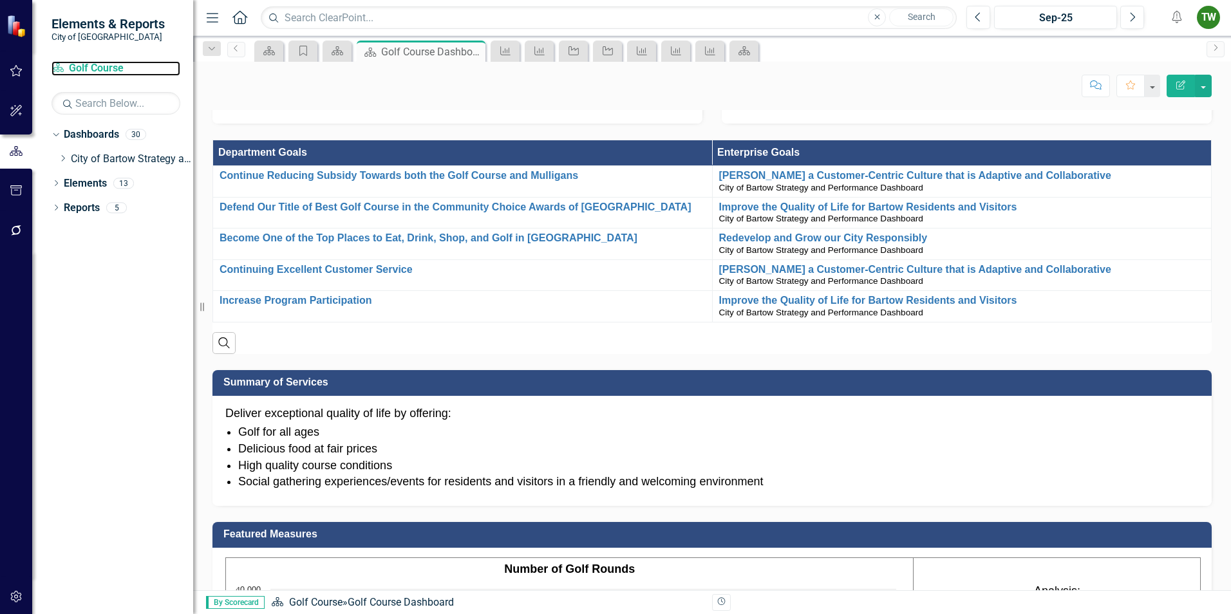
scroll to position [129, 0]
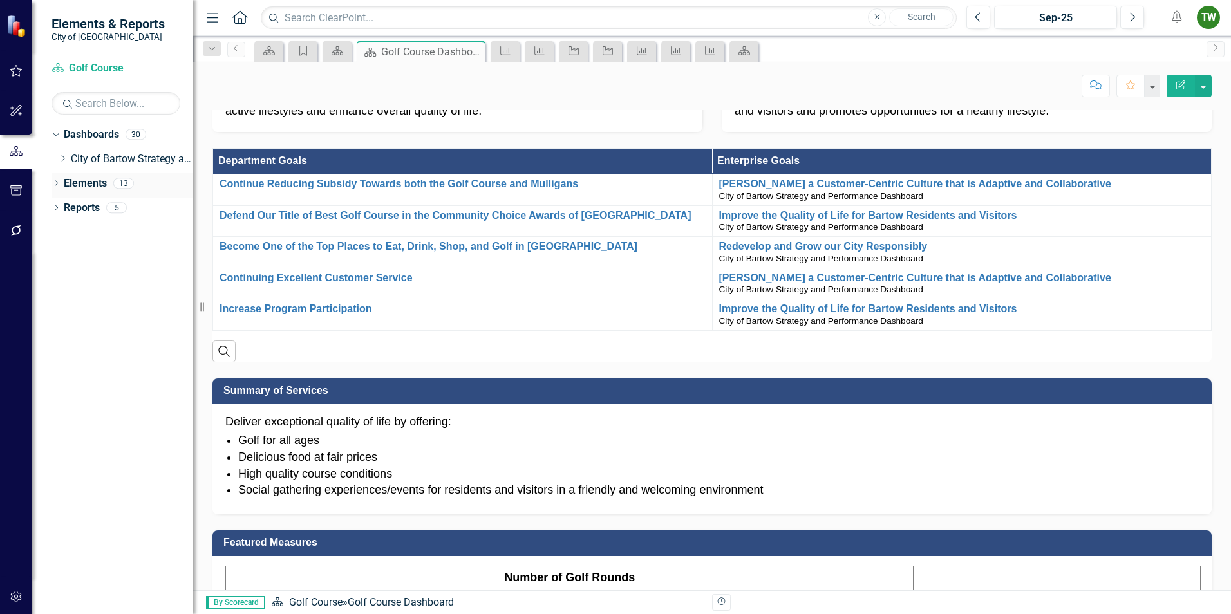
click at [61, 183] on div "Dropdown Elements 13" at bounding box center [122, 185] width 142 height 24
click at [58, 180] on div "Dropdown" at bounding box center [55, 185] width 9 height 11
click at [99, 204] on link "Goal Goals" at bounding box center [92, 208] width 44 height 15
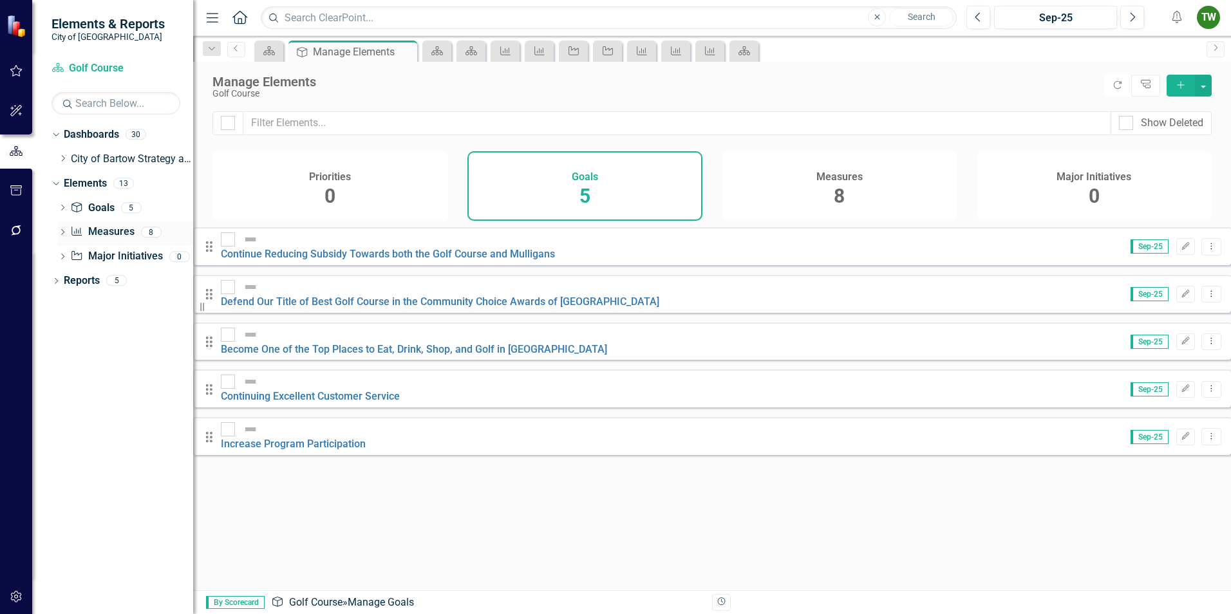
click at [102, 231] on link "Measure Measures" at bounding box center [102, 232] width 64 height 15
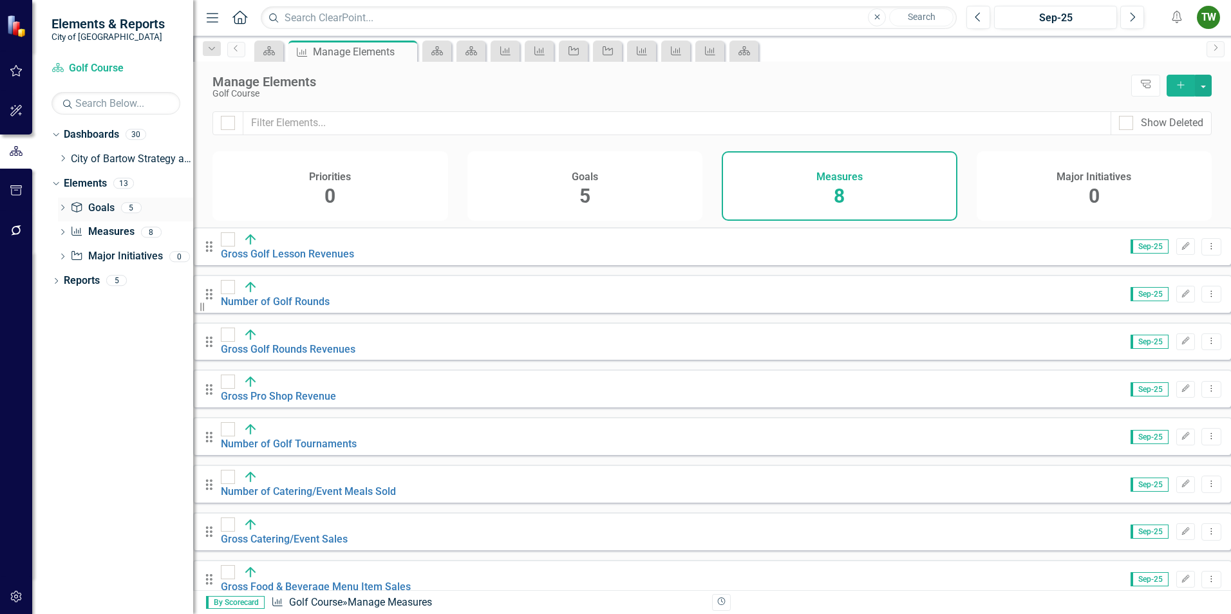
click at [104, 203] on link "Goal Goals" at bounding box center [92, 208] width 44 height 15
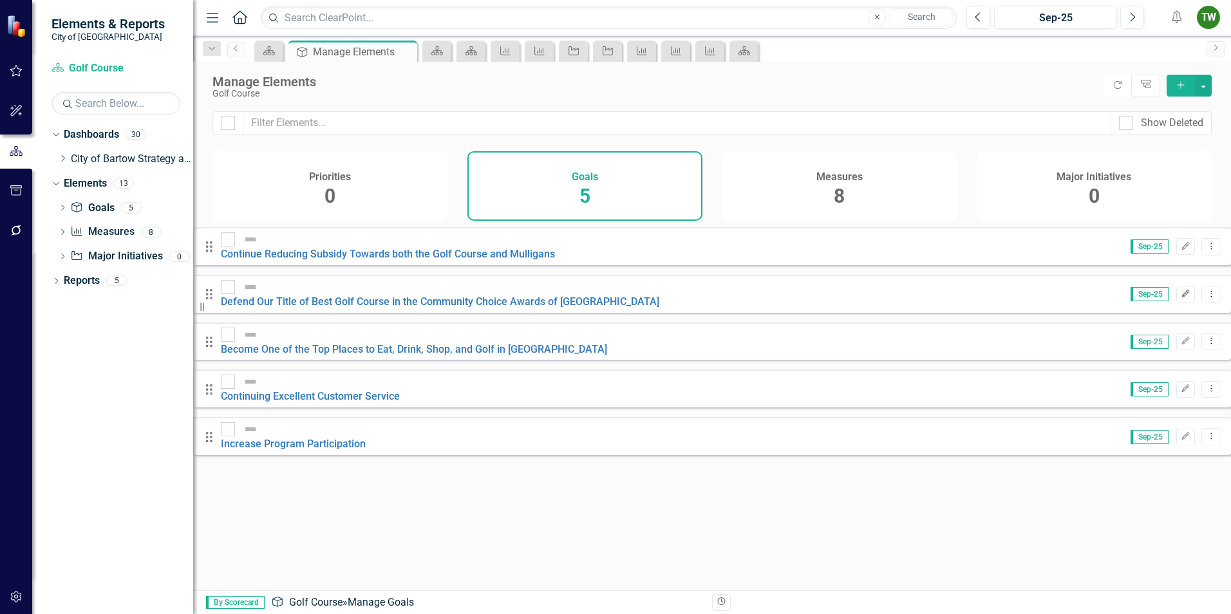
click at [1181, 290] on icon "Edit" at bounding box center [1186, 294] width 10 height 8
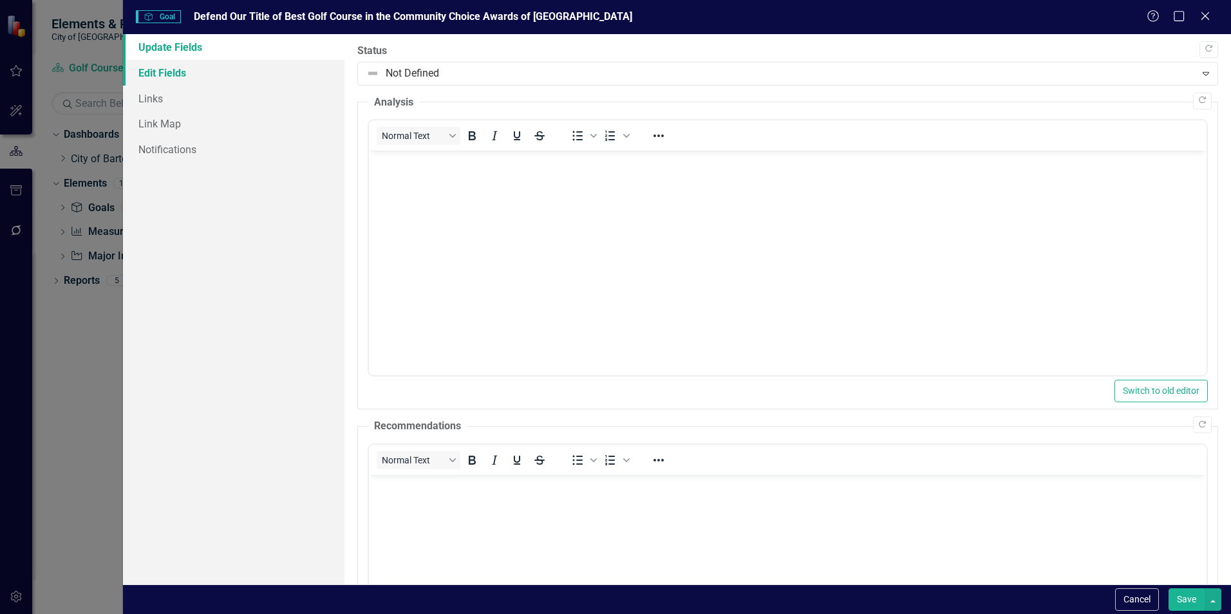
click at [164, 71] on link "Edit Fields" at bounding box center [233, 73] width 221 height 26
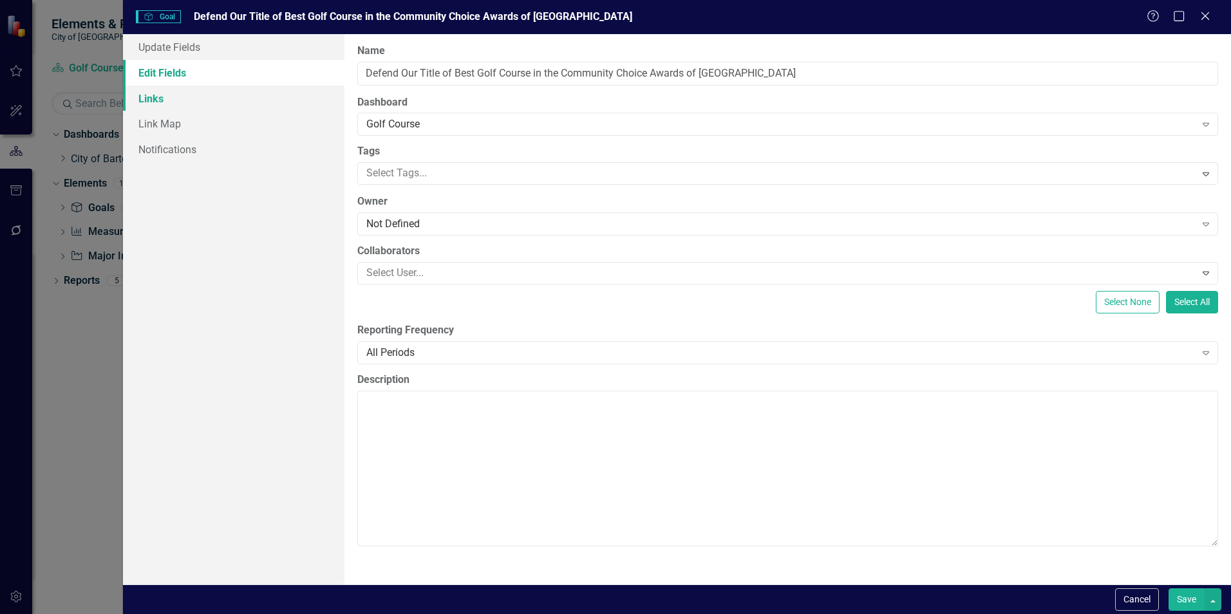
click at [158, 95] on link "Links" at bounding box center [233, 99] width 221 height 26
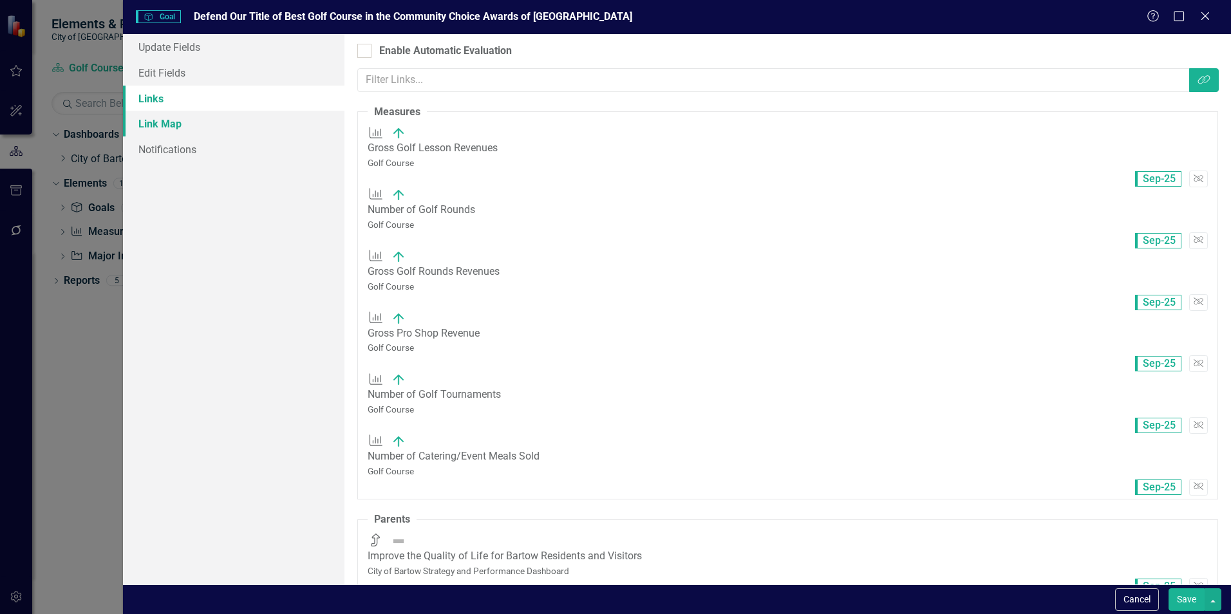
click at [160, 118] on link "Link Map" at bounding box center [233, 124] width 221 height 26
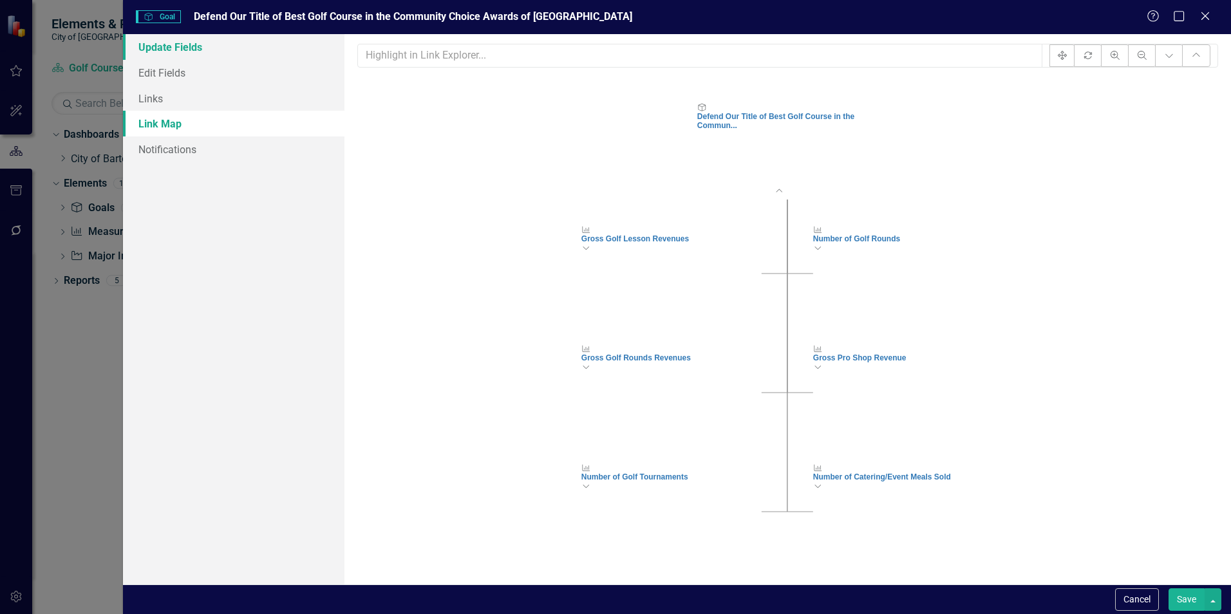
click at [160, 46] on link "Update Fields" at bounding box center [233, 47] width 221 height 26
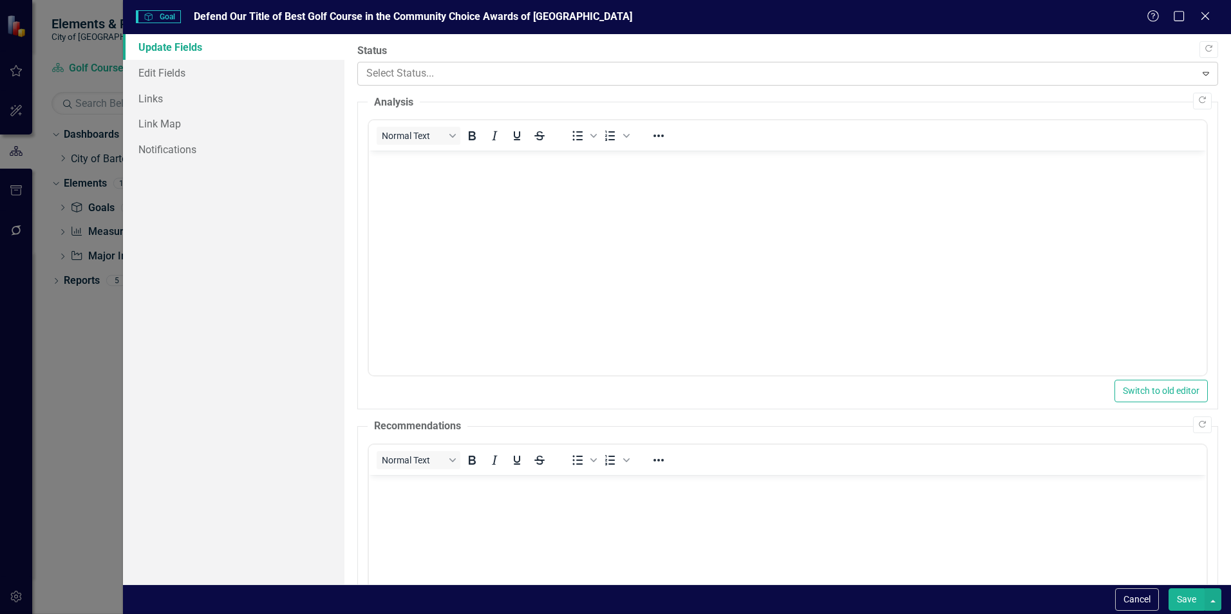
click at [1199, 72] on icon "Expand" at bounding box center [1205, 73] width 13 height 10
click at [1204, 15] on icon at bounding box center [1205, 16] width 10 height 10
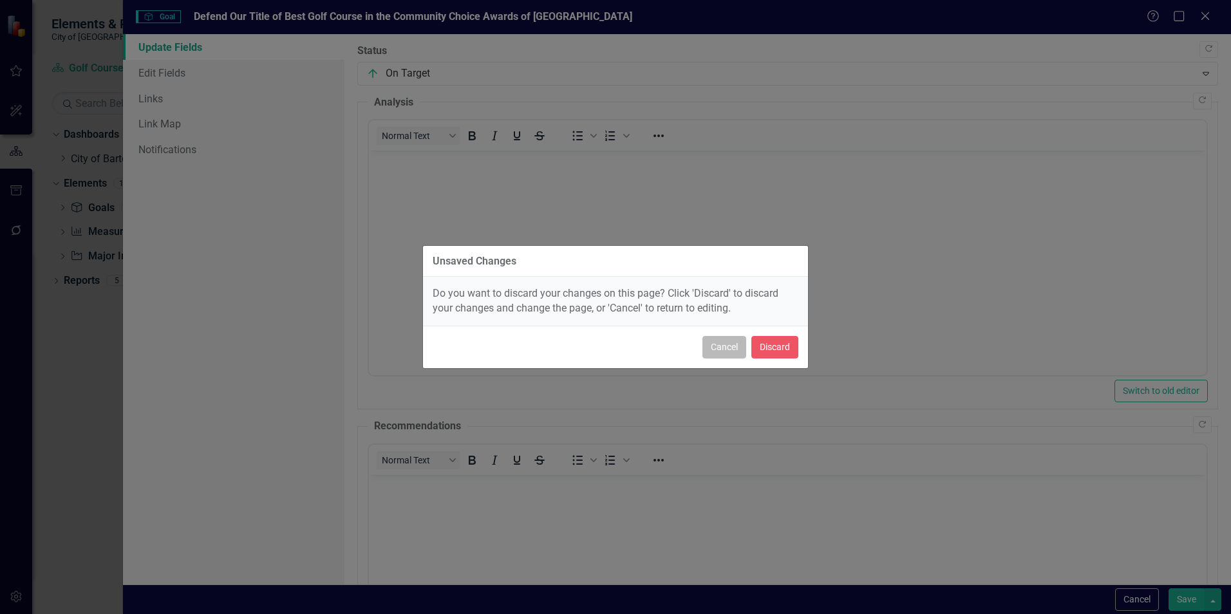
click at [722, 349] on button "Cancel" at bounding box center [724, 347] width 44 height 23
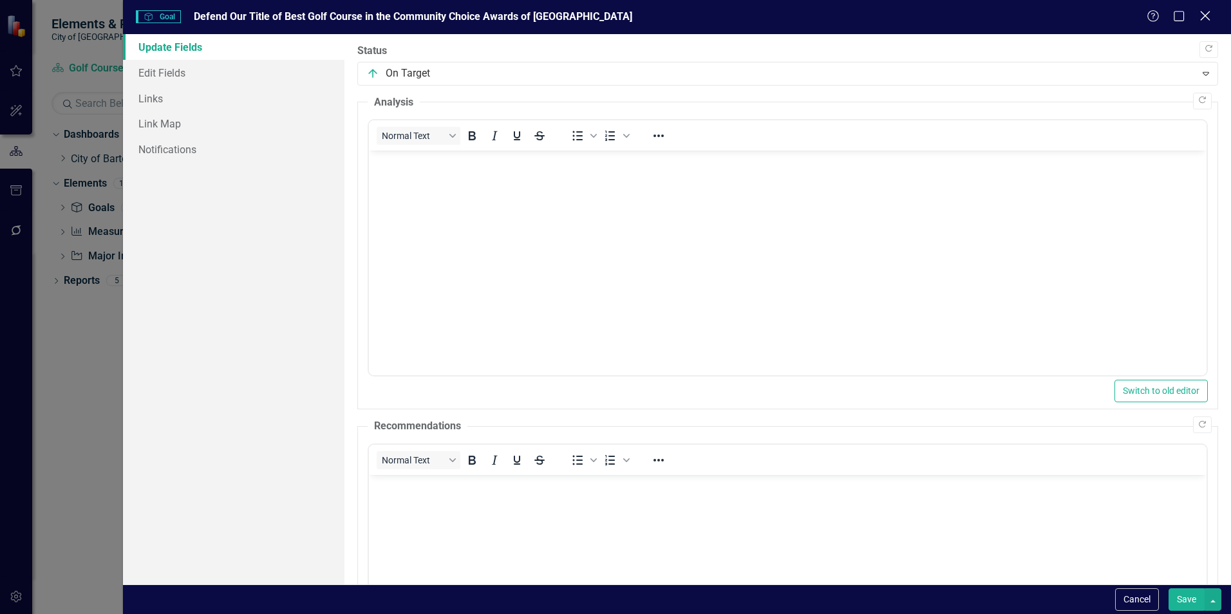
click at [1210, 19] on icon "Close" at bounding box center [1205, 16] width 16 height 12
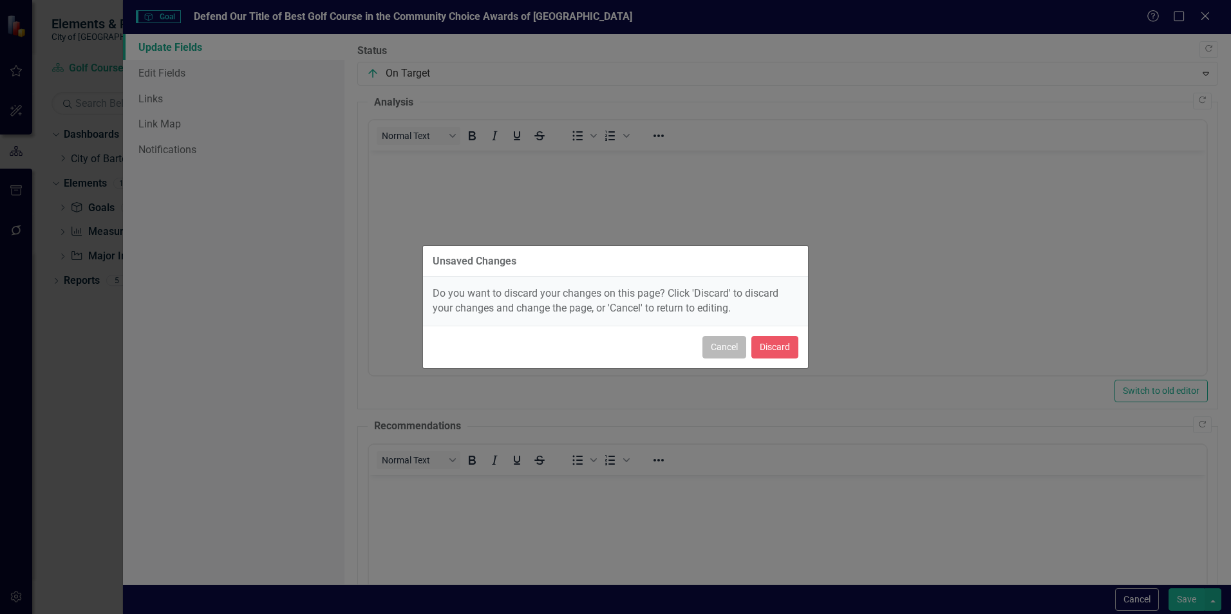
click at [721, 348] on button "Cancel" at bounding box center [724, 347] width 44 height 23
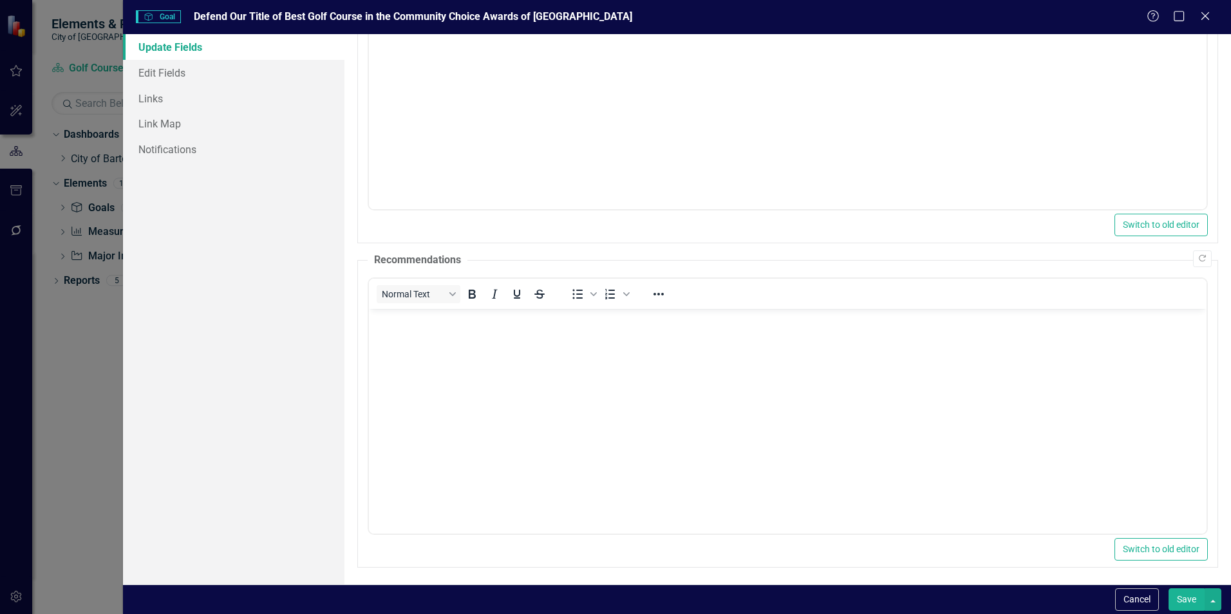
scroll to position [169, 0]
click at [1185, 596] on button "Save" at bounding box center [1186, 599] width 36 height 23
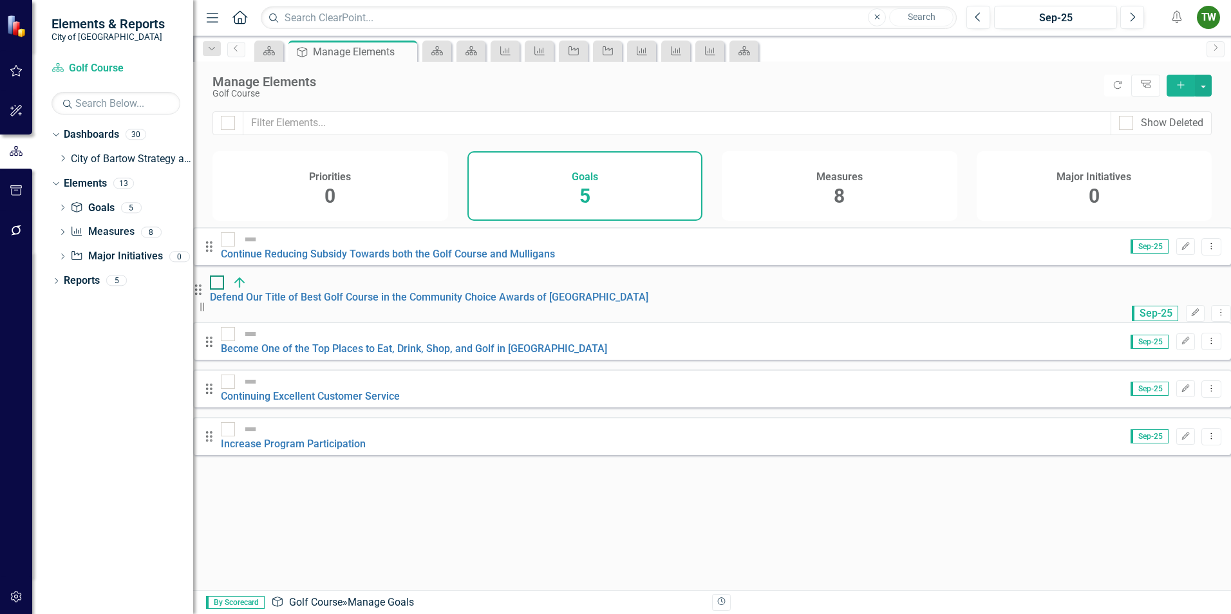
click at [218, 284] on input "checkbox" at bounding box center [214, 280] width 8 height 8
checkbox input "true"
click at [531, 465] on div "Looks like you don't have any Goals set up yet. Why don't you add an Goal or le…" at bounding box center [712, 346] width 1038 height 238
click at [836, 171] on h4 "Measures" at bounding box center [839, 177] width 46 height 12
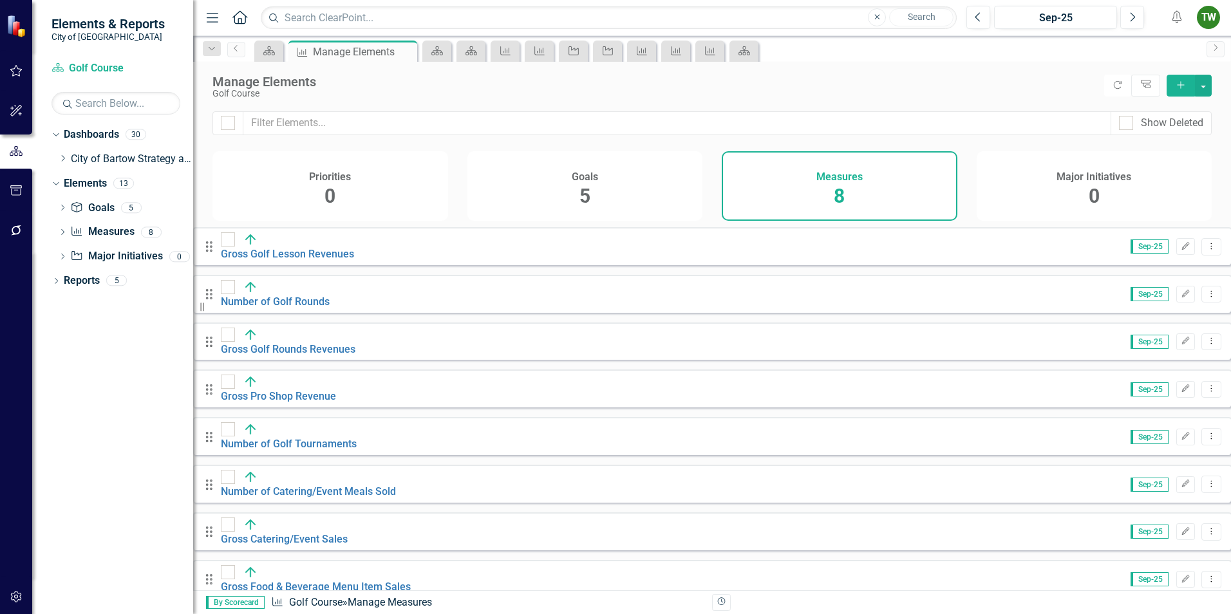
click at [374, 179] on div "Priorities 0" at bounding box center [330, 186] width 236 height 70
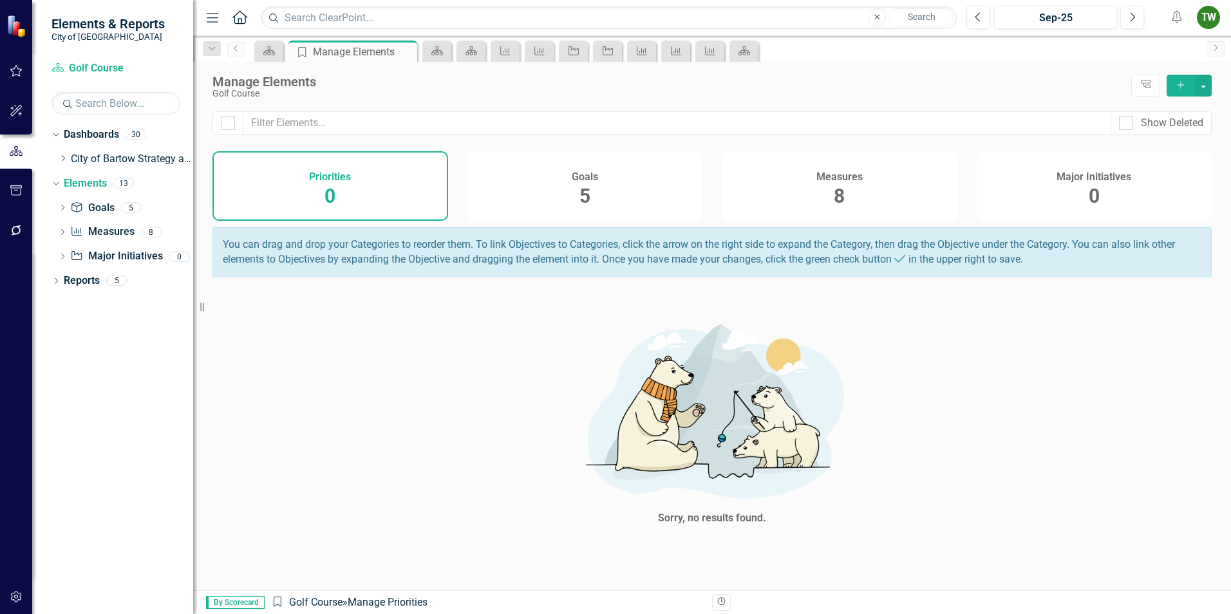
click at [340, 178] on h4 "Priorities" at bounding box center [330, 177] width 42 height 12
click at [585, 176] on h4 "Goals" at bounding box center [585, 177] width 26 height 12
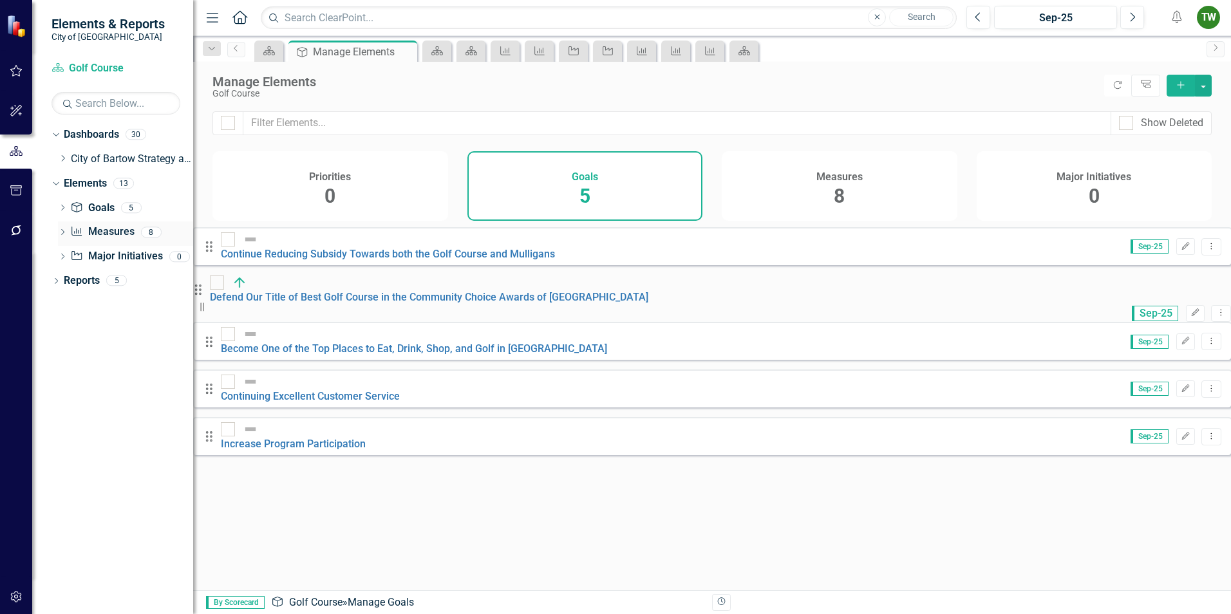
click at [108, 232] on link "Measure Measures" at bounding box center [102, 232] width 64 height 15
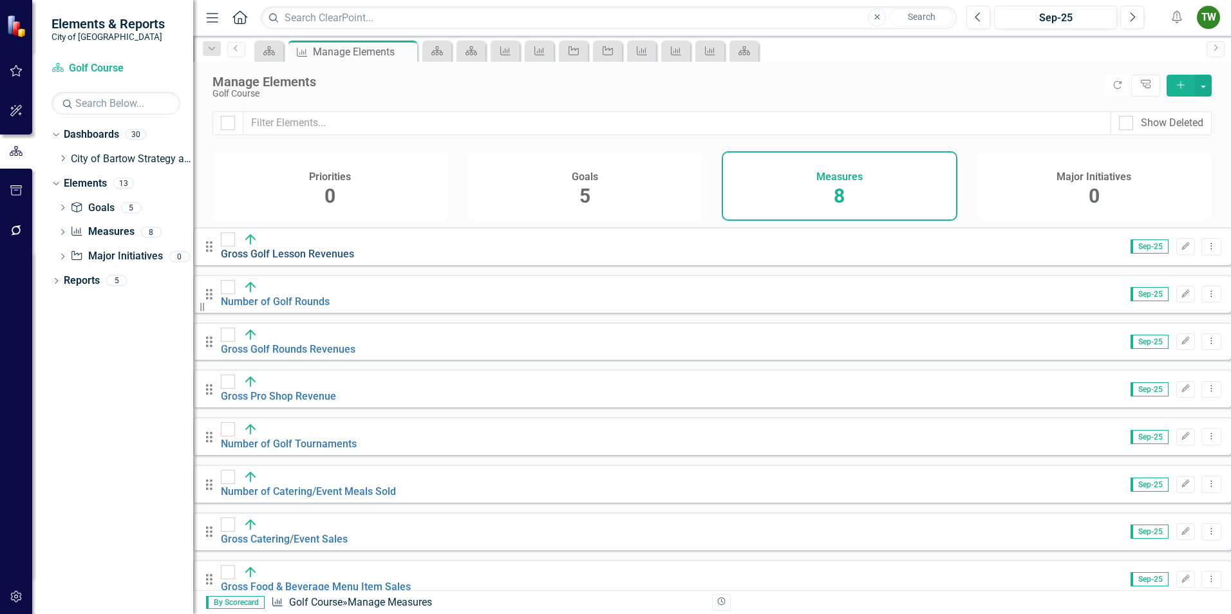
click at [354, 249] on link "Gross Golf Lesson Revenues" at bounding box center [287, 254] width 133 height 12
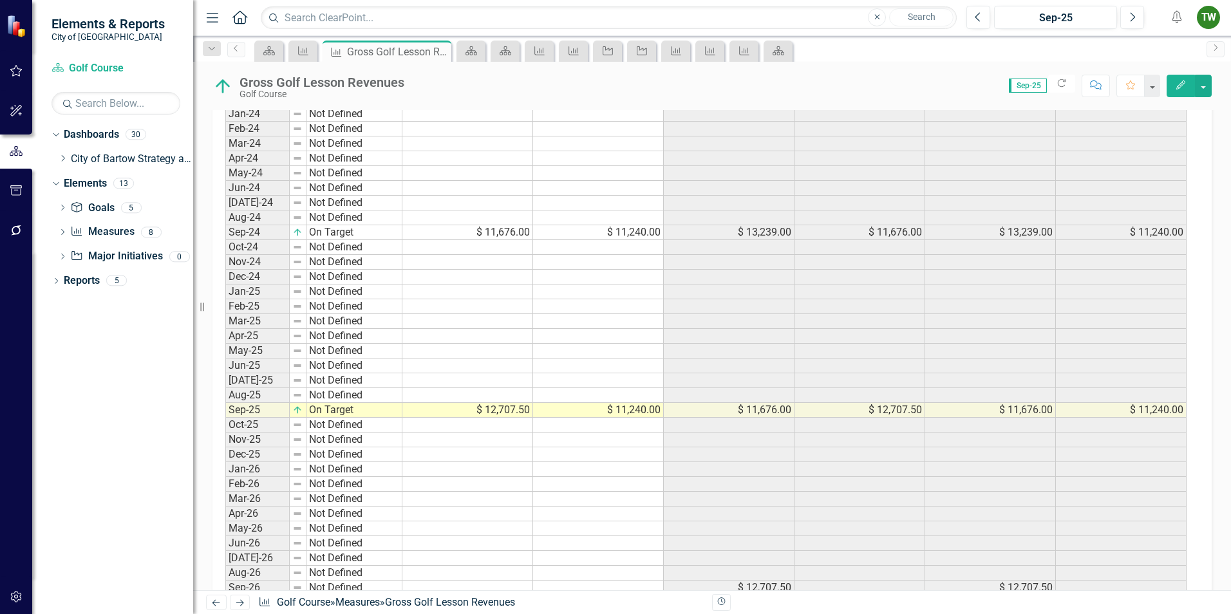
scroll to position [939, 0]
